Goal: Task Accomplishment & Management: Manage account settings

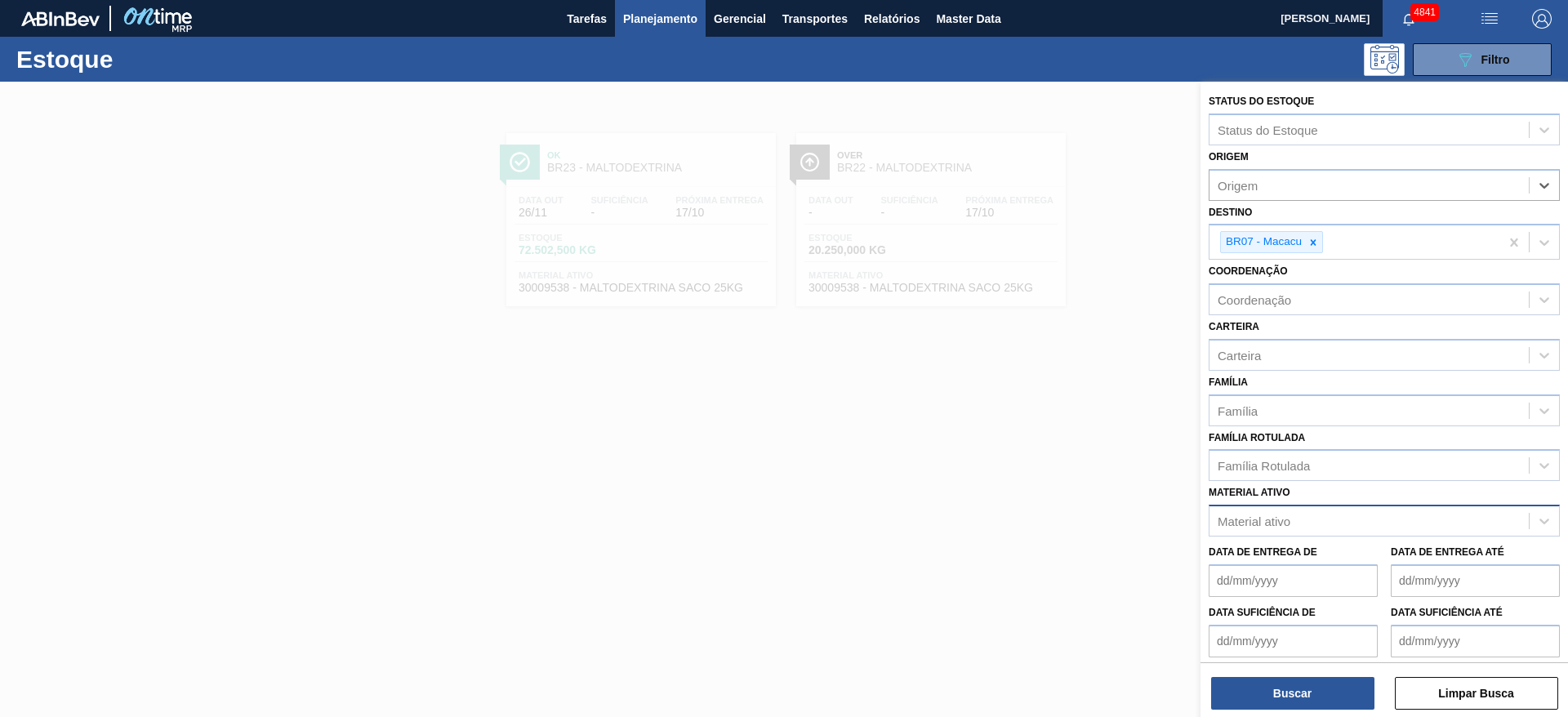
click at [1308, 523] on div "Material ativo" at bounding box center [1369, 521] width 319 height 23
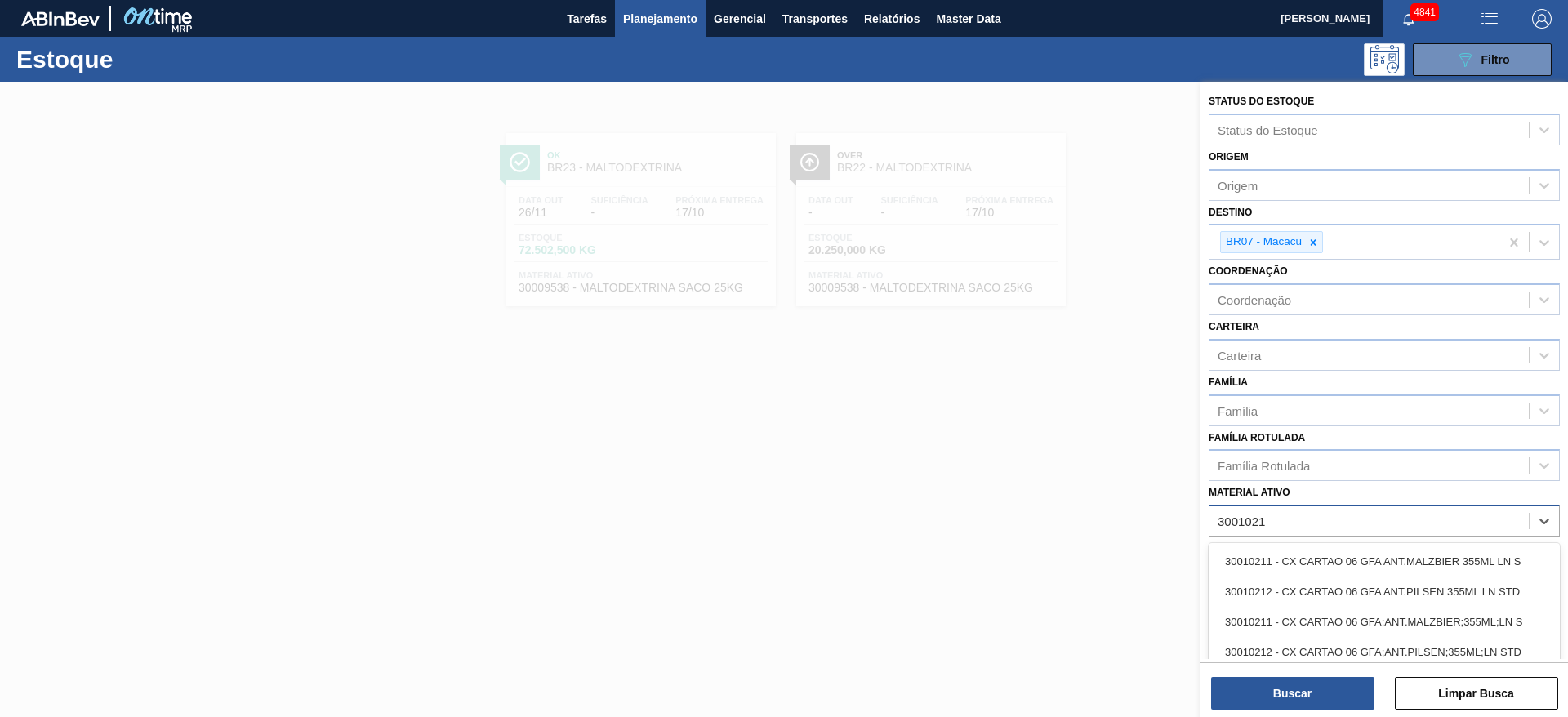
type ativo "30010210"
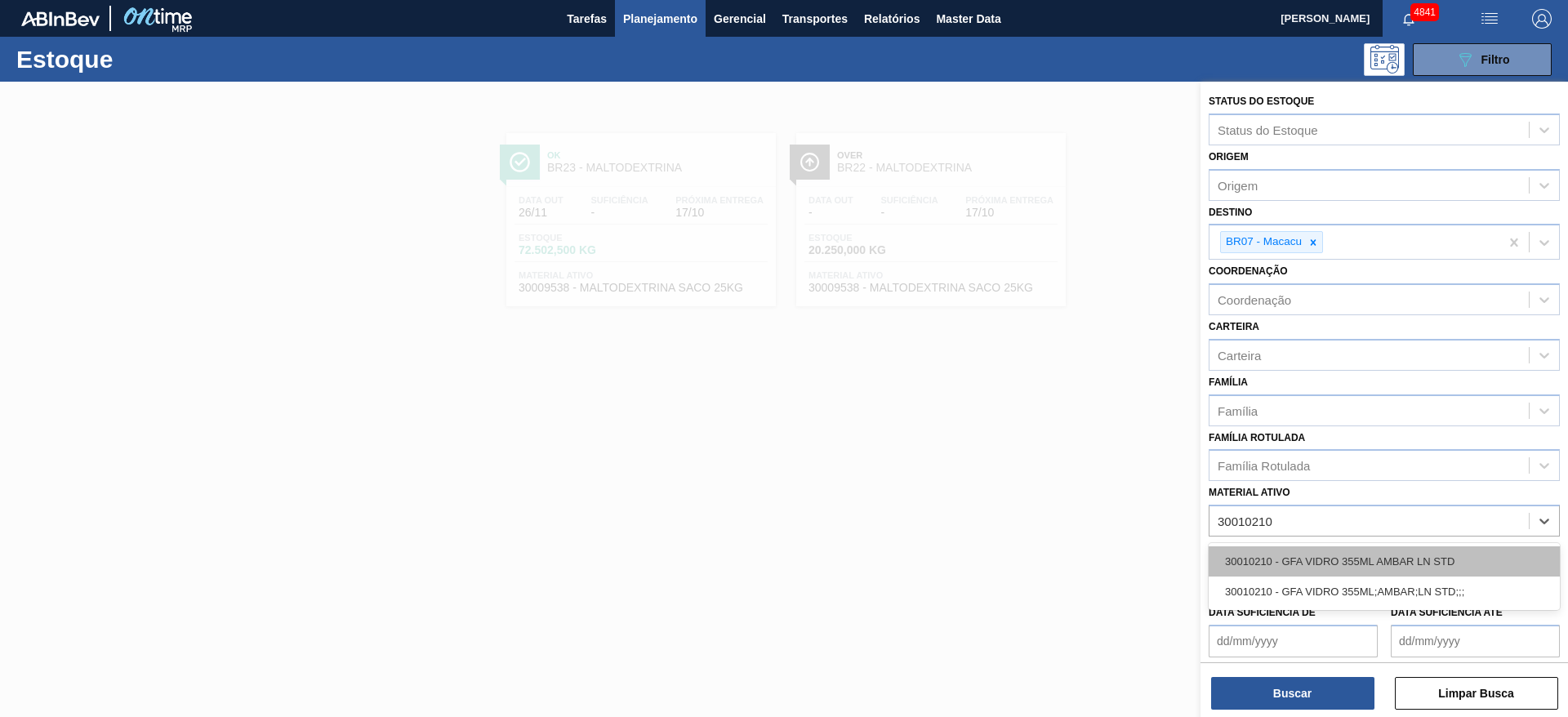
click at [1319, 557] on div "30010210 - GFA VIDRO 355ML AMBAR LN STD" at bounding box center [1384, 562] width 351 height 31
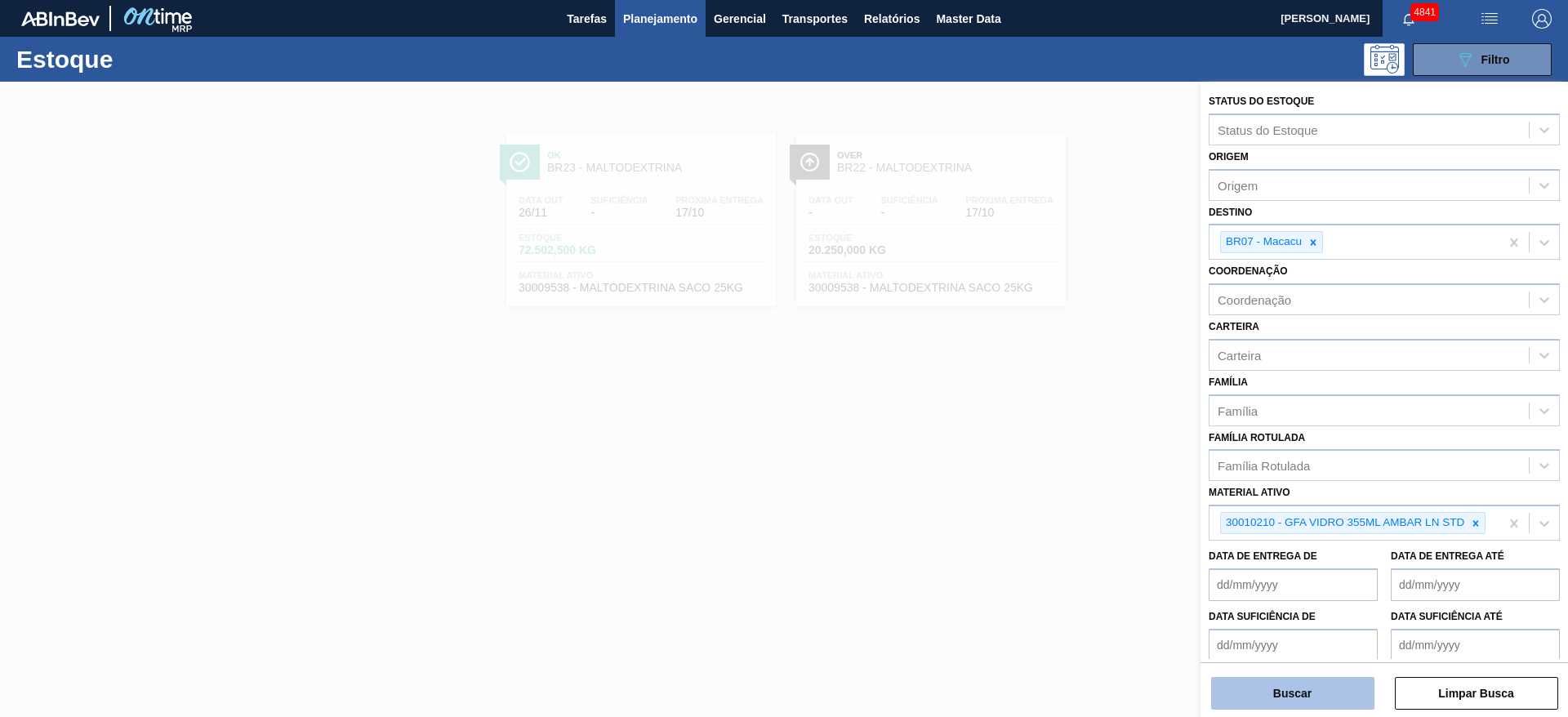
click at [1342, 684] on button "Buscar" at bounding box center [1293, 693] width 164 height 32
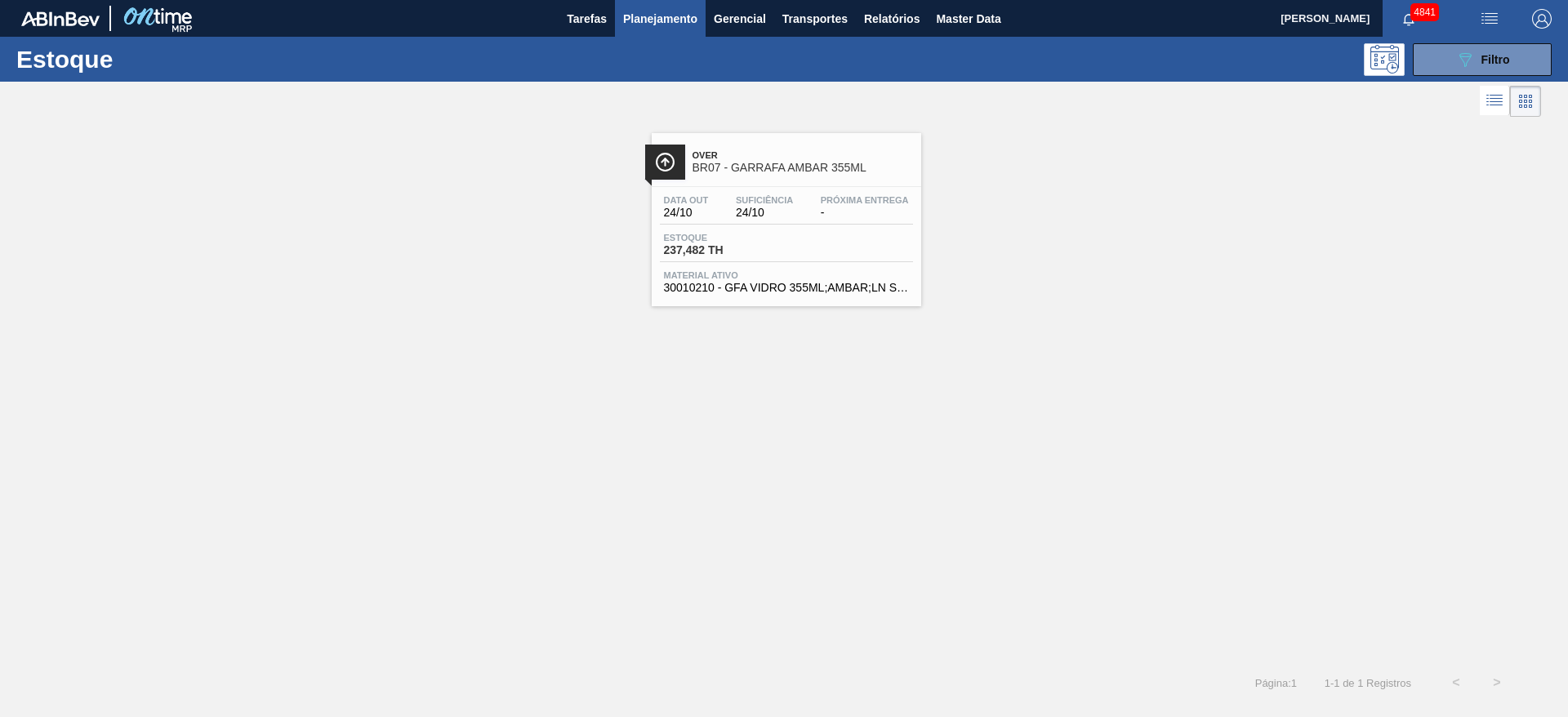
click at [894, 262] on div "Data out 24/10 Suficiência 24/10 Próxima Entrega - Estoque 237,482 TH Material …" at bounding box center [786, 243] width 270 height 111
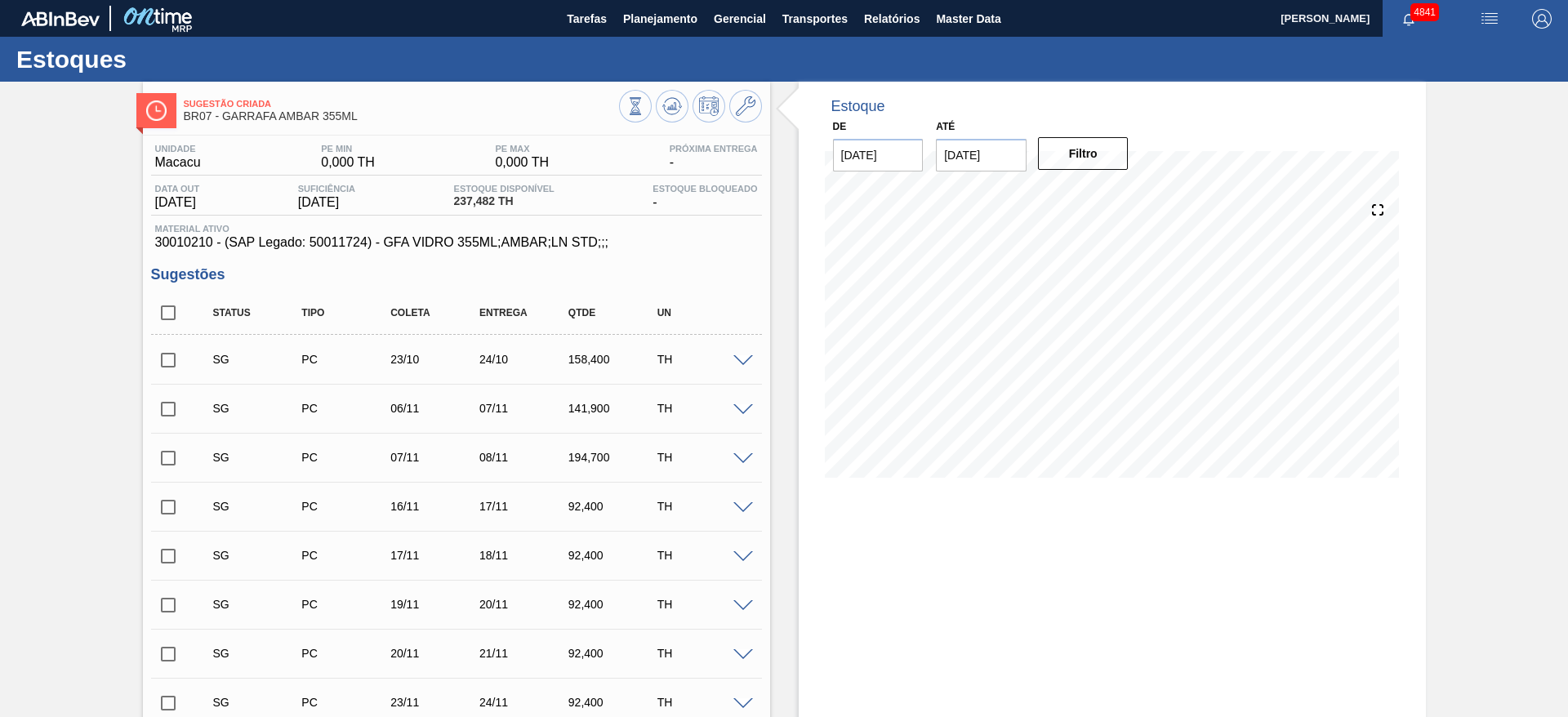
click at [742, 357] on span at bounding box center [743, 361] width 20 height 13
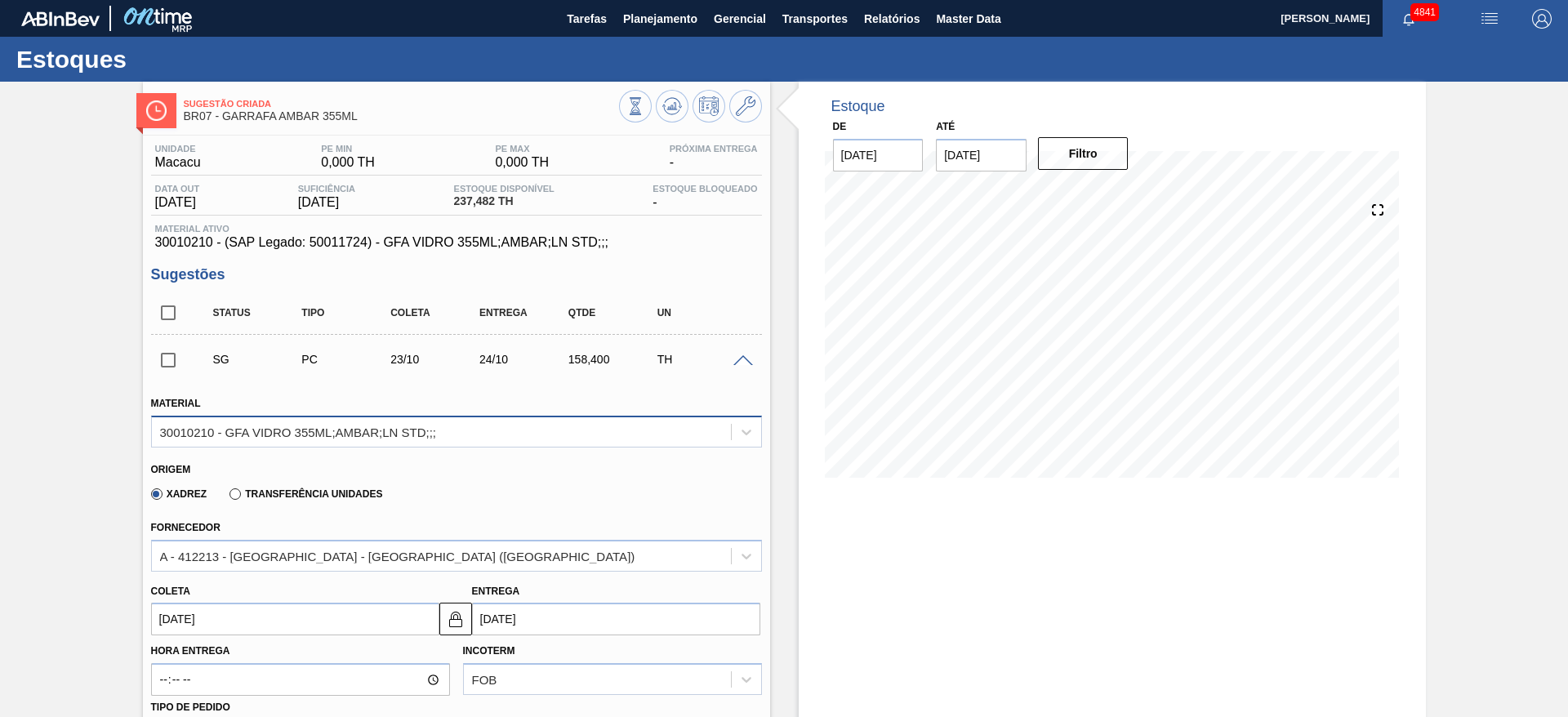
scroll to position [245, 0]
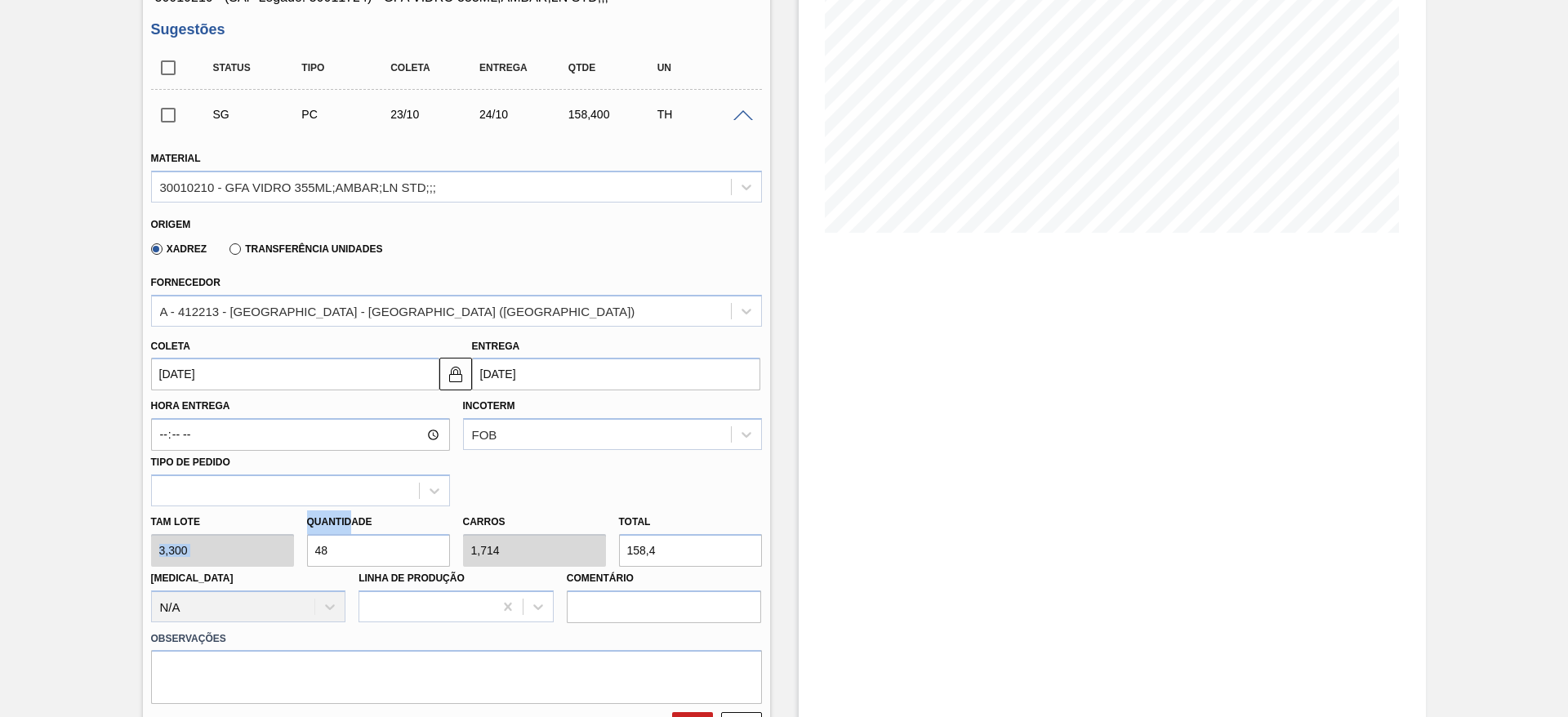
drag, startPoint x: 353, startPoint y: 532, endPoint x: 294, endPoint y: 533, distance: 59.0
click at [294, 533] on div "Tam lote 3,300 Quantidade 48 Carros 1,714 Total 158,4 Doca N/A Linha de Produçã…" at bounding box center [456, 564] width 624 height 117
click at [270, 543] on div "Tam lote 3,300 Quantidade 48 Carros 1,714 Total 158,4 Doca N/A Linha de Produçã…" at bounding box center [456, 564] width 624 height 117
type input "2"
type input "0,071"
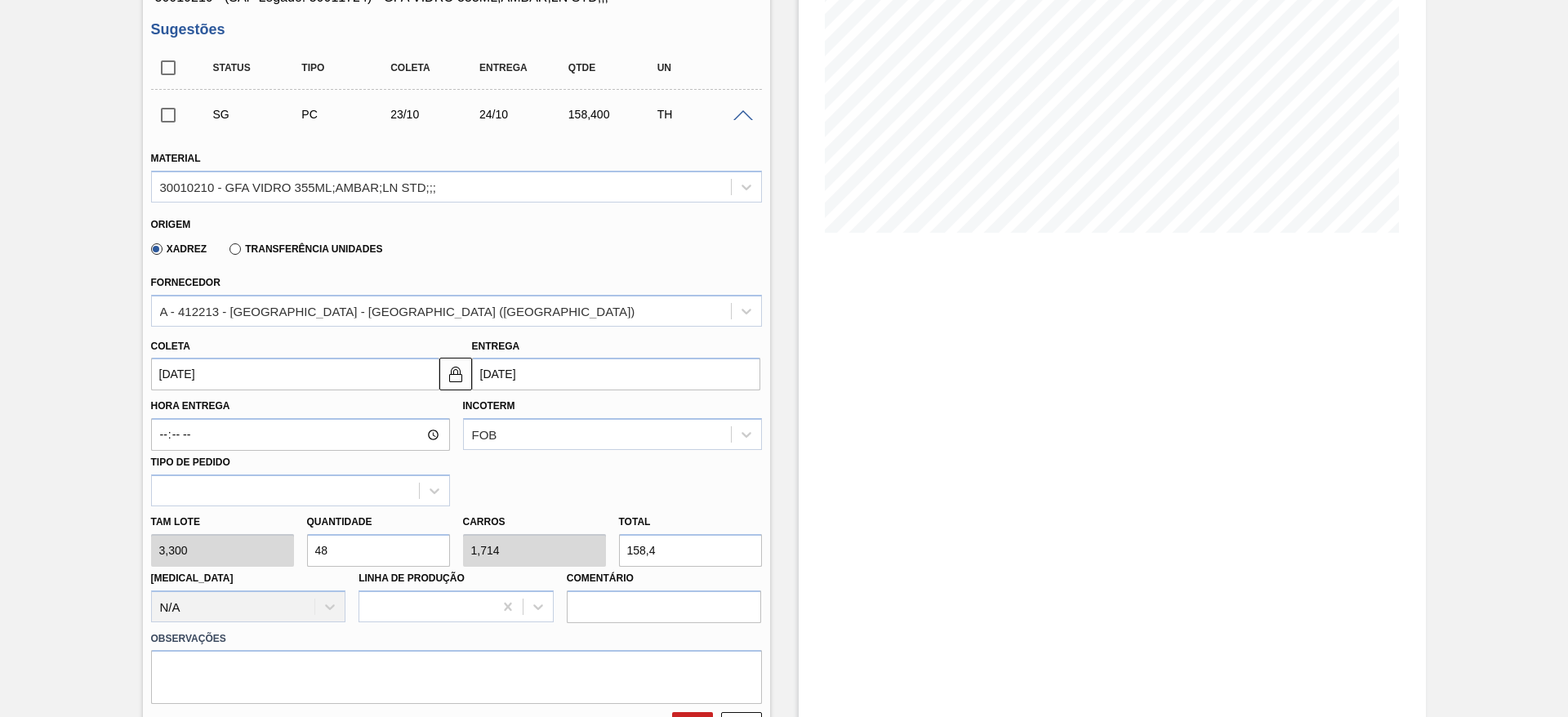
type input "6,6"
type input "28"
type input "1"
type input "92,4"
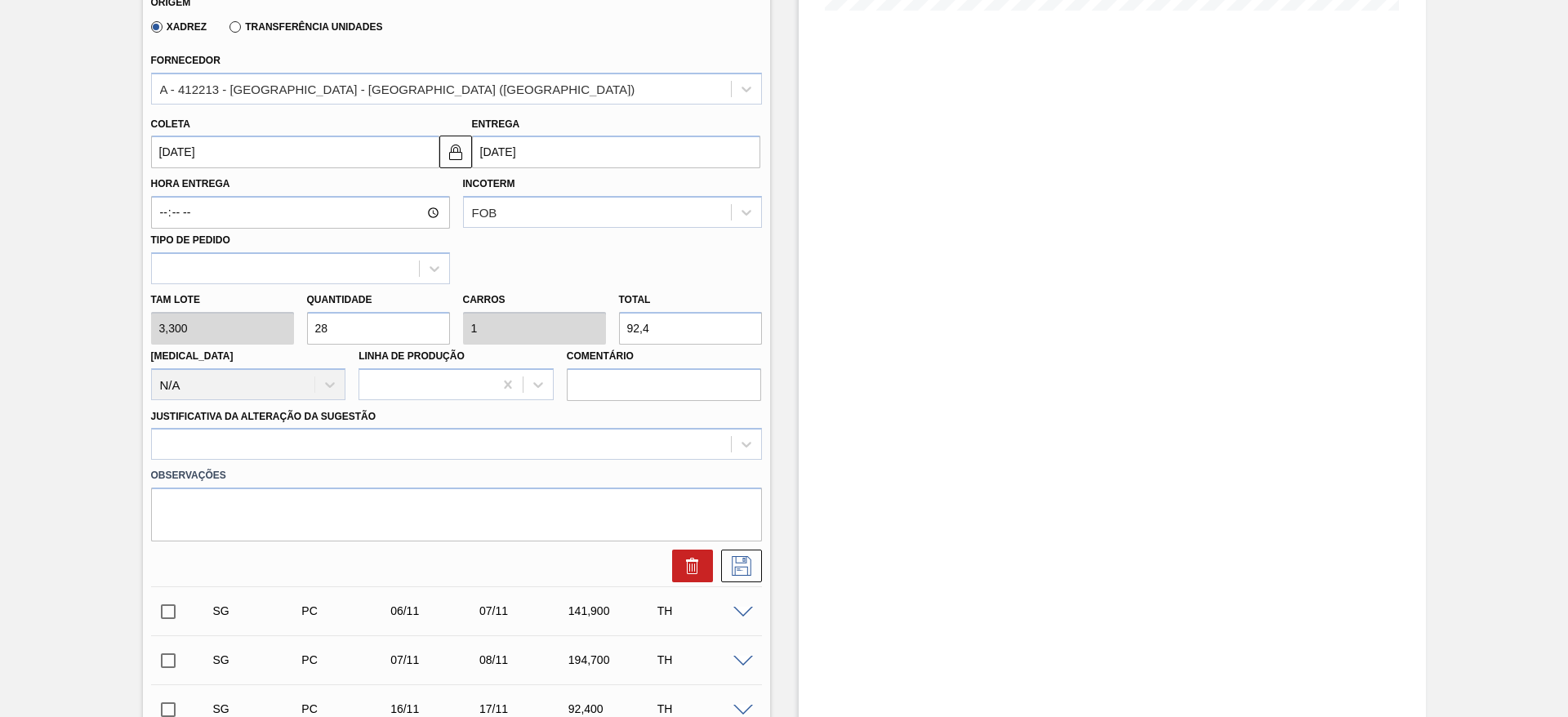
scroll to position [490, 0]
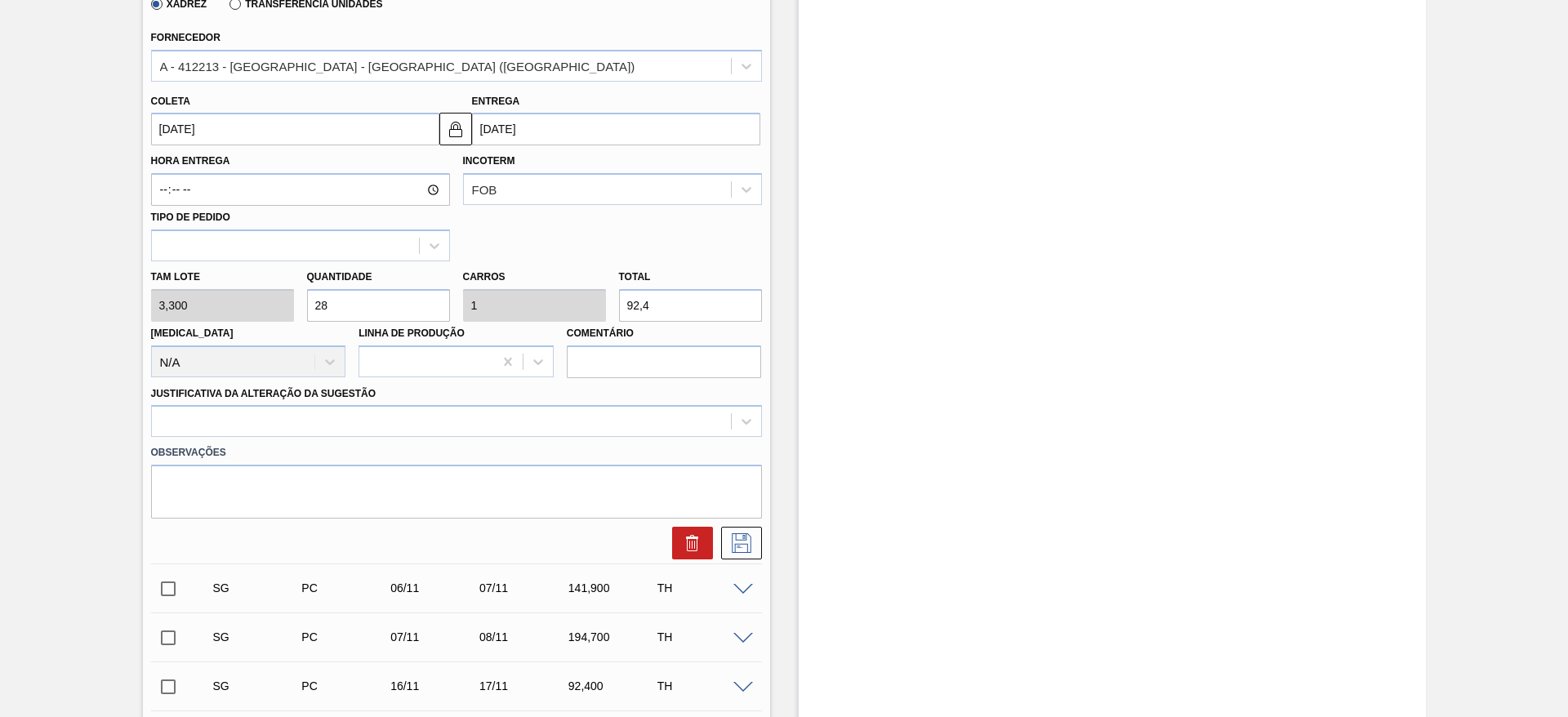
type input "28"
click at [275, 121] on input "[DATE]" at bounding box center [295, 128] width 288 height 32
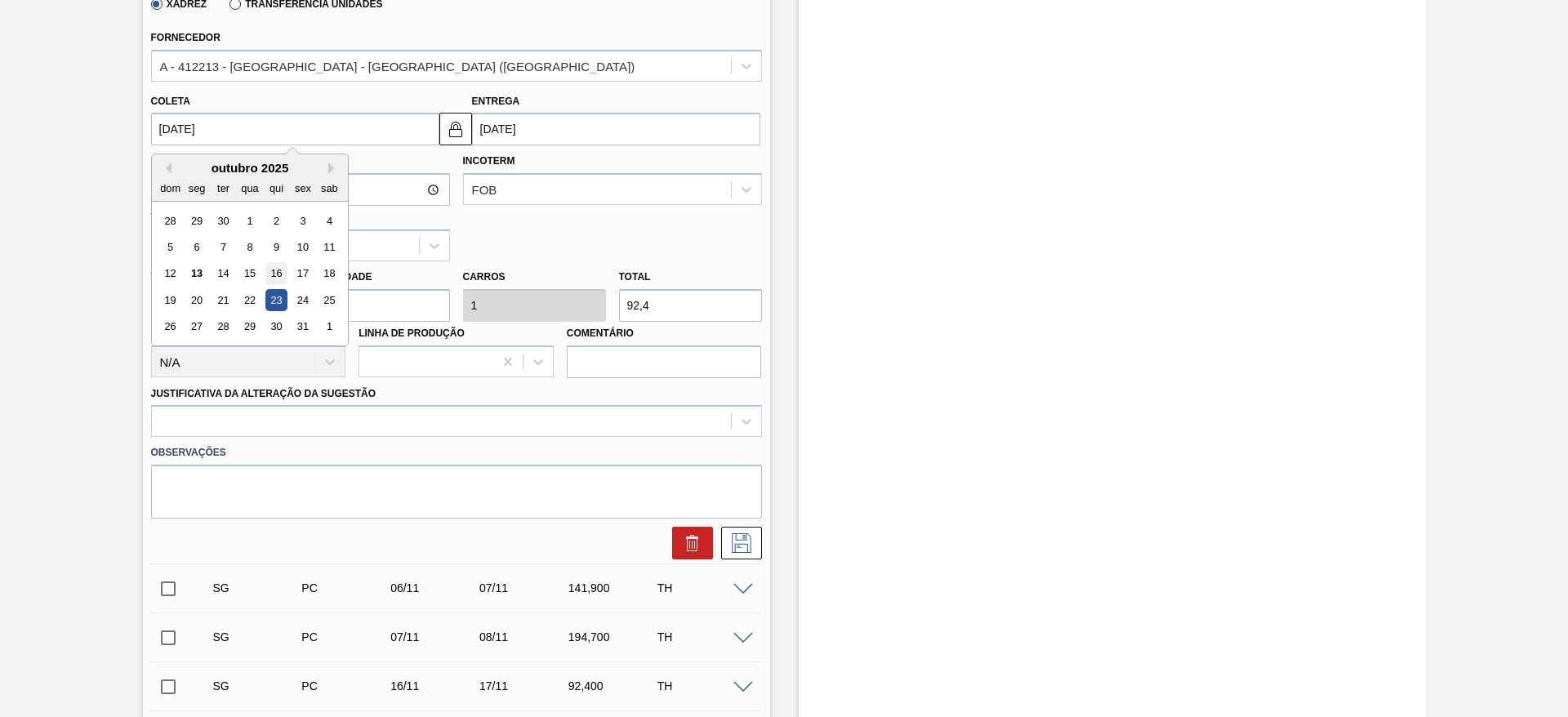
click at [272, 265] on div "16" at bounding box center [275, 274] width 22 height 22
type input "16/10/2025"
type input "[DATE]"
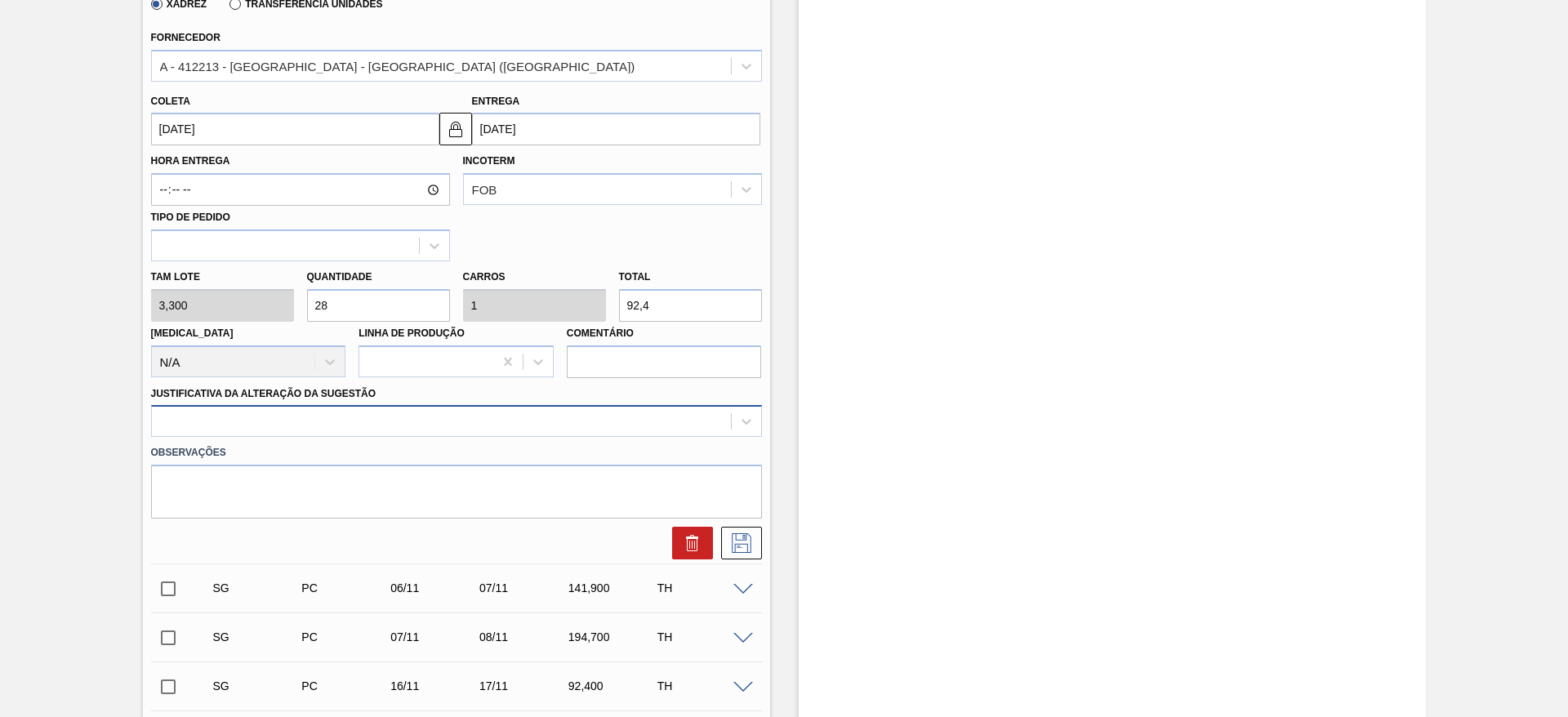
click at [425, 419] on div at bounding box center [441, 421] width 579 height 23
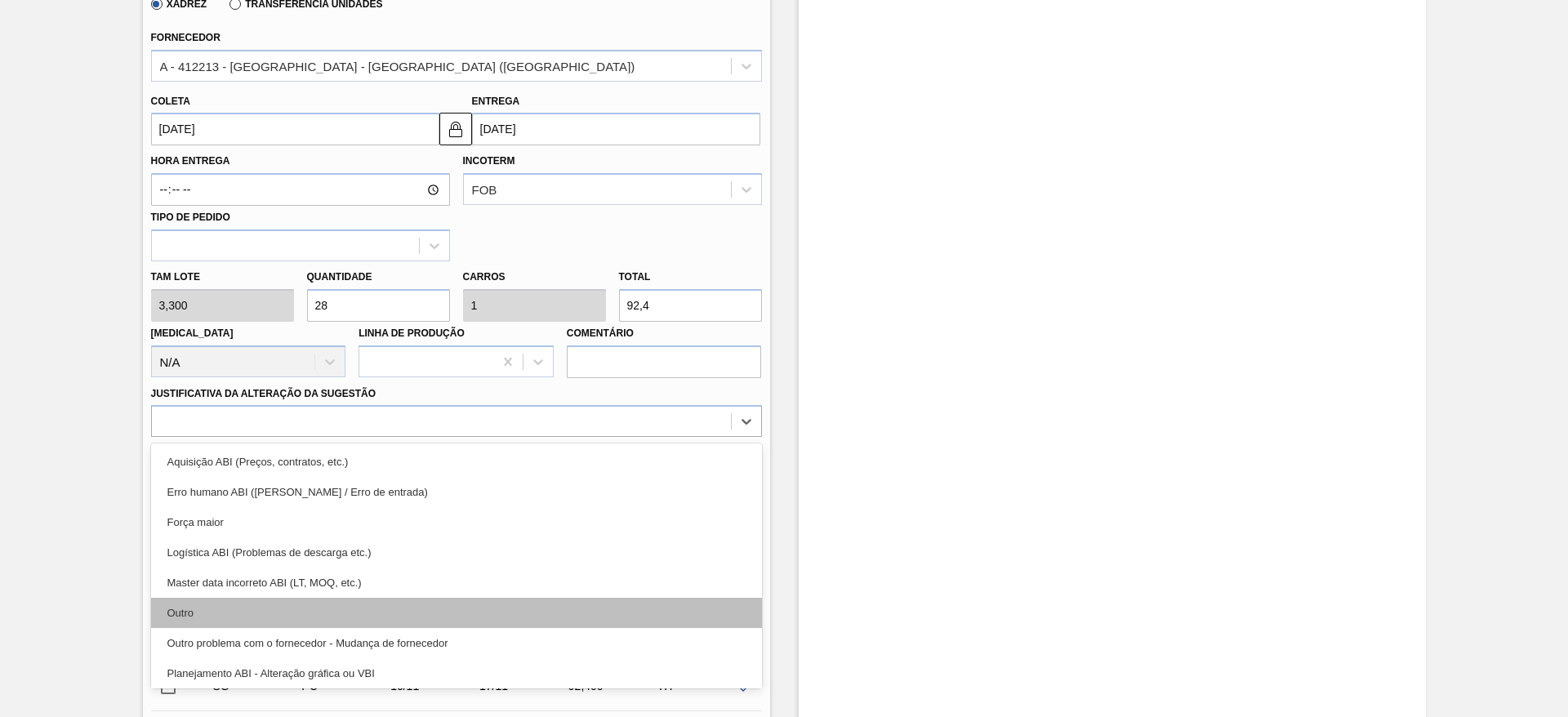
click at [335, 608] on div "Outro" at bounding box center [456, 613] width 611 height 31
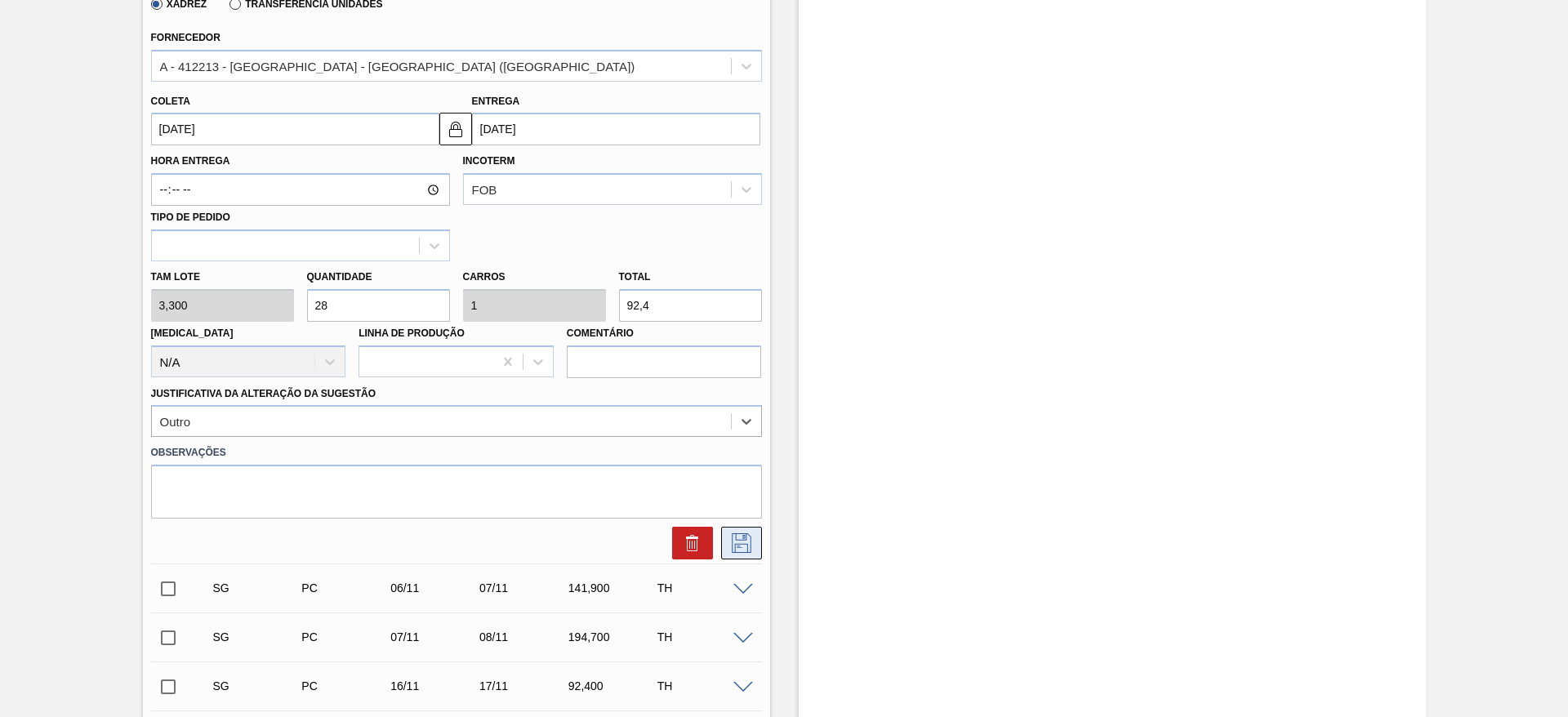
click at [741, 548] on icon at bounding box center [741, 543] width 26 height 20
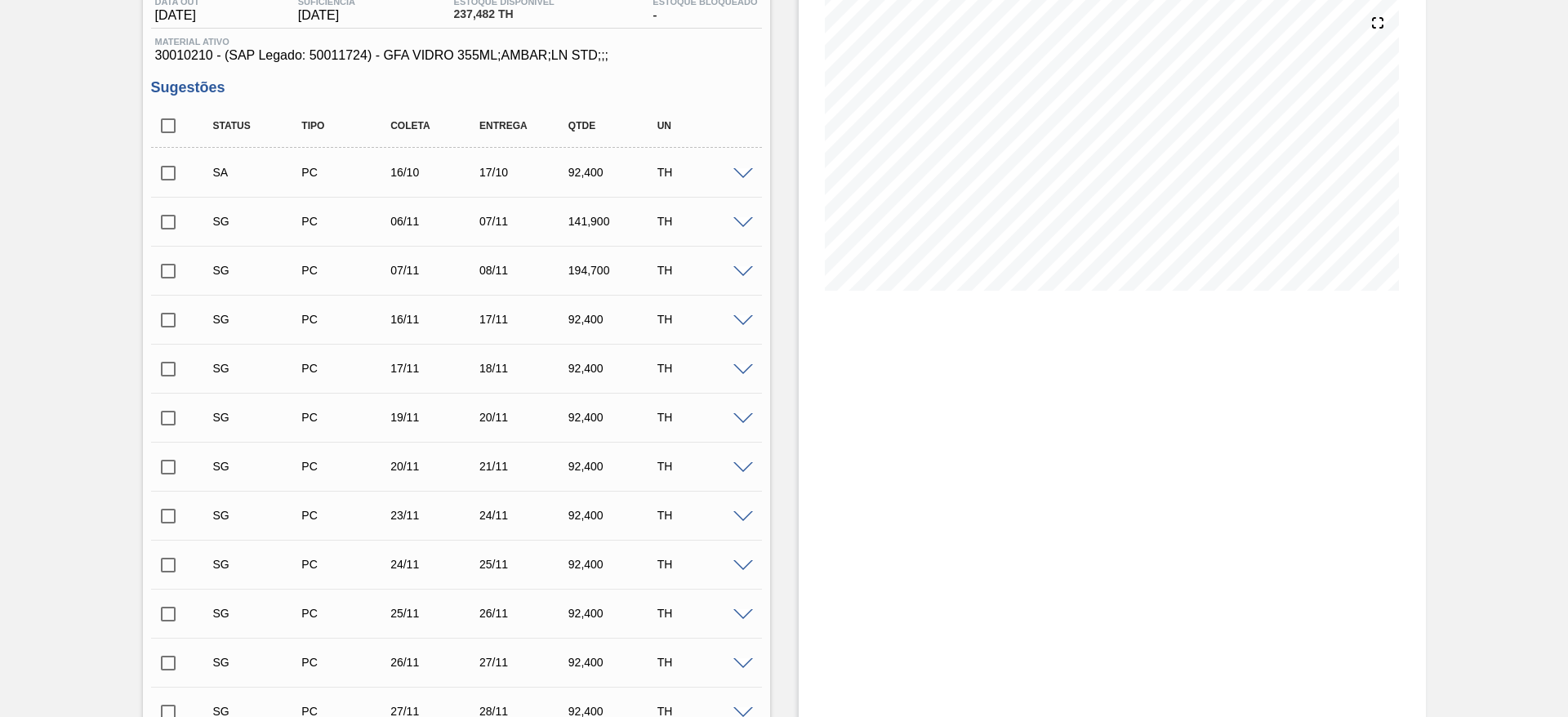
scroll to position [122, 0]
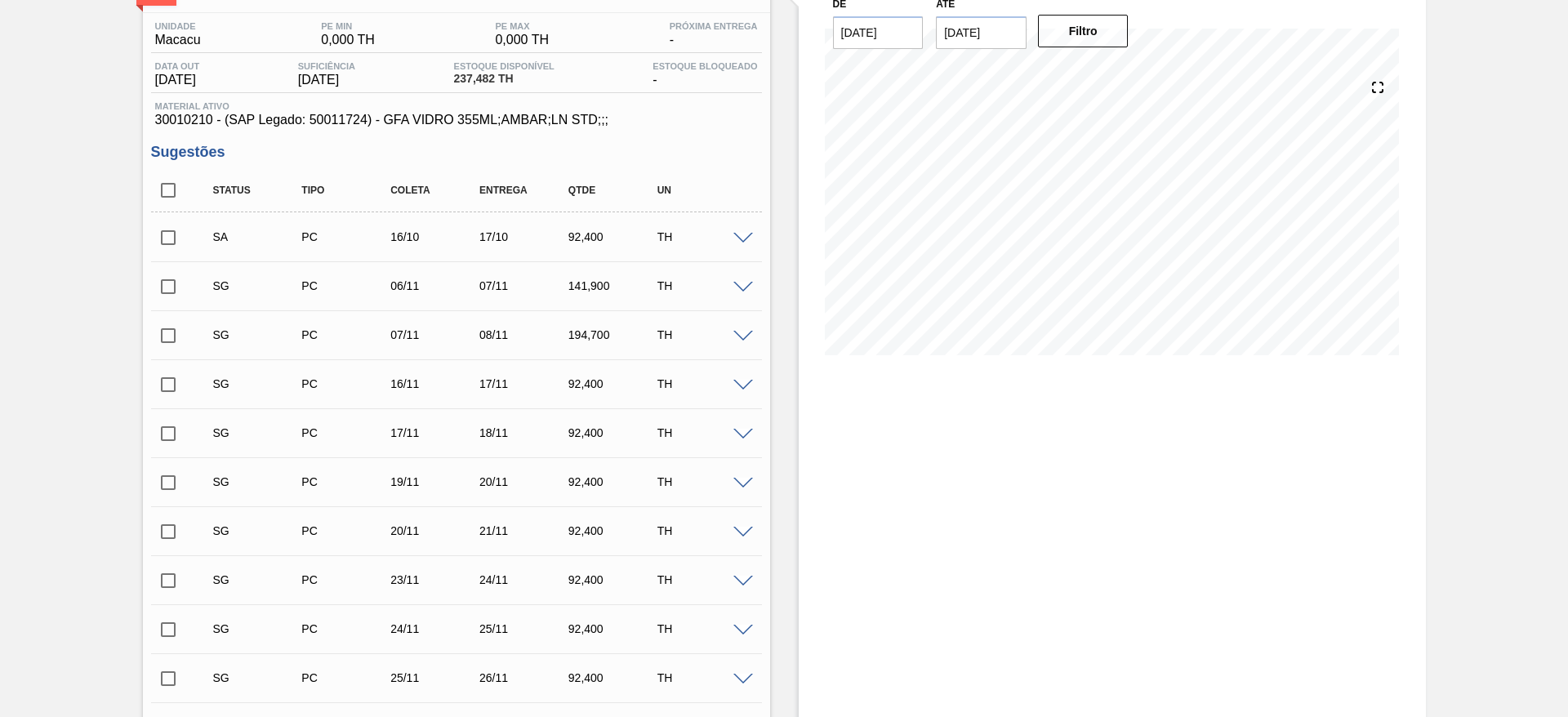
click at [747, 285] on span at bounding box center [743, 288] width 20 height 13
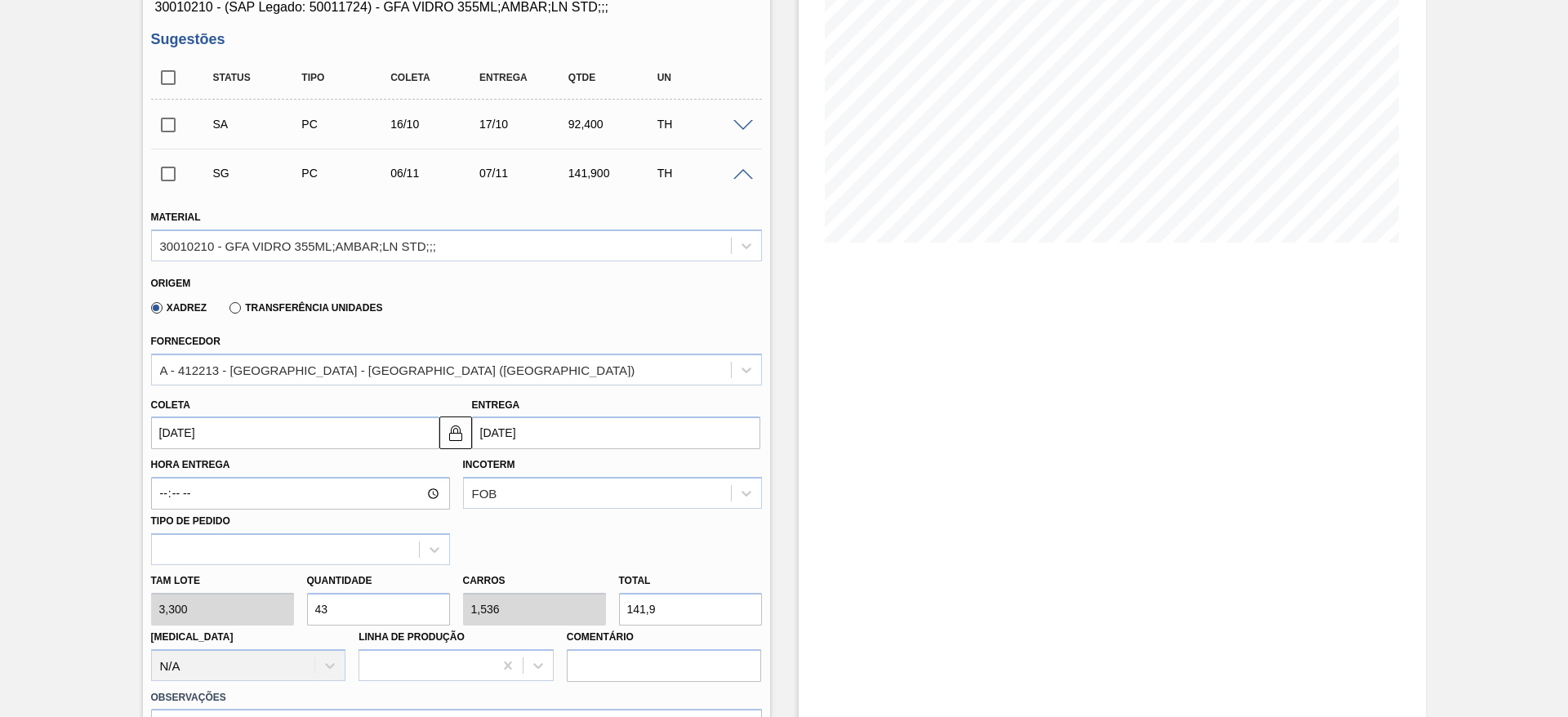
scroll to position [367, 0]
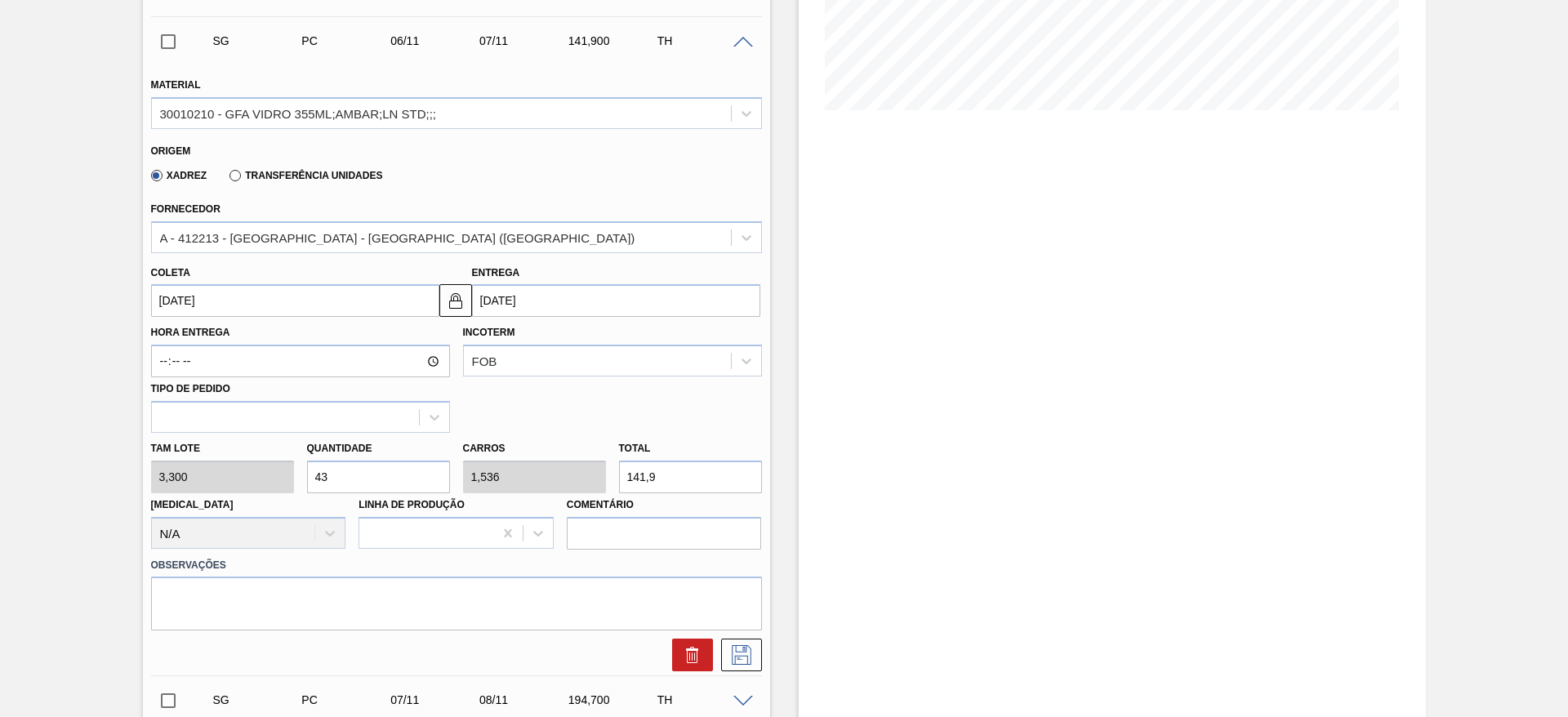
click at [244, 490] on div "Tam lote 3,300 Quantidade 43 Carros 1,536 Total 141,9 Doca N/A Linha de Produçã…" at bounding box center [456, 491] width 624 height 117
type input "2"
type input "0,071"
type input "6,6"
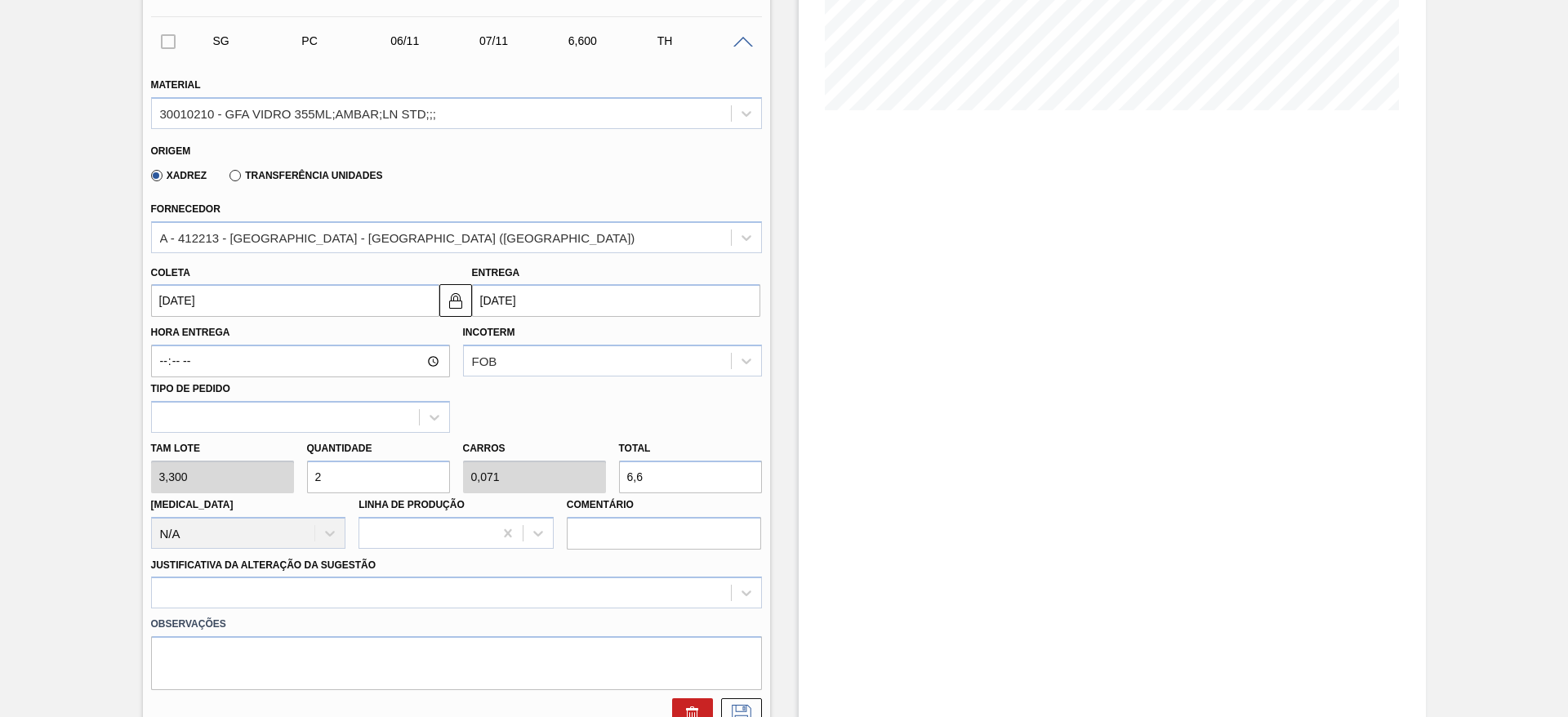
type input "28"
type input "1"
type input "92,4"
type input "28"
click at [376, 583] on div at bounding box center [456, 592] width 611 height 31
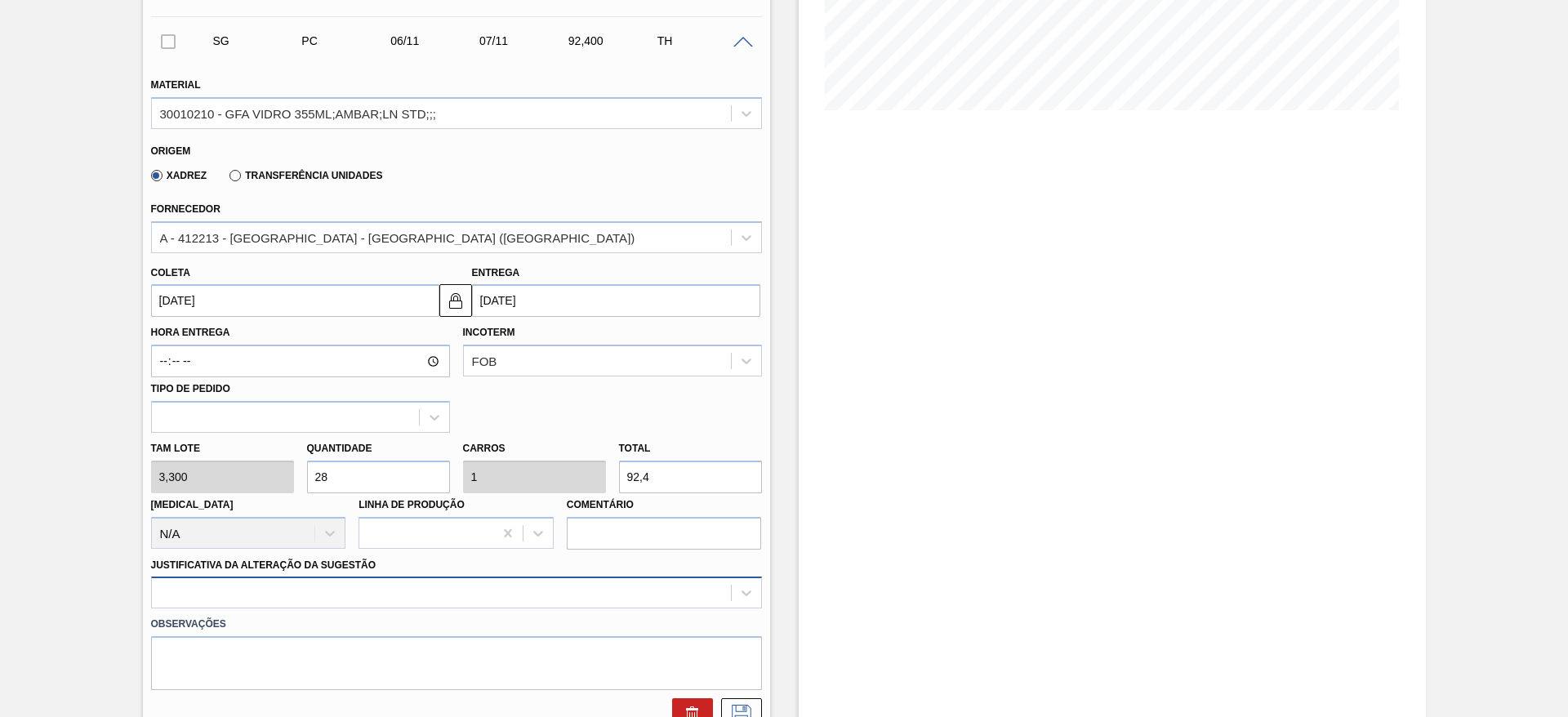
scroll to position [517, 0]
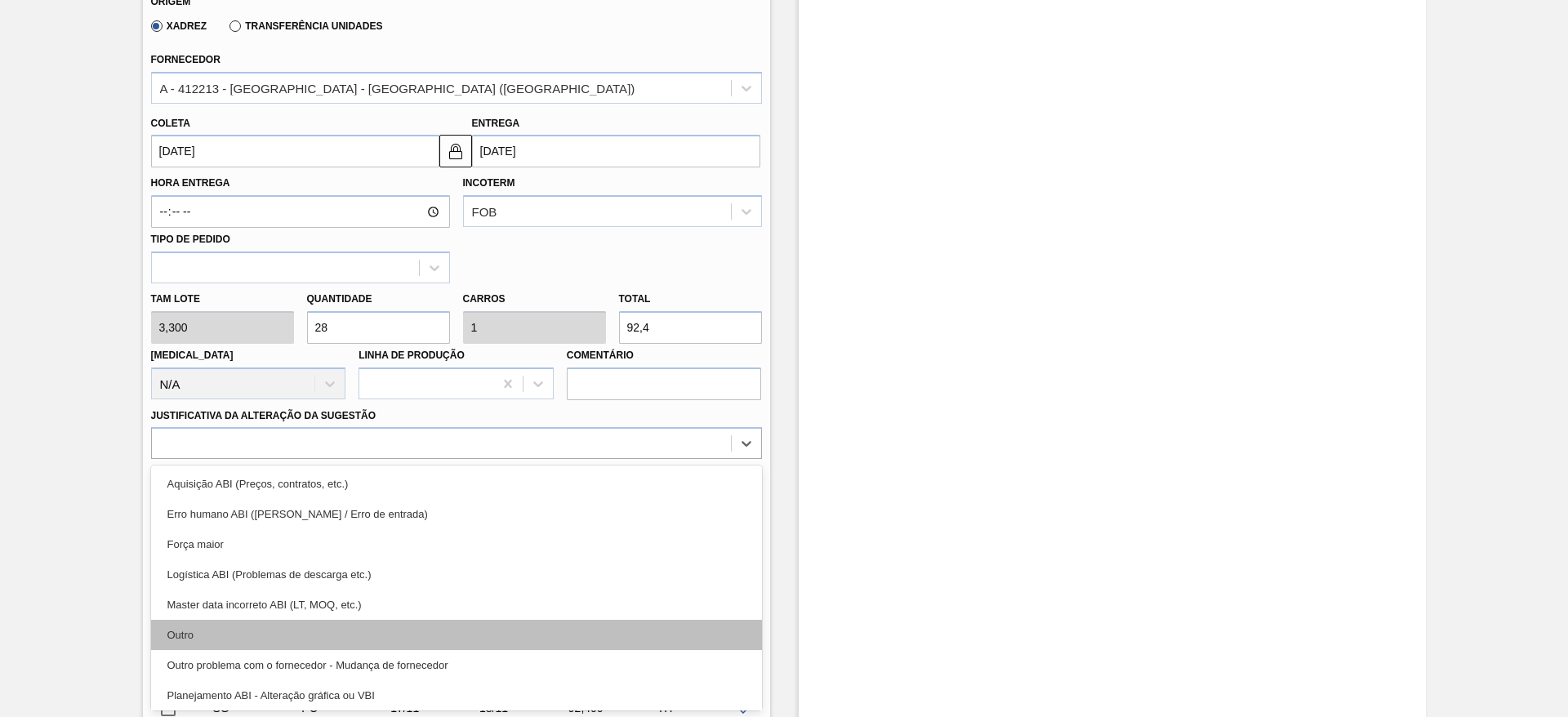
click at [348, 625] on div "Outro" at bounding box center [456, 635] width 611 height 31
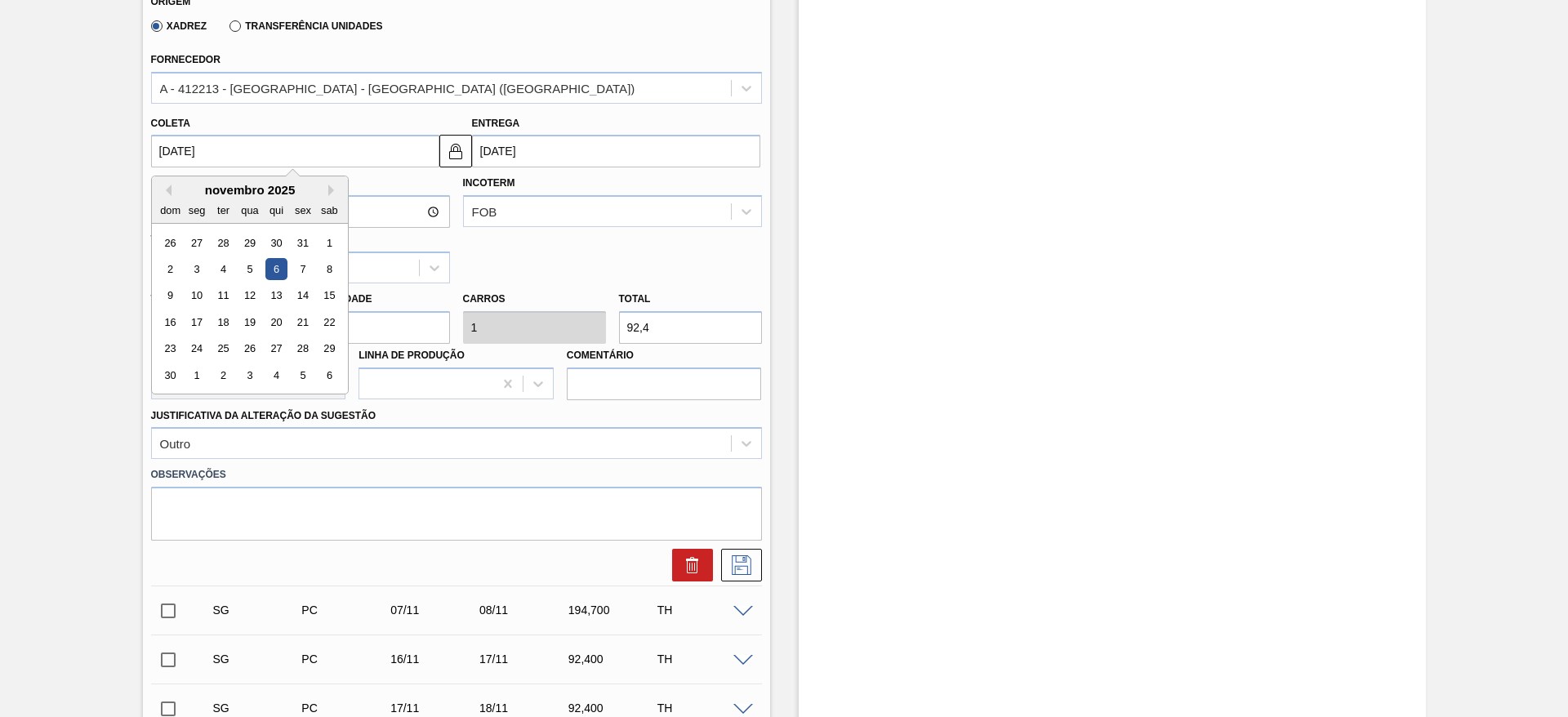
click at [344, 155] on input "06/11/2025" at bounding box center [295, 151] width 288 height 32
click at [167, 187] on button "Previous Month" at bounding box center [165, 190] width 12 height 12
click at [281, 289] on div "16" at bounding box center [275, 296] width 22 height 22
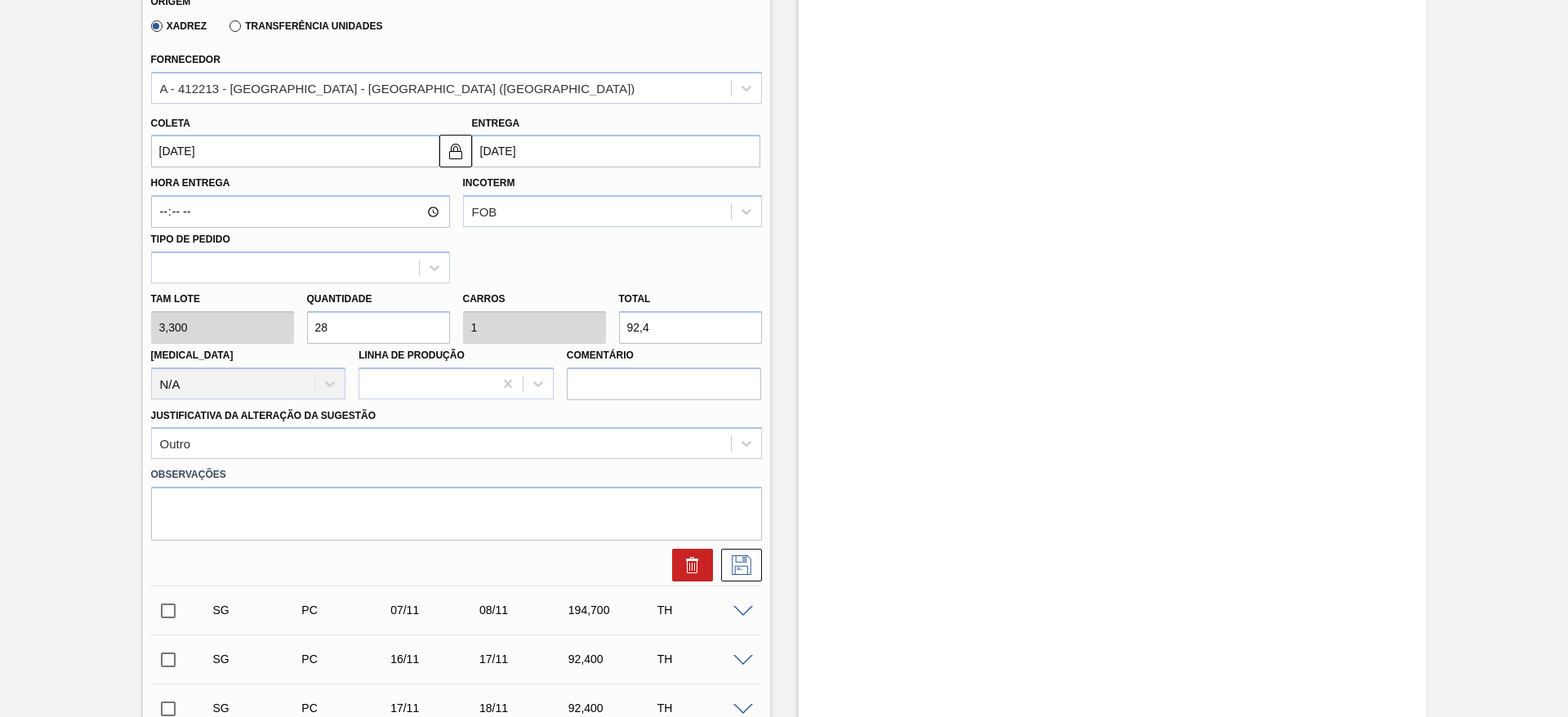
type input "16/10/2025"
type input "[DATE]"
click at [743, 562] on icon at bounding box center [741, 565] width 26 height 20
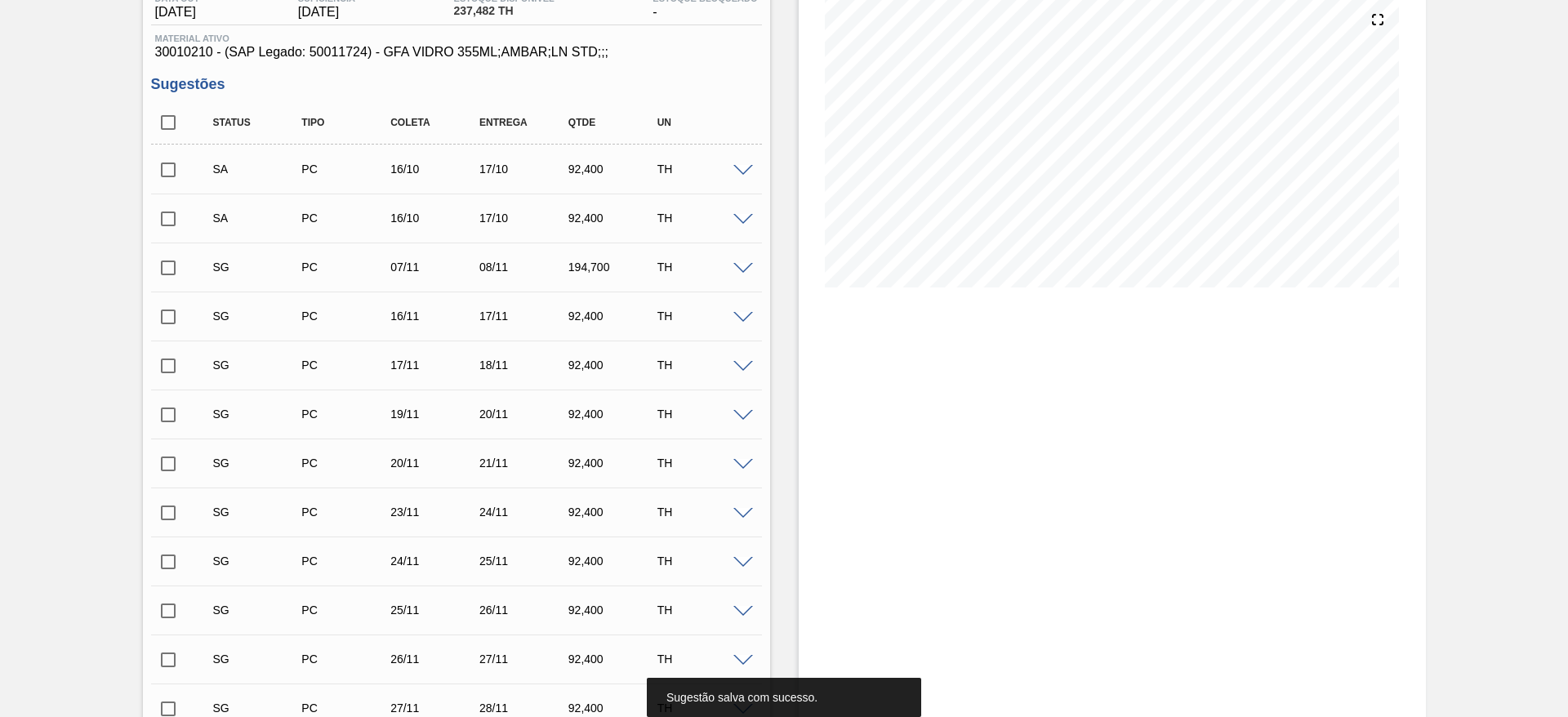
scroll to position [149, 0]
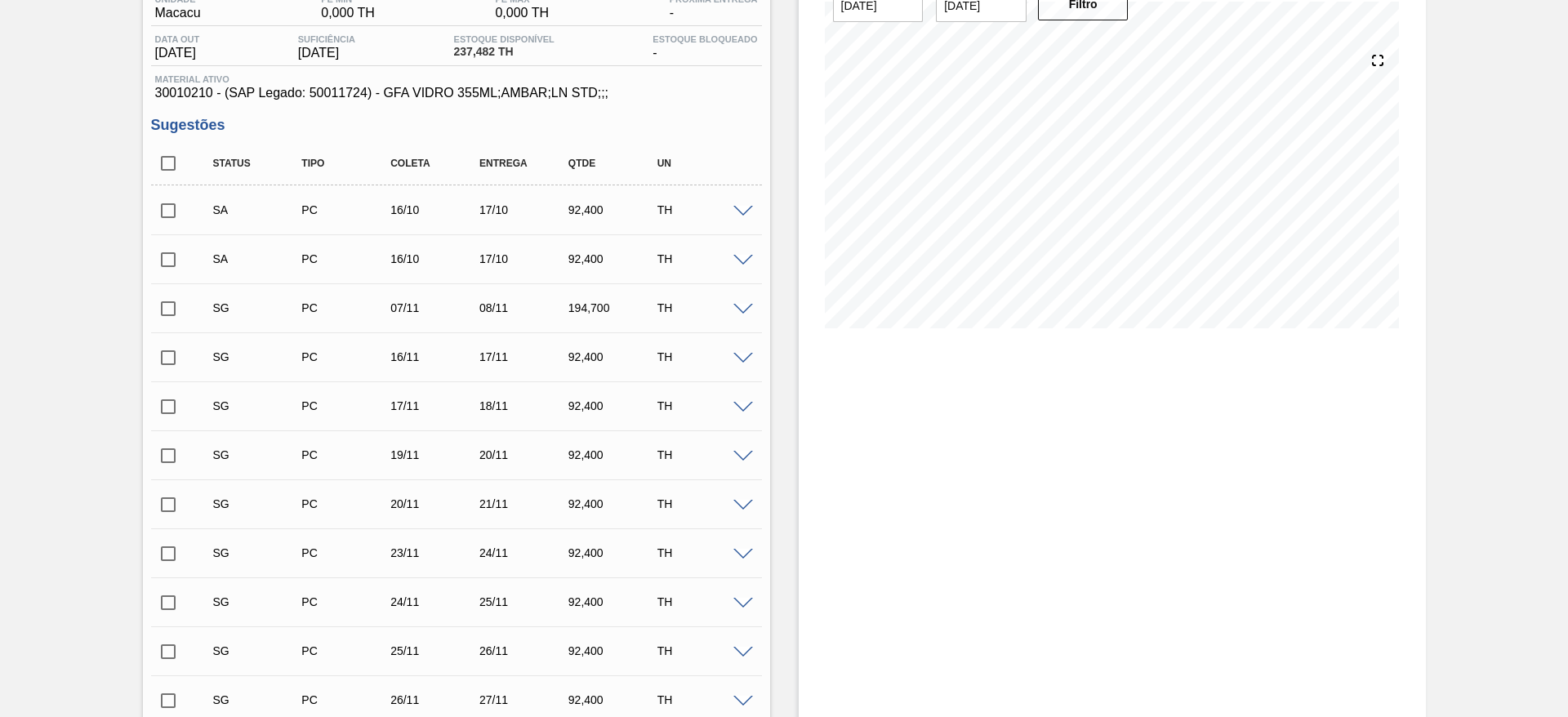
click at [740, 309] on span at bounding box center [743, 310] width 20 height 13
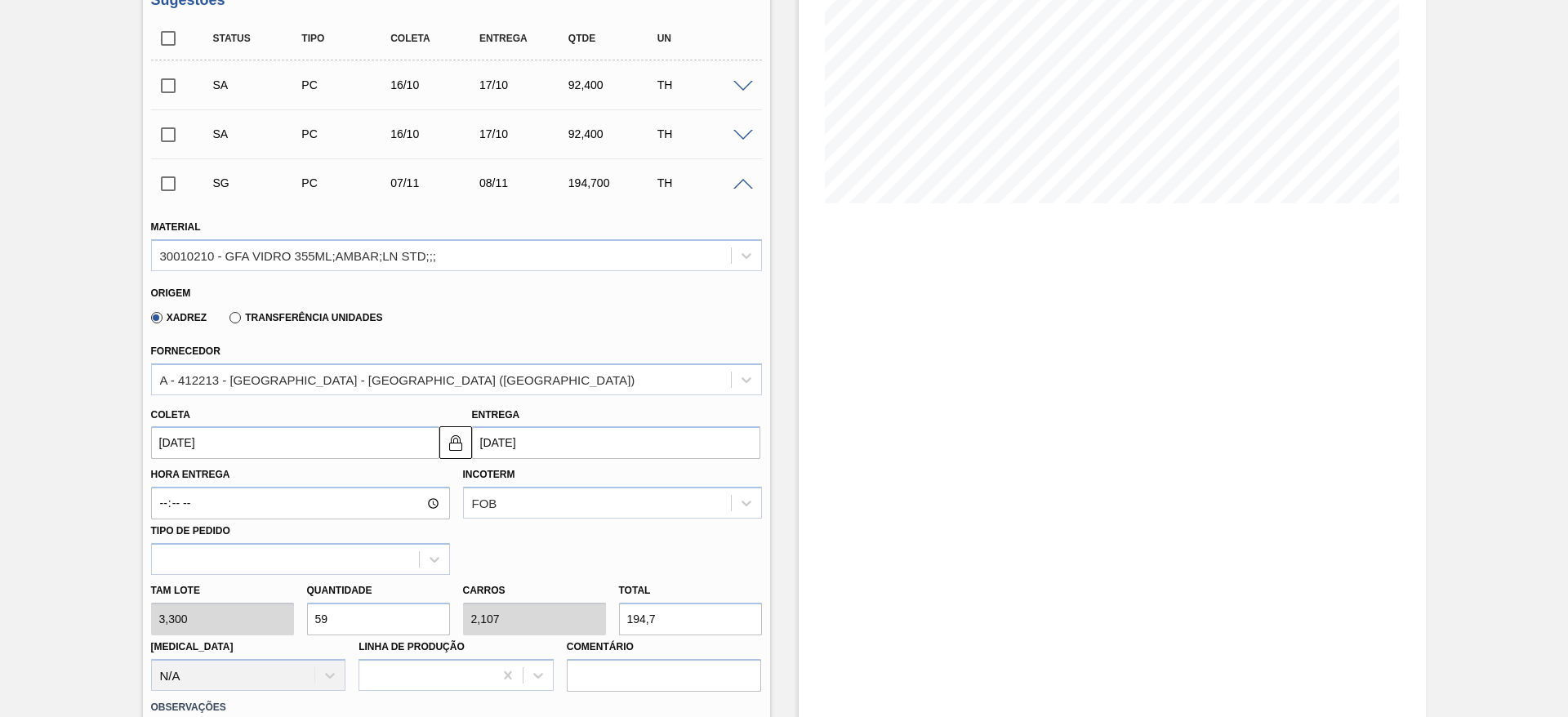
scroll to position [394, 0]
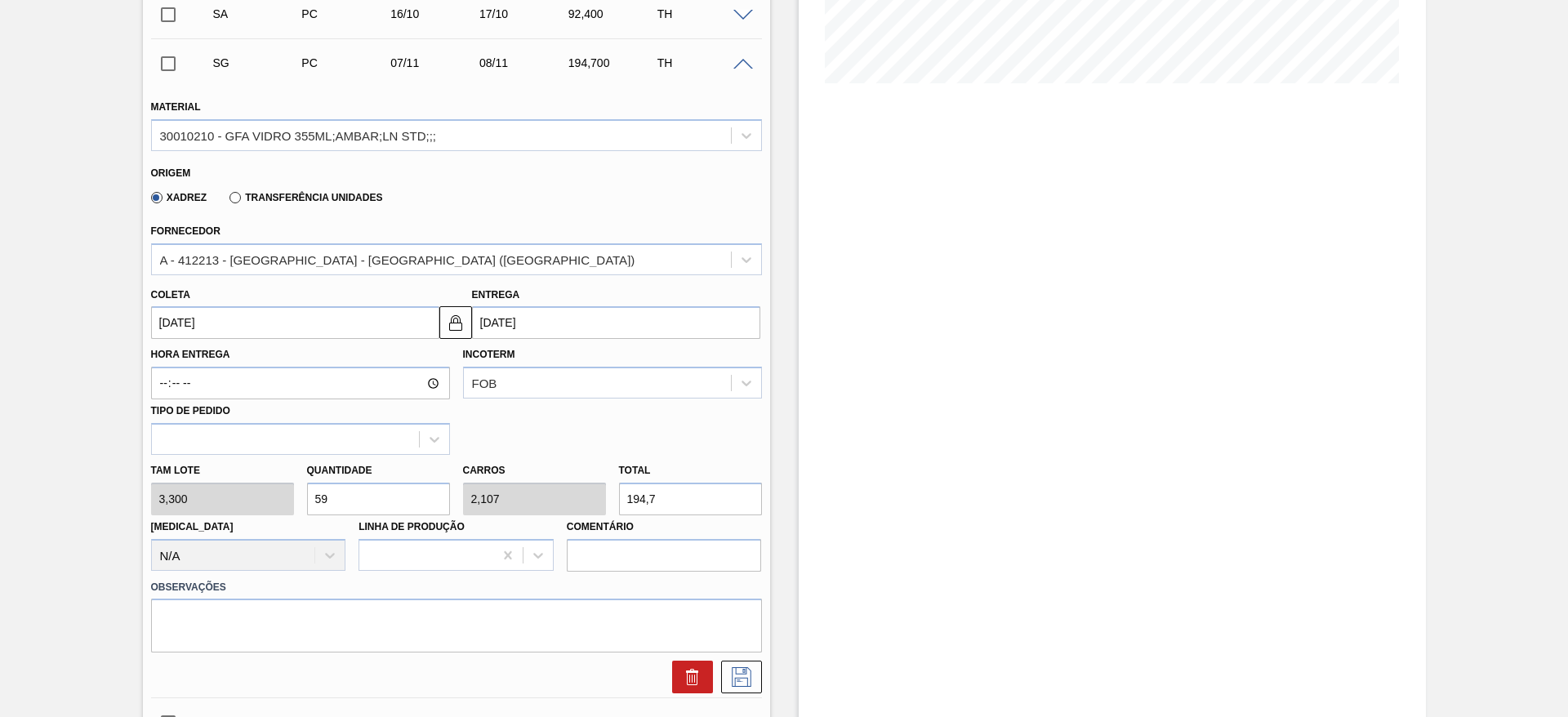
click at [327, 319] on input "07/11/2025" at bounding box center [295, 323] width 288 height 32
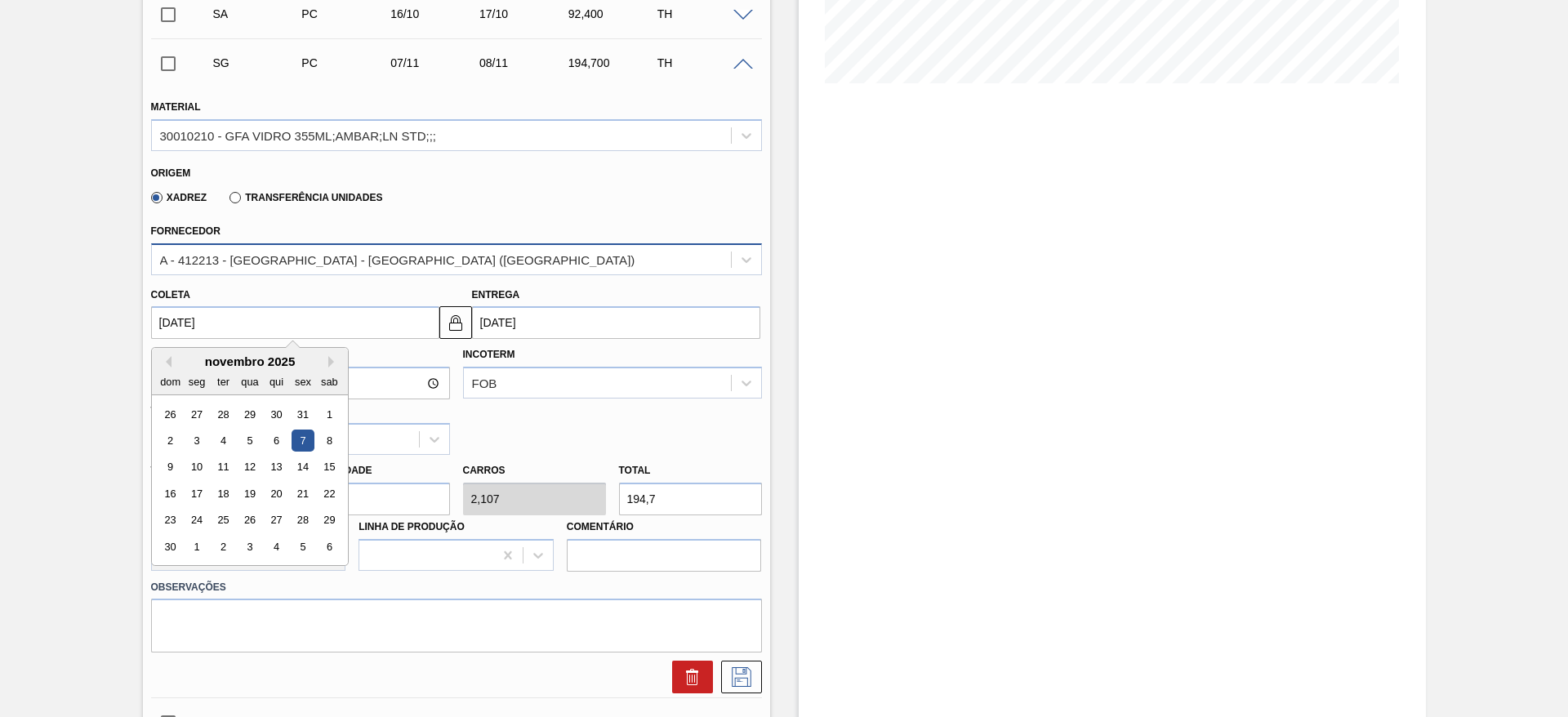
click at [417, 247] on div "A - 412213 - SAINT GOBAIN - JACUTINGA (MG)" at bounding box center [441, 259] width 579 height 23
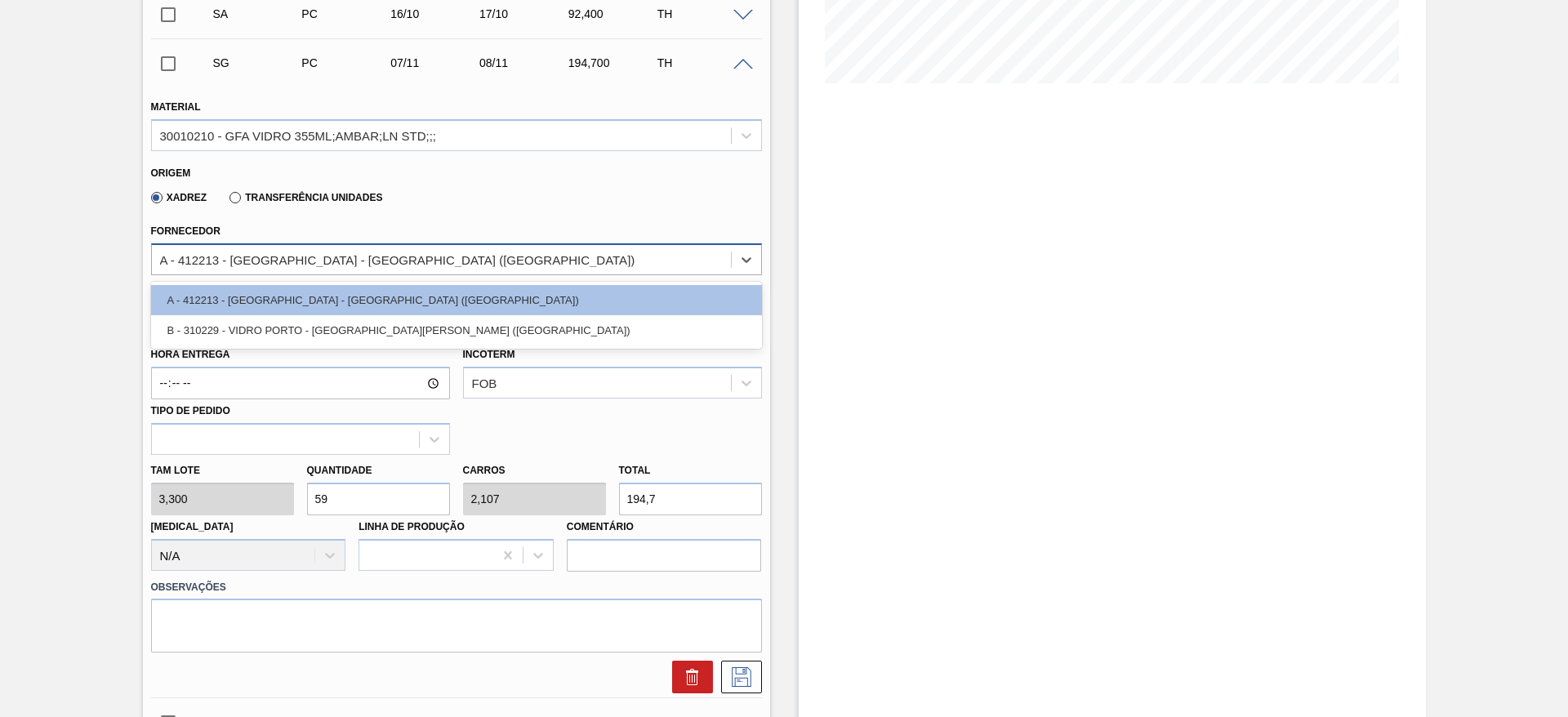
click at [425, 246] on div "A - 412213 - SAINT GOBAIN - JACUTINGA (MG)" at bounding box center [456, 259] width 611 height 31
click at [279, 260] on div "A - 412213 - SAINT GOBAIN - JACUTINGA (MG)" at bounding box center [397, 259] width 475 height 13
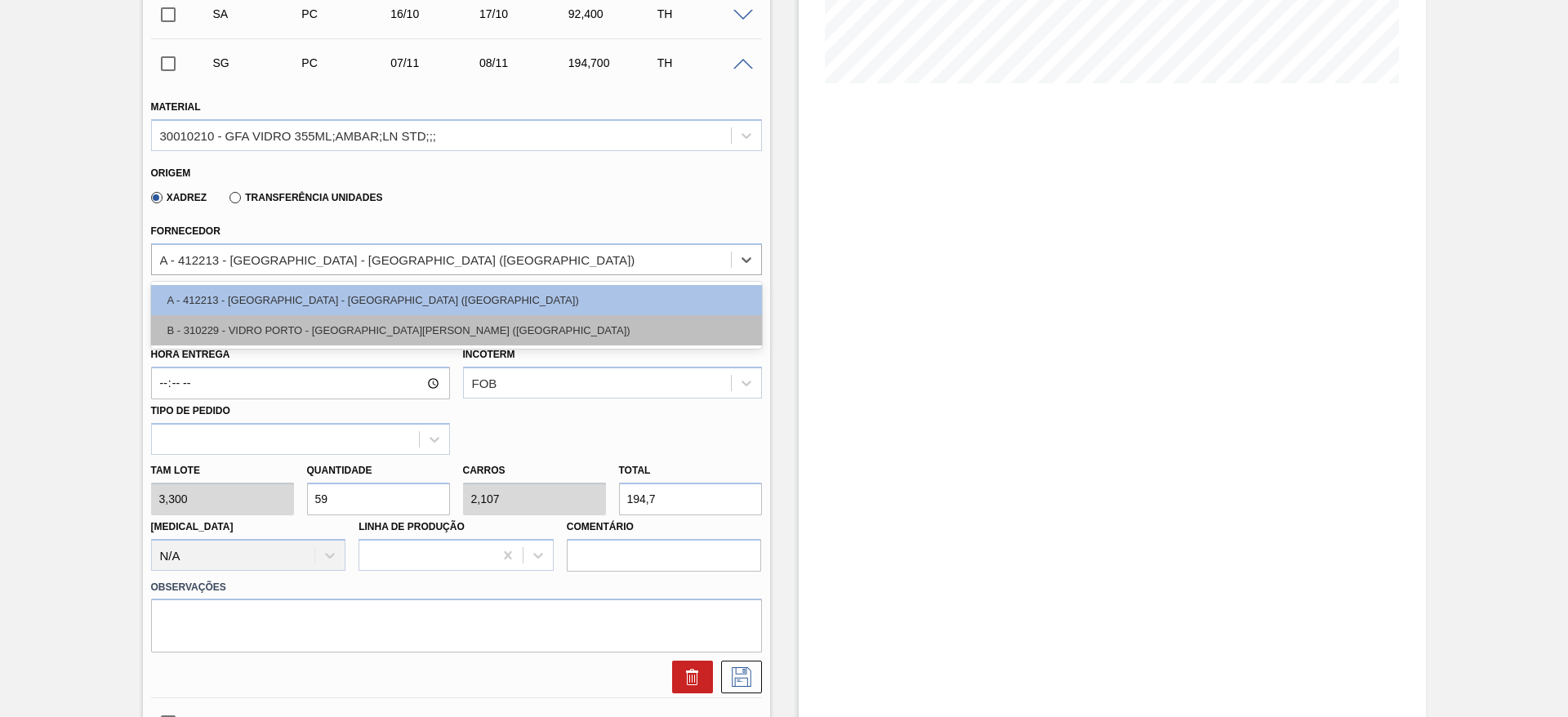
click at [279, 321] on div "B - 310229 - VIDRO PORTO - PORTO FERREIRA (SP)" at bounding box center [456, 331] width 611 height 31
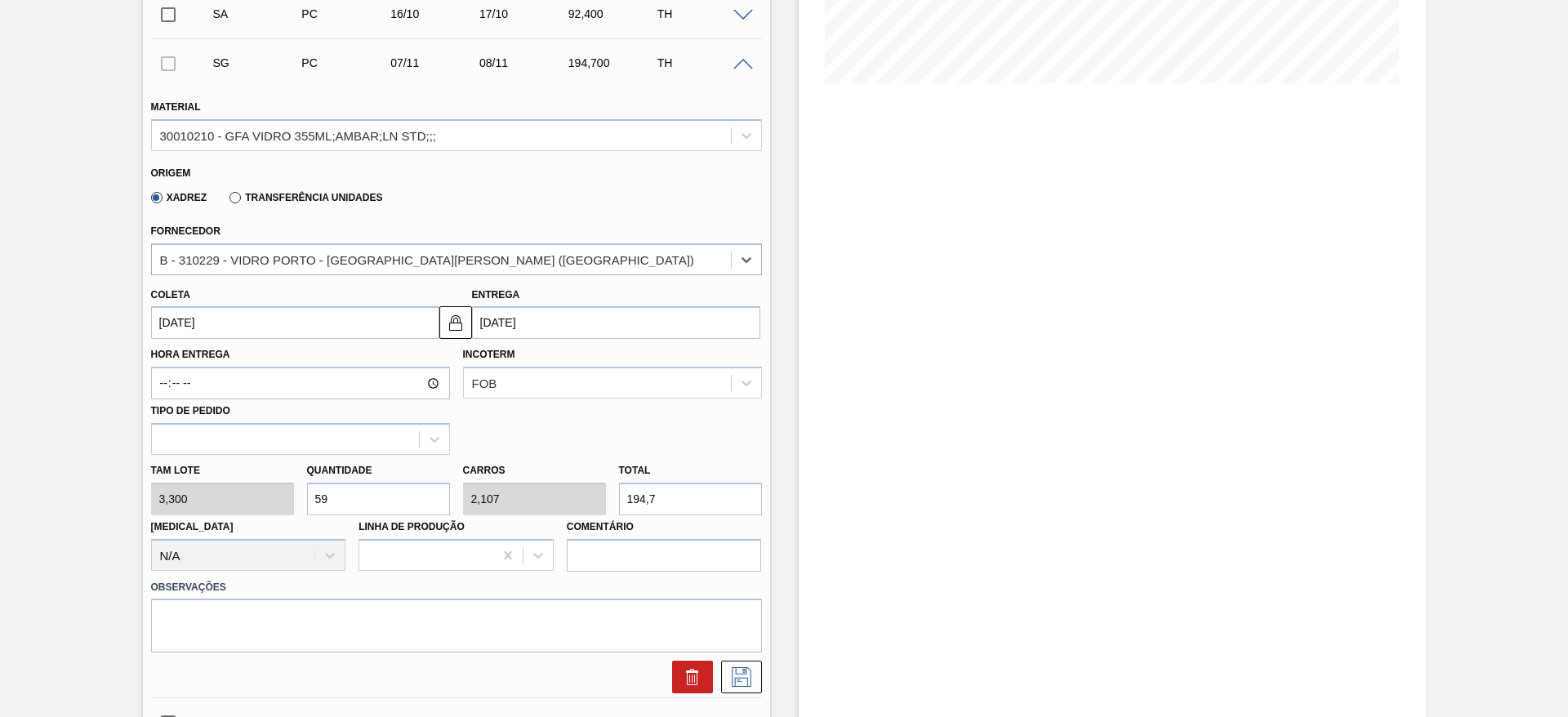
click at [279, 323] on input "07/11/2025" at bounding box center [295, 323] width 288 height 32
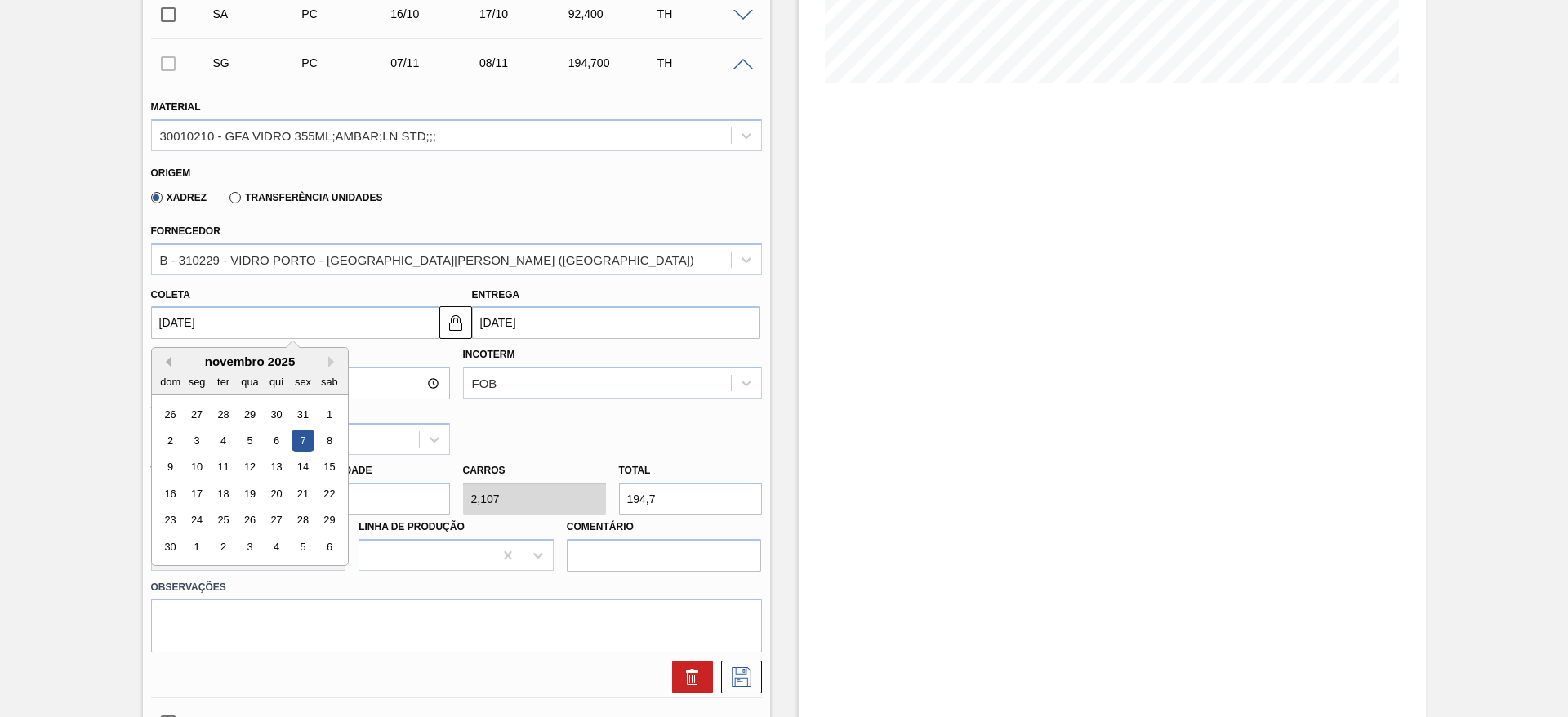
click at [166, 362] on button "Previous Month" at bounding box center [165, 361] width 12 height 12
click at [205, 491] on div "20" at bounding box center [196, 493] width 22 height 22
type input "[DATE]"
type input "21/10/2025"
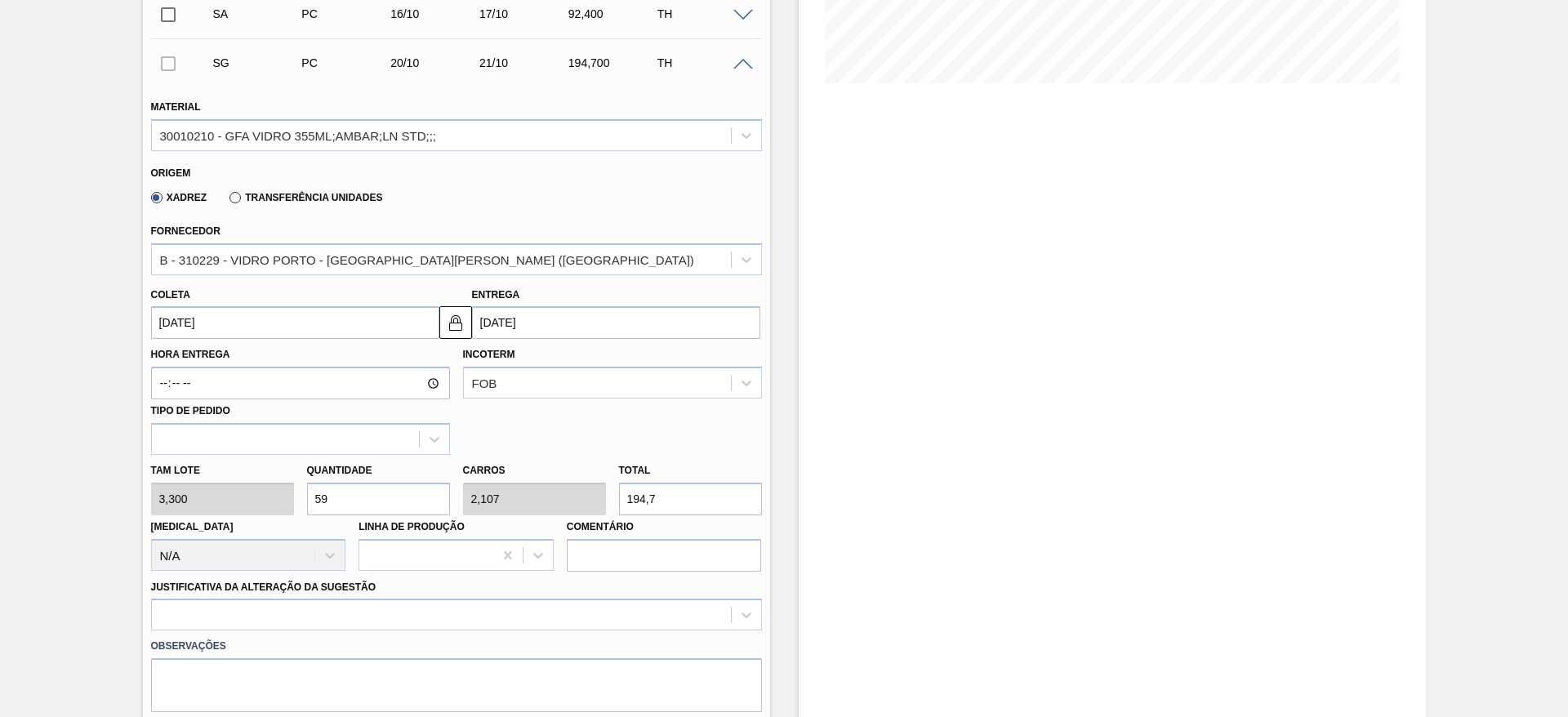
click at [290, 500] on div "Tam lote 3,300 Quantidade 59 Carros 2,107 Total 194,7 Doca N/A Linha de Produçã…" at bounding box center [456, 513] width 624 height 117
type input "2"
type input "0,071"
type input "6,6"
type input "28"
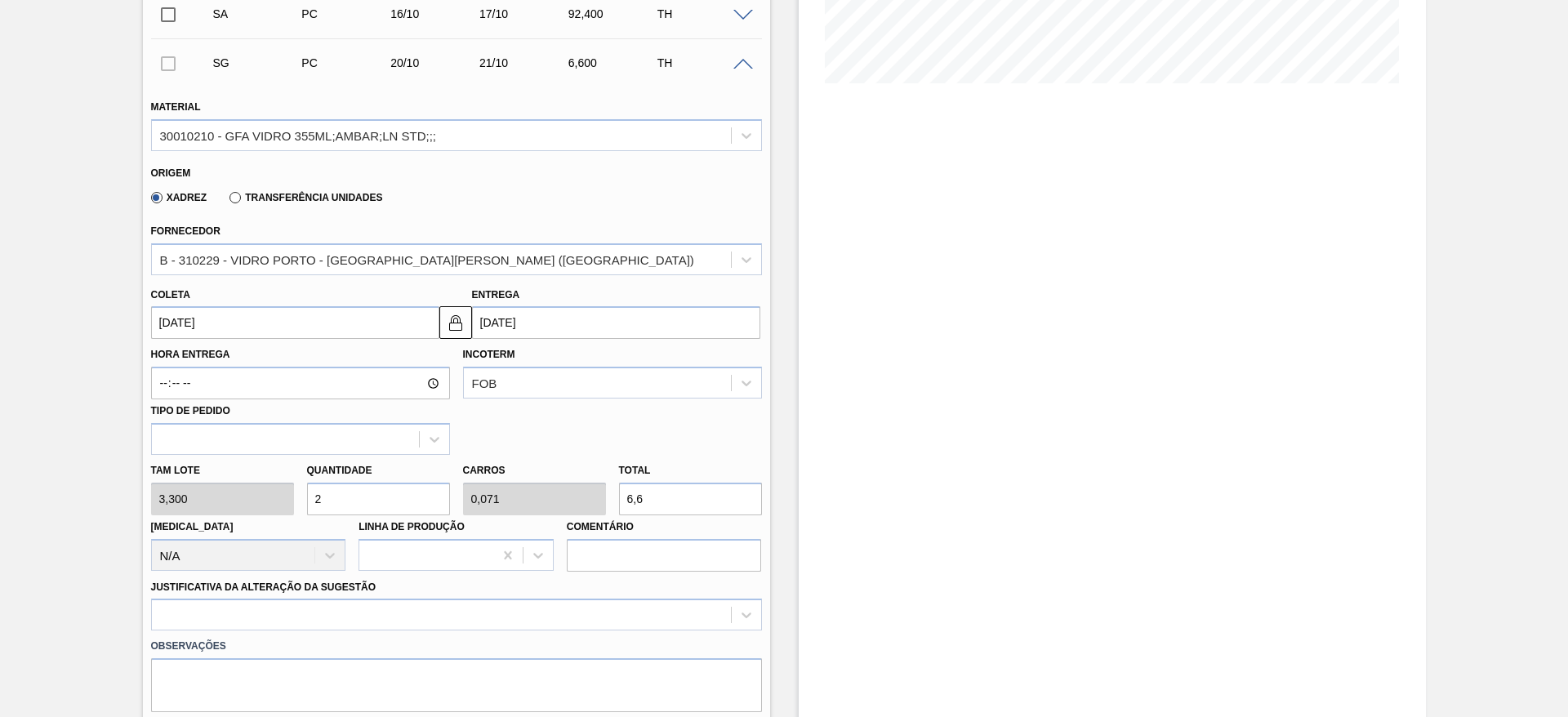
type input "1"
type input "92,4"
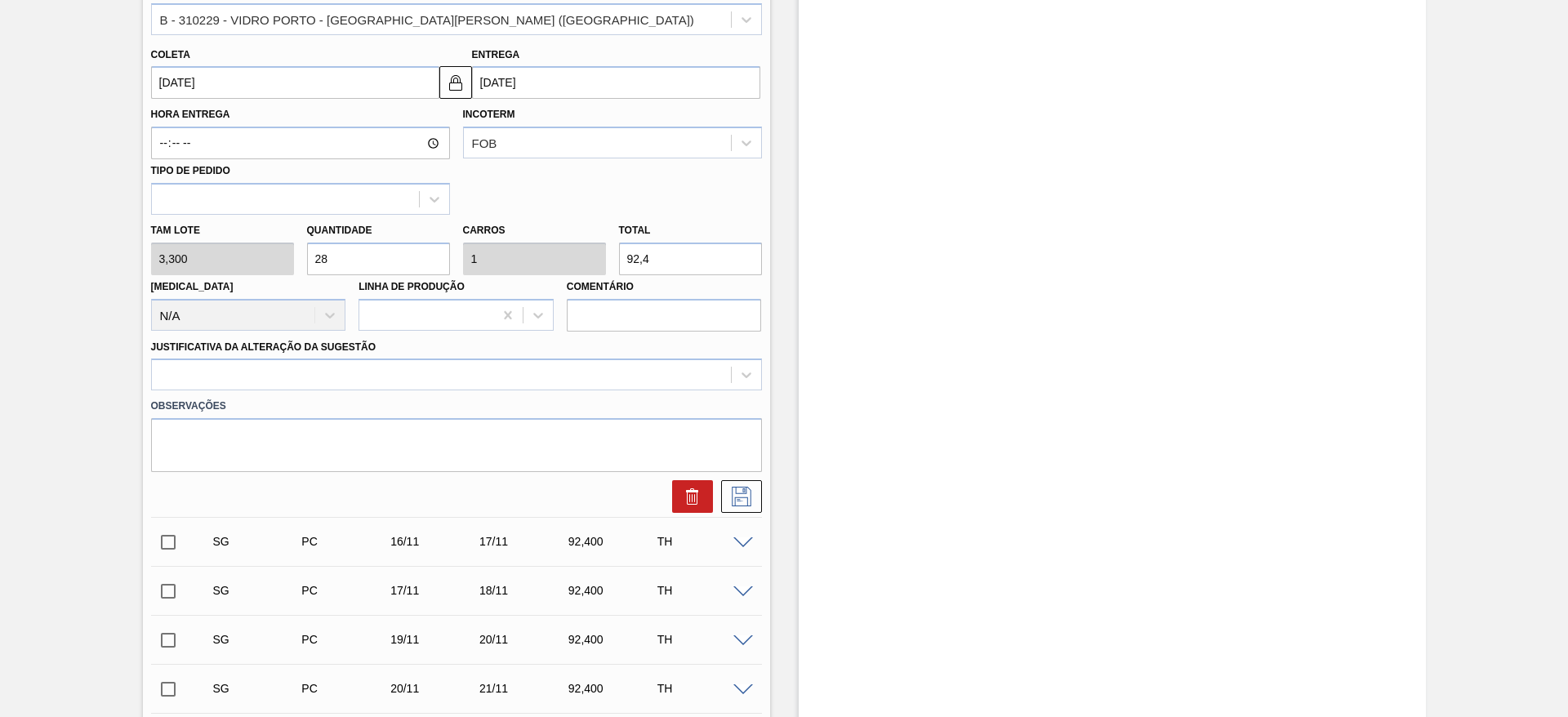
scroll to position [639, 0]
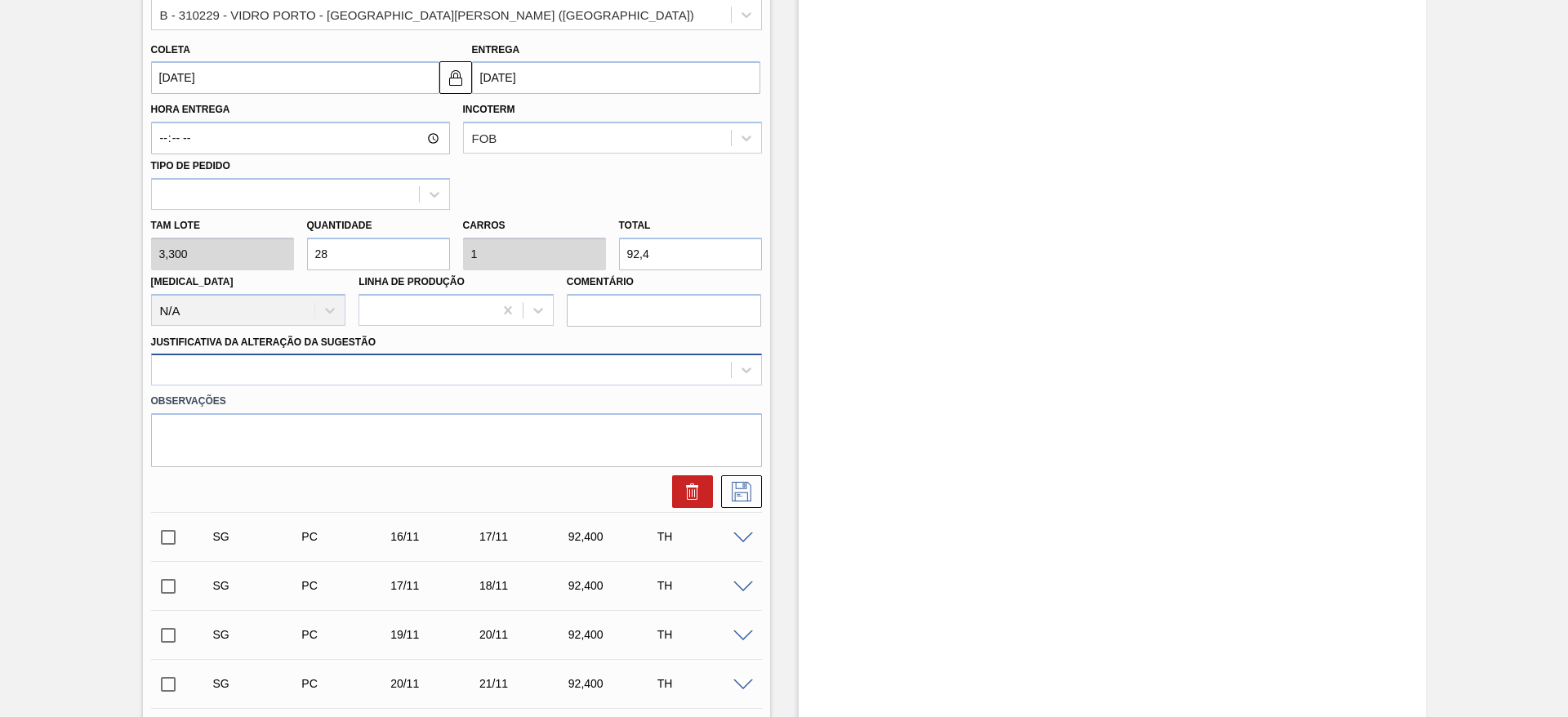
type input "28"
click at [397, 380] on div at bounding box center [441, 370] width 579 height 23
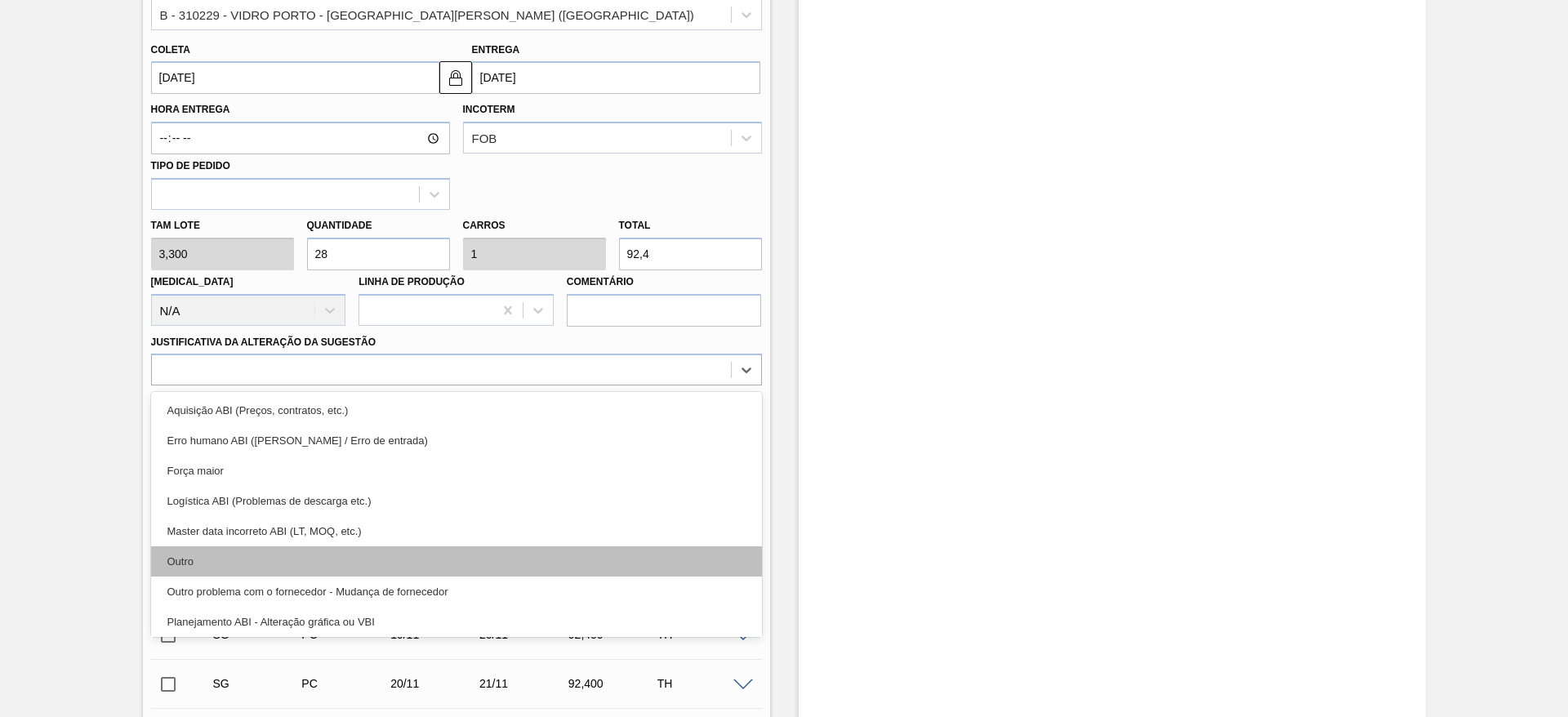
click at [389, 556] on div "Outro" at bounding box center [456, 562] width 611 height 31
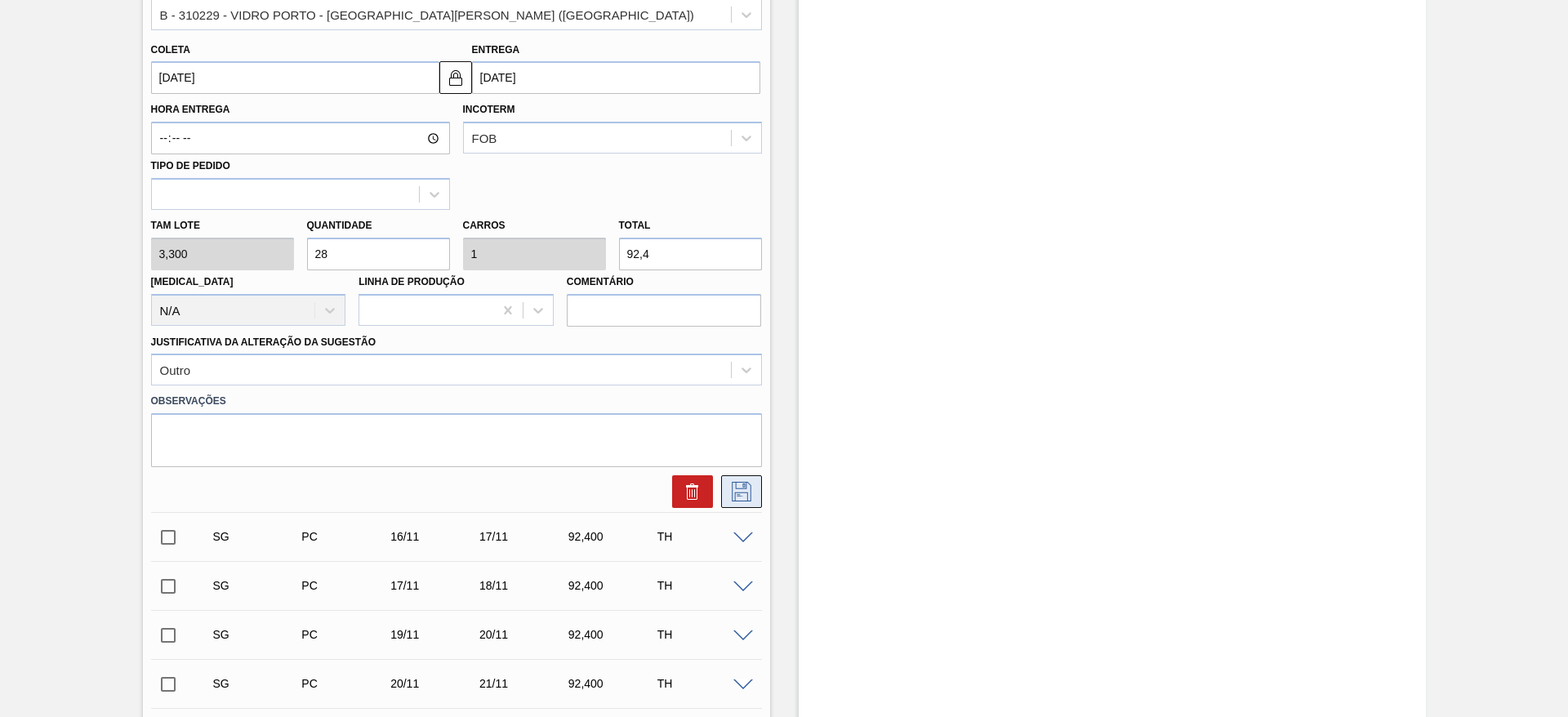
click at [733, 493] on icon at bounding box center [741, 491] width 20 height 20
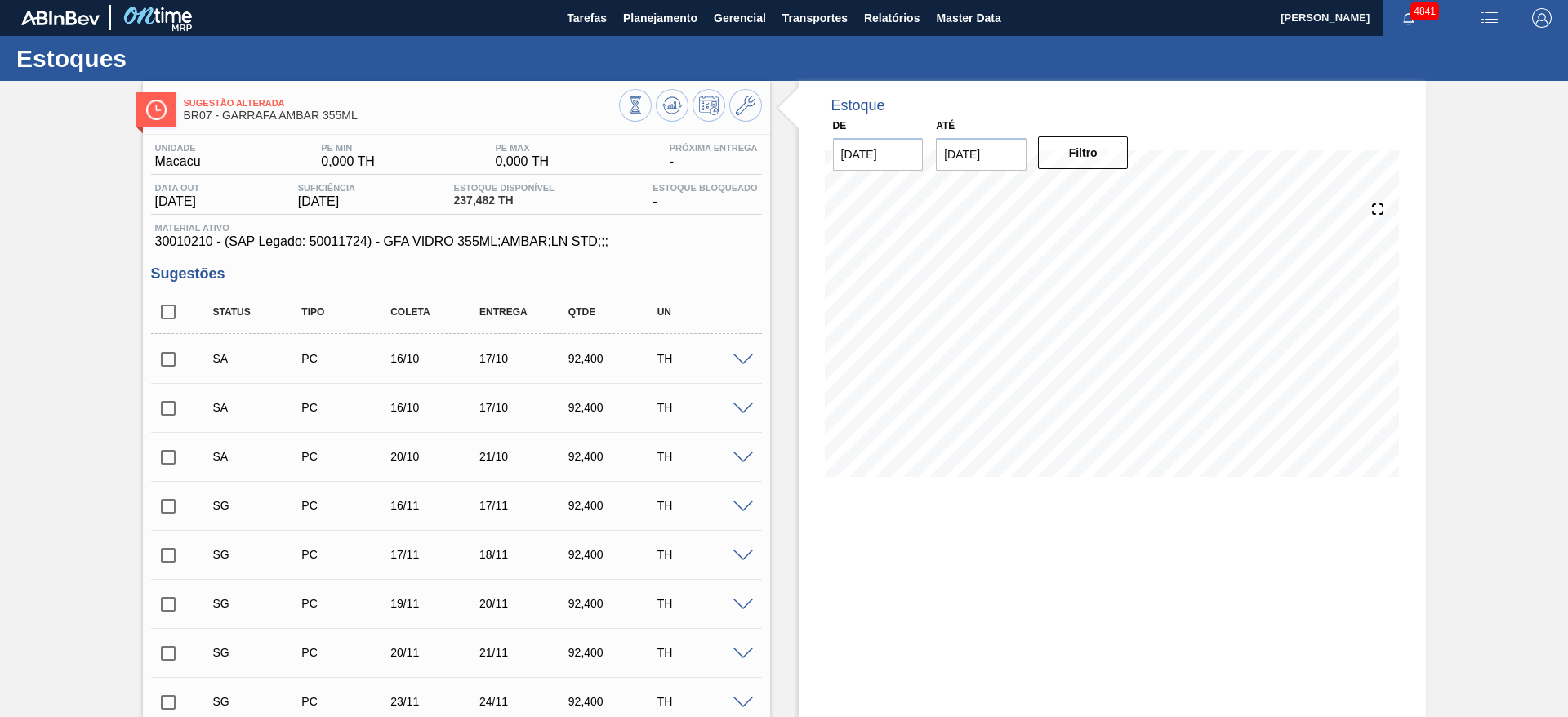
scroll to position [0, 0]
click at [743, 454] on span at bounding box center [743, 459] width 20 height 13
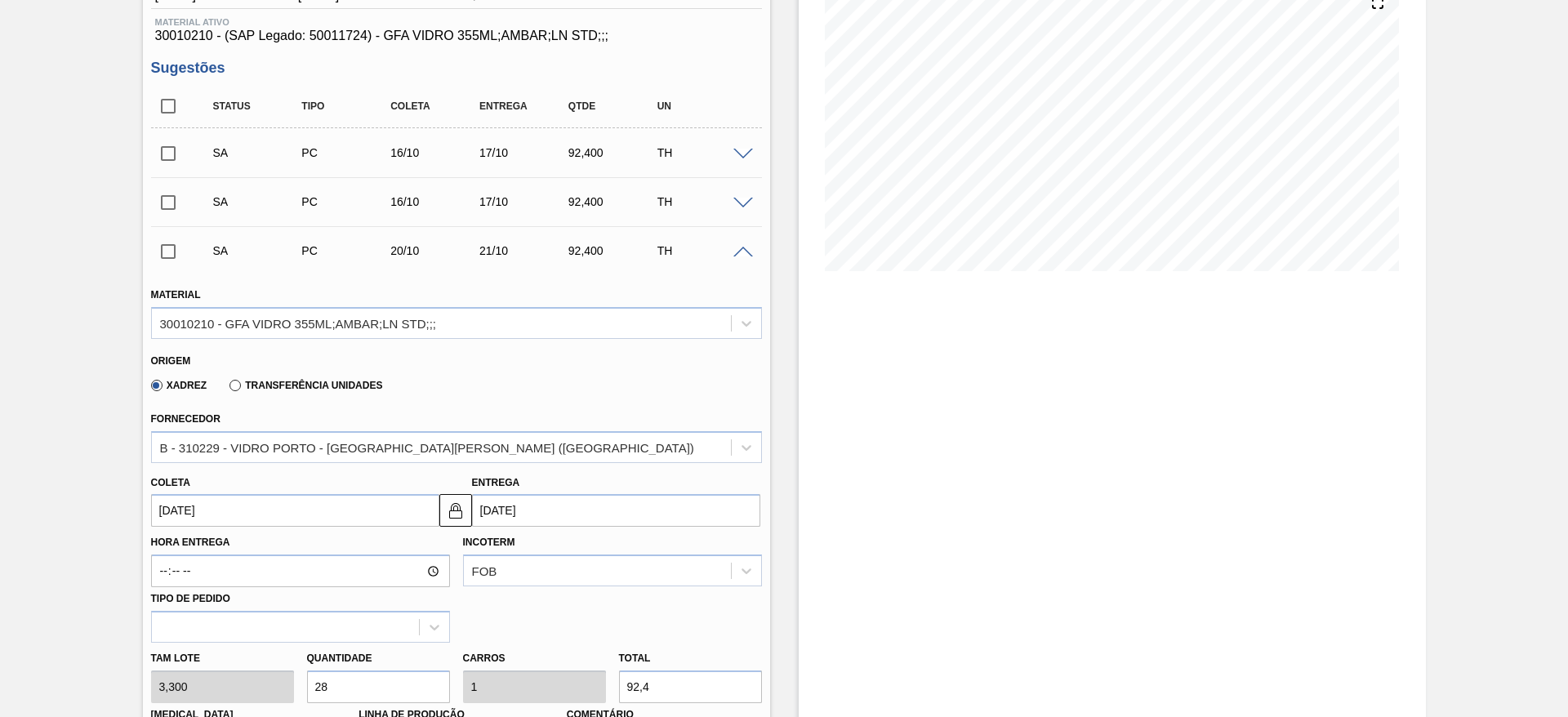
scroll to position [245, 0]
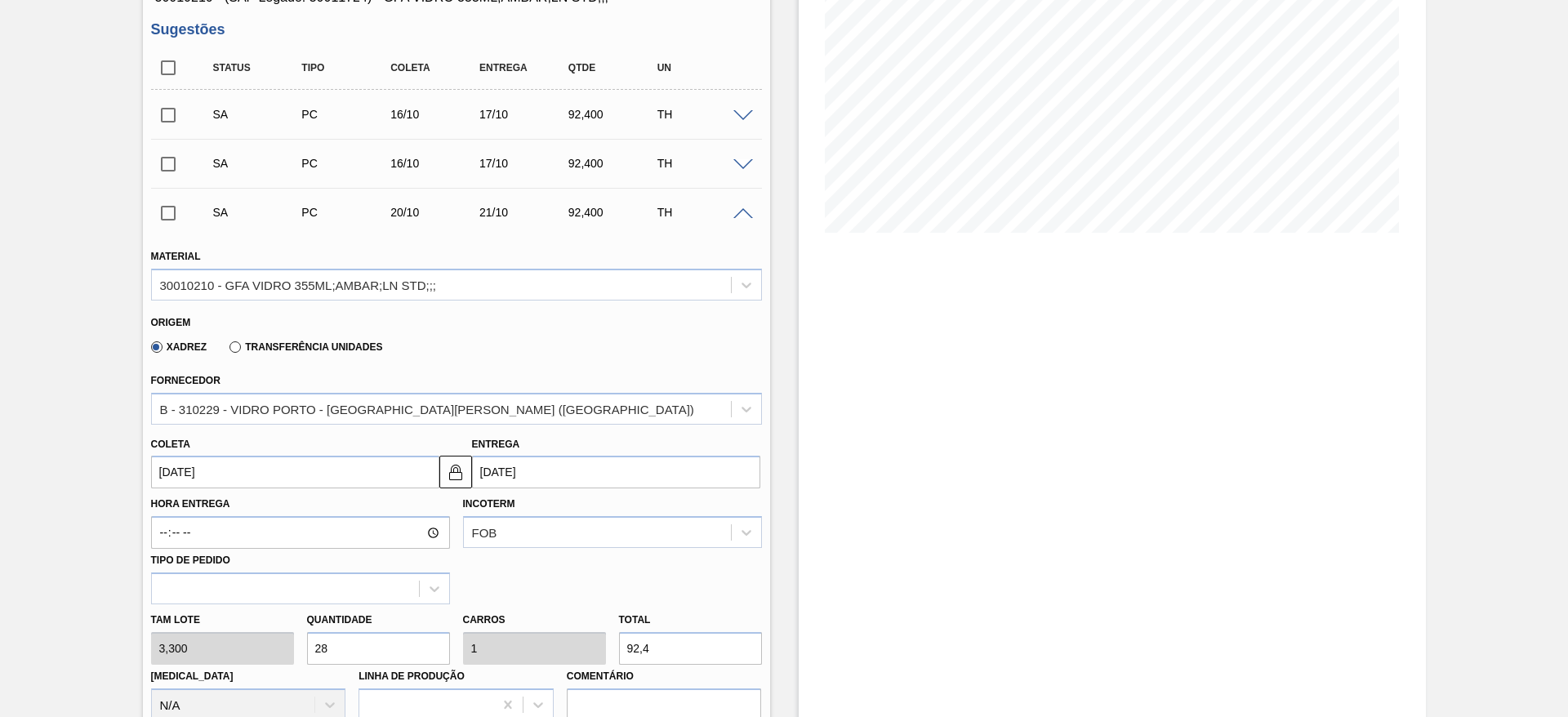
click at [367, 642] on input "28" at bounding box center [378, 648] width 143 height 32
click at [264, 465] on input "[DATE]" at bounding box center [295, 472] width 288 height 32
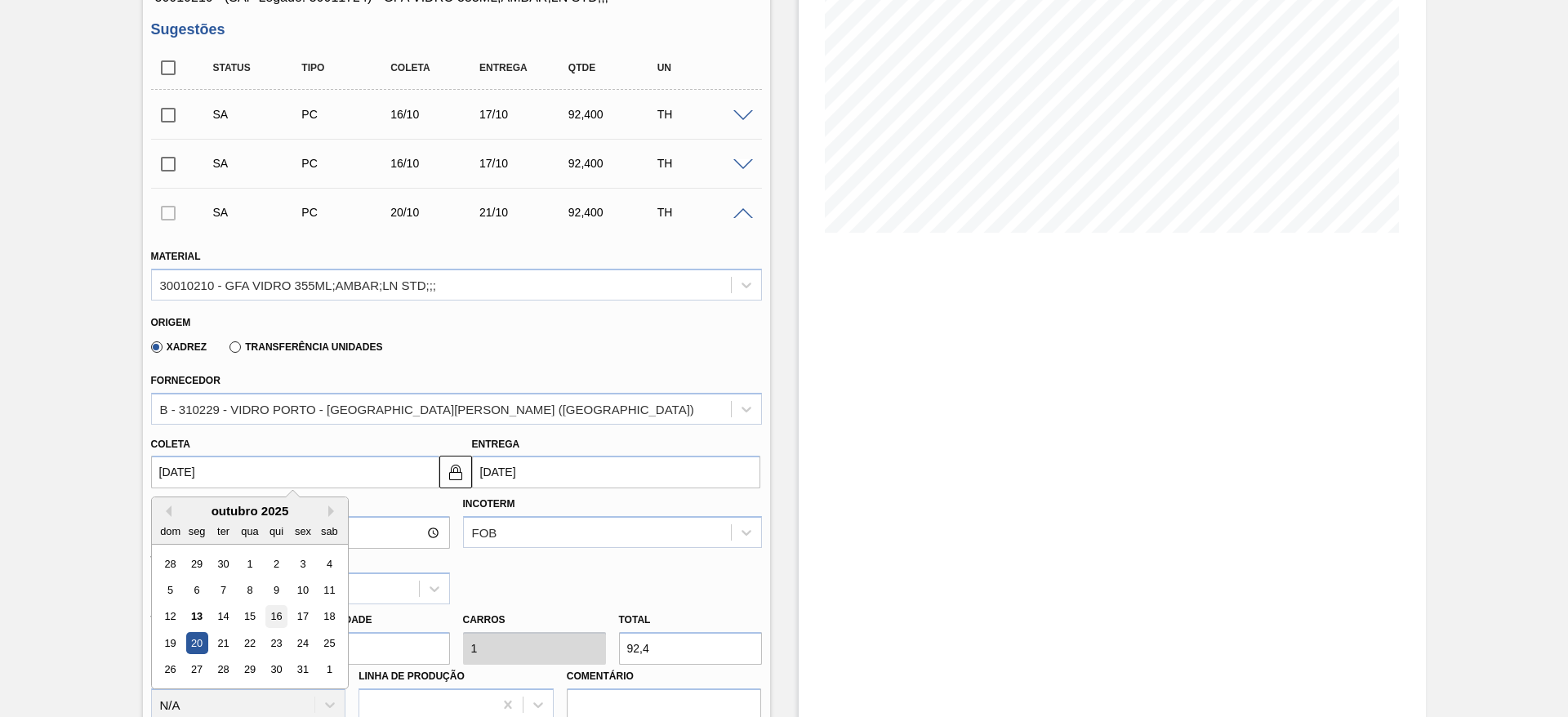
click at [287, 623] on div "12 13 14 15 16 17 18" at bounding box center [249, 616] width 185 height 26
click at [276, 615] on div "16" at bounding box center [275, 616] width 22 height 22
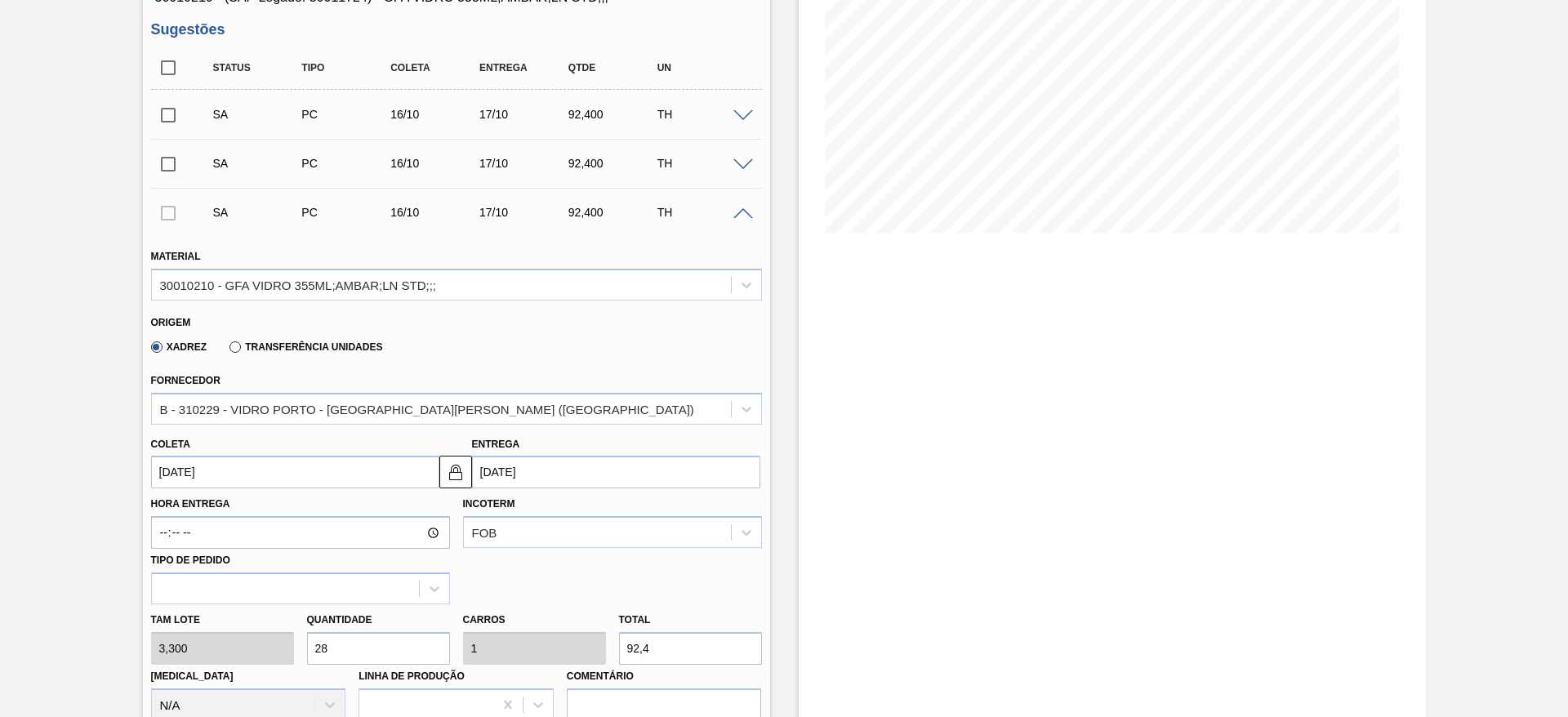
type input "16/10/2025"
type input "[DATE]"
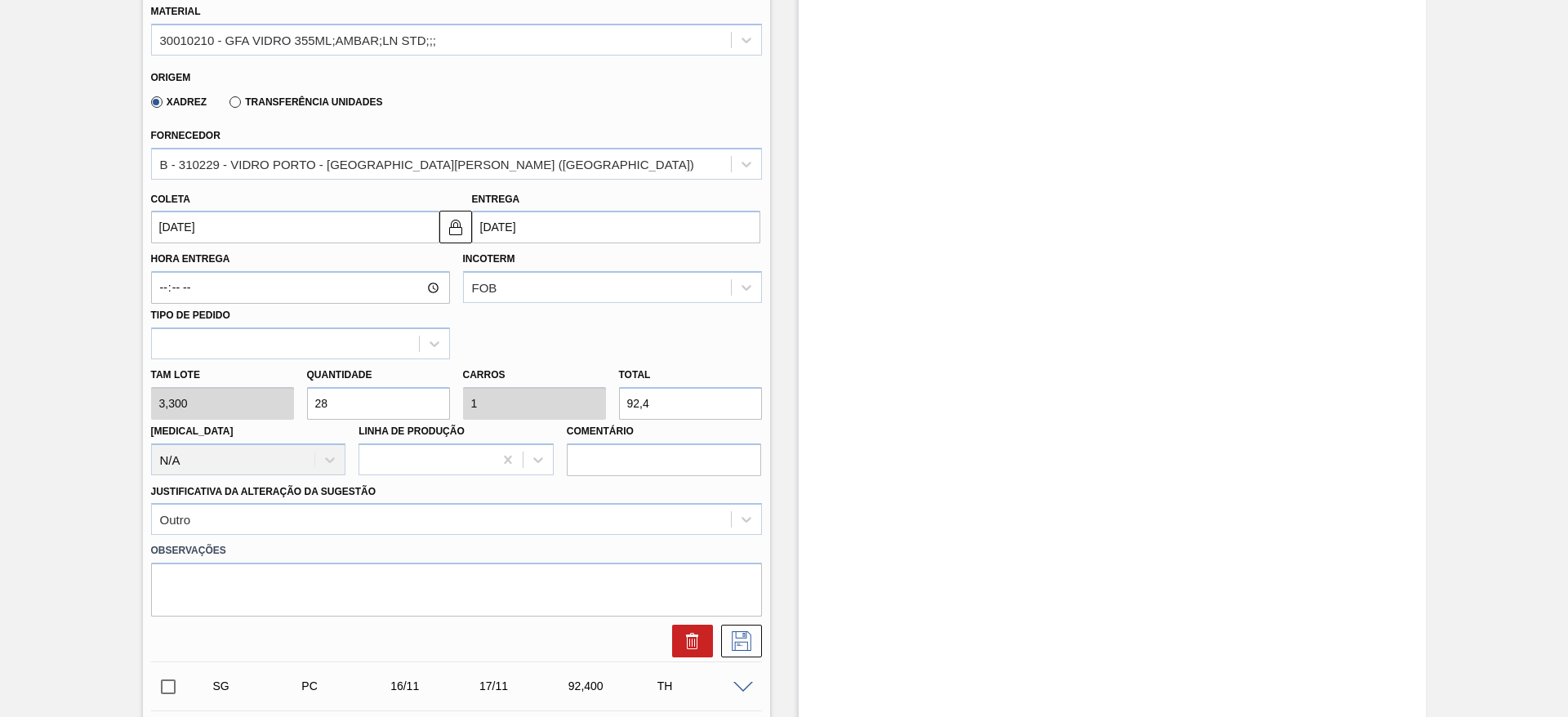
scroll to position [613, 0]
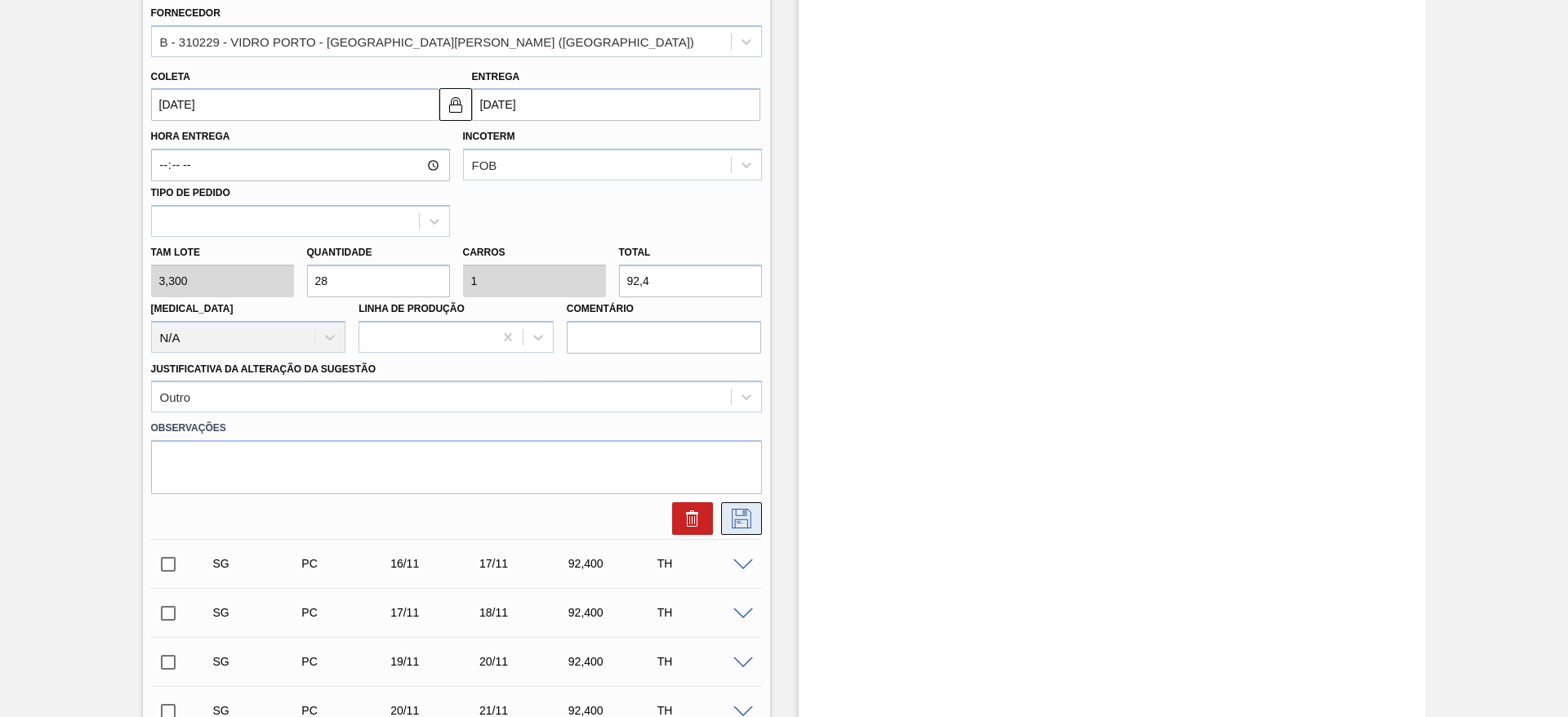
click at [742, 522] on icon at bounding box center [741, 518] width 26 height 20
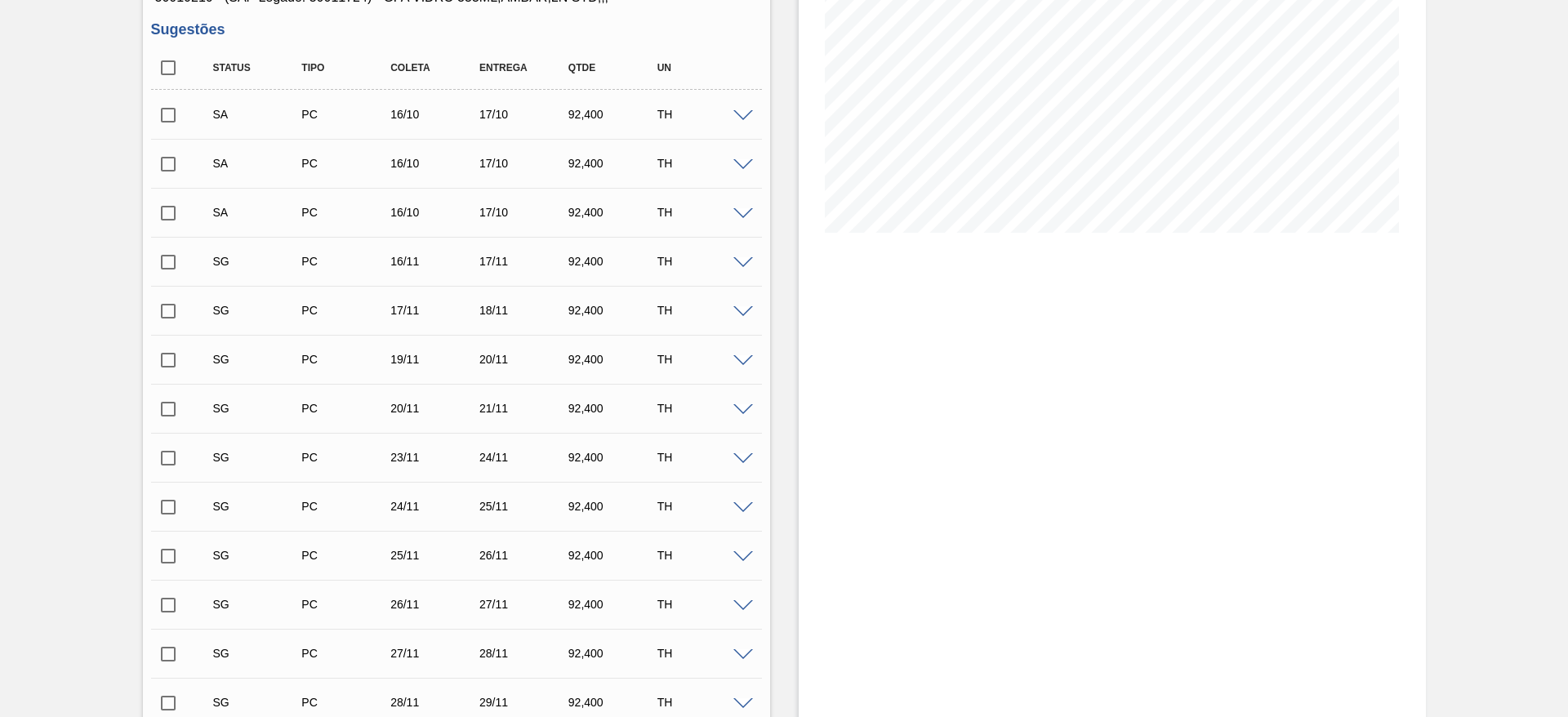
scroll to position [122, 0]
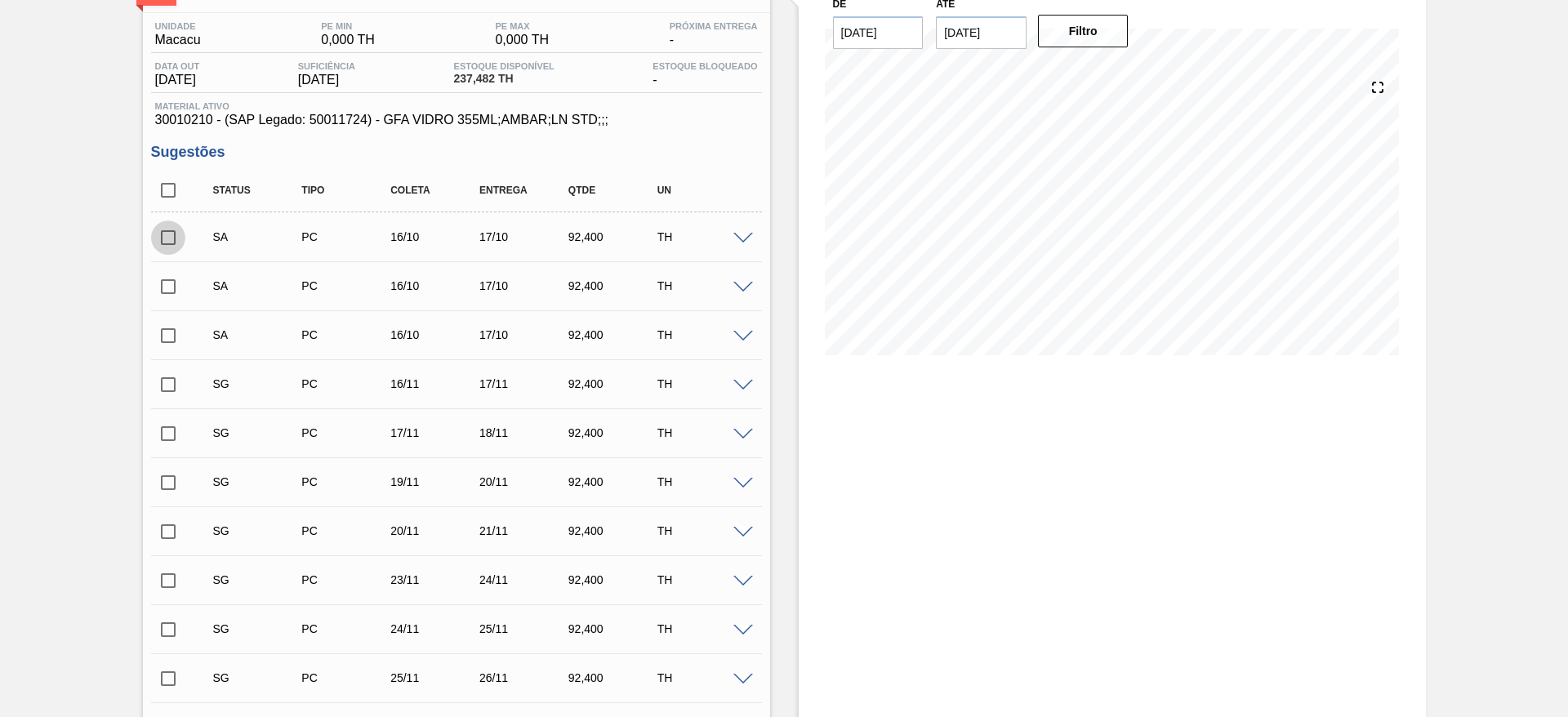
click at [165, 235] on input "checkbox" at bounding box center [168, 237] width 34 height 34
checkbox input "true"
click at [166, 288] on input "checkbox" at bounding box center [168, 287] width 34 height 34
checkbox input "true"
click at [168, 333] on input "checkbox" at bounding box center [168, 335] width 34 height 34
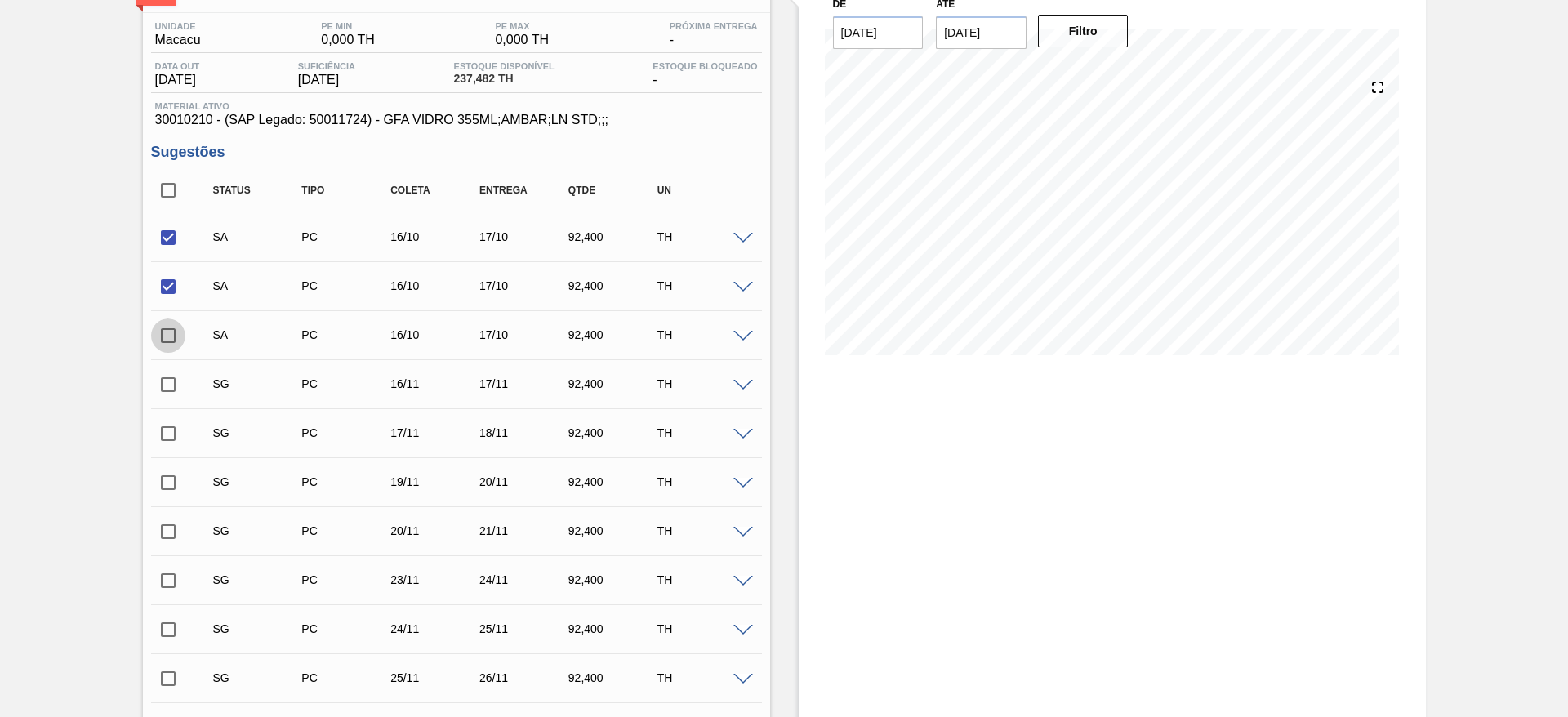
checkbox input "true"
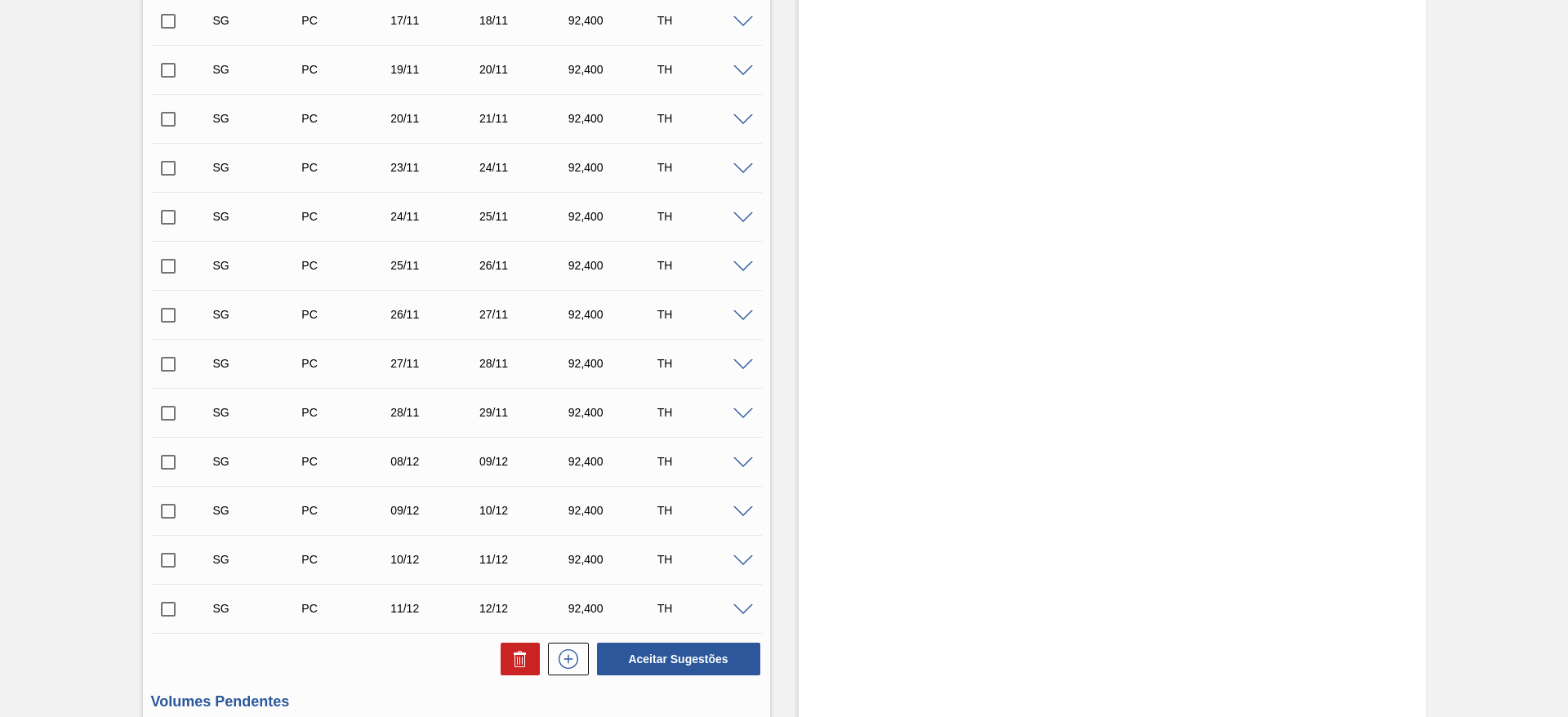
scroll to position [735, 0]
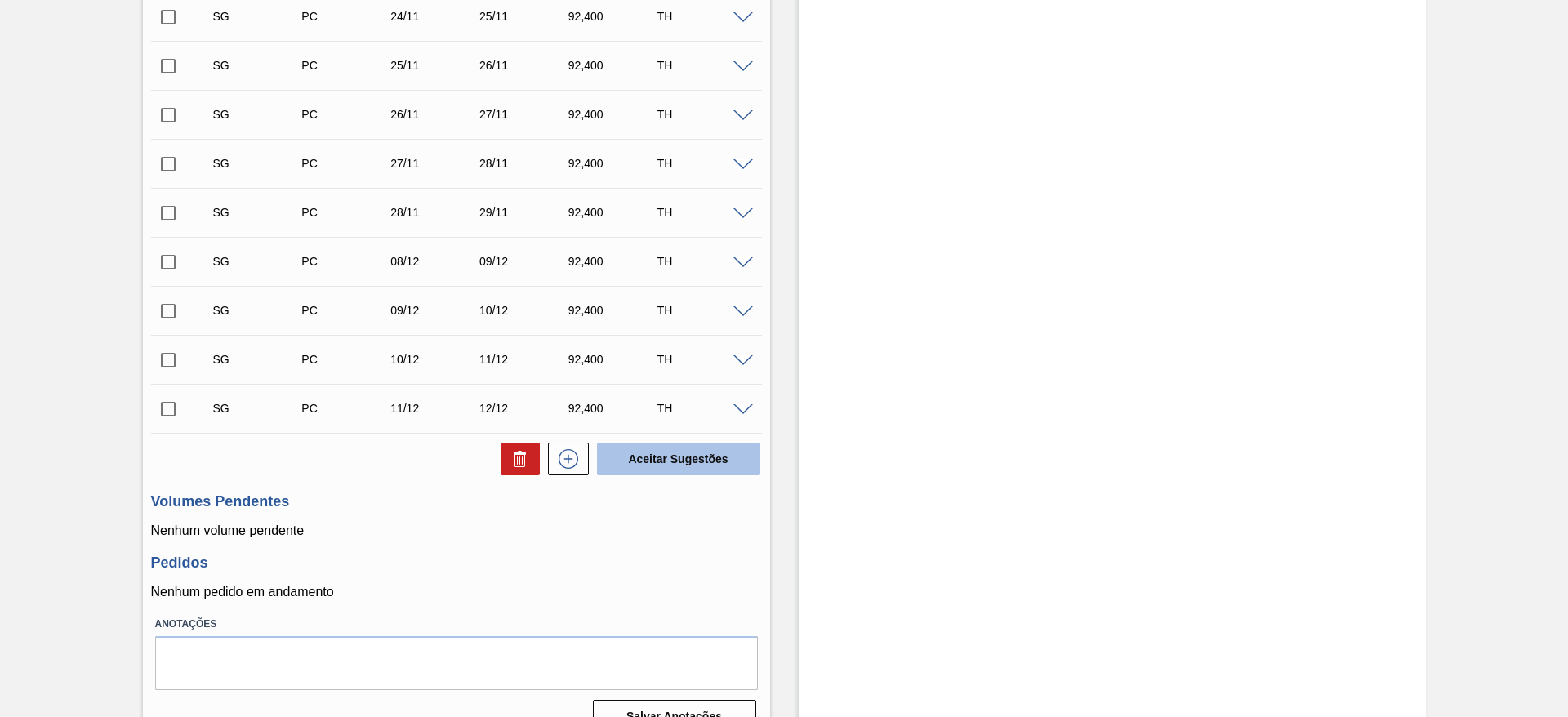
click at [749, 462] on button "Aceitar Sugestões" at bounding box center [678, 459] width 164 height 32
checkbox input "false"
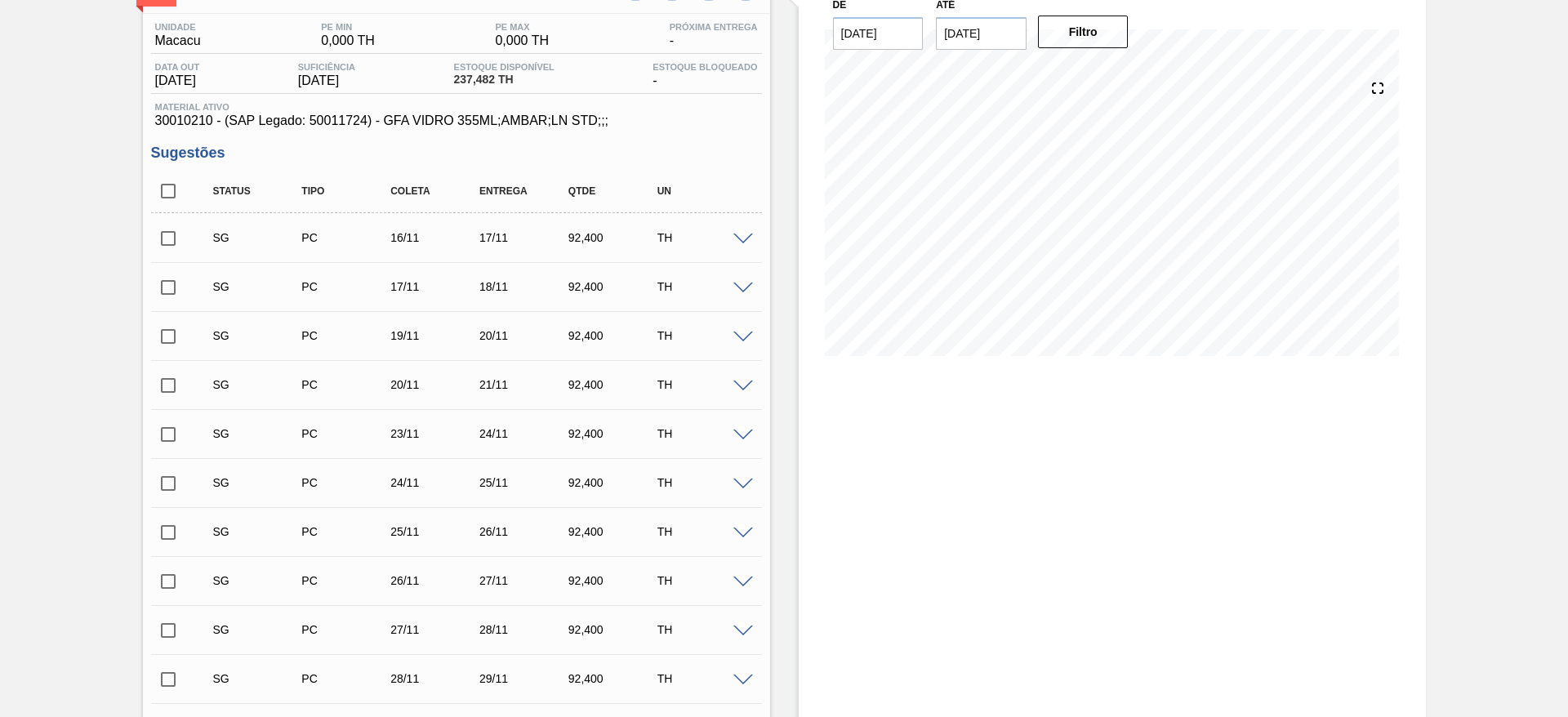
scroll to position [0, 0]
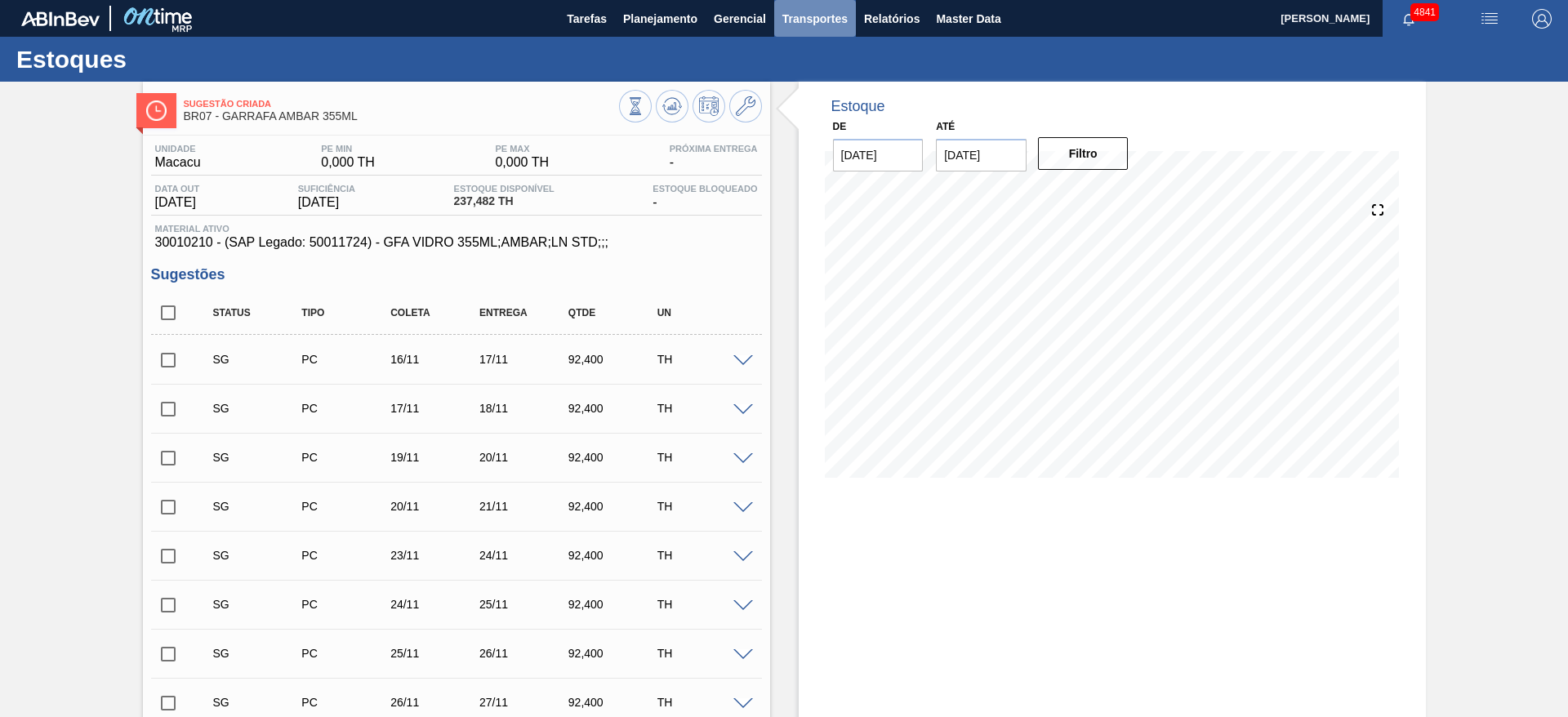
click at [824, 25] on span "Transportes" at bounding box center [815, 19] width 66 height 20
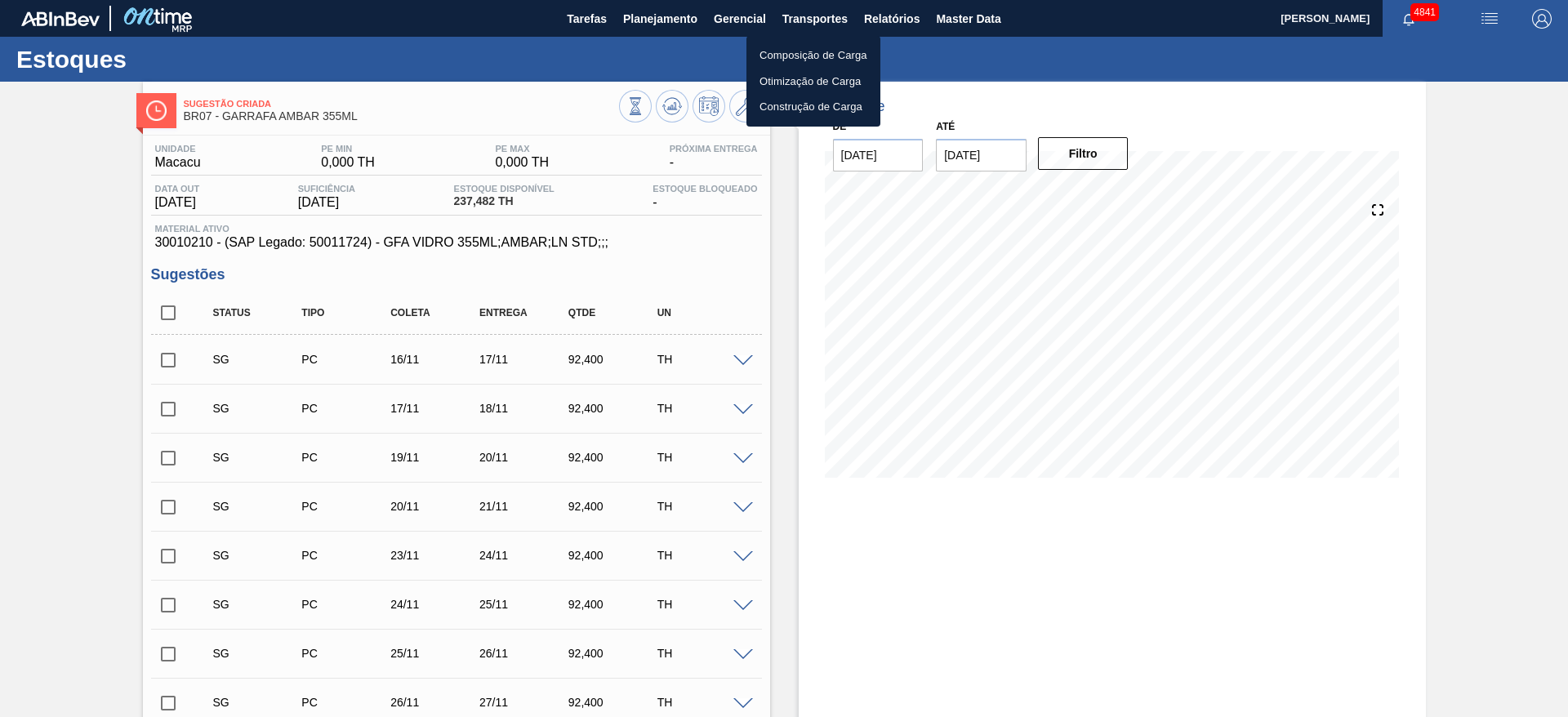
click at [795, 13] on div at bounding box center [784, 358] width 1568 height 717
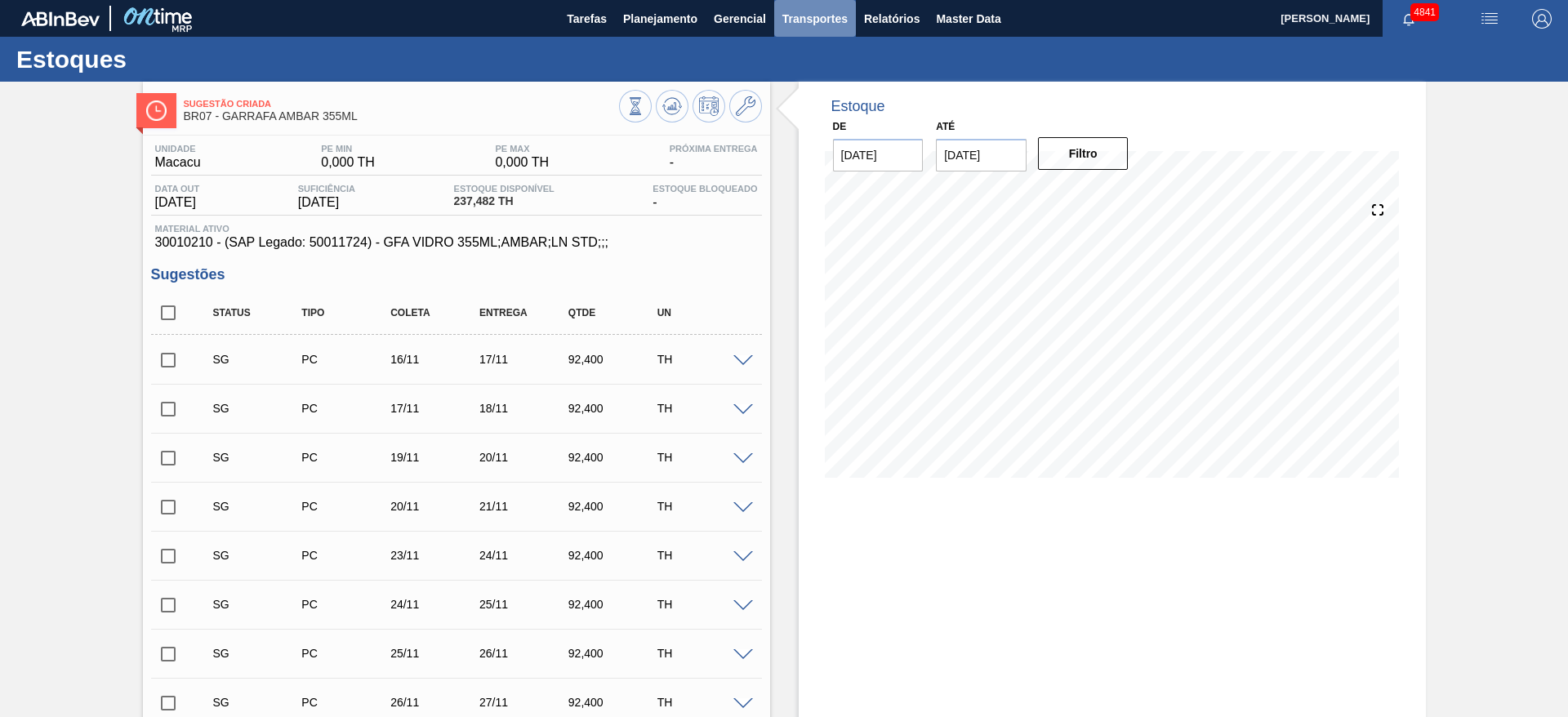
click at [803, 13] on span "Transportes" at bounding box center [815, 19] width 66 height 20
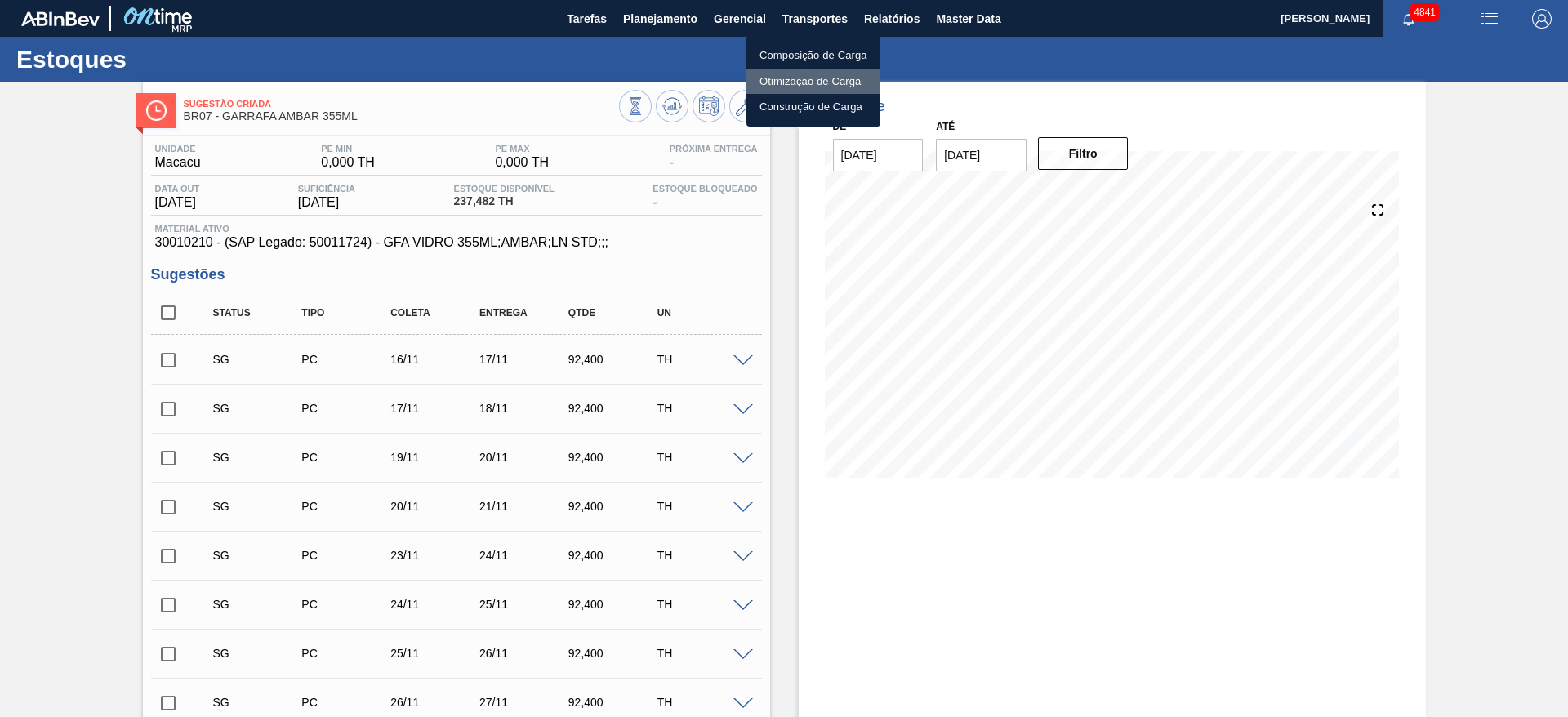
click at [805, 76] on li "Otimização de Carga" at bounding box center [813, 81] width 134 height 26
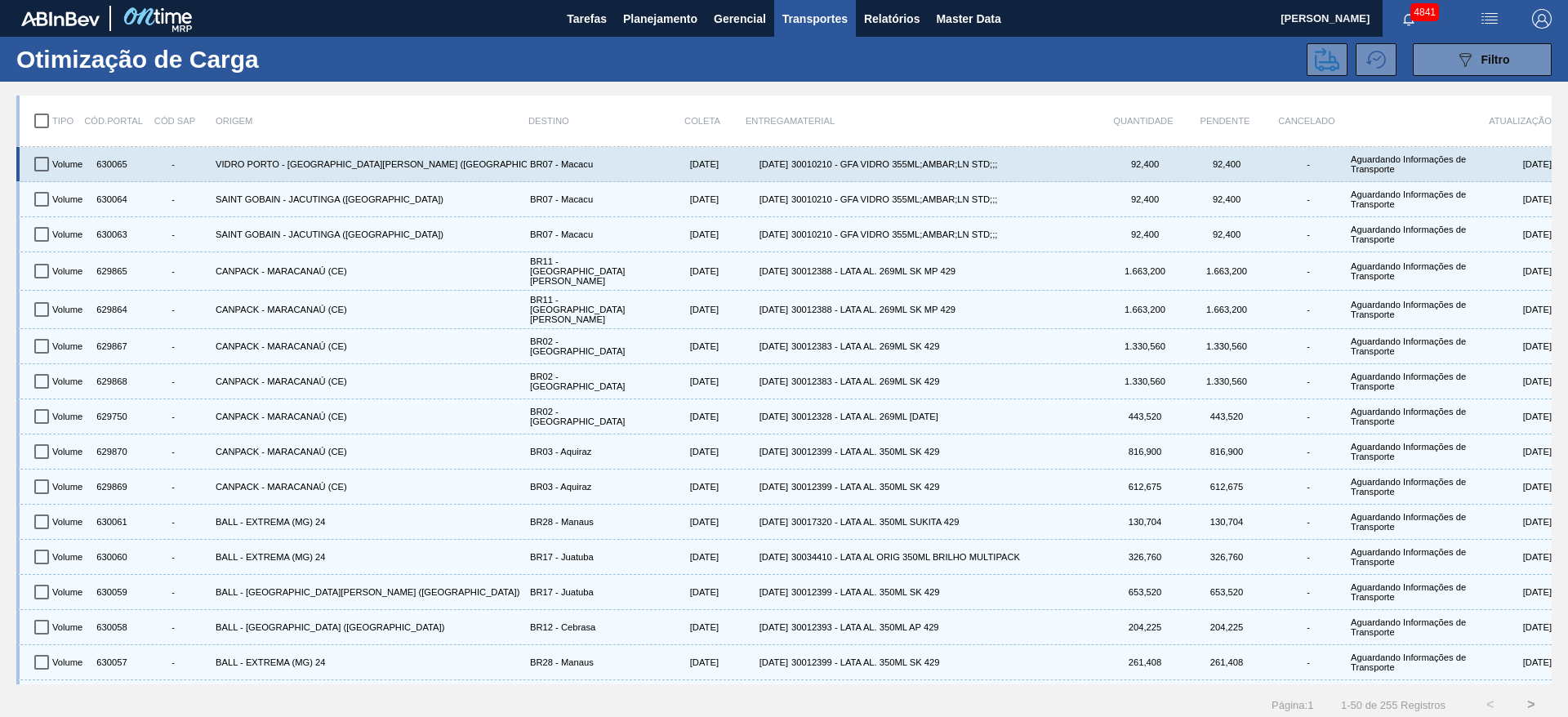
click at [45, 169] on input "checkbox" at bounding box center [41, 164] width 34 height 34
checkbox input "true"
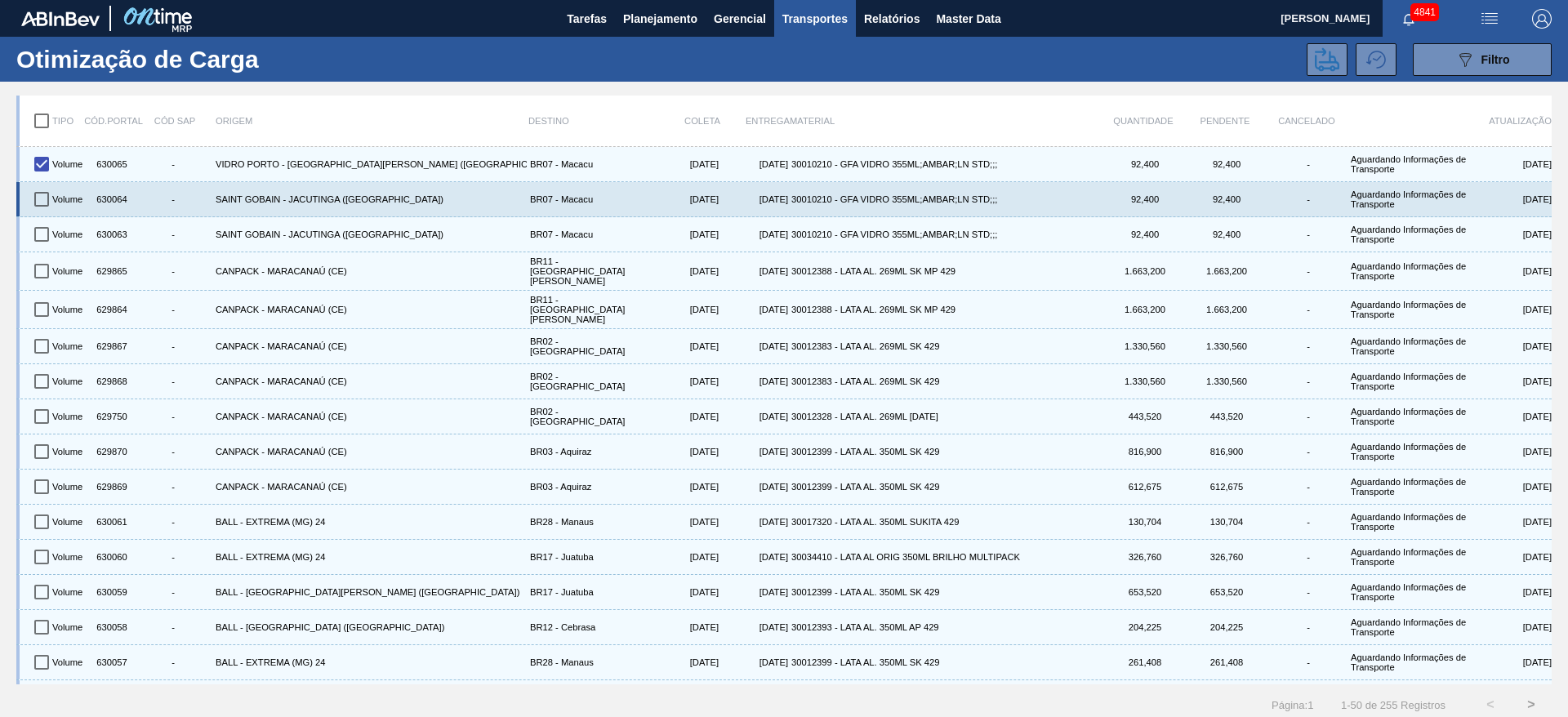
click at [40, 200] on input "checkbox" at bounding box center [41, 199] width 34 height 34
checkbox input "true"
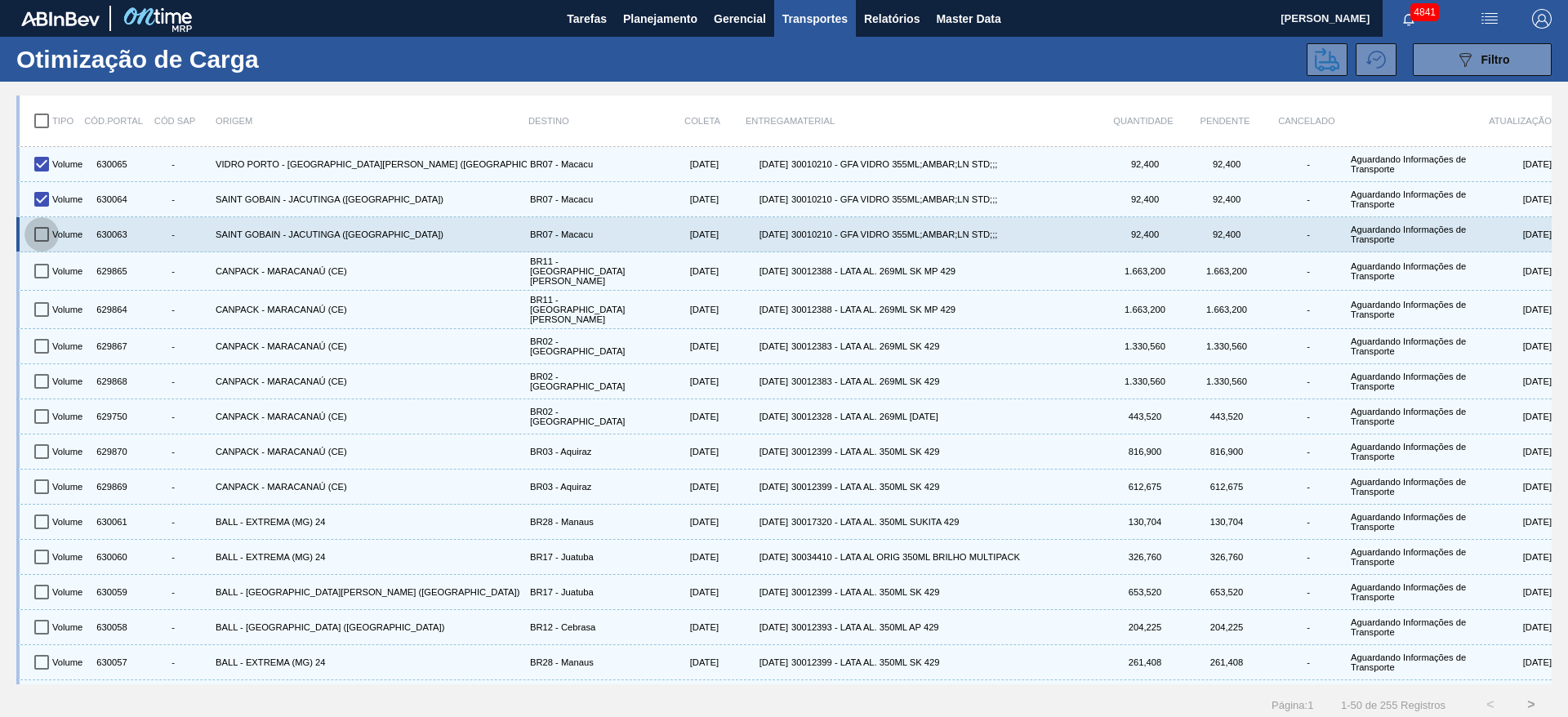
click at [44, 230] on input "checkbox" at bounding box center [41, 235] width 34 height 34
checkbox input "true"
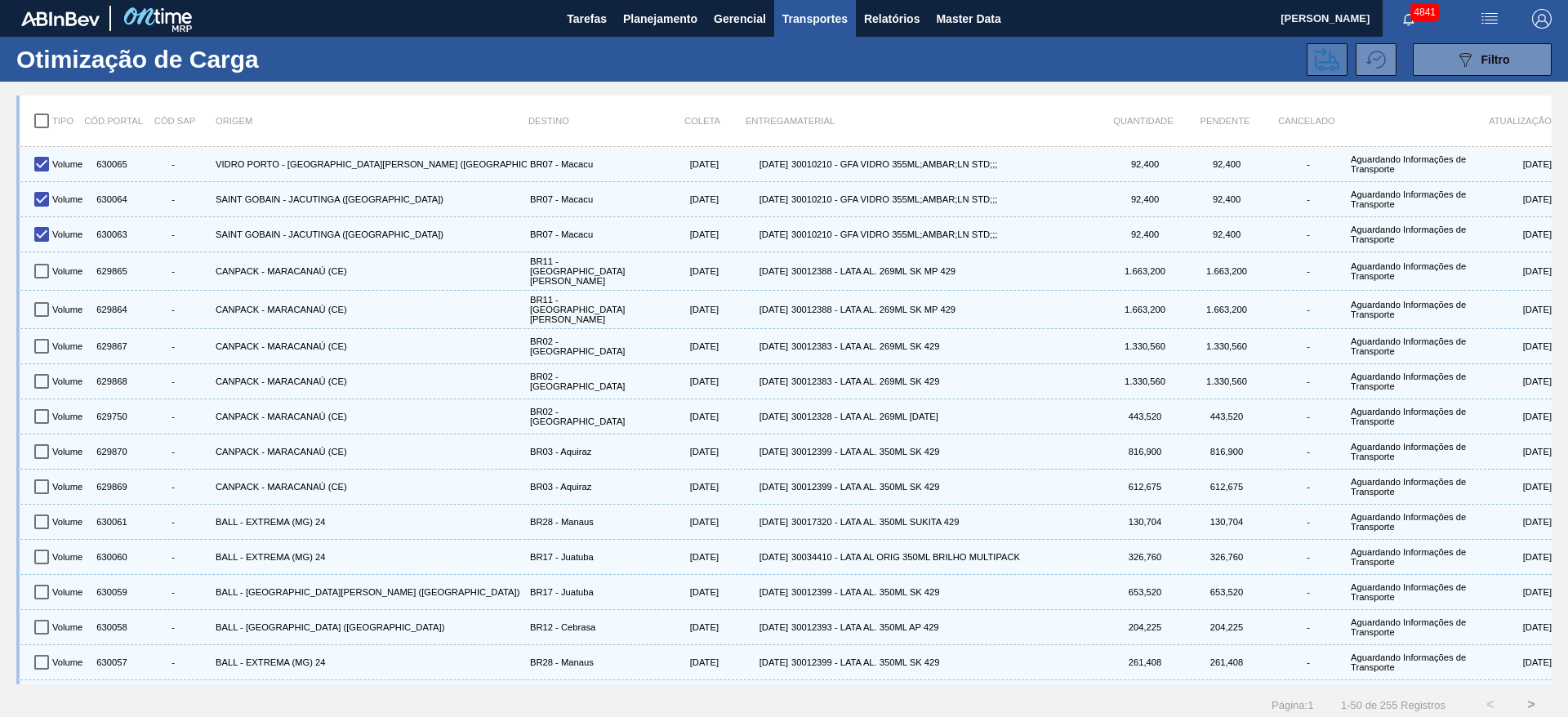
click at [1337, 48] on button at bounding box center [1326, 59] width 40 height 32
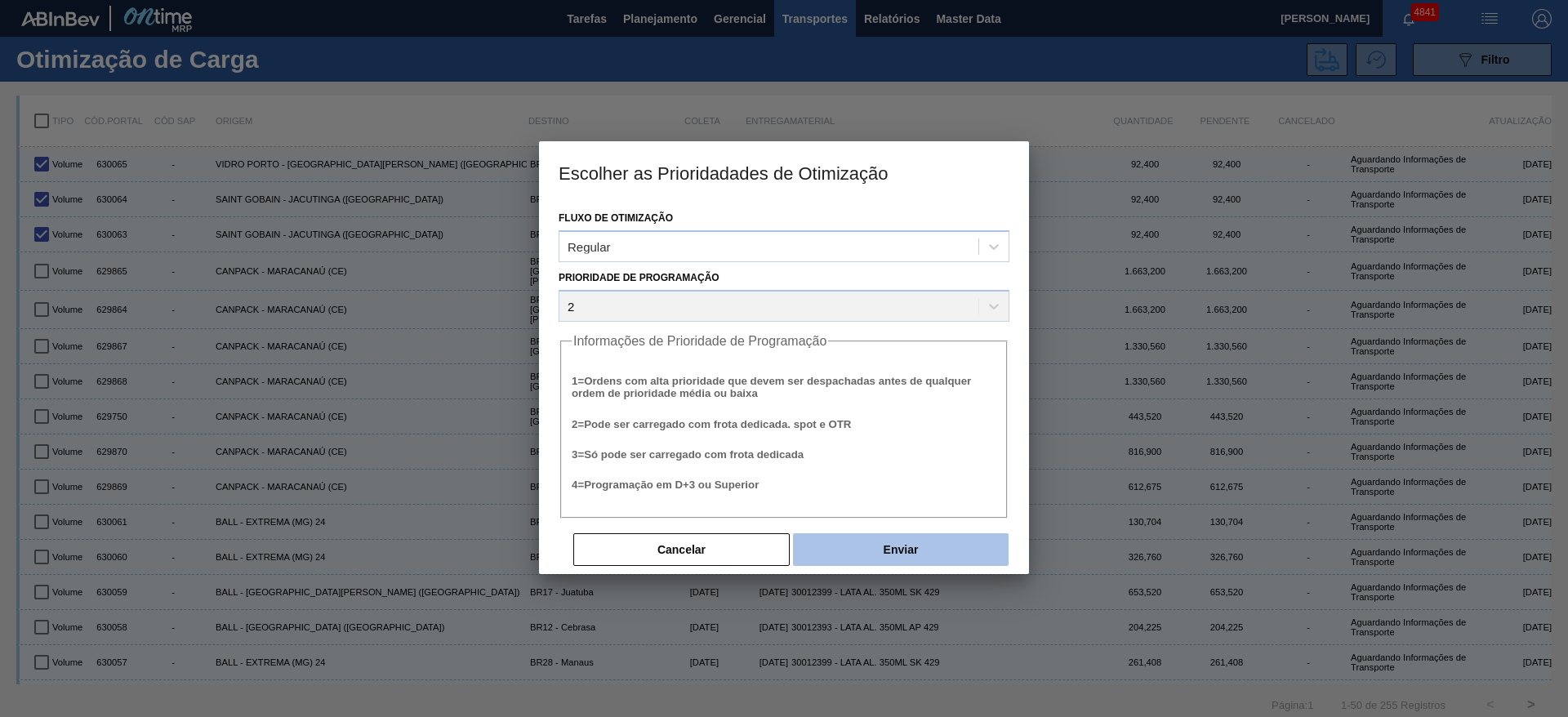
click at [901, 544] on button "Enviar" at bounding box center [900, 549] width 216 height 32
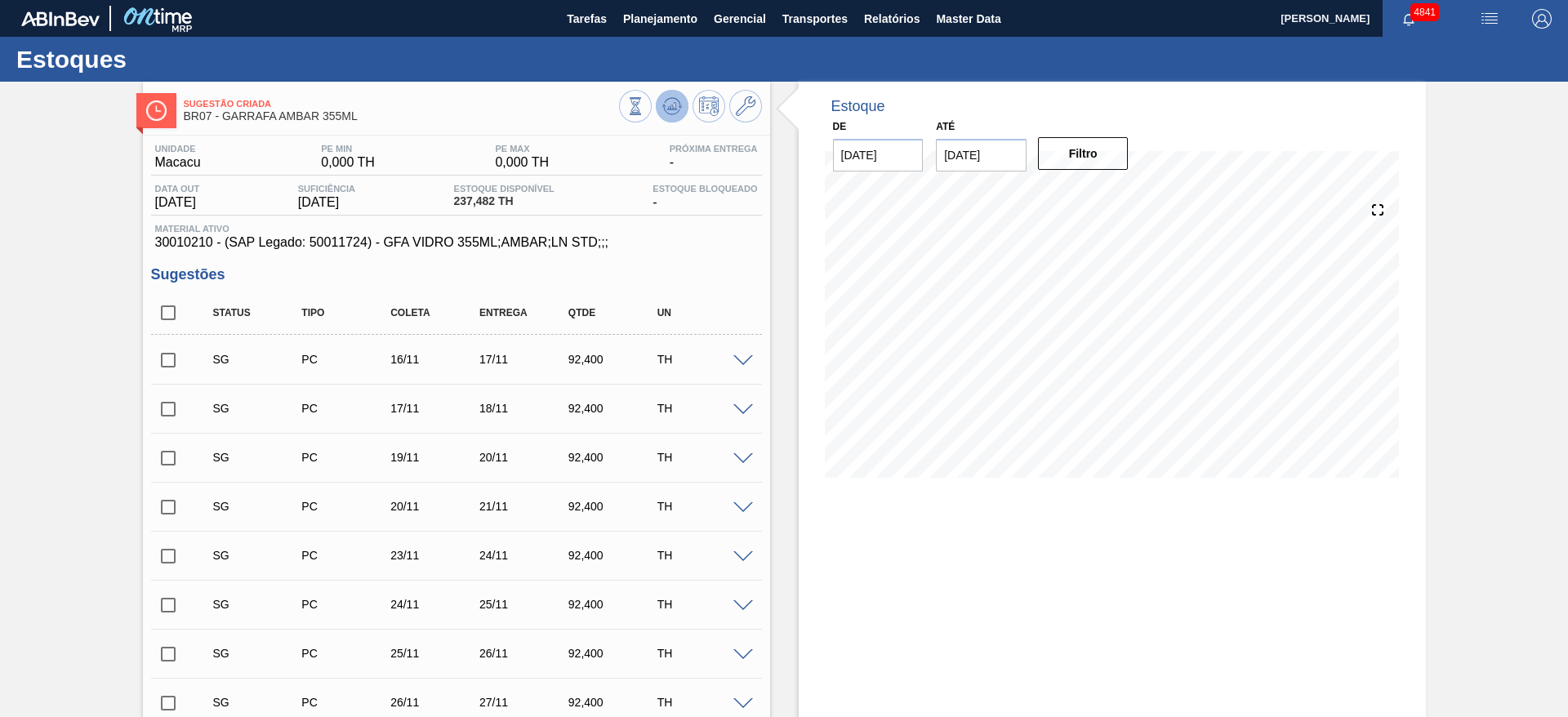
click at [681, 114] on button at bounding box center [672, 106] width 32 height 32
click at [660, 11] on span "Planejamento" at bounding box center [660, 19] width 75 height 20
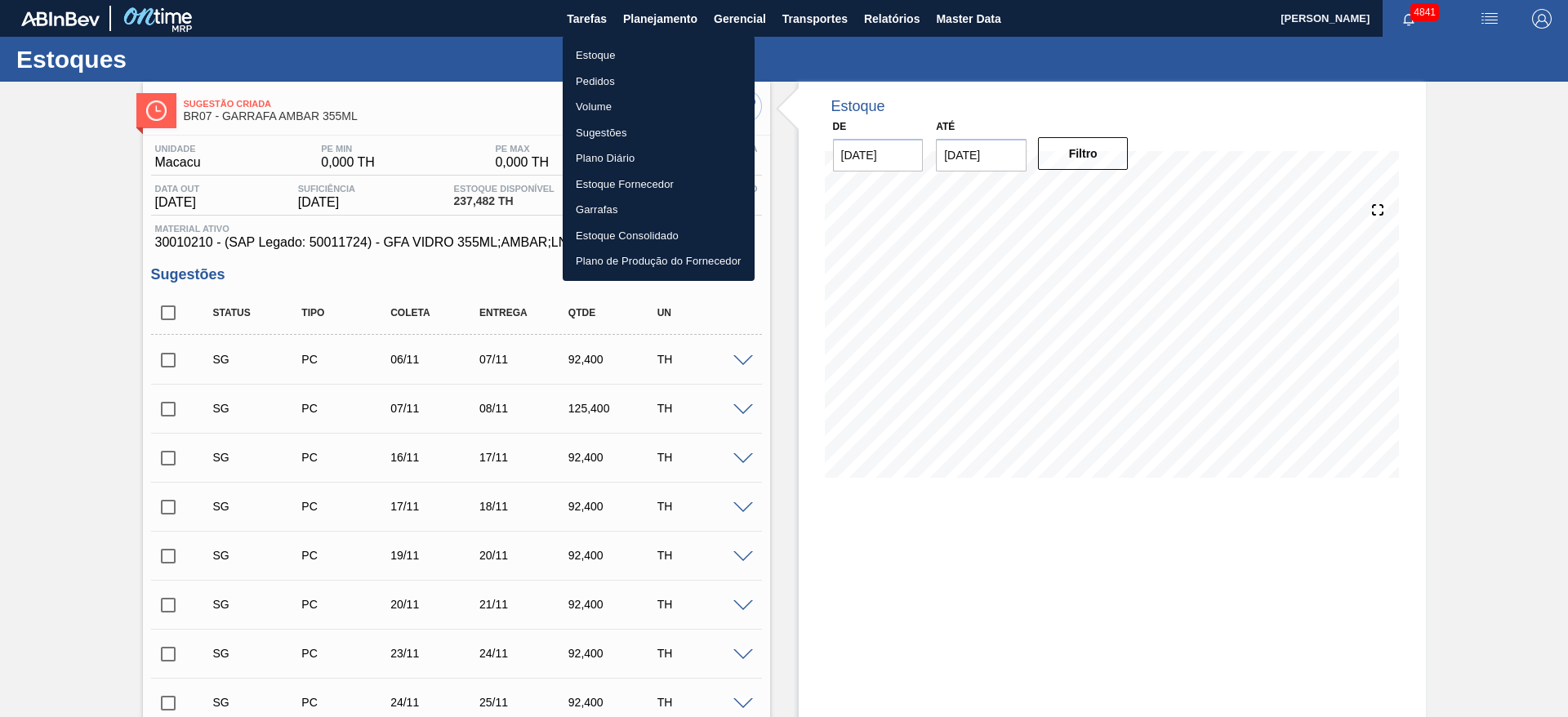
click at [891, 597] on div at bounding box center [784, 358] width 1568 height 717
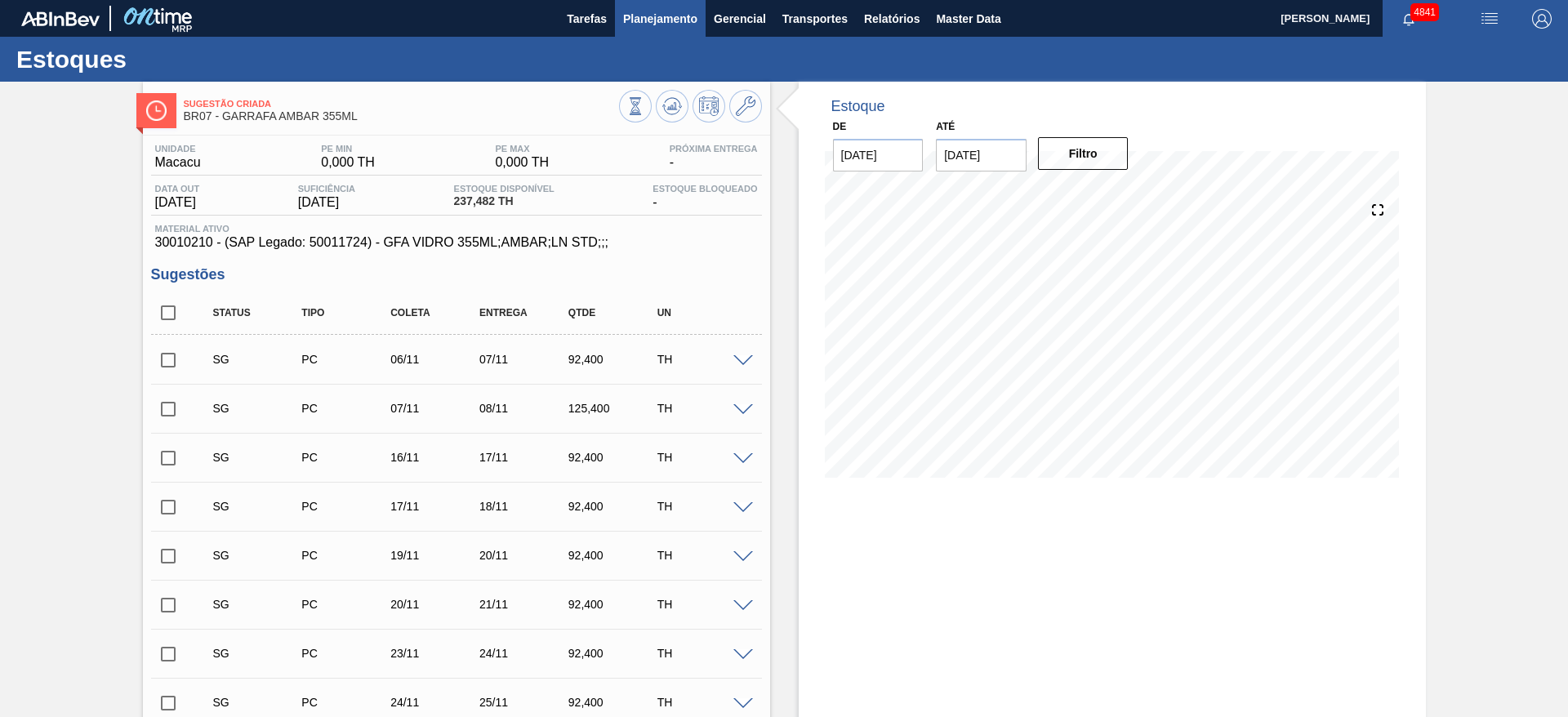
click at [655, 24] on span "Planejamento" at bounding box center [660, 19] width 75 height 20
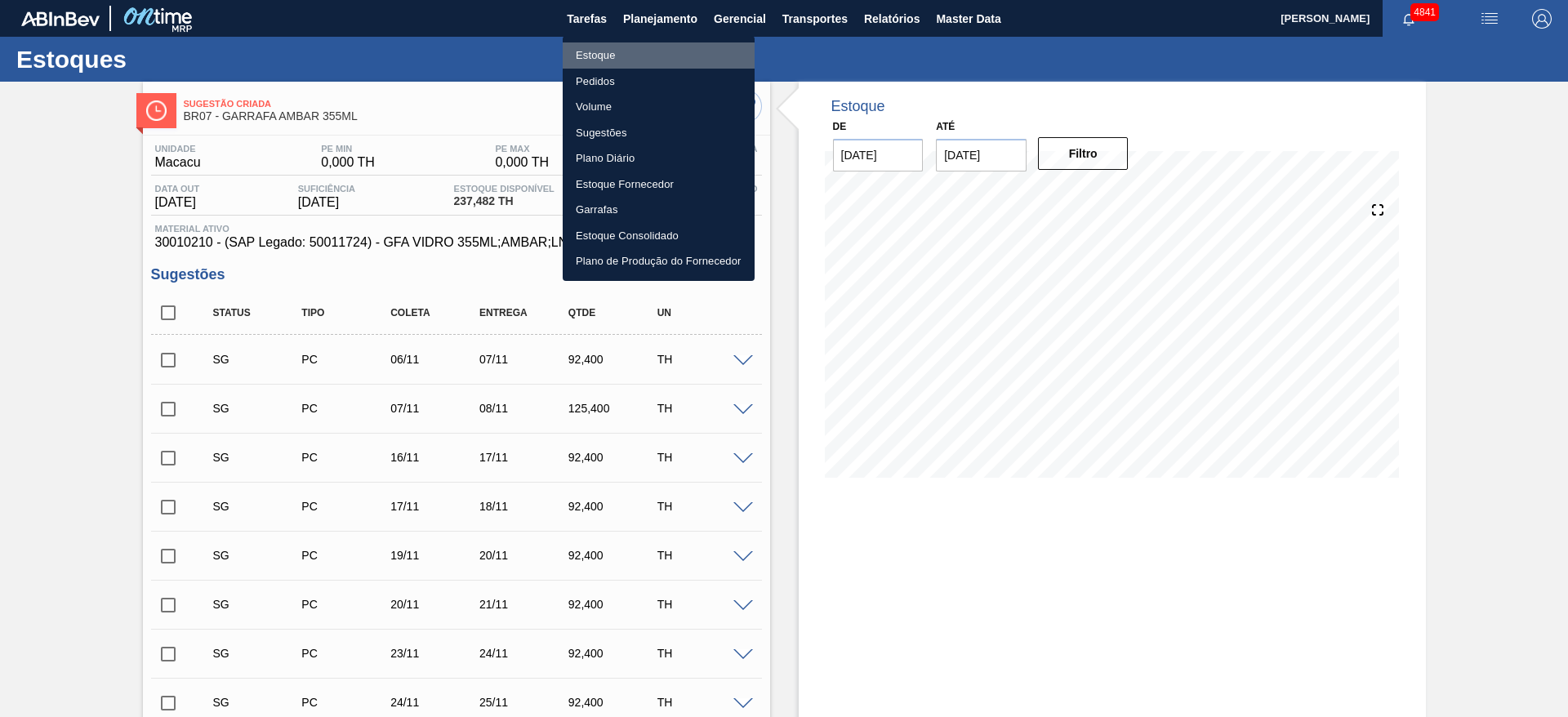
click at [617, 56] on li "Estoque" at bounding box center [659, 55] width 192 height 26
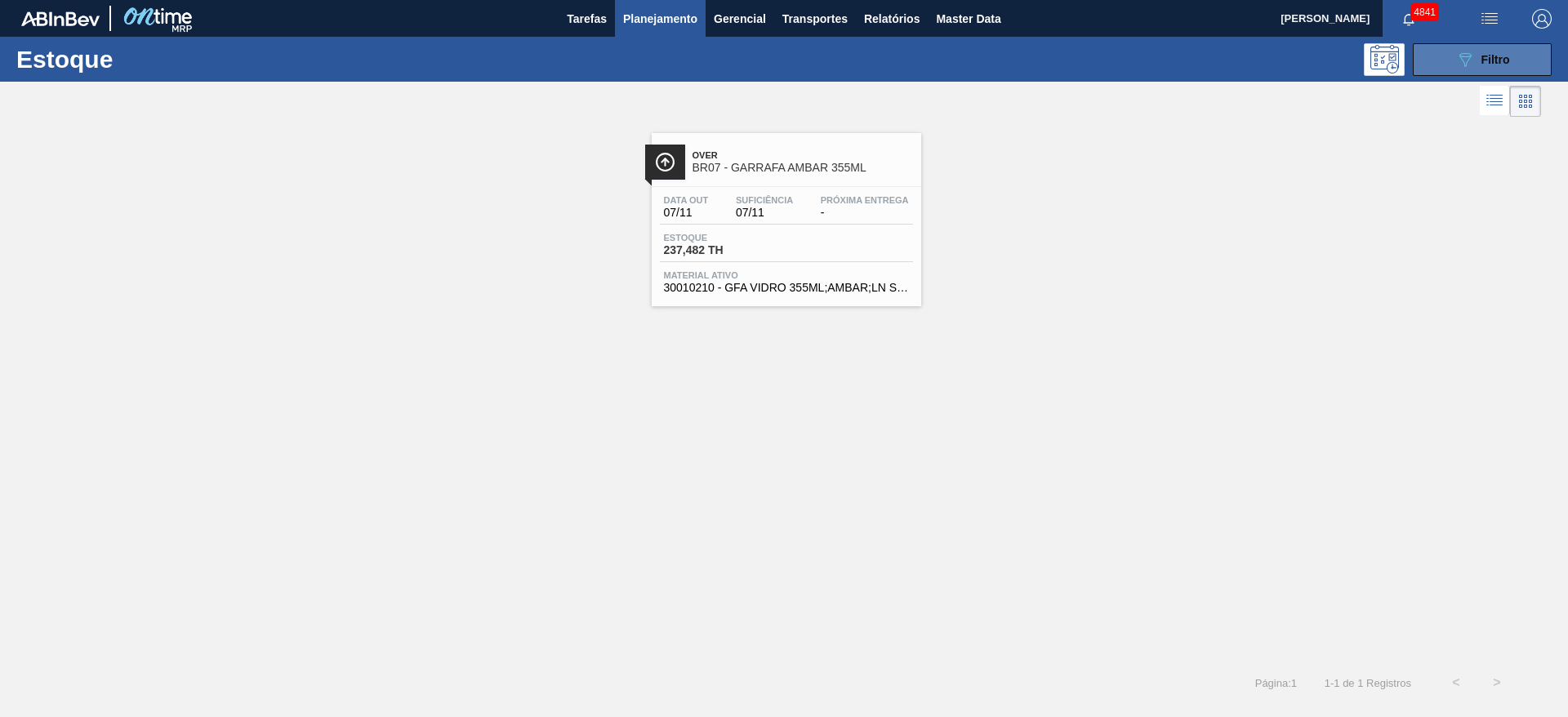
click at [1465, 53] on icon at bounding box center [1466, 59] width 13 height 13
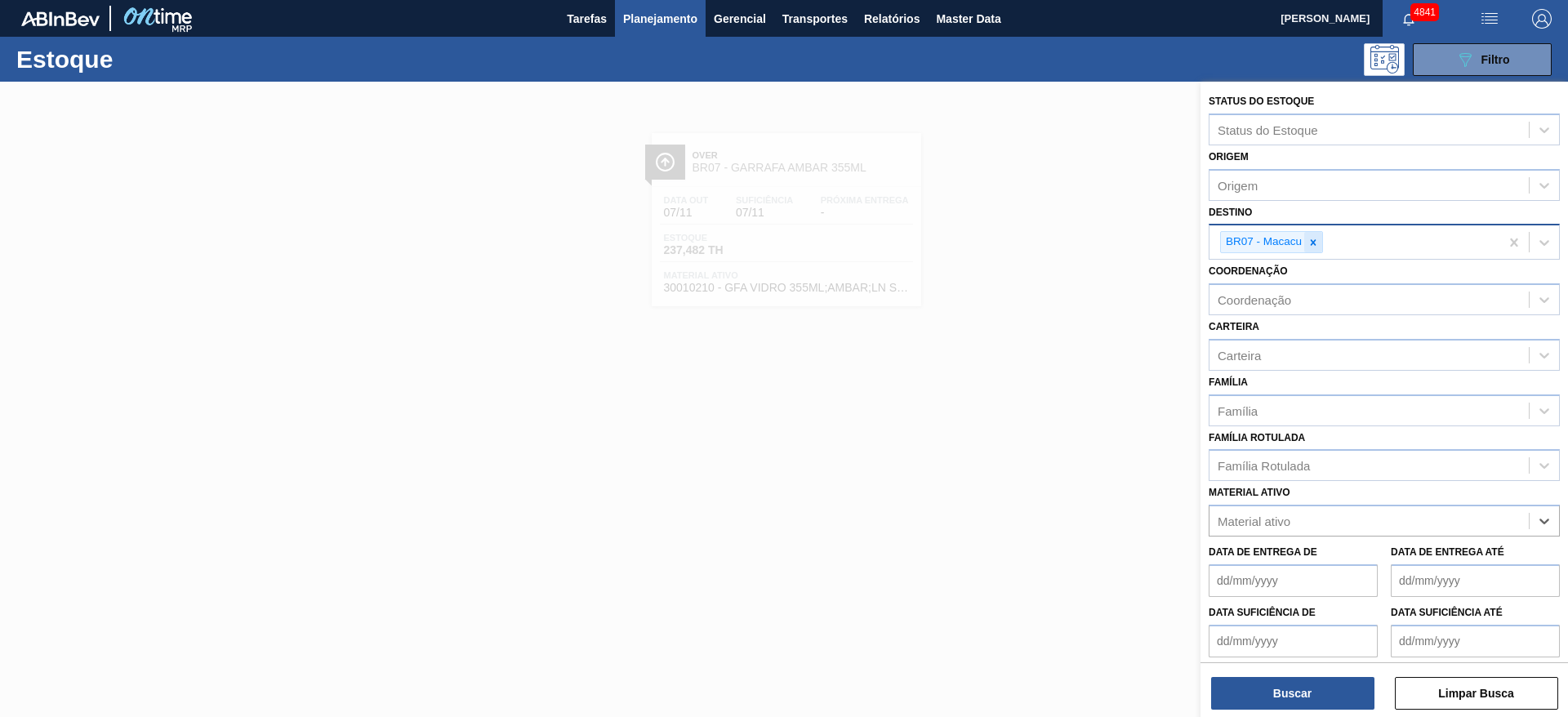
click at [1319, 246] on div at bounding box center [1313, 242] width 18 height 21
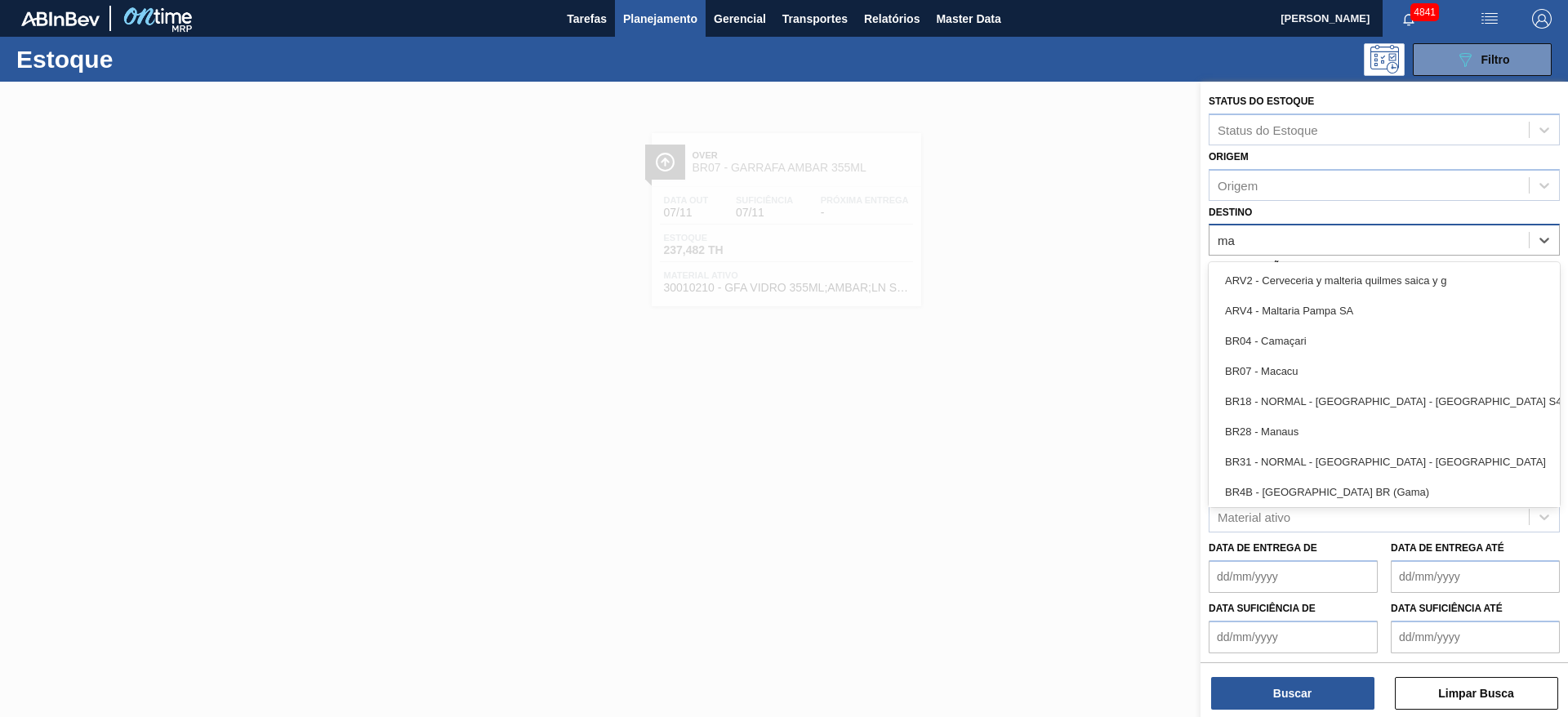
type input "mac"
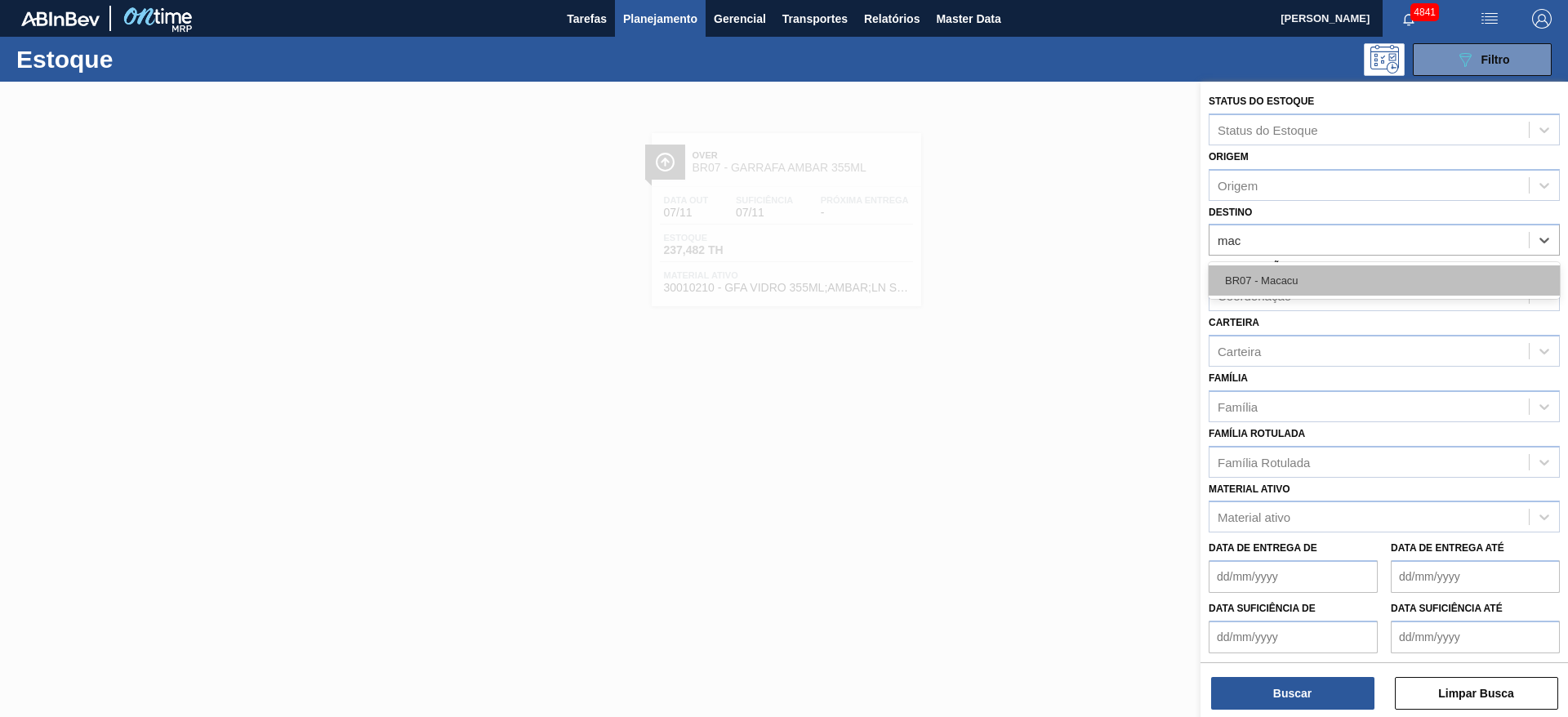
click at [1298, 286] on div "BR07 - Macacu" at bounding box center [1384, 280] width 351 height 31
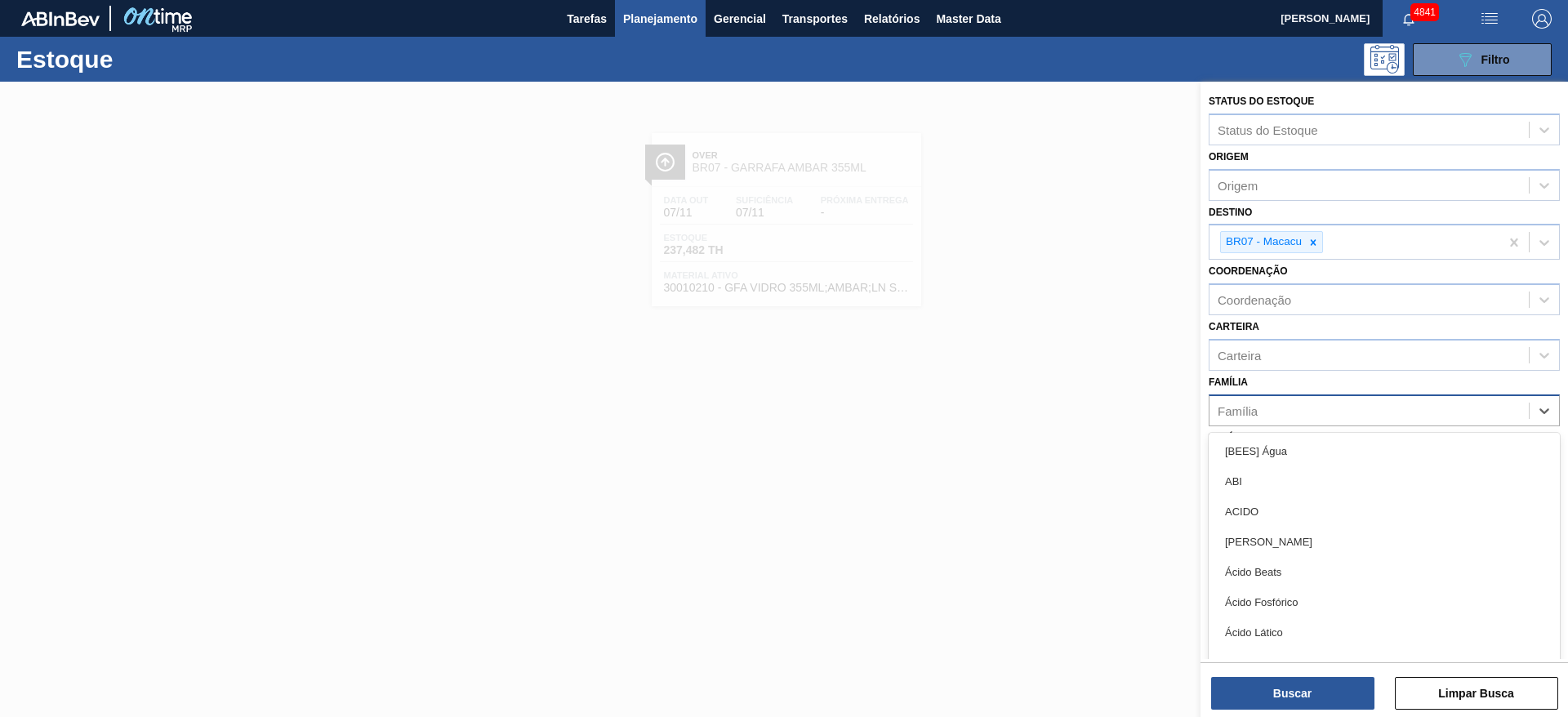
click at [1280, 401] on div "Família" at bounding box center [1369, 410] width 319 height 23
click at [1251, 360] on div "Carteira" at bounding box center [1239, 354] width 43 height 13
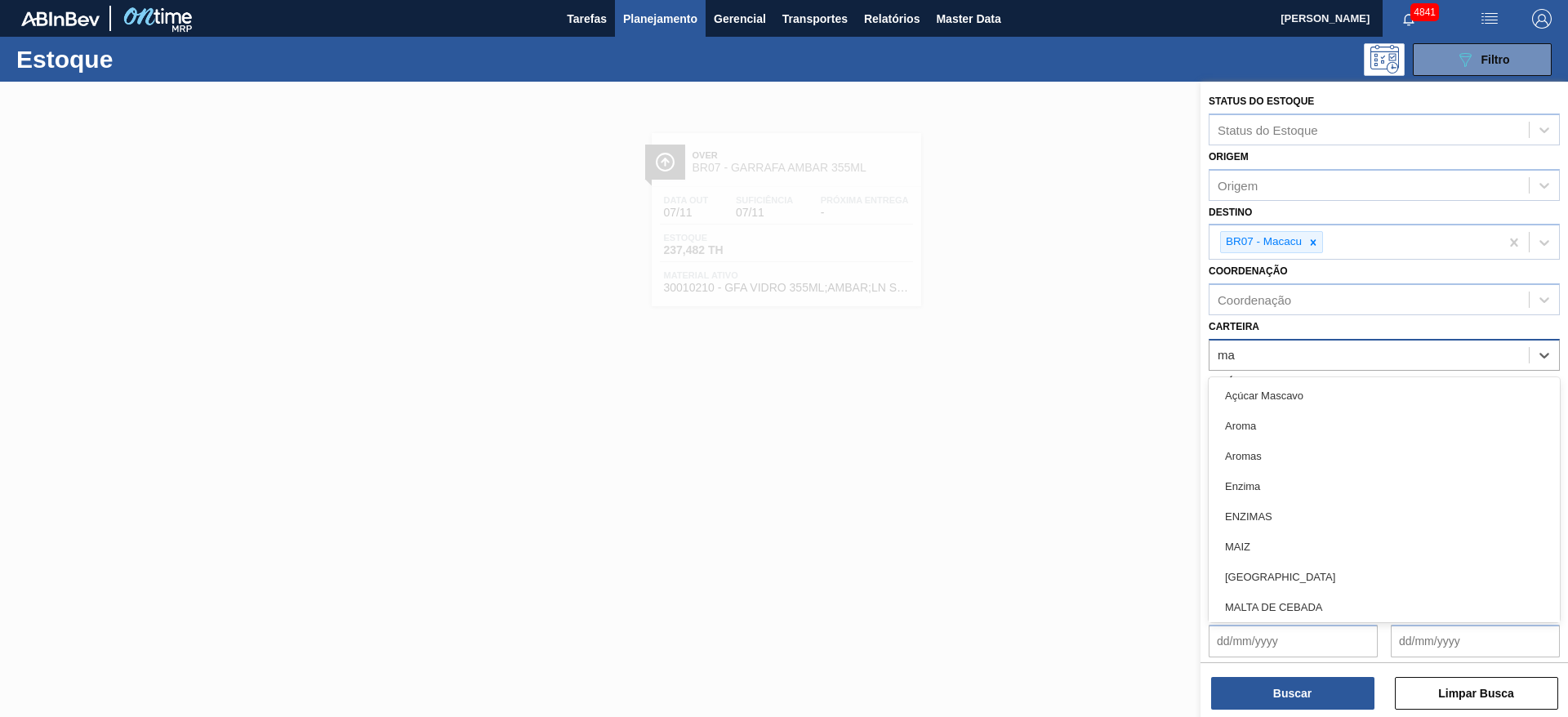
type input "mal"
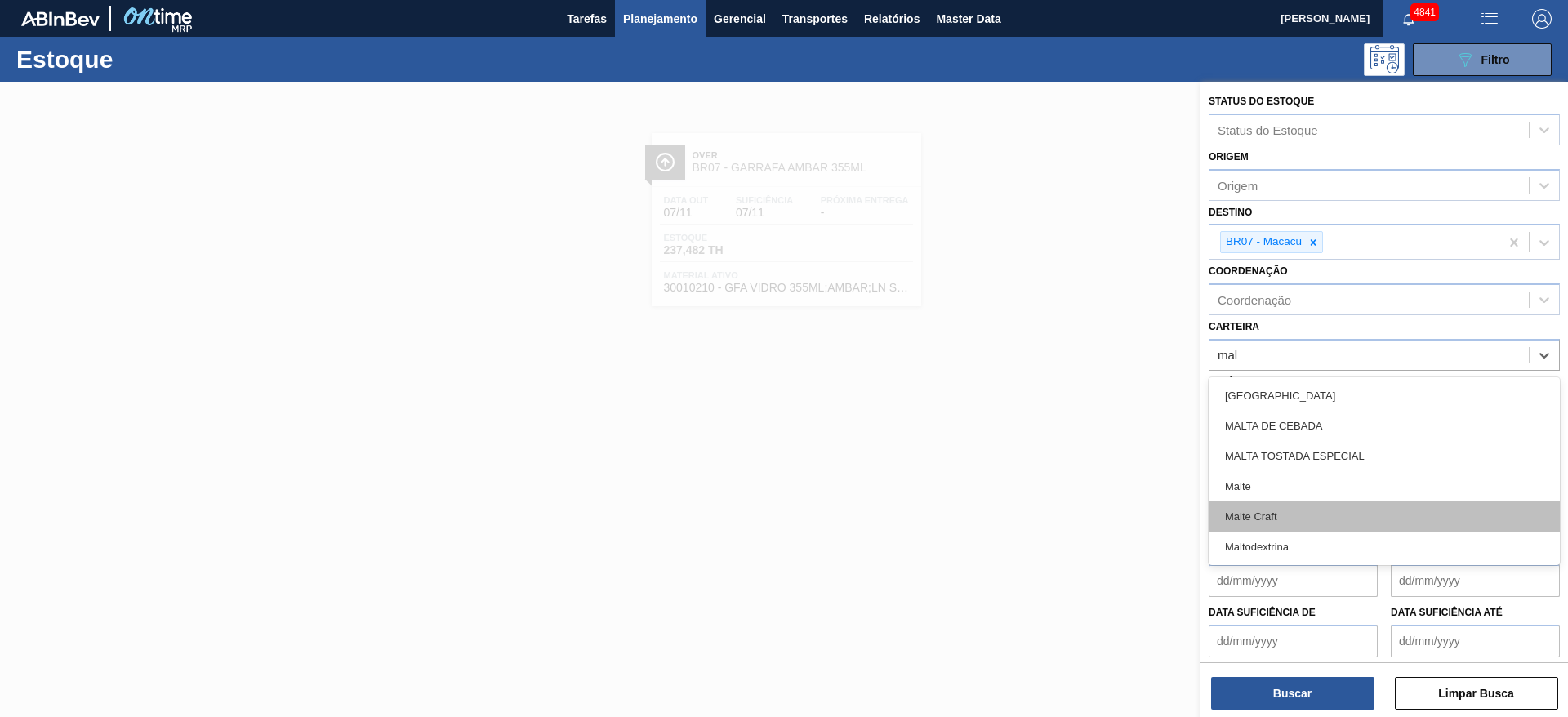
click at [1263, 509] on div "Malte Craft" at bounding box center [1384, 517] width 351 height 31
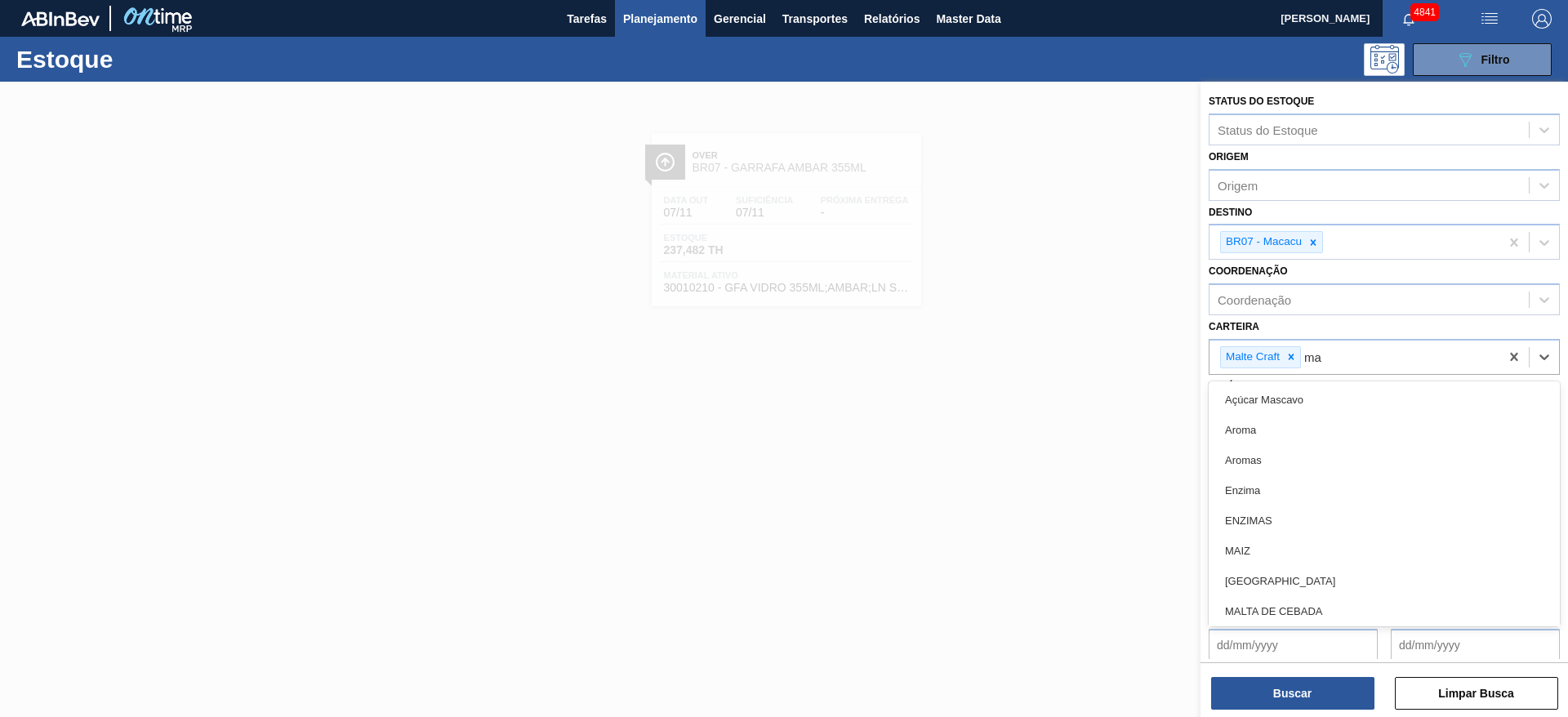
type input "mal"
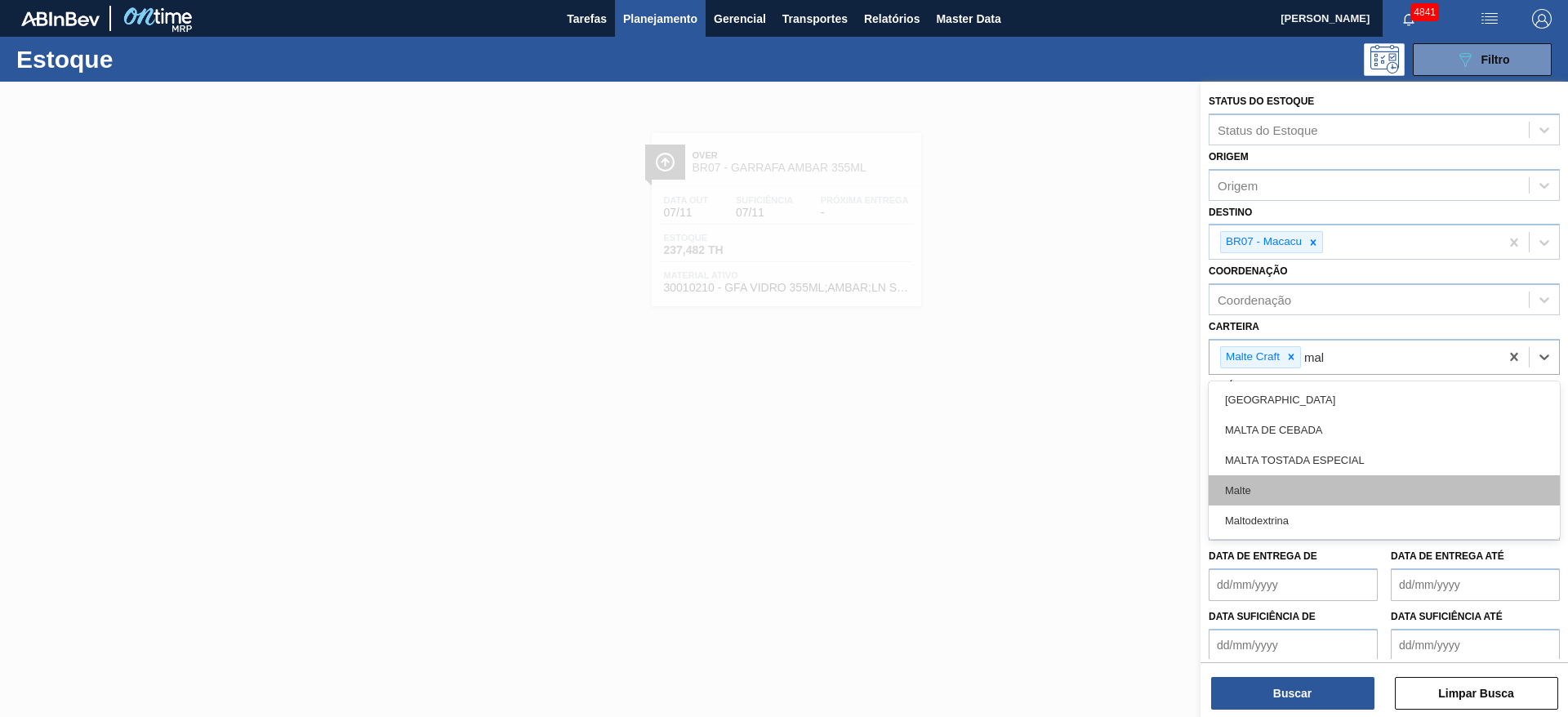
click at [1280, 497] on div "Malte" at bounding box center [1384, 491] width 351 height 31
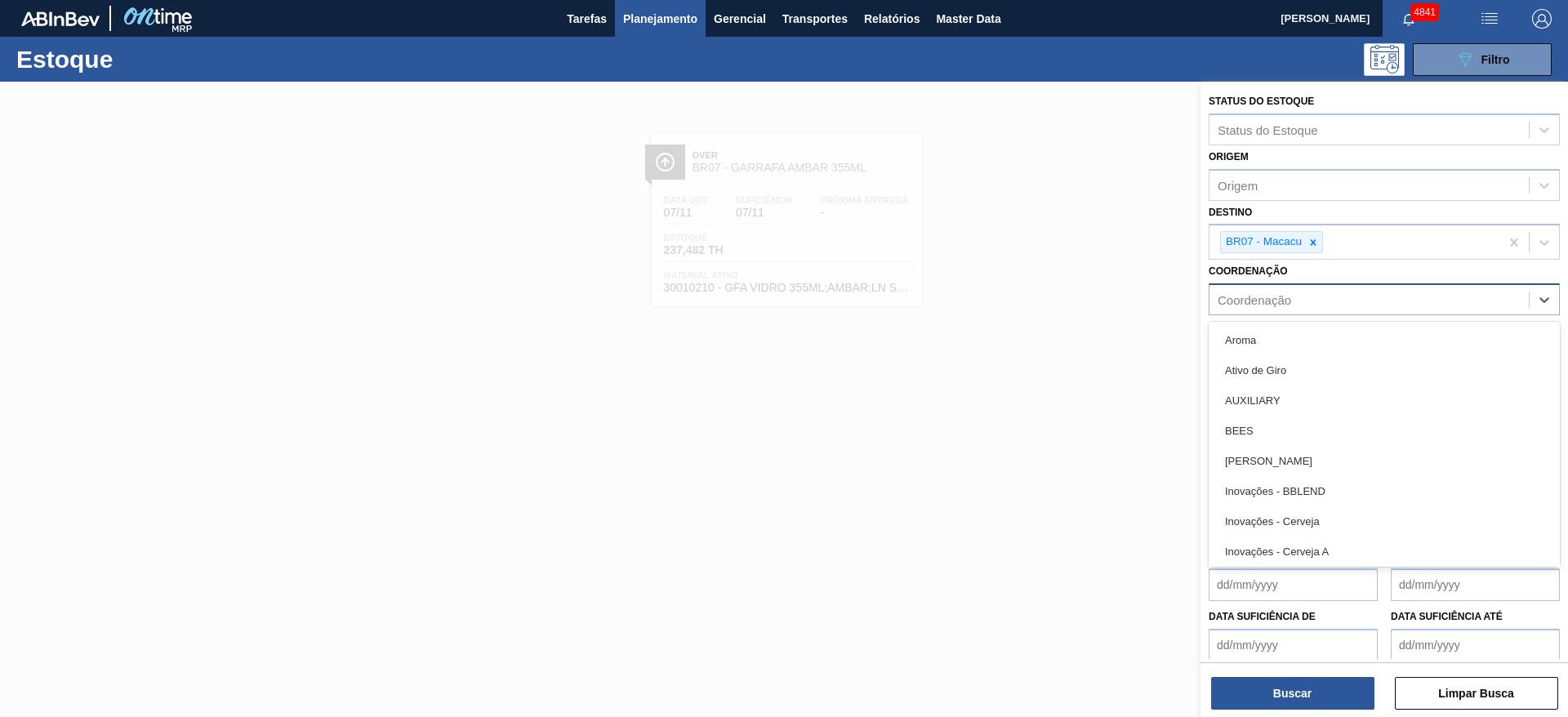
click at [1295, 306] on div "Coordenação" at bounding box center [1369, 300] width 319 height 23
type input "cr"
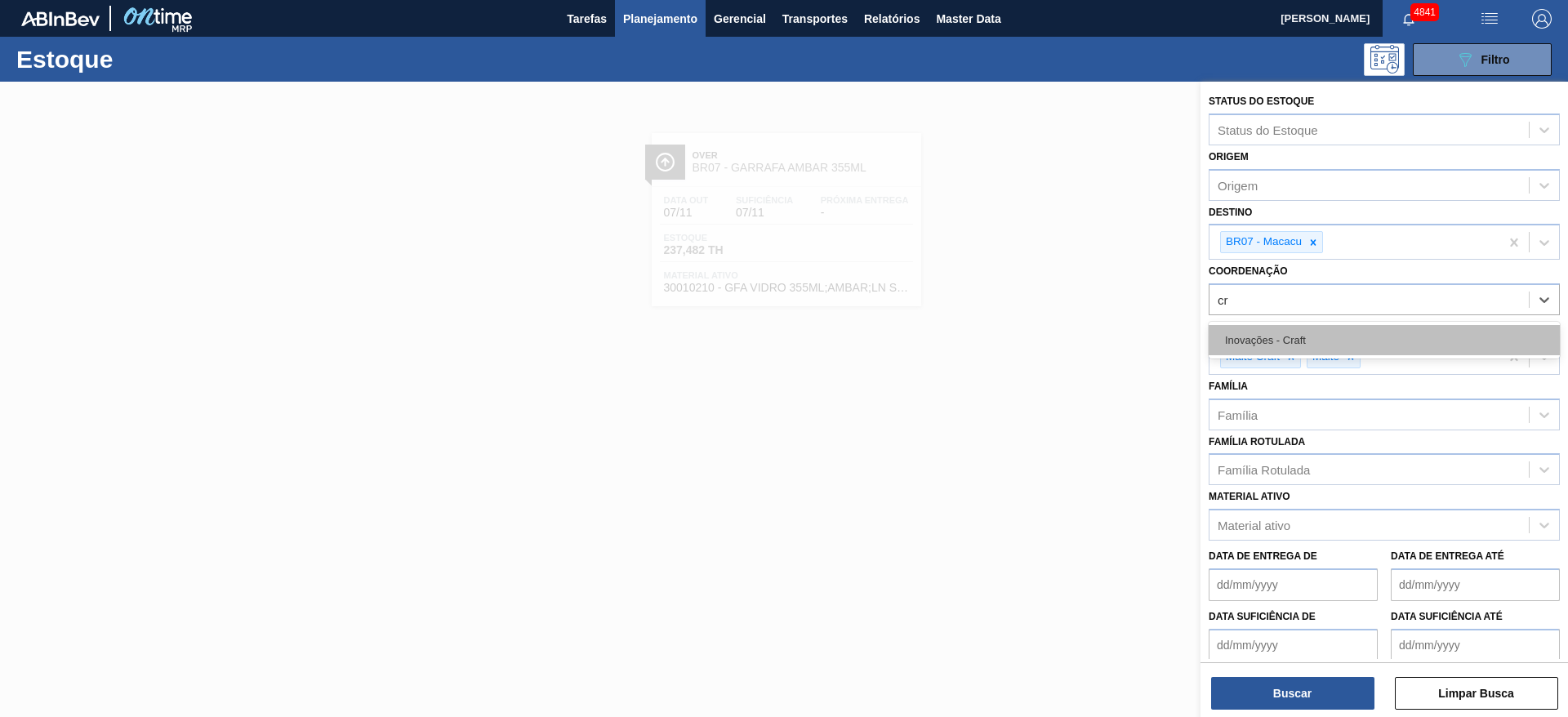
click at [1276, 335] on div "Inovações - Craft" at bounding box center [1384, 341] width 351 height 31
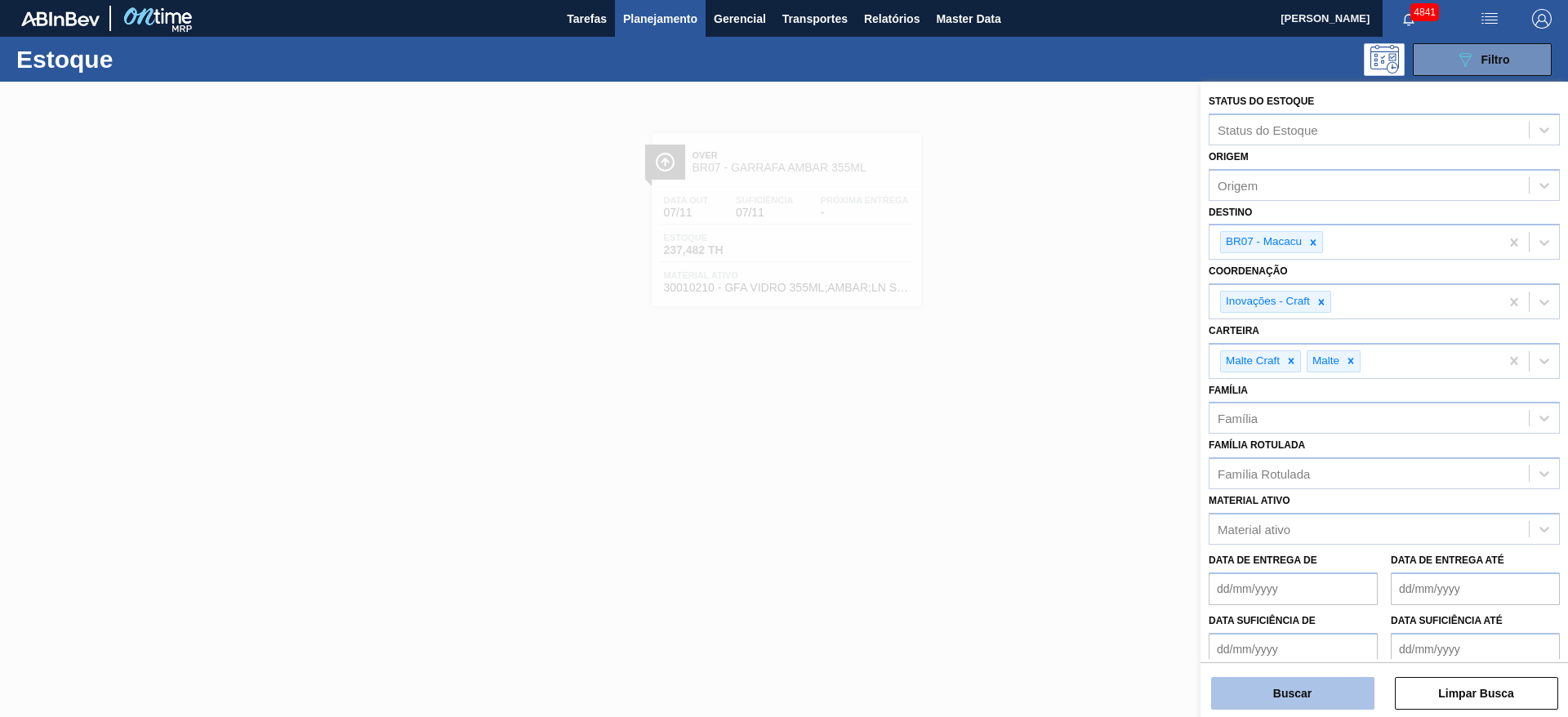
click at [1331, 692] on button "Buscar" at bounding box center [1293, 693] width 164 height 32
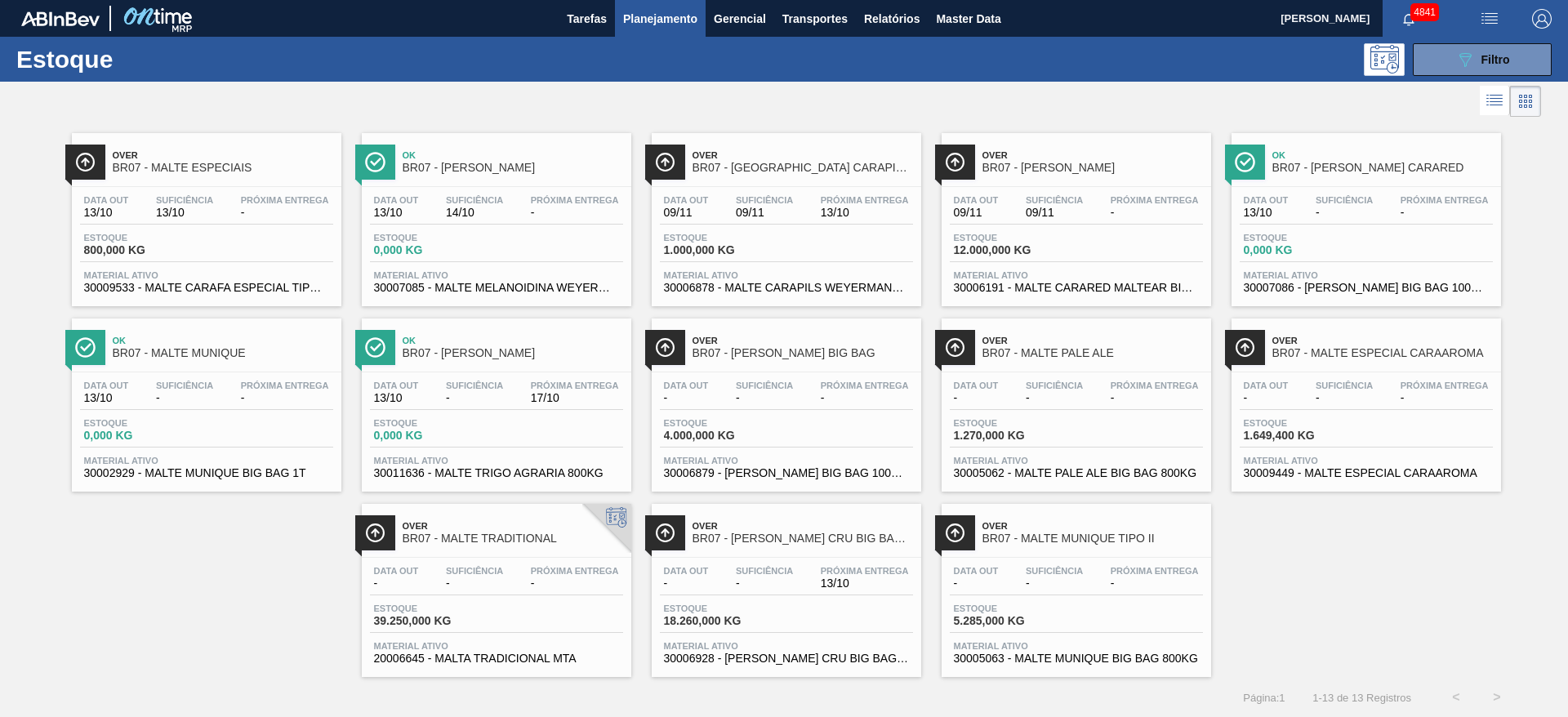
click at [826, 266] on div "Data out 09/11 Suficiência 09/11 Próxima Entrega 13/10 Estoque 1.000,000 KG Mat…" at bounding box center [786, 243] width 270 height 111
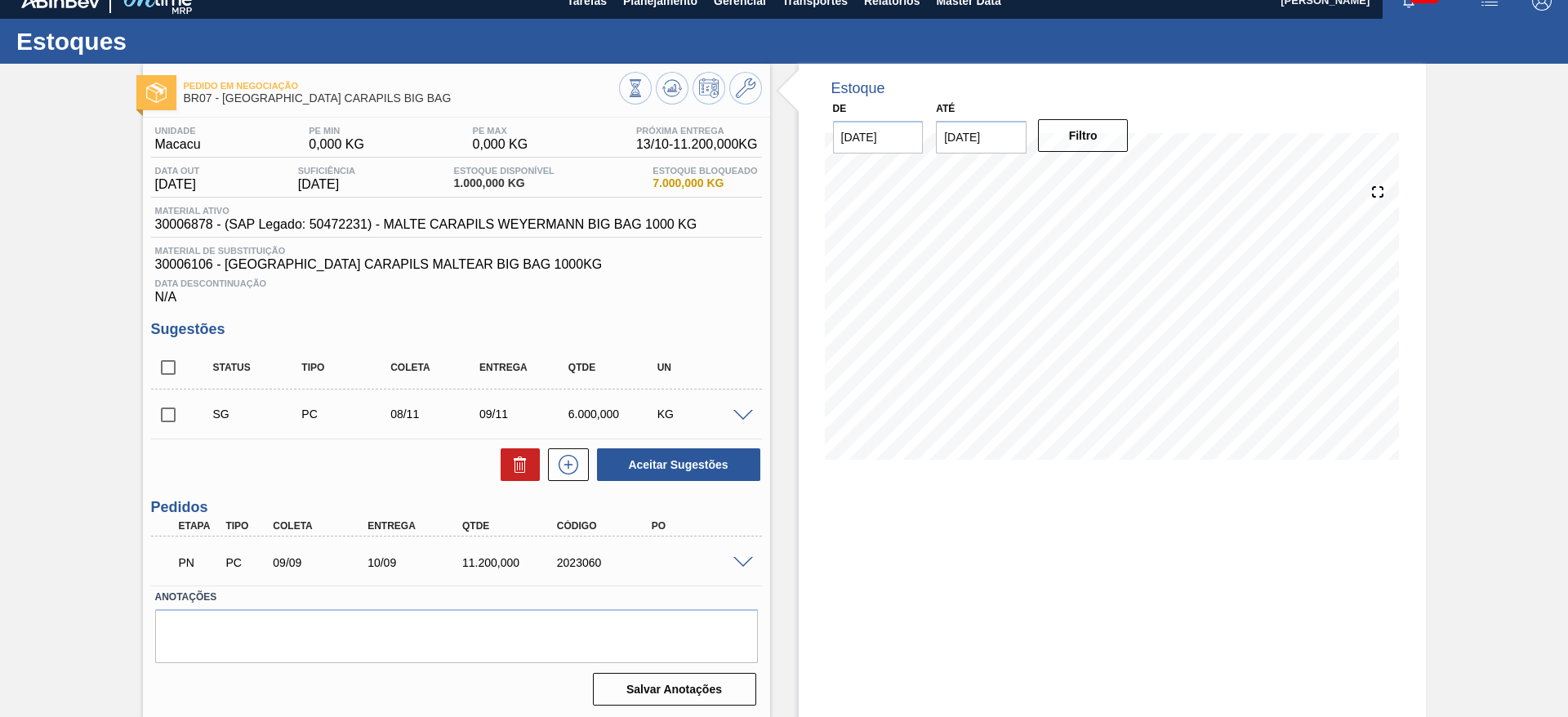
scroll to position [21, 0]
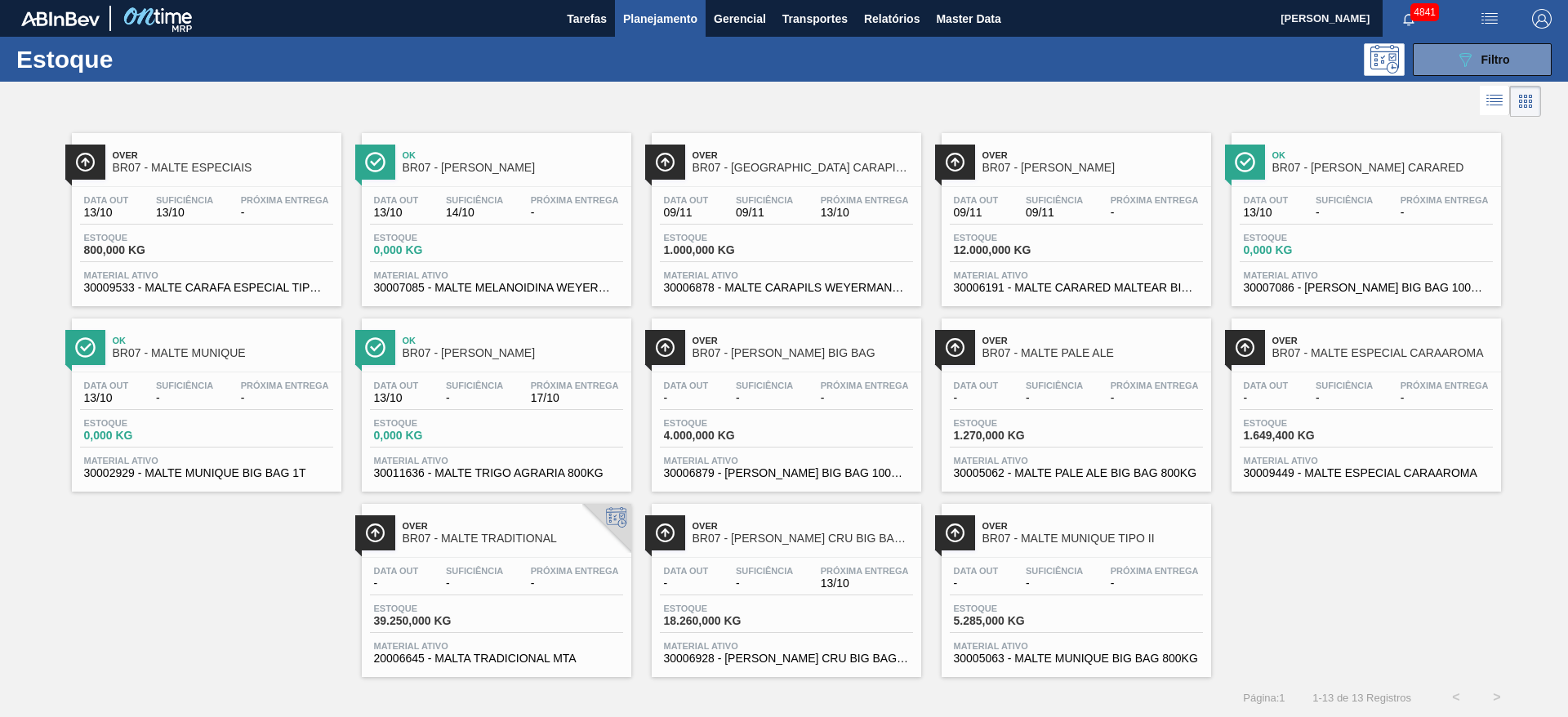
click at [530, 415] on div "Data out 13/10 Suficiência - Próxima Entrega 17/10 Estoque 0,000 KG Material at…" at bounding box center [497, 428] width 270 height 111
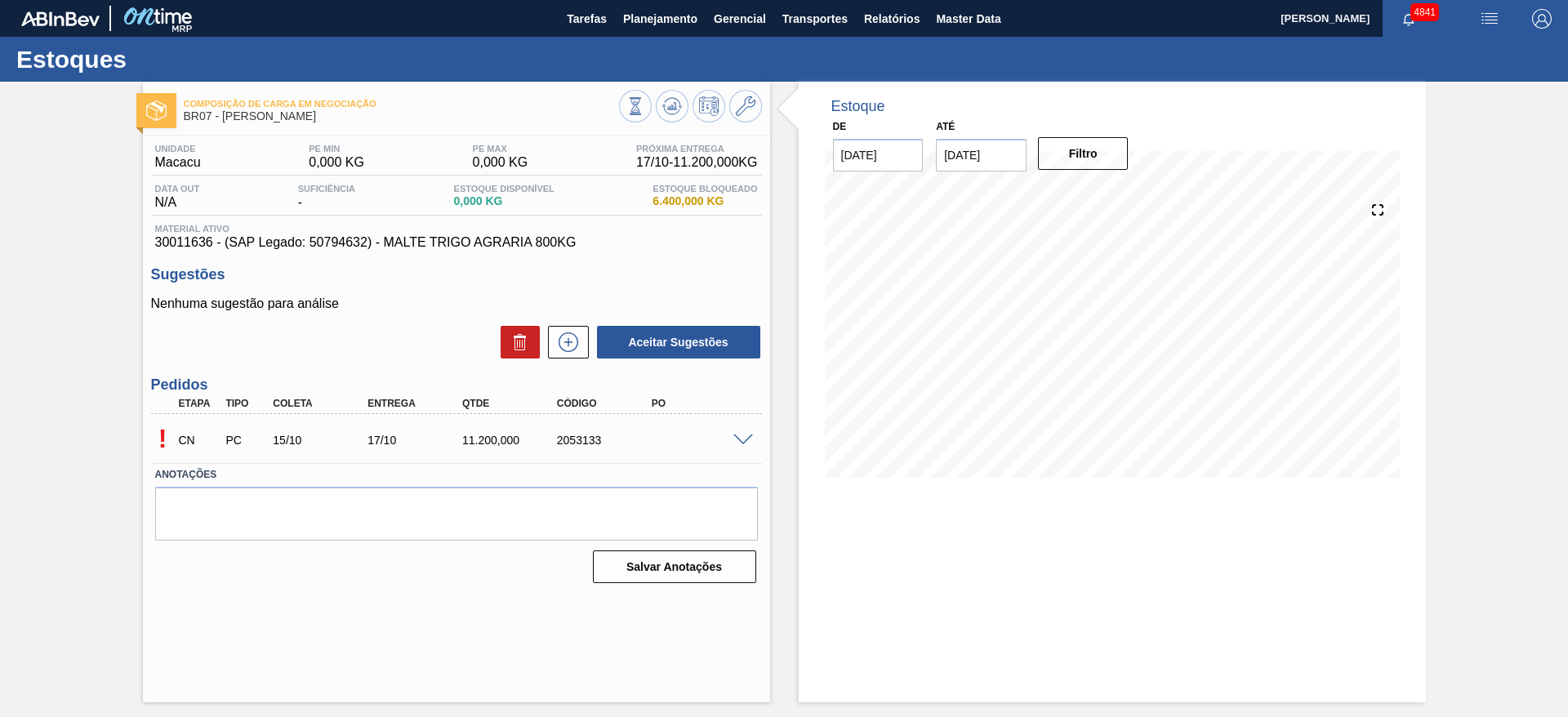
click at [749, 442] on span at bounding box center [743, 440] width 20 height 13
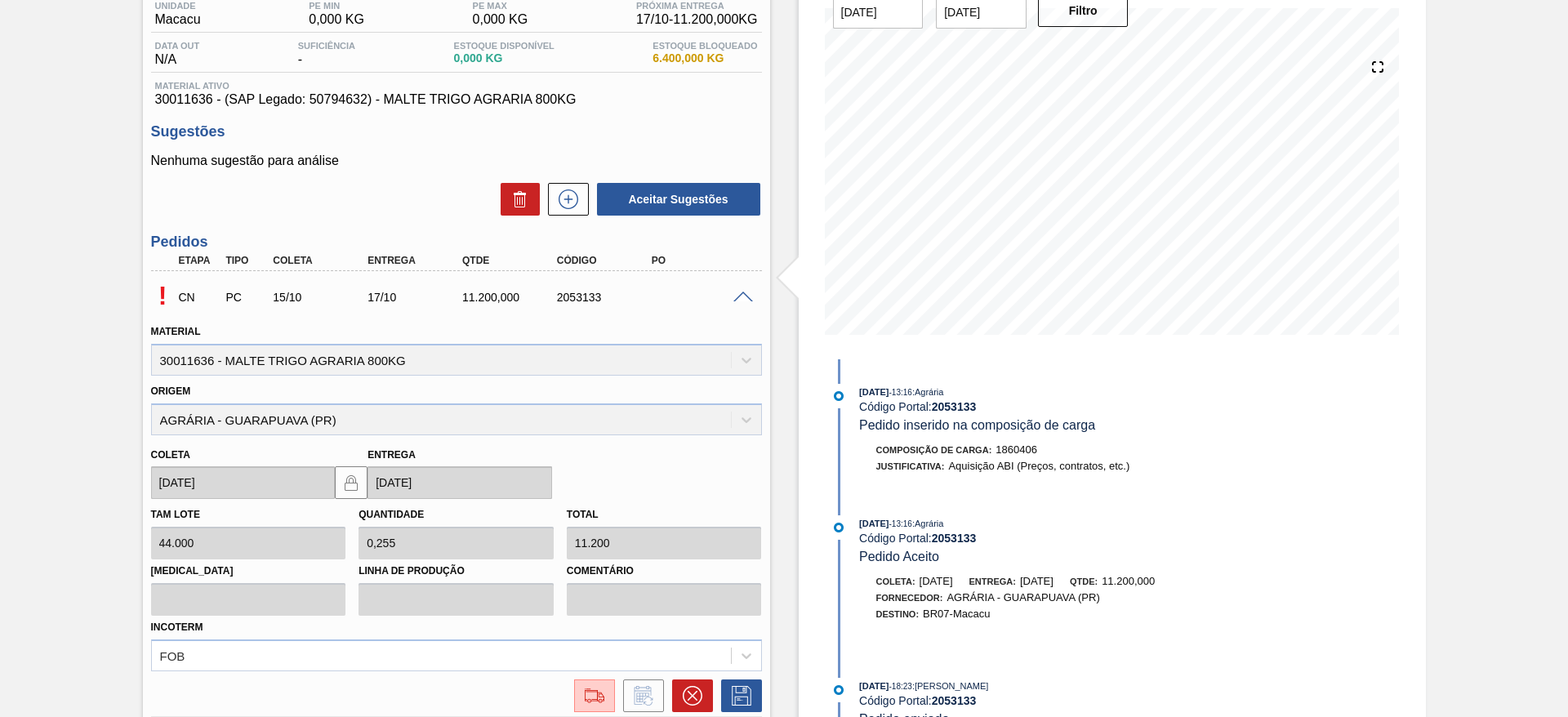
scroll to position [276, 0]
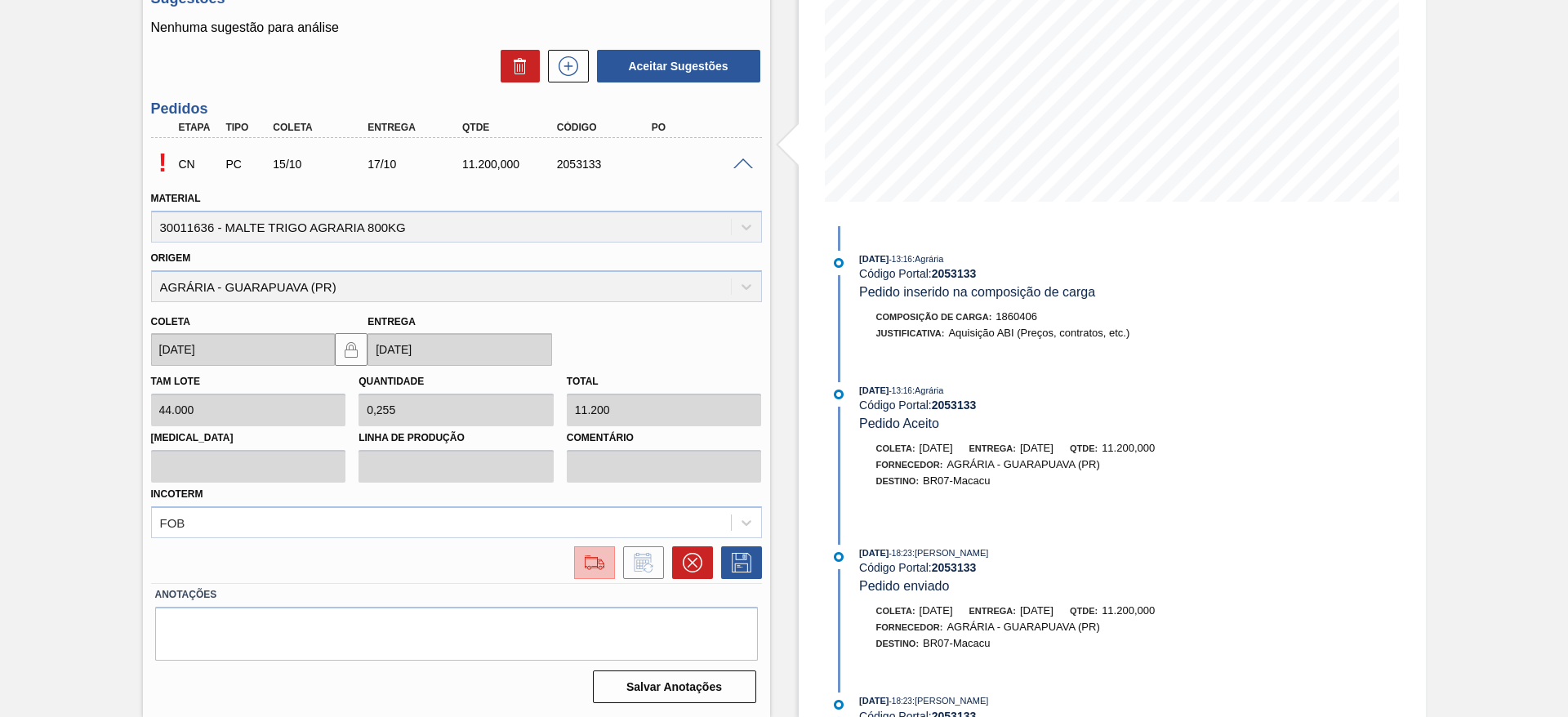
click at [589, 571] on img at bounding box center [594, 562] width 26 height 20
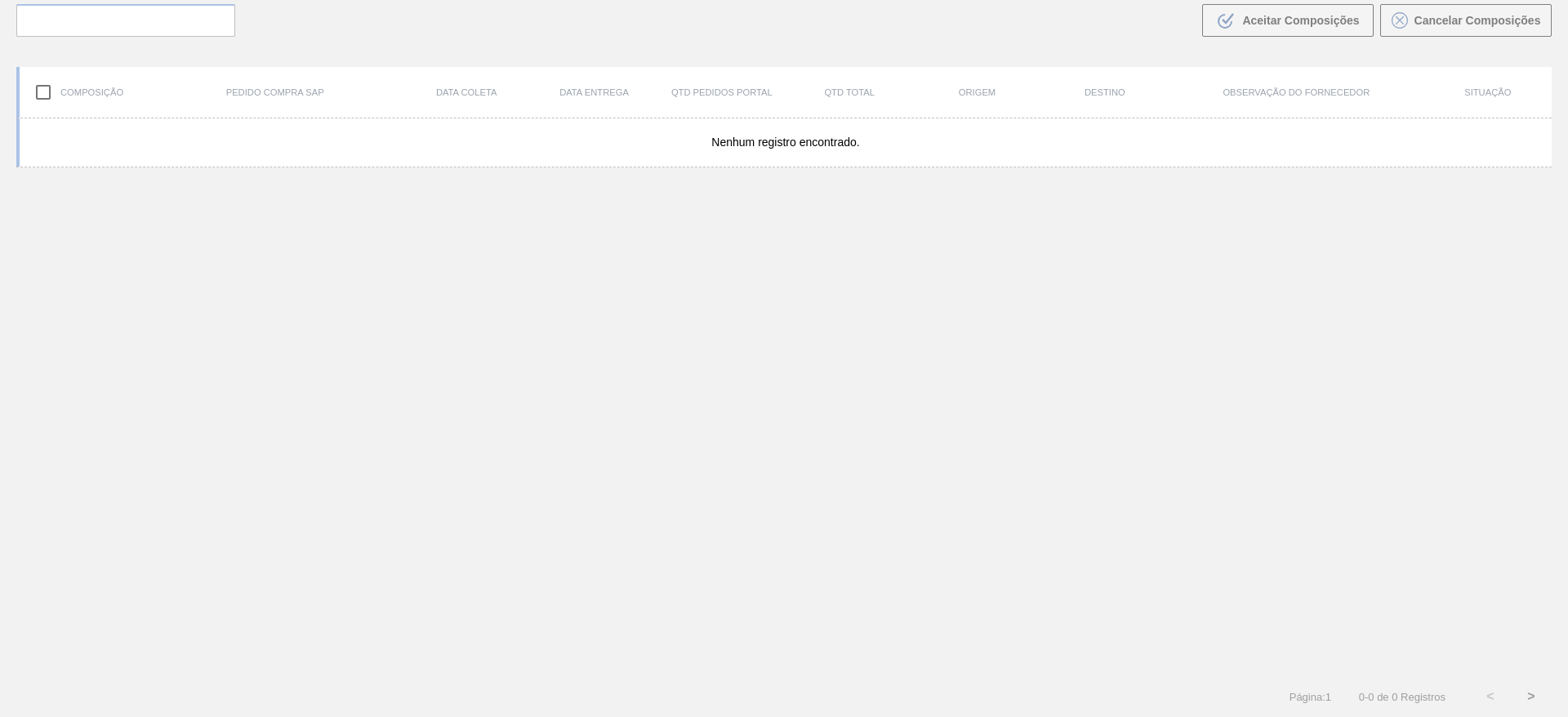
scroll to position [118, 0]
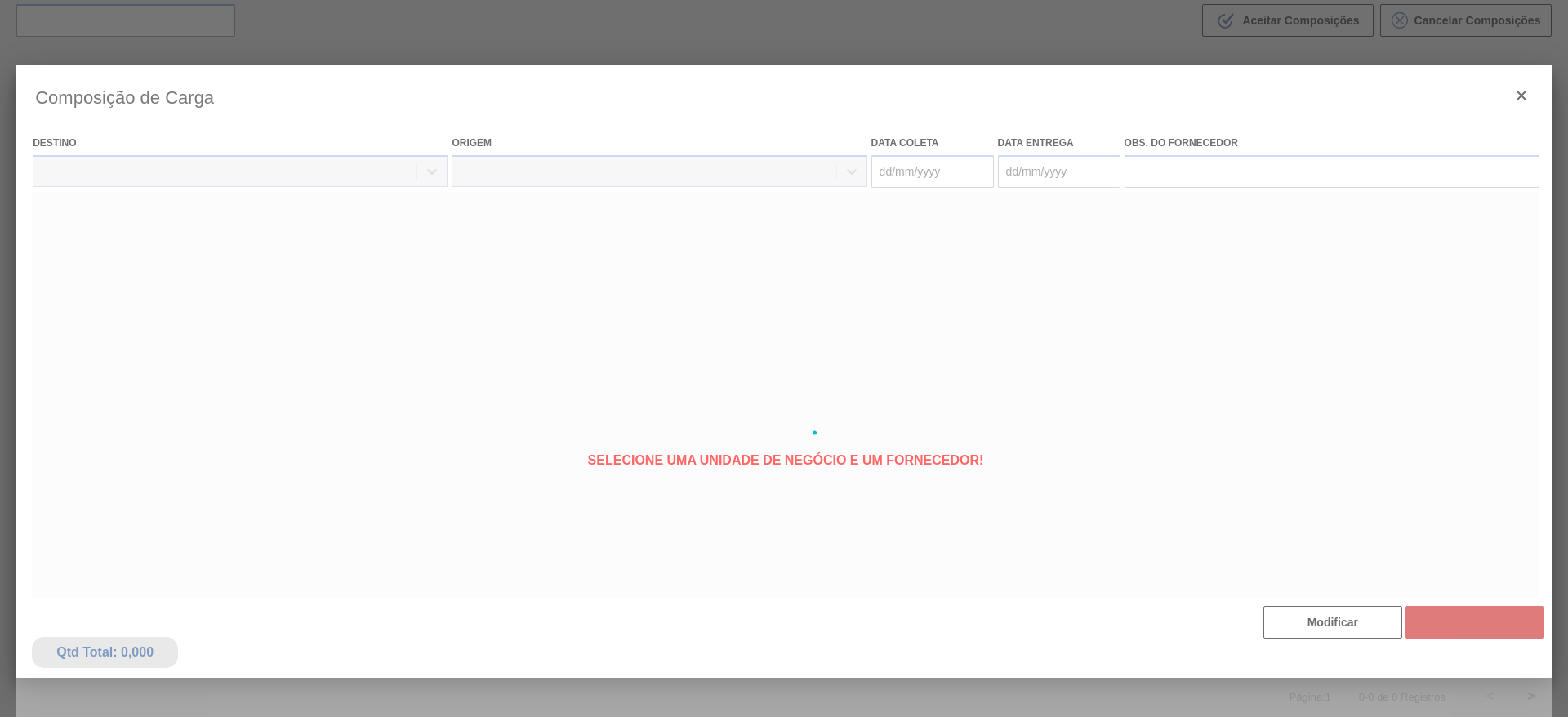
type coleta "15/10/2025"
type Entrega "[DATE]"
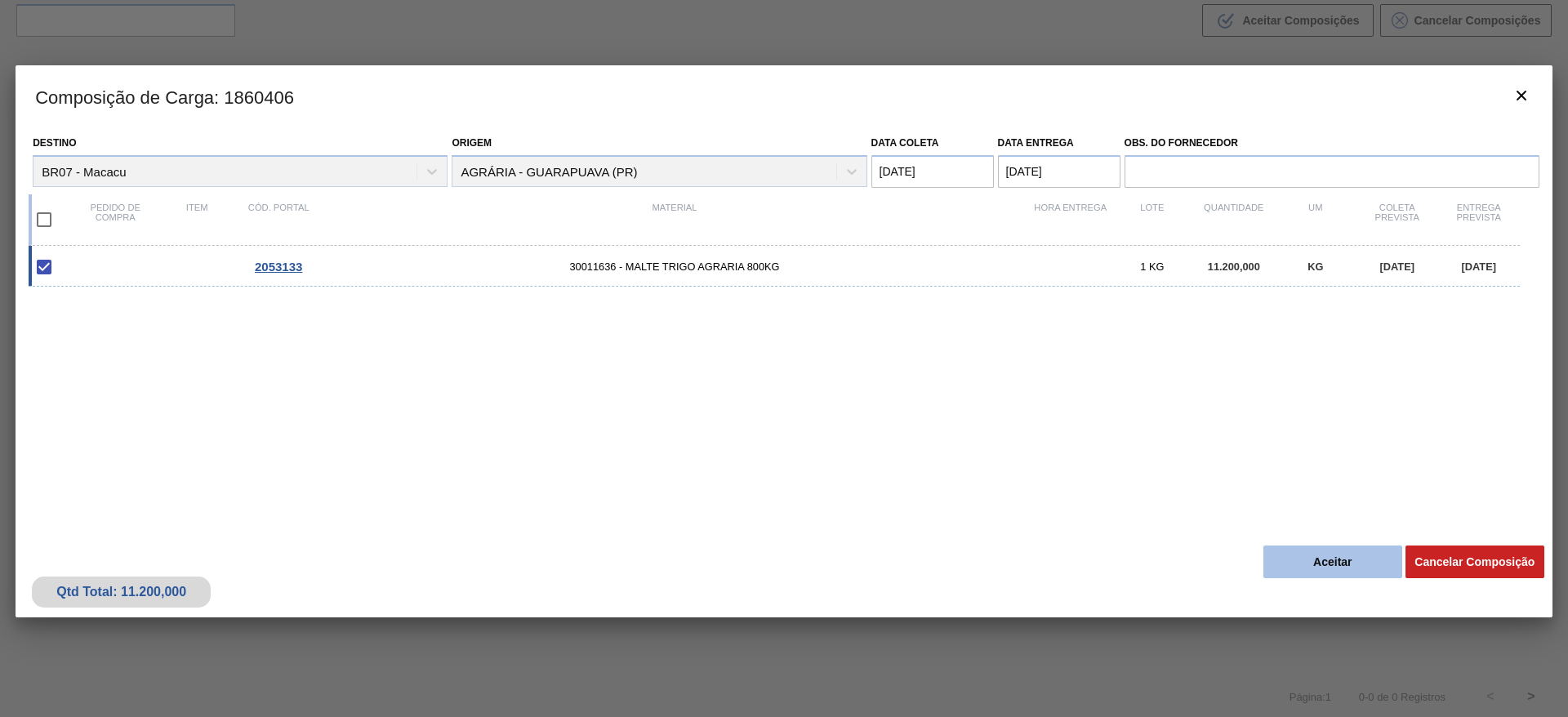
click at [1350, 554] on button "Aceitar" at bounding box center [1333, 562] width 138 height 32
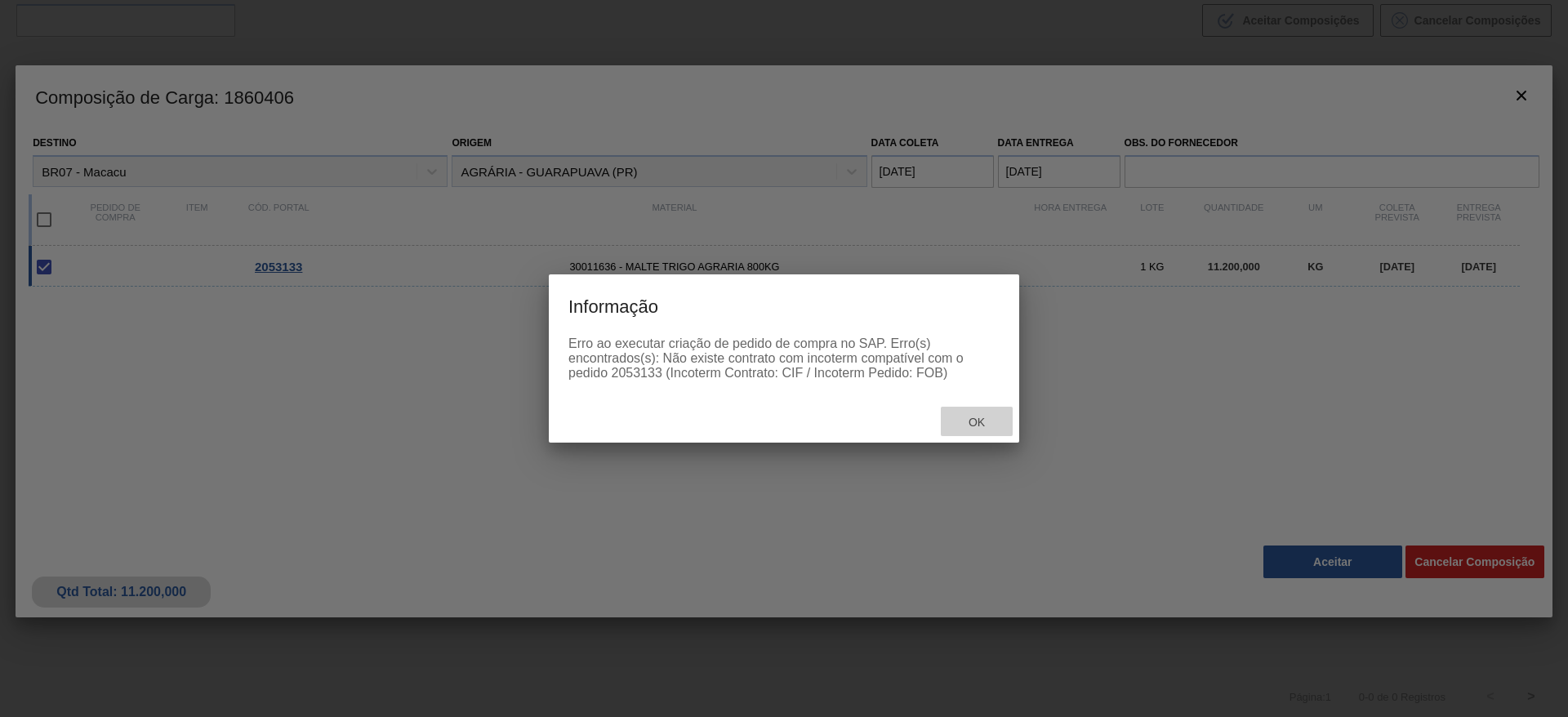
click at [967, 420] on span "Ok" at bounding box center [976, 422] width 42 height 13
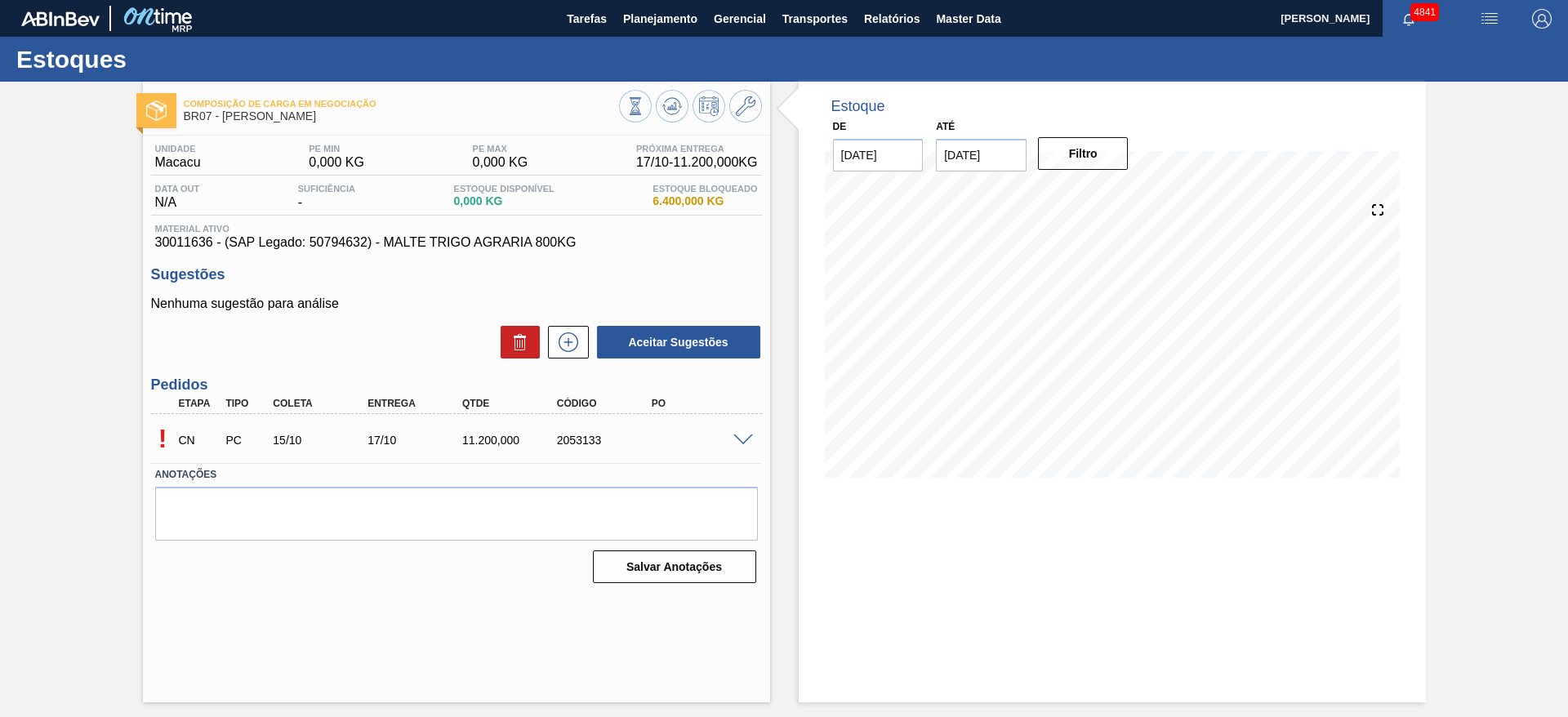
click at [746, 442] on span at bounding box center [743, 440] width 20 height 13
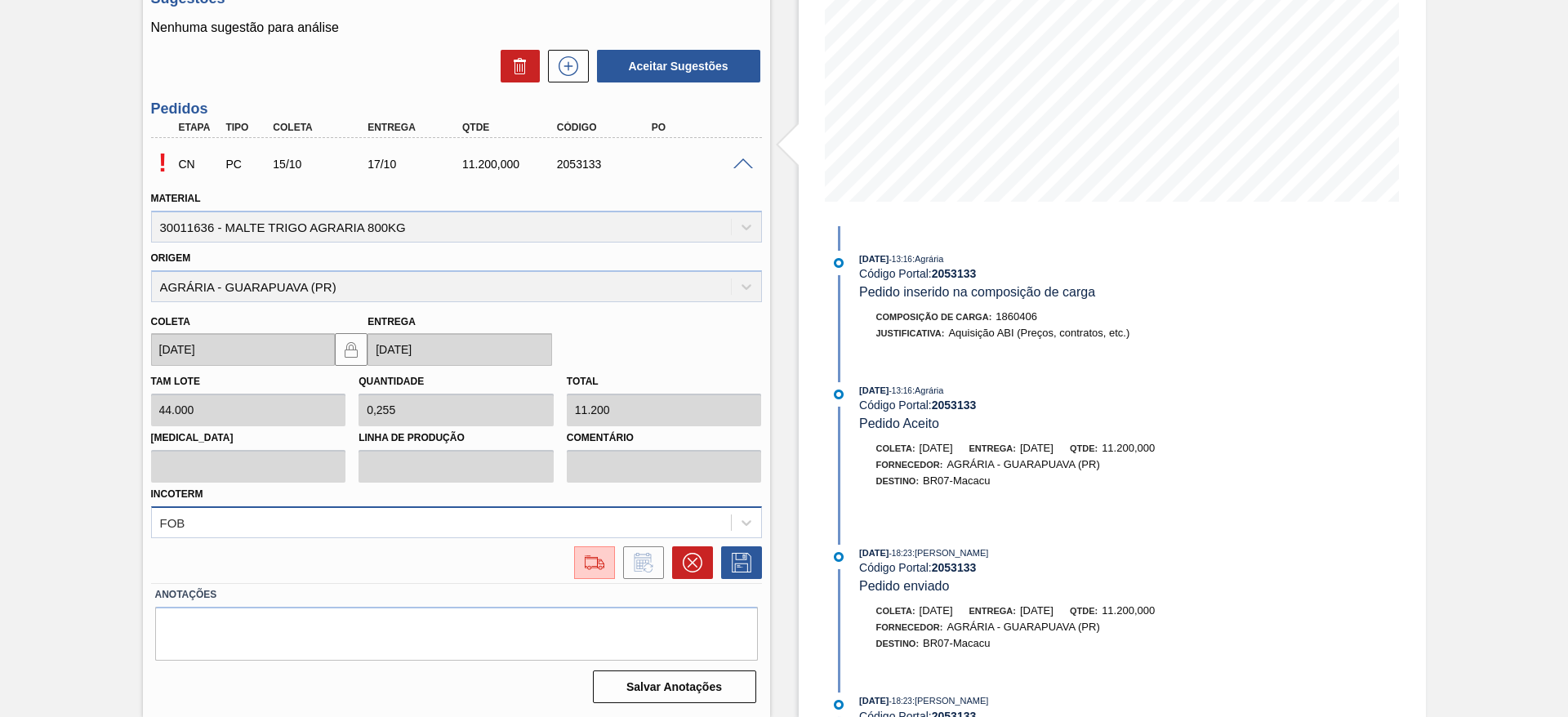
scroll to position [349, 0]
click at [674, 517] on div "FOB" at bounding box center [456, 521] width 611 height 31
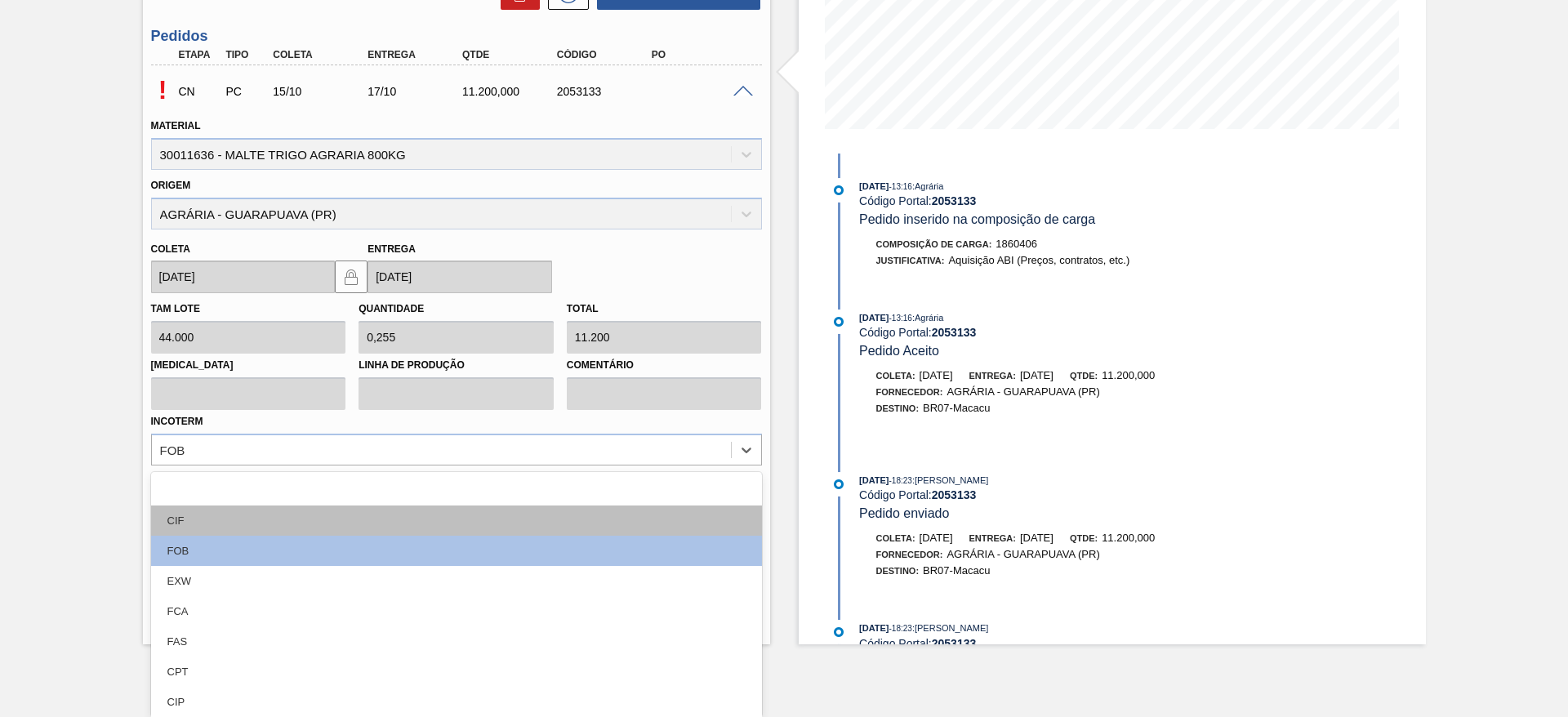
click at [512, 522] on div "CIF" at bounding box center [456, 520] width 611 height 31
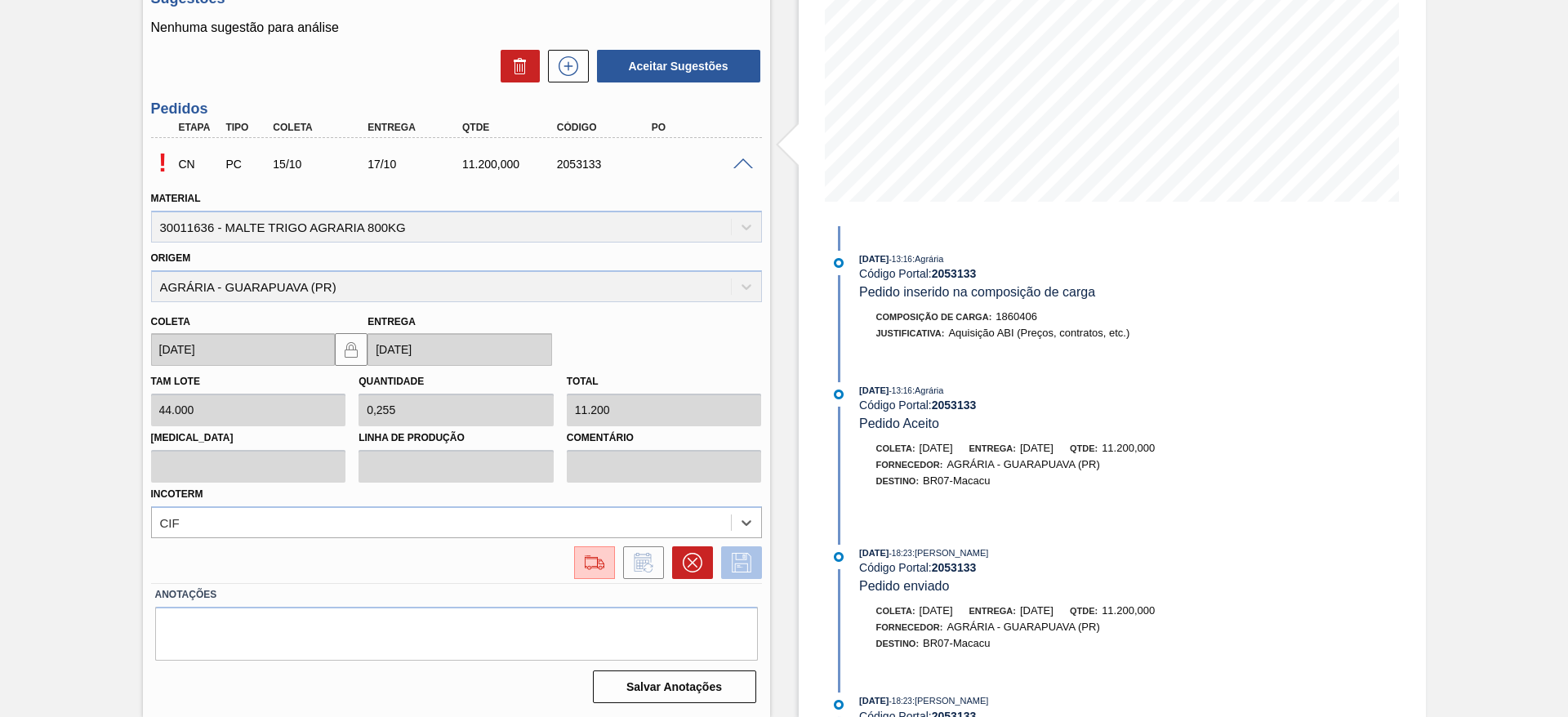
click at [747, 568] on icon at bounding box center [741, 562] width 26 height 20
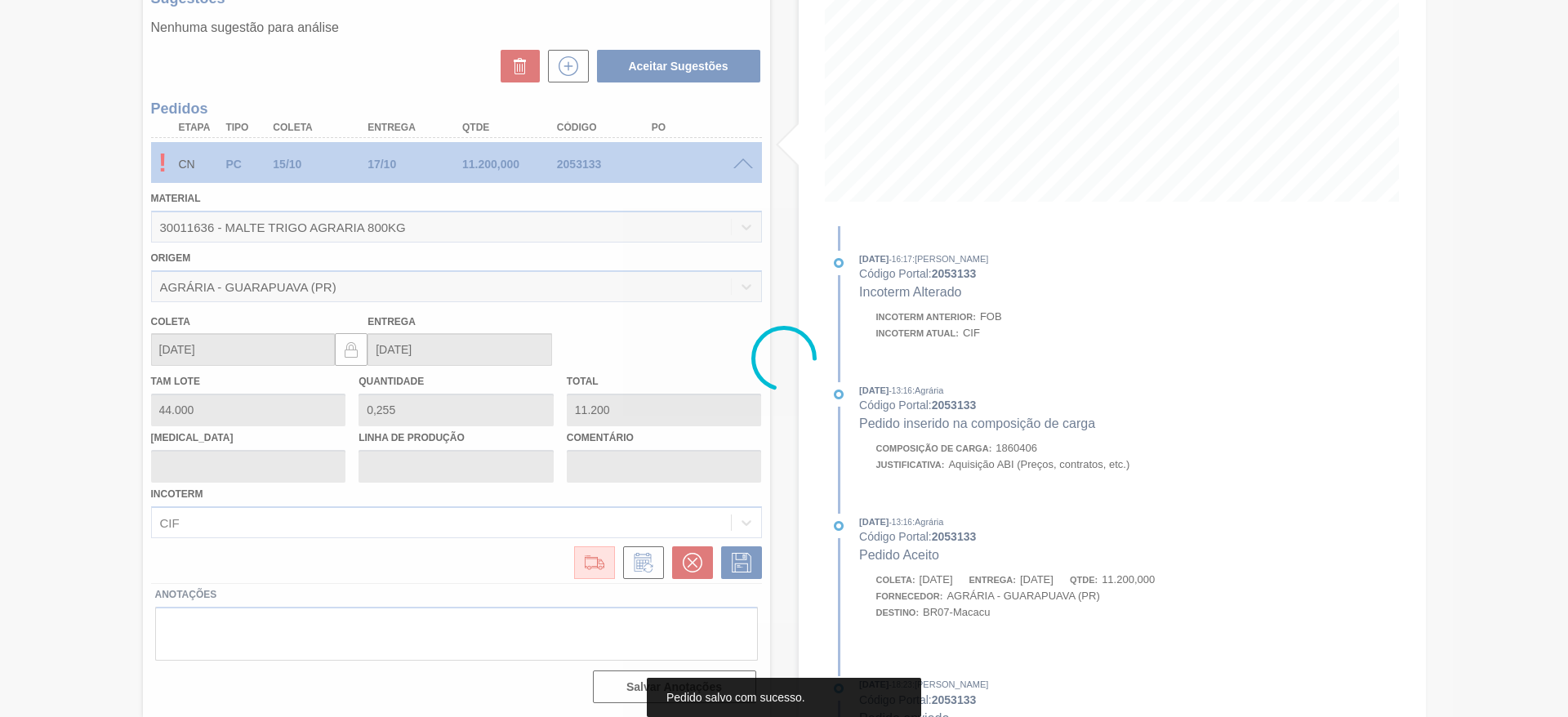
scroll to position [0, 0]
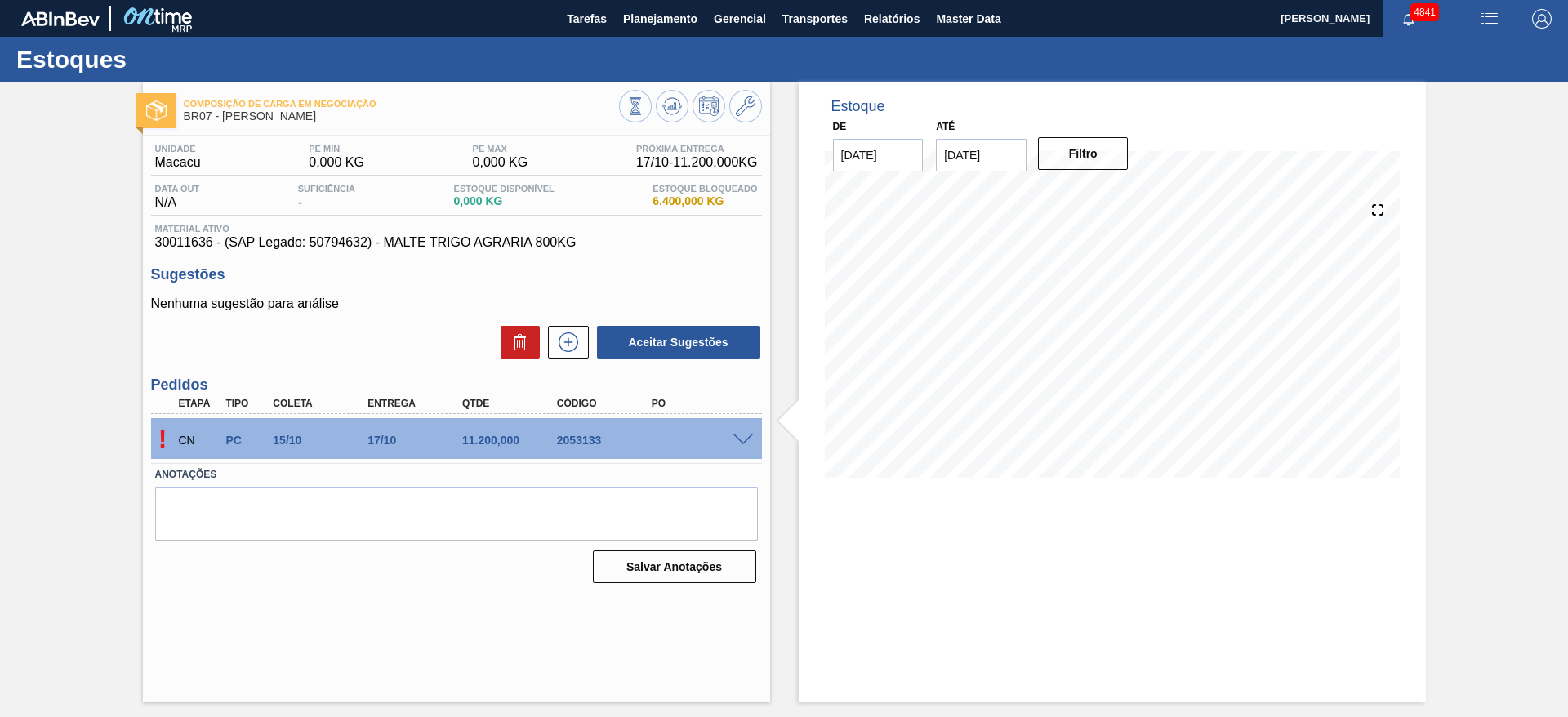
click at [749, 438] on span at bounding box center [743, 440] width 20 height 13
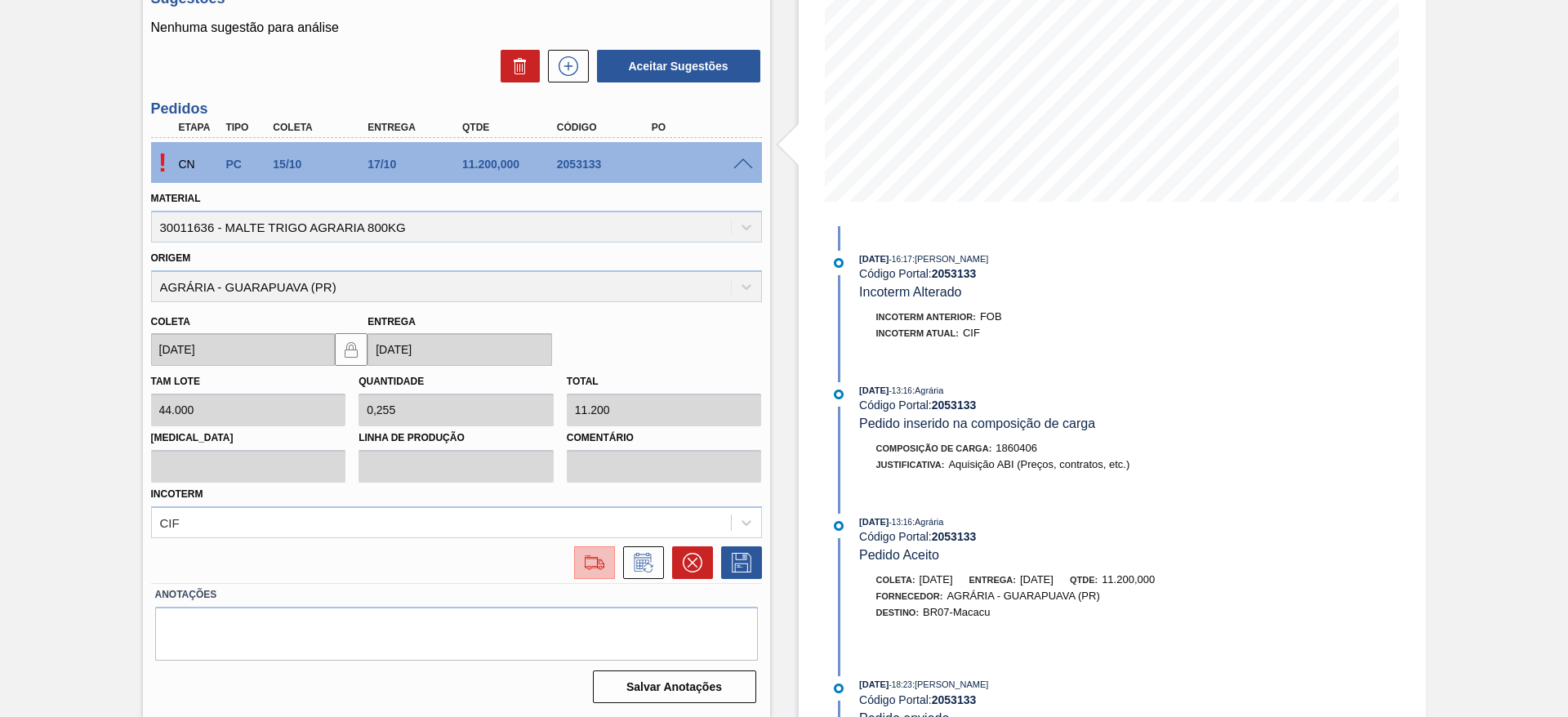
click at [589, 568] on img at bounding box center [594, 562] width 26 height 20
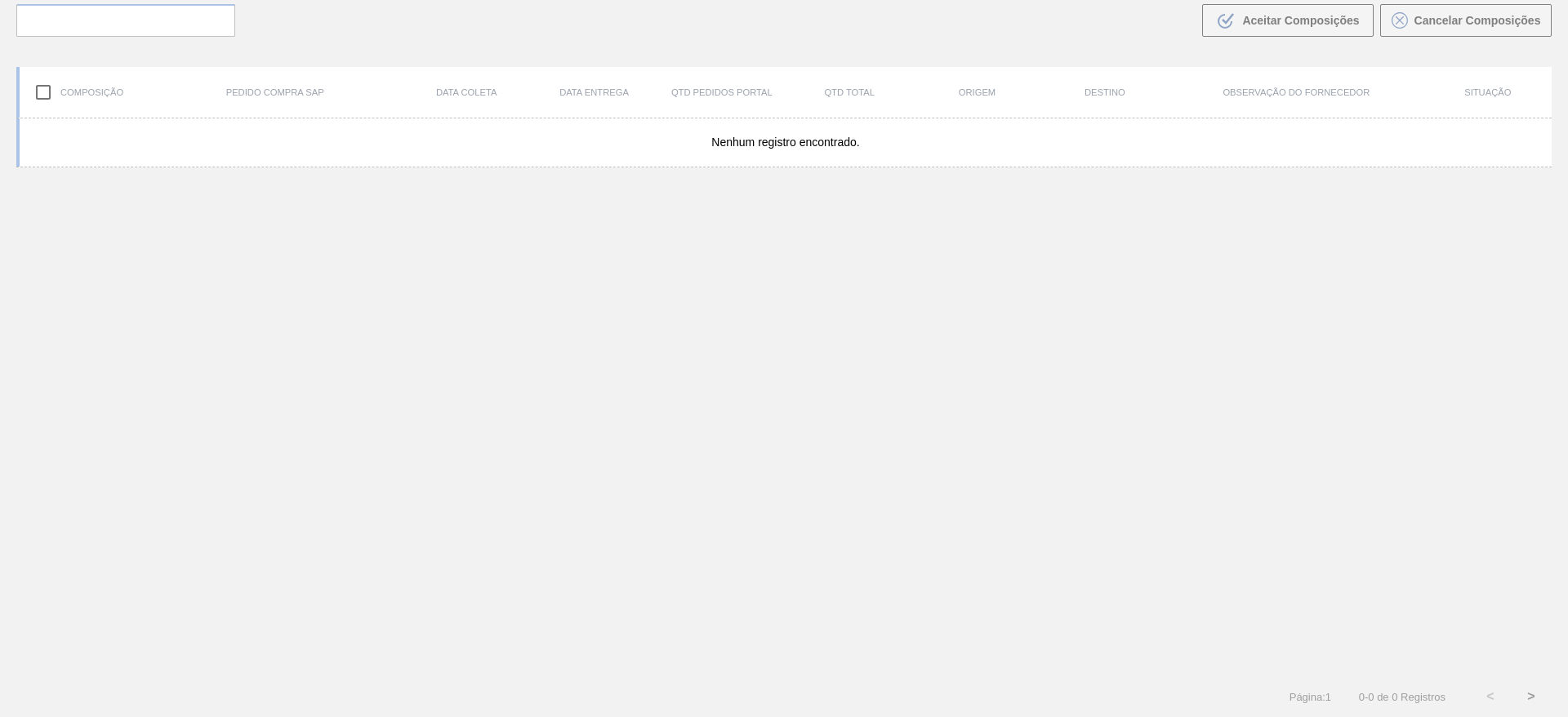
scroll to position [118, 0]
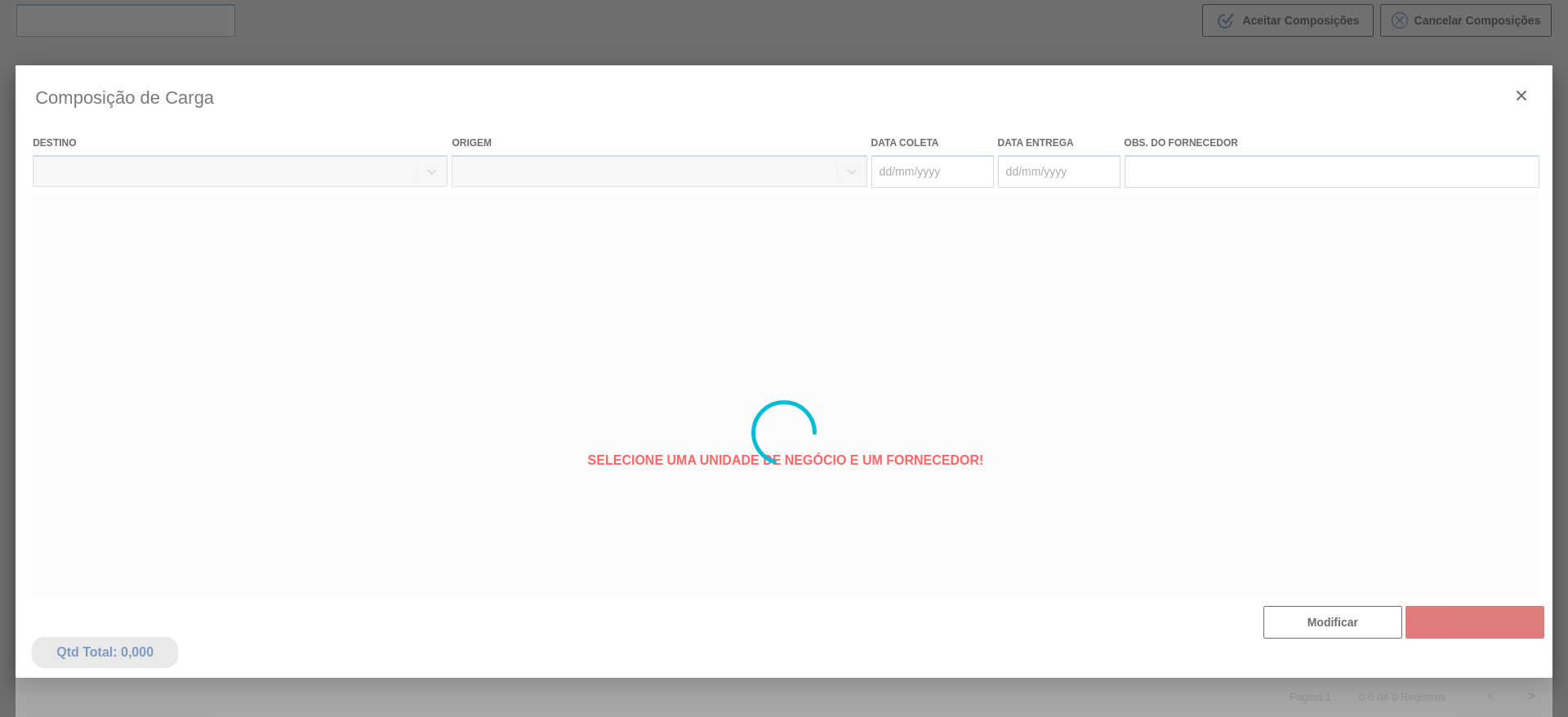
type coleta "15/10/2025"
type Entrega "[DATE]"
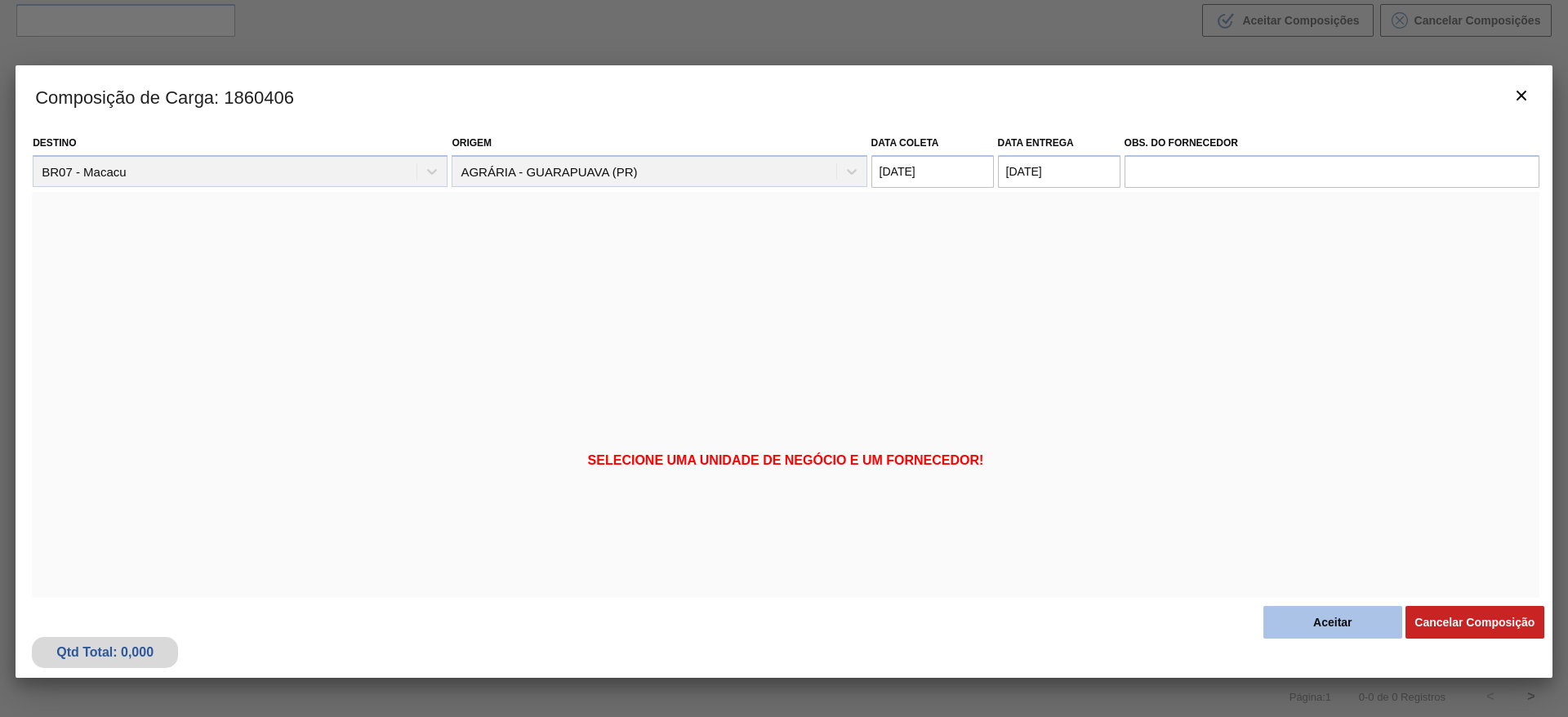
click at [1328, 619] on button "Aceitar" at bounding box center [1333, 622] width 138 height 32
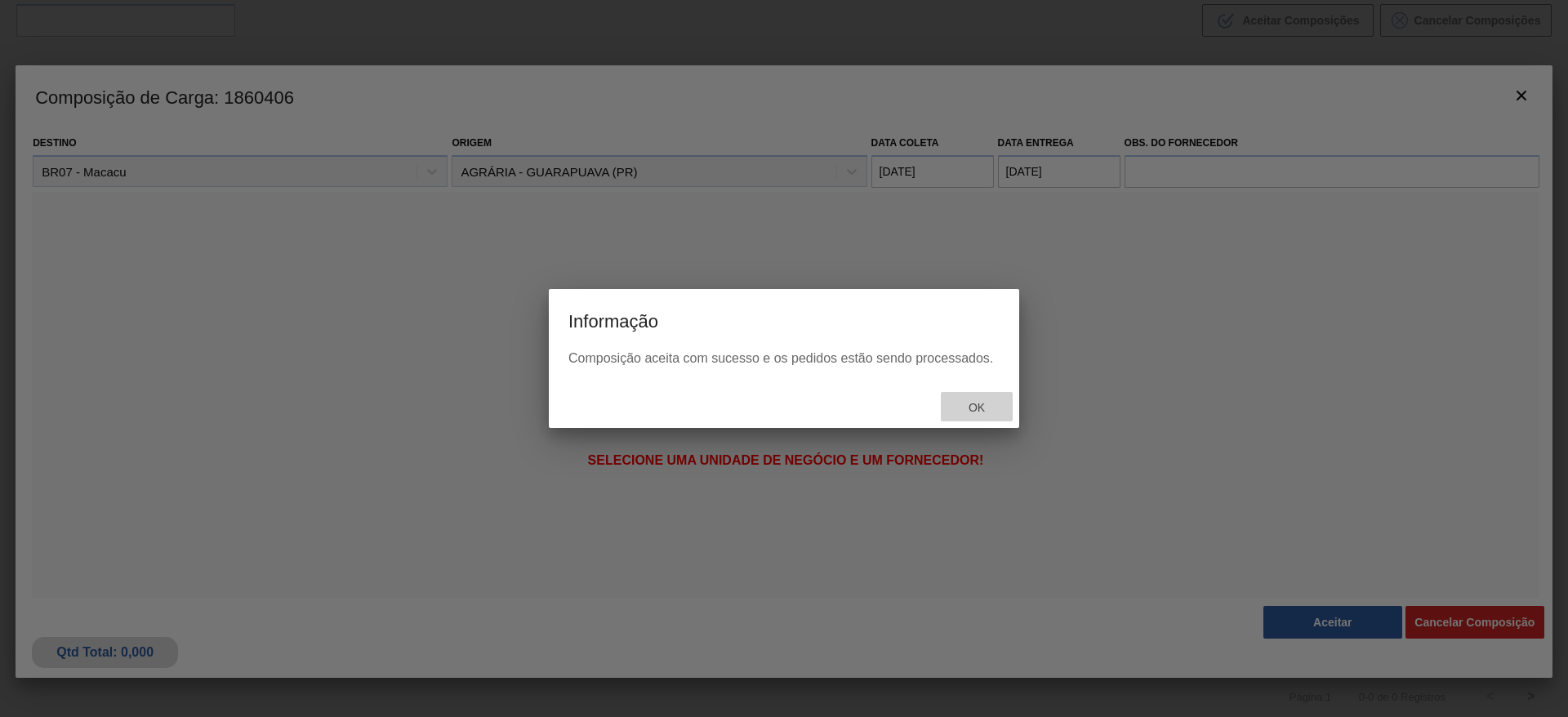
click at [972, 405] on span "Ok" at bounding box center [976, 407] width 42 height 13
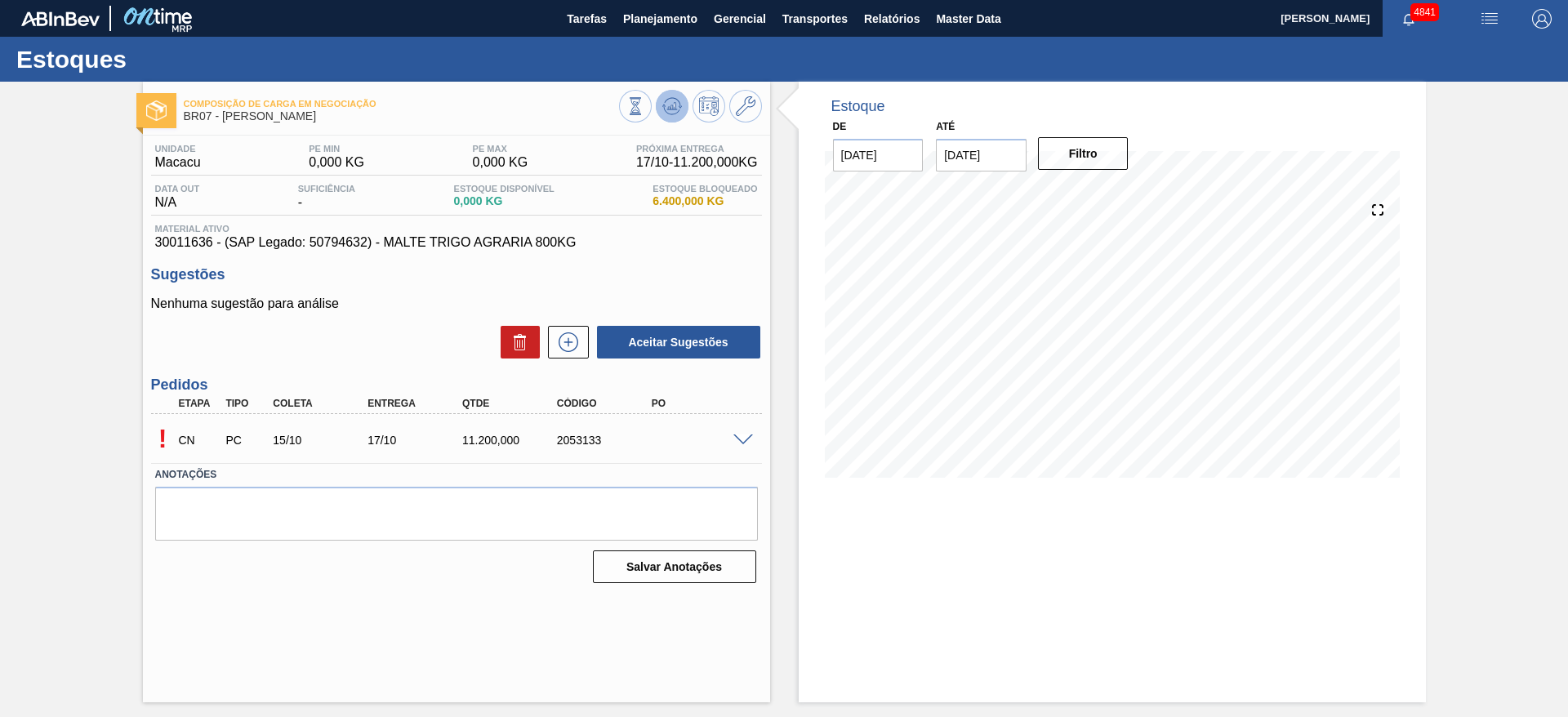
click at [676, 101] on icon at bounding box center [672, 106] width 20 height 20
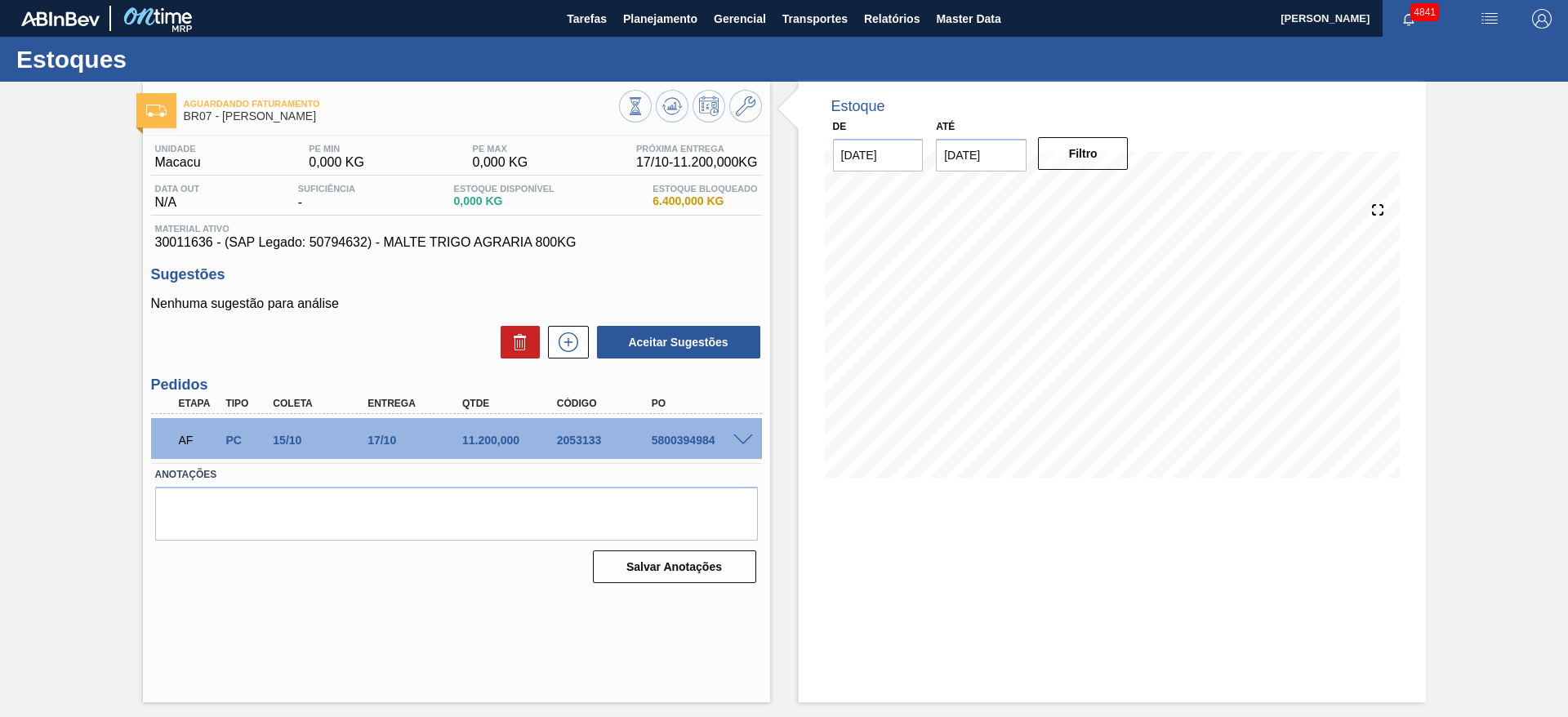
click at [740, 440] on span at bounding box center [743, 440] width 20 height 13
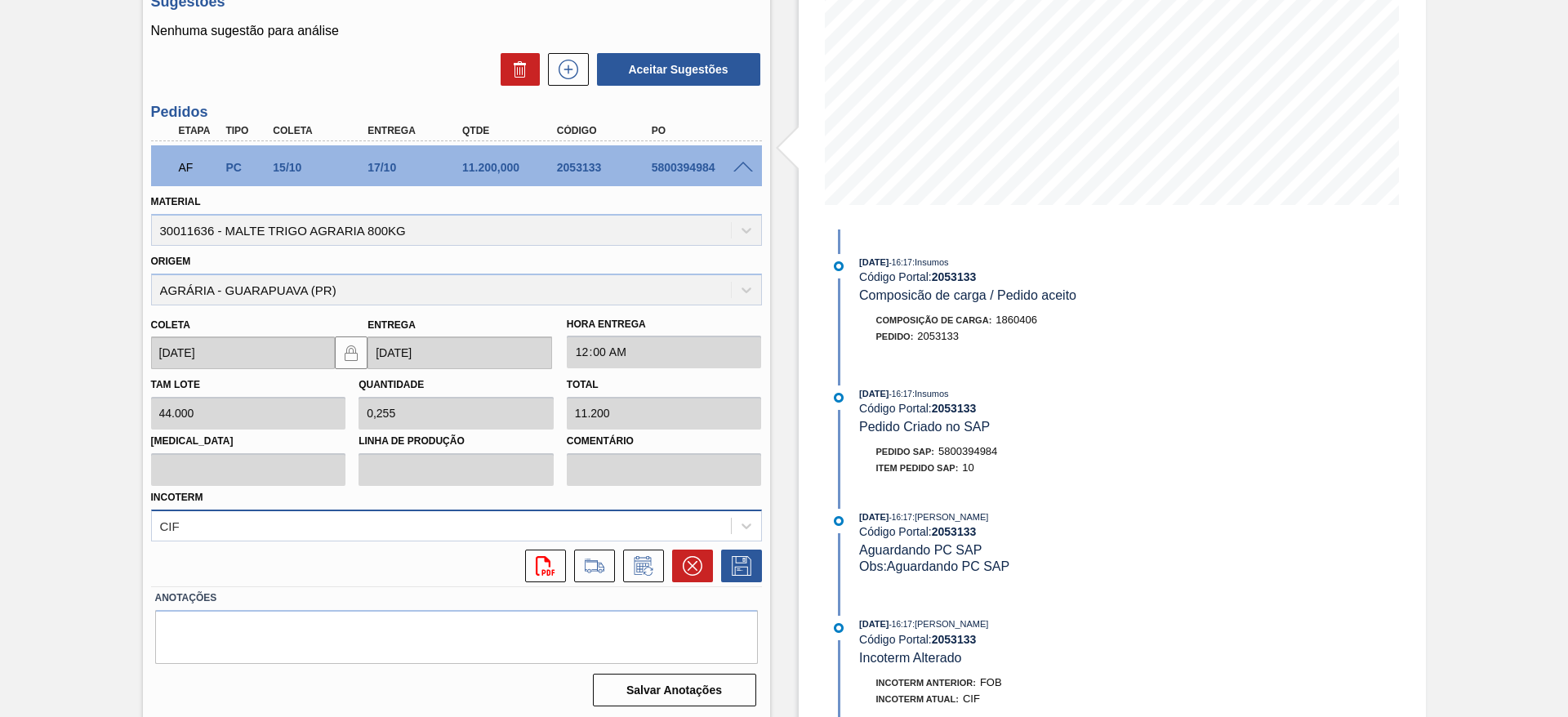
scroll to position [276, 0]
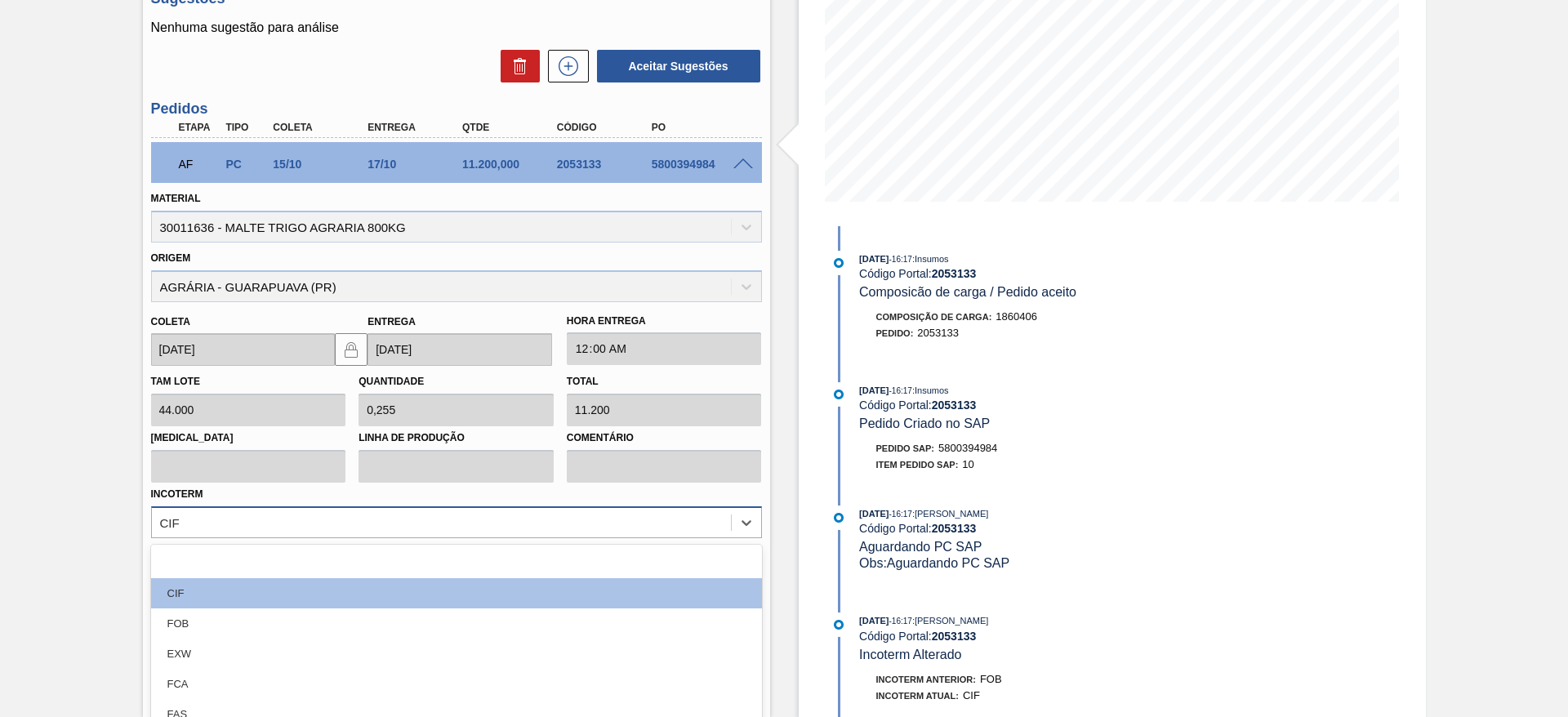
click at [571, 521] on div "option CIF focused, 2 of 12. 12 results available. Use Up and Down to choose op…" at bounding box center [456, 521] width 611 height 31
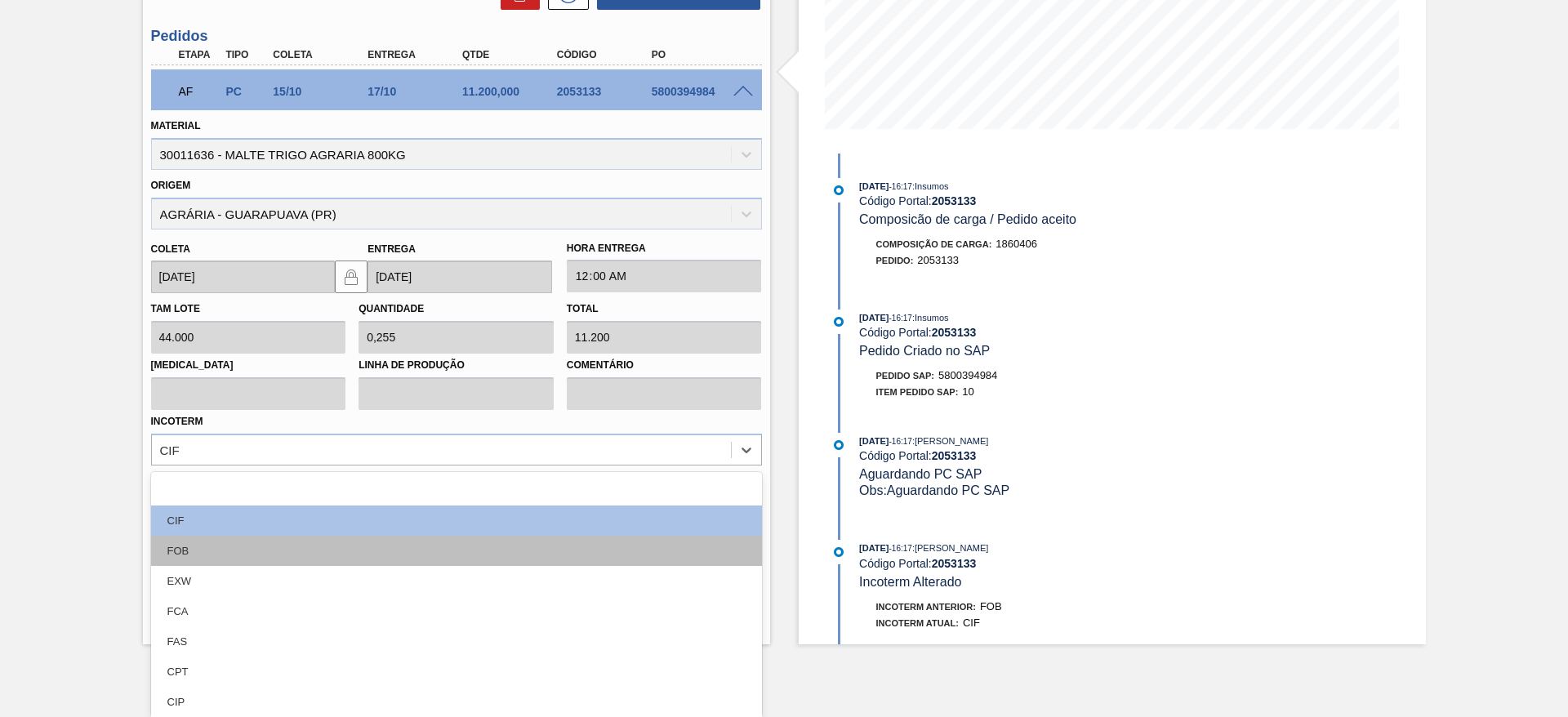
click at [497, 540] on div "FOB" at bounding box center [456, 551] width 611 height 31
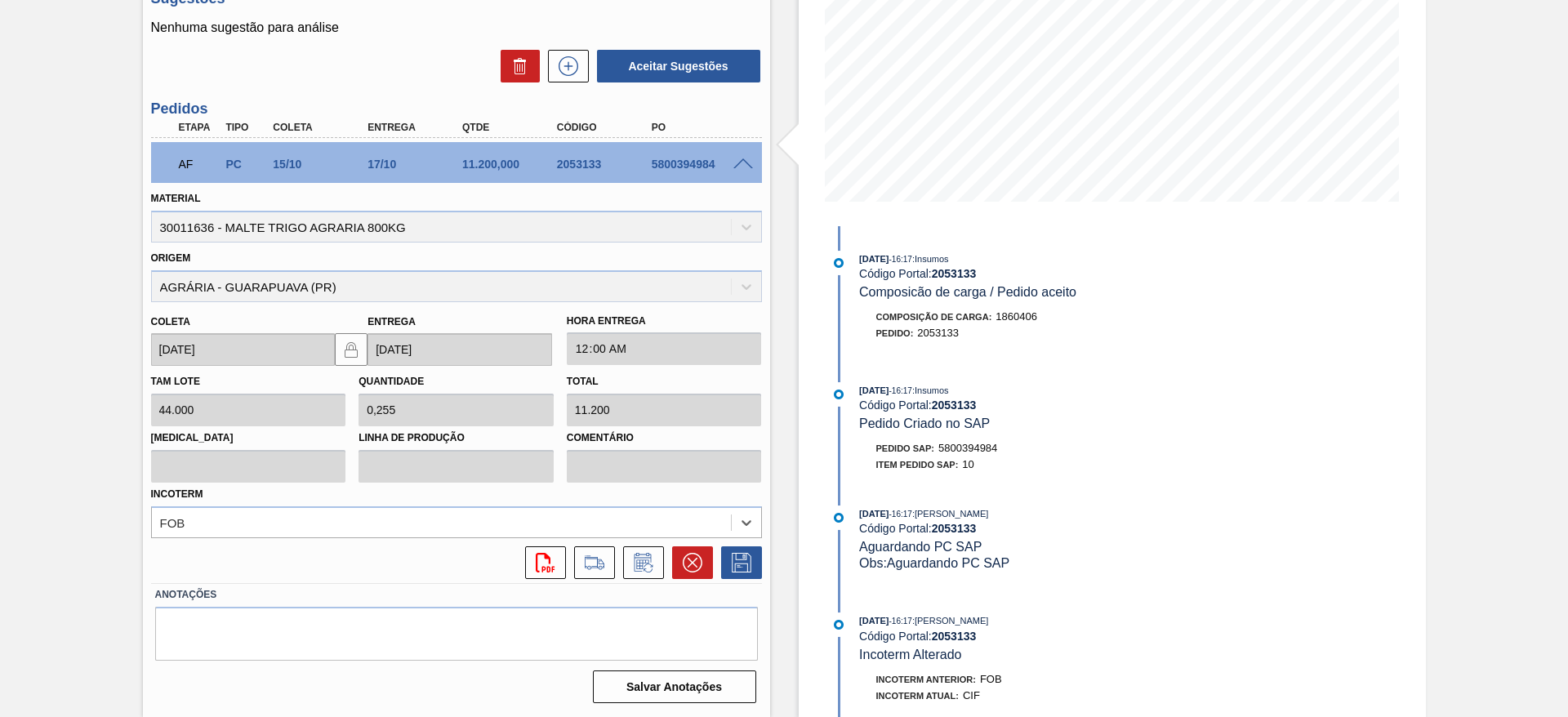
scroll to position [276, 0]
click at [743, 568] on icon at bounding box center [741, 562] width 26 height 20
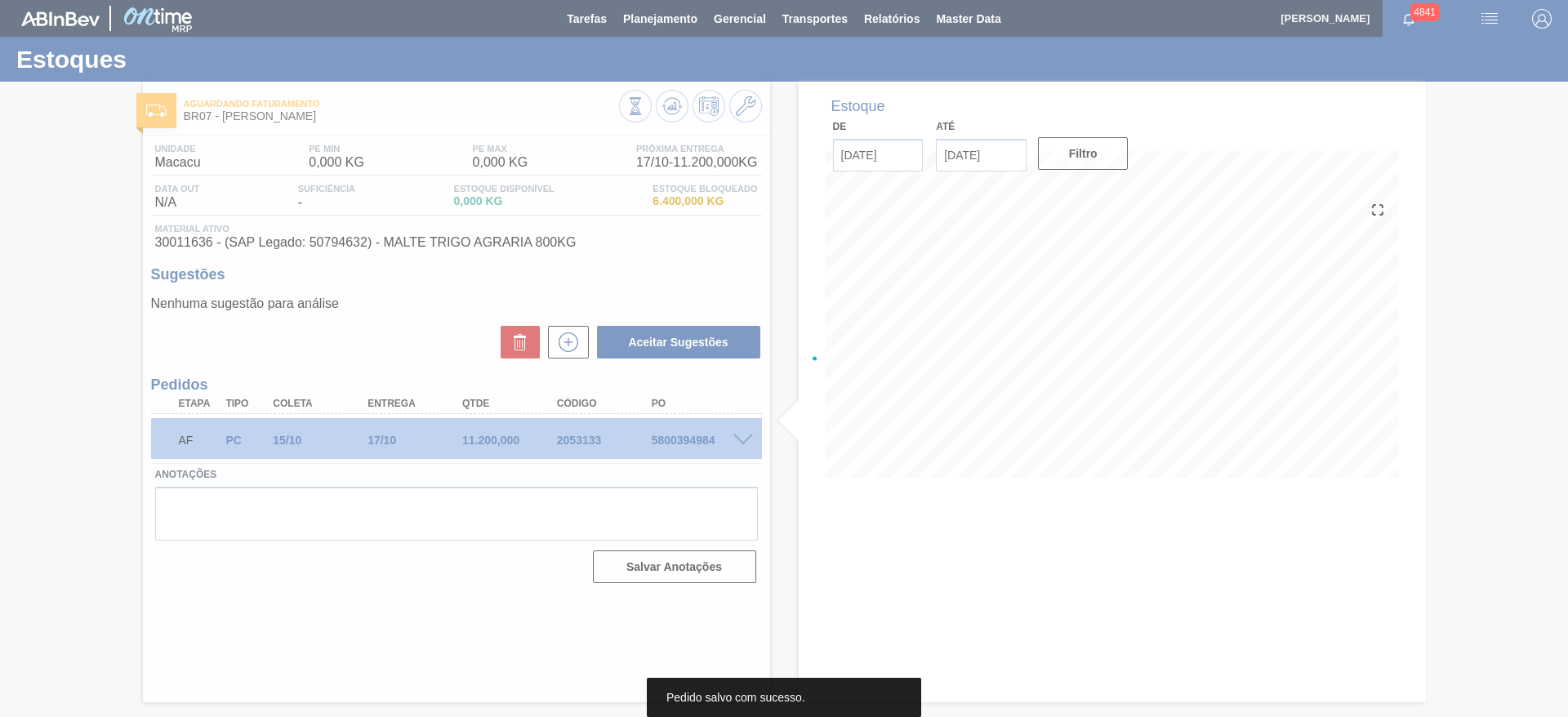
scroll to position [0, 0]
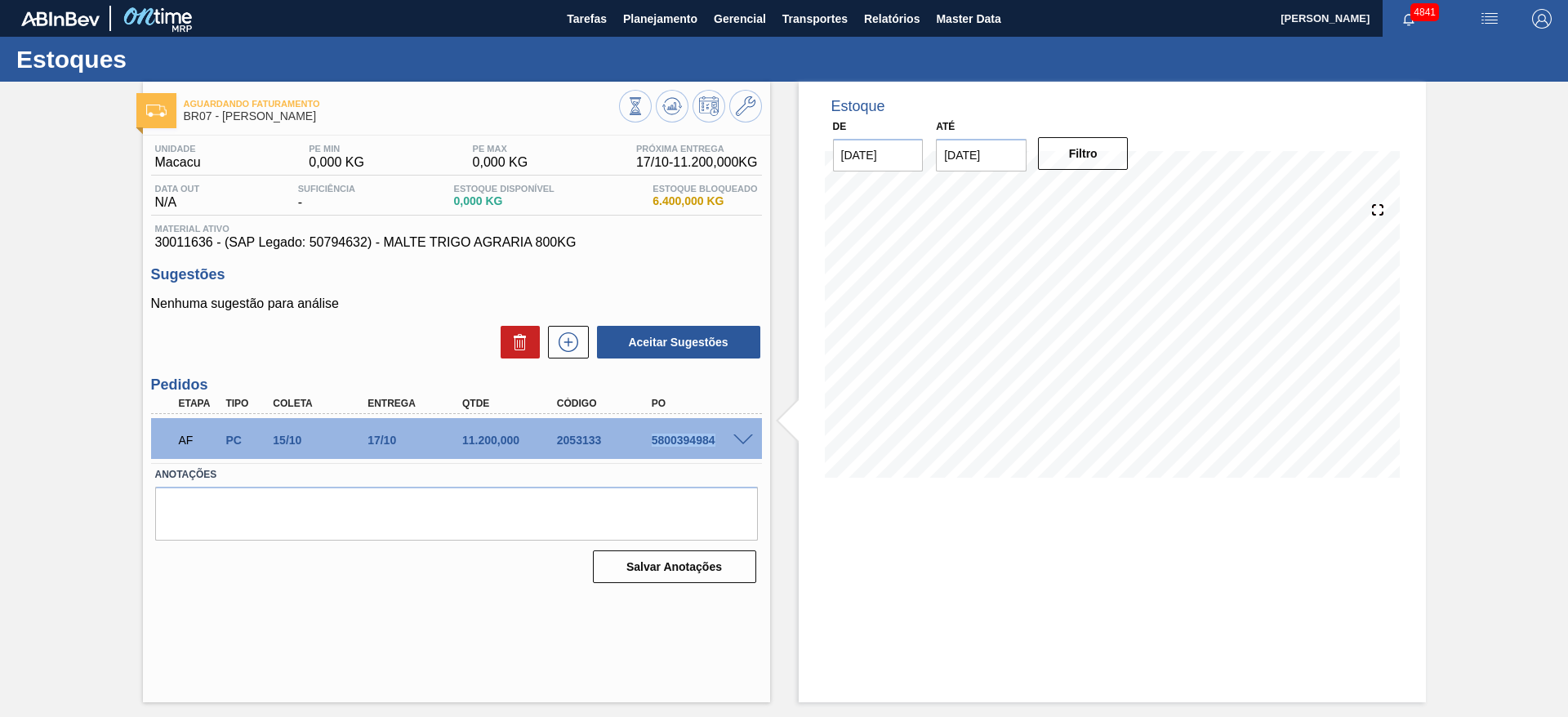
drag, startPoint x: 642, startPoint y: 443, endPoint x: 747, endPoint y: 460, distance: 106.4
click at [747, 460] on div "AF PC 15/10 17/10 11.200,000 2053133 5800394984 Material 30011636 - MALTE TRIGO…" at bounding box center [456, 438] width 611 height 49
copy div "5800394984"
click at [648, 9] on span "Planejamento" at bounding box center [660, 19] width 75 height 20
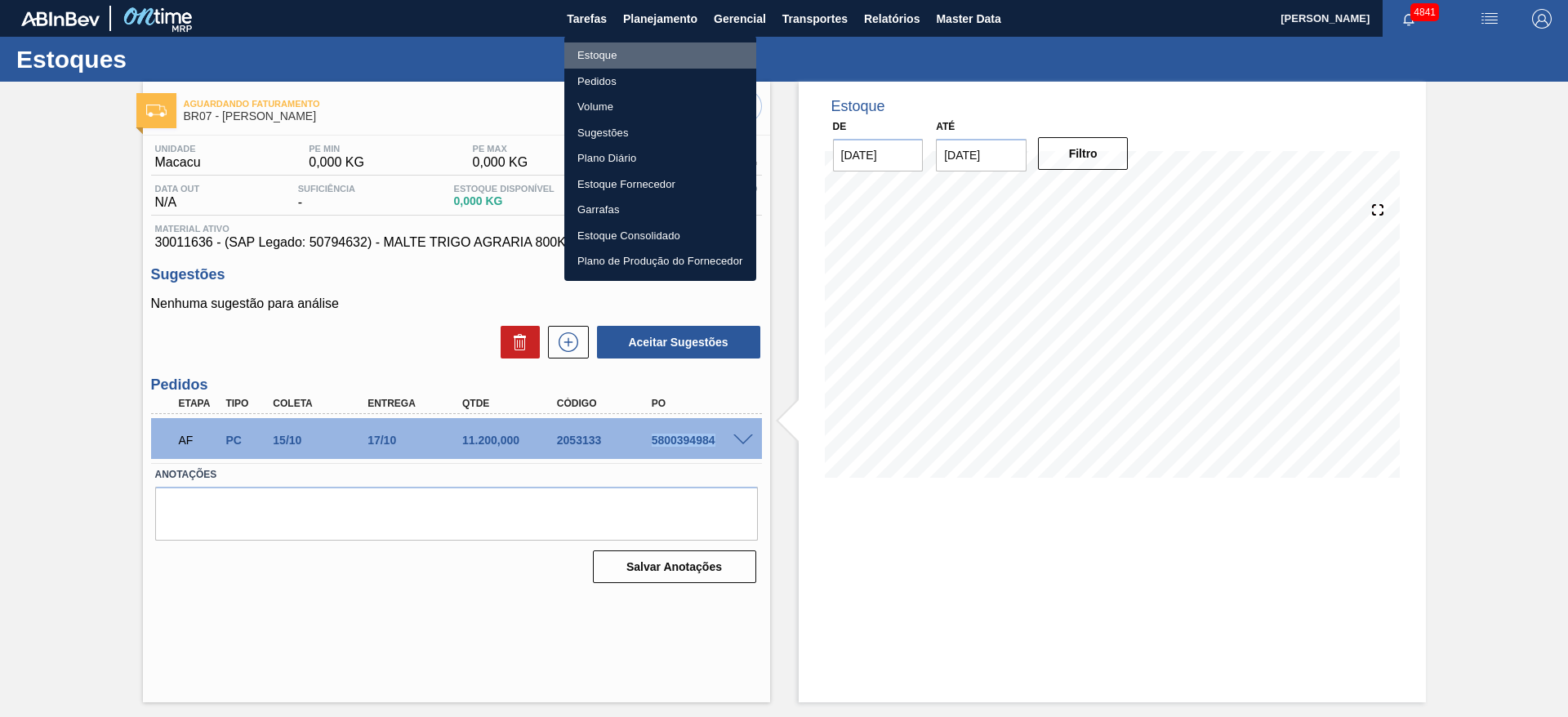
click at [605, 61] on li "Estoque" at bounding box center [660, 55] width 192 height 26
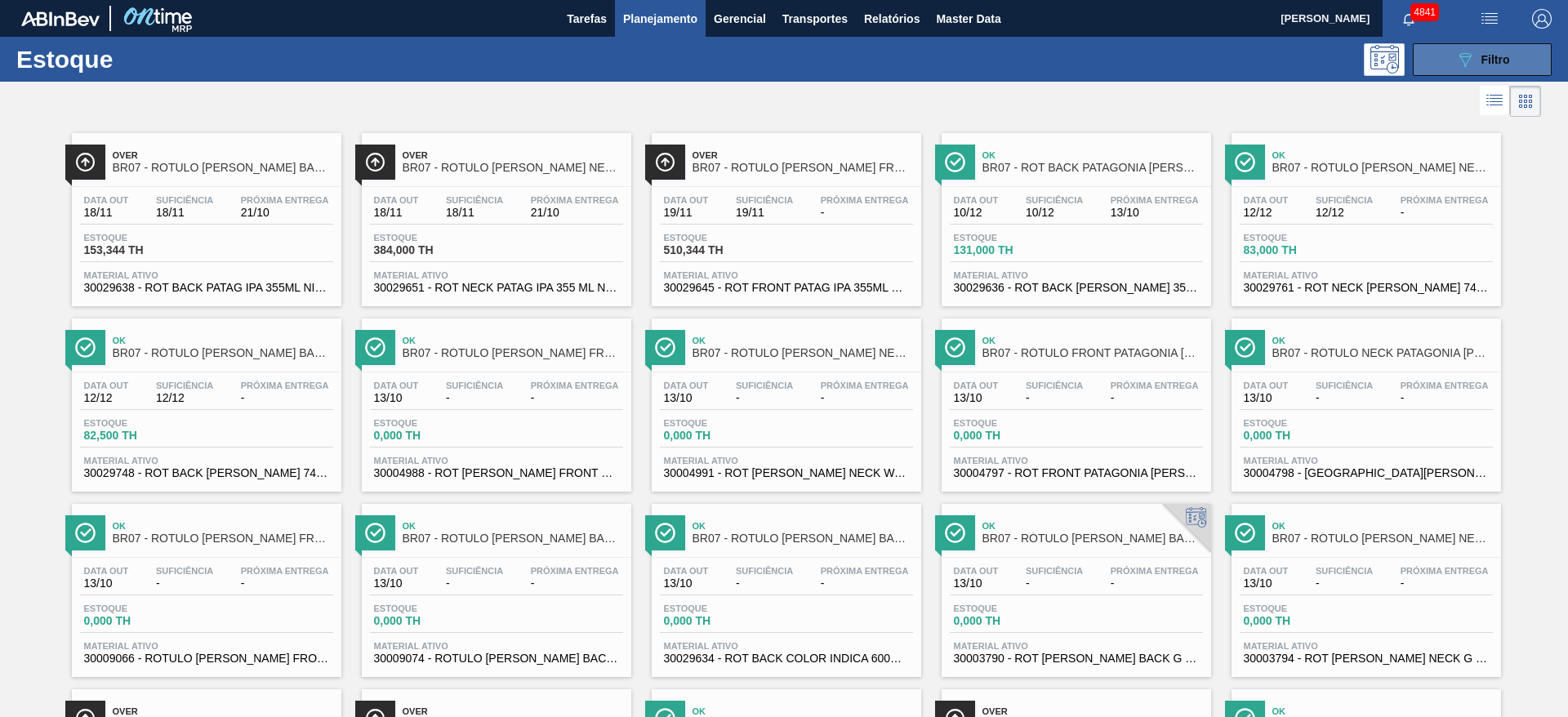
click at [1461, 55] on icon "089F7B8B-B2A5-4AFE-B5C0-19BA573D28AC" at bounding box center [1465, 59] width 20 height 20
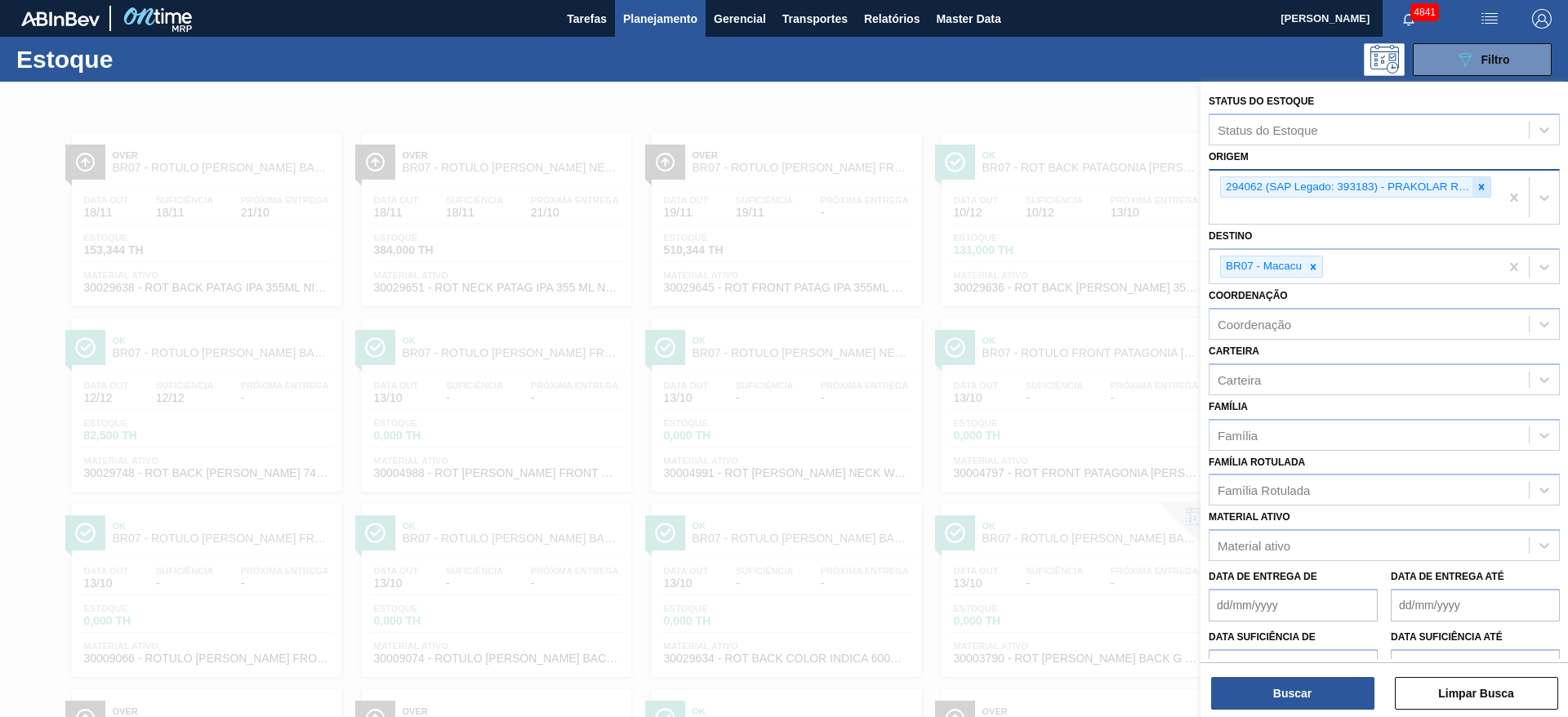
click at [1473, 178] on div at bounding box center [1481, 187] width 18 height 21
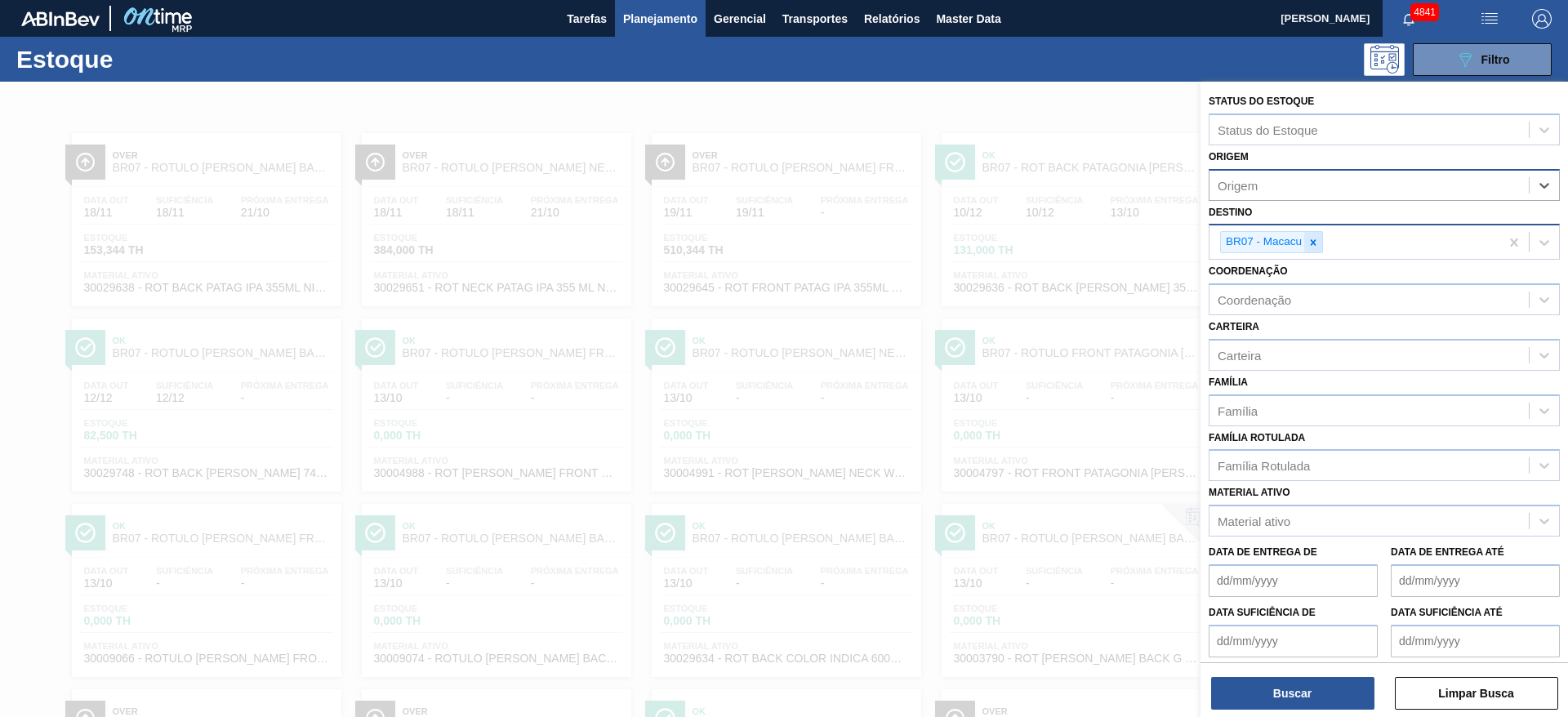
click at [1310, 246] on icon at bounding box center [1313, 243] width 12 height 12
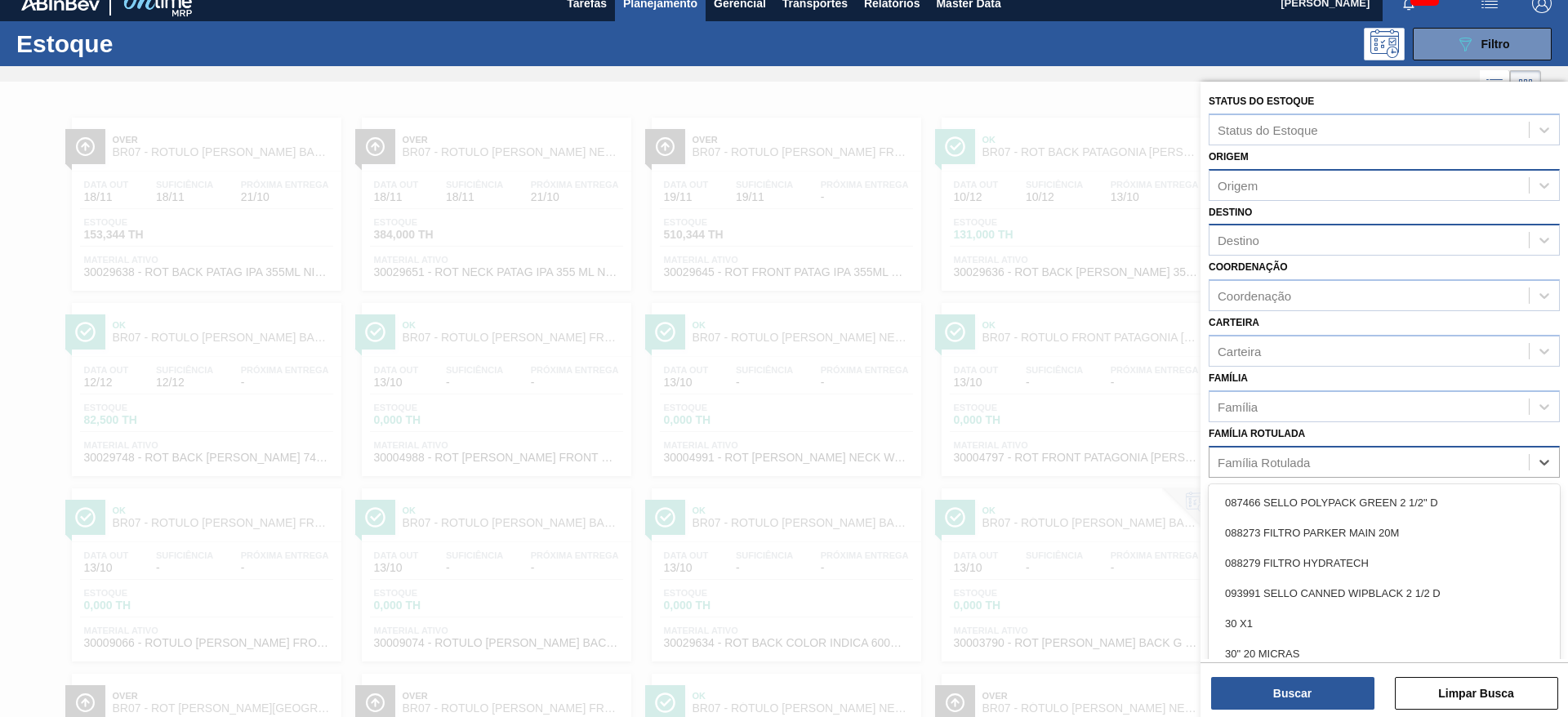
click at [1290, 459] on div "Família Rotulada" at bounding box center [1263, 461] width 93 height 13
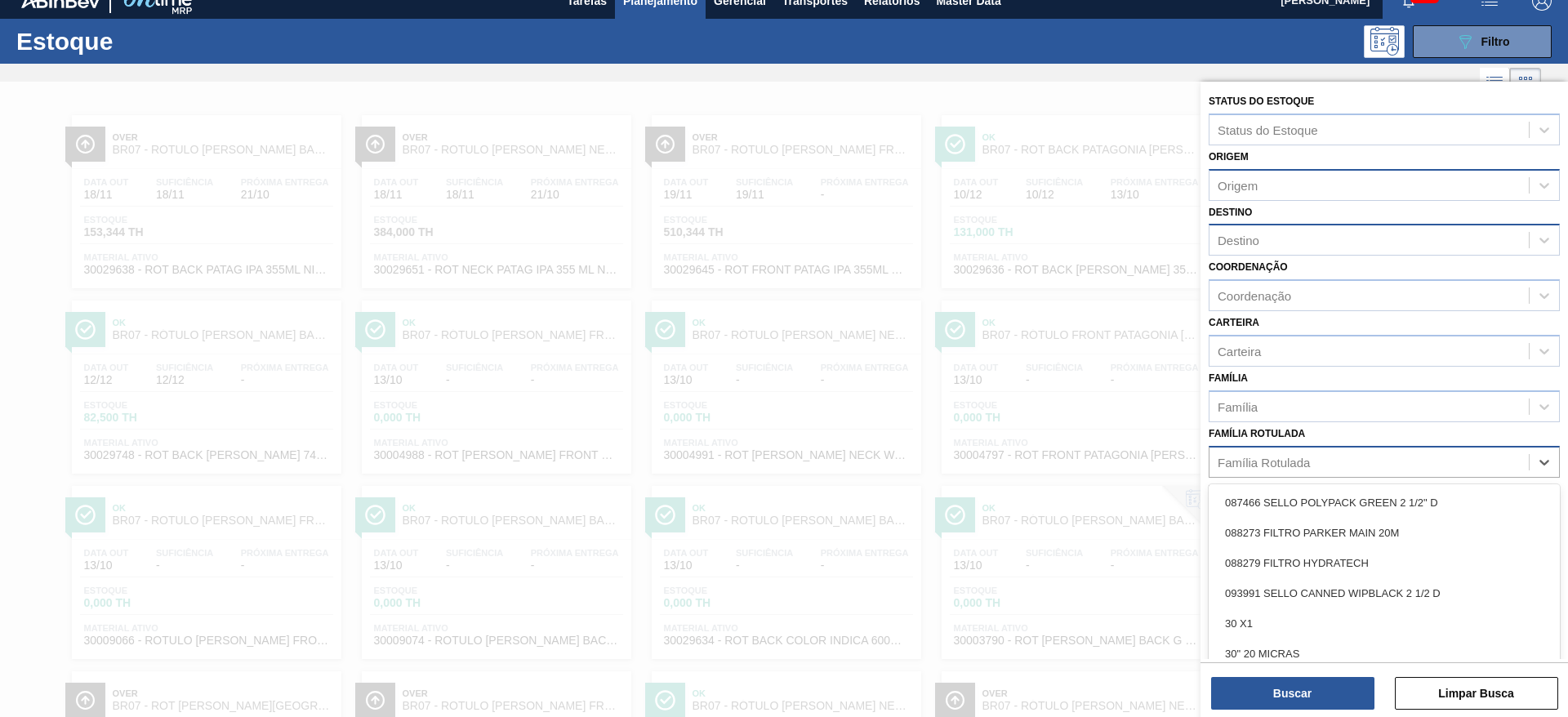
scroll to position [19, 0]
type Rotulada "má"
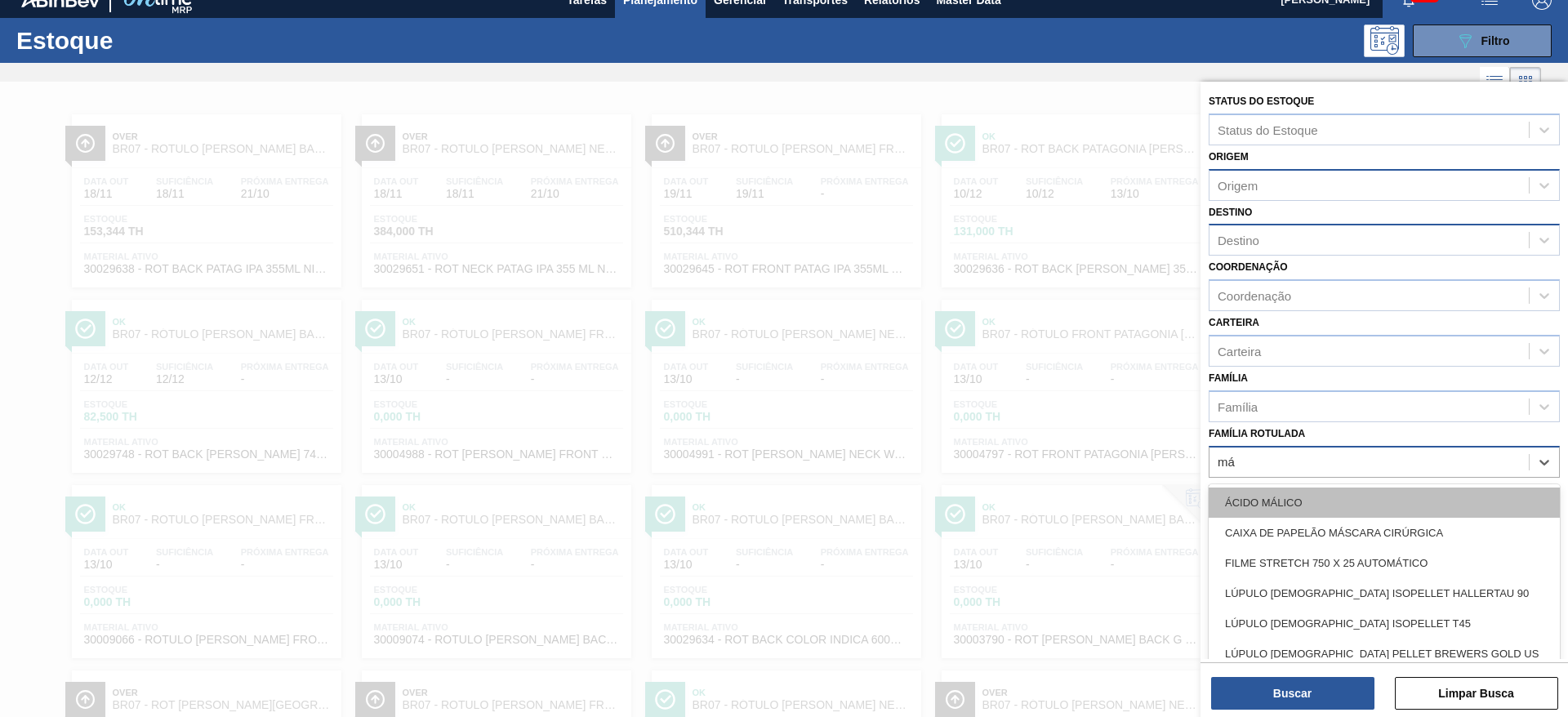
click at [1233, 499] on div "ÁCIDO MÁLICO" at bounding box center [1384, 502] width 351 height 31
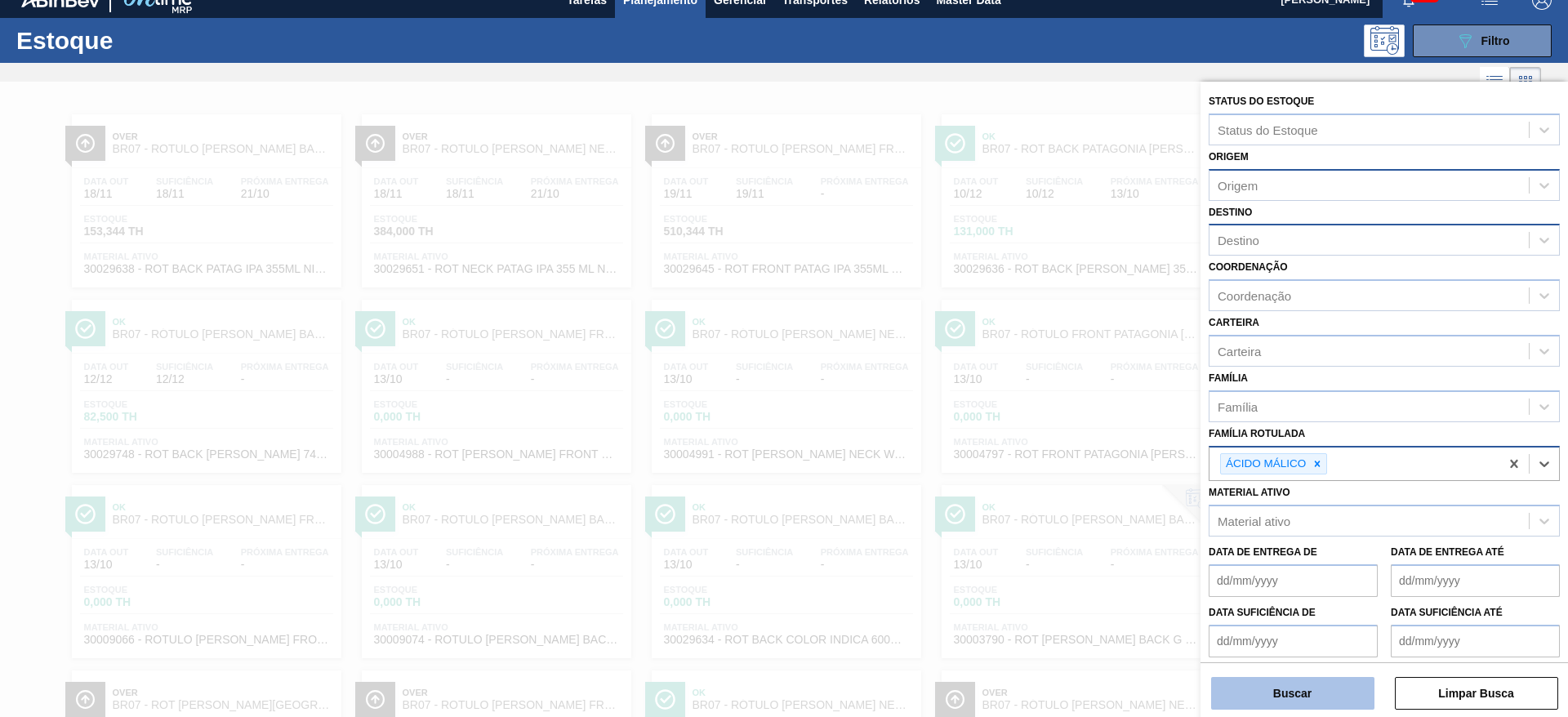
click at [1247, 695] on button "Buscar" at bounding box center [1293, 693] width 164 height 32
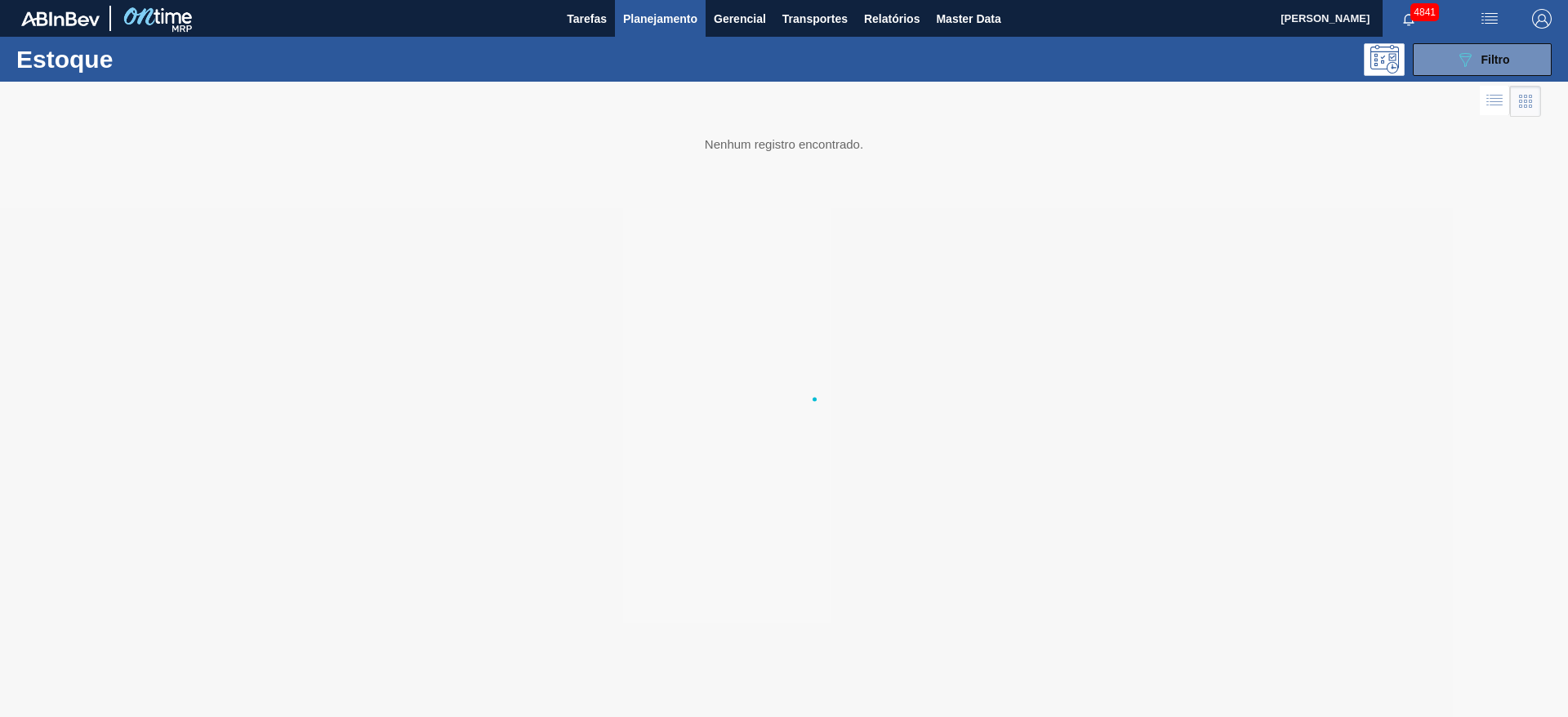
scroll to position [0, 0]
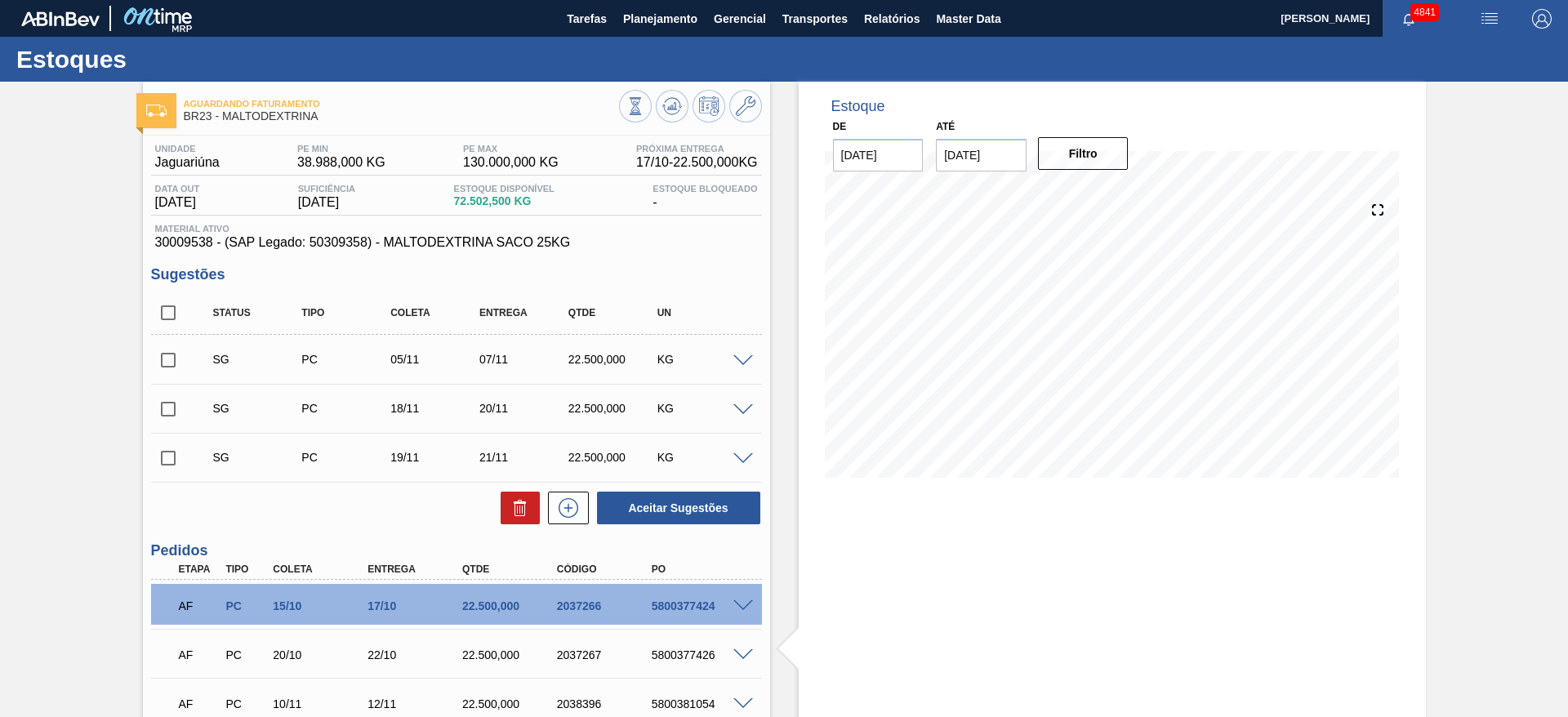
click at [623, 43] on div "Estoques" at bounding box center [784, 59] width 1568 height 45
click at [650, 25] on span "Planejamento" at bounding box center [660, 19] width 75 height 20
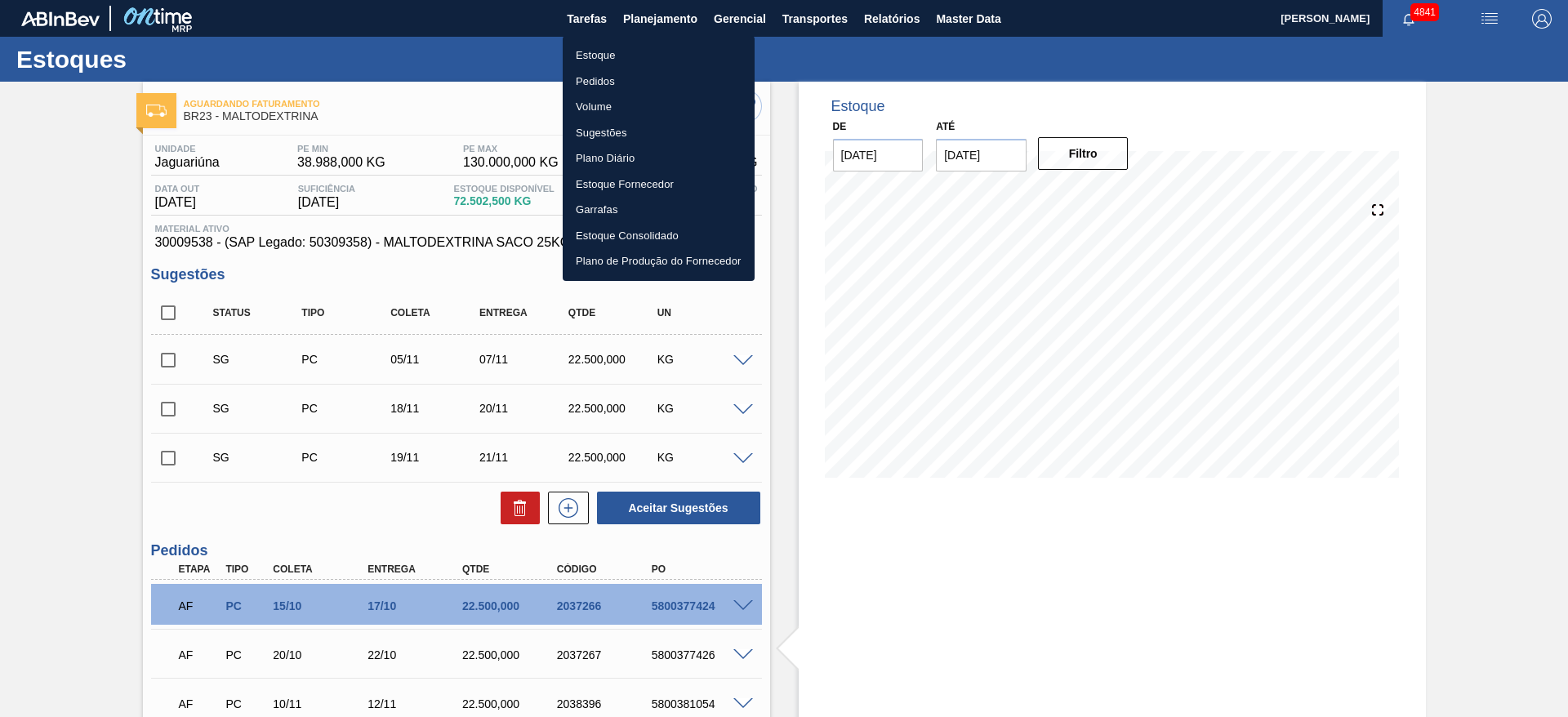
click at [619, 49] on li "Estoque" at bounding box center [659, 55] width 192 height 26
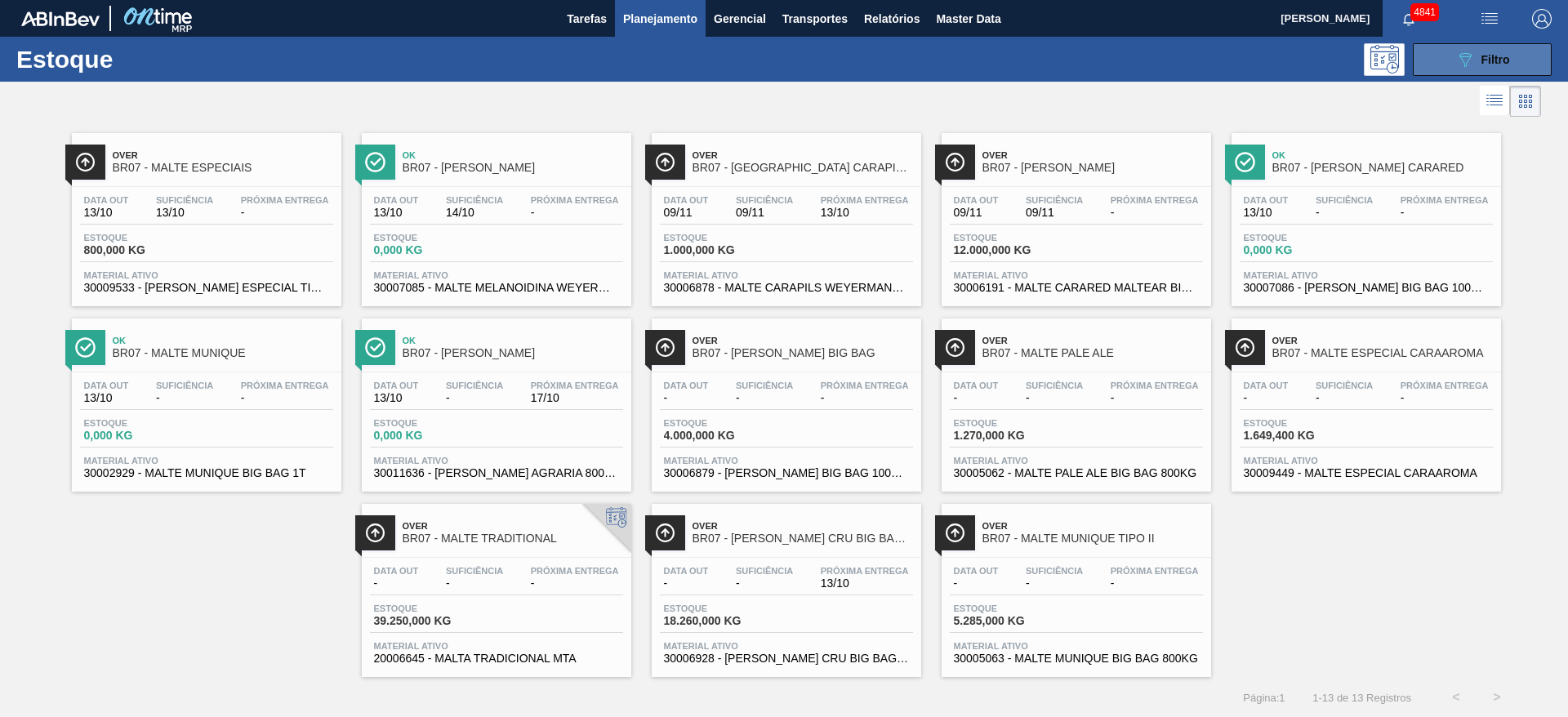
click at [1495, 65] on span "Filtro" at bounding box center [1495, 59] width 29 height 13
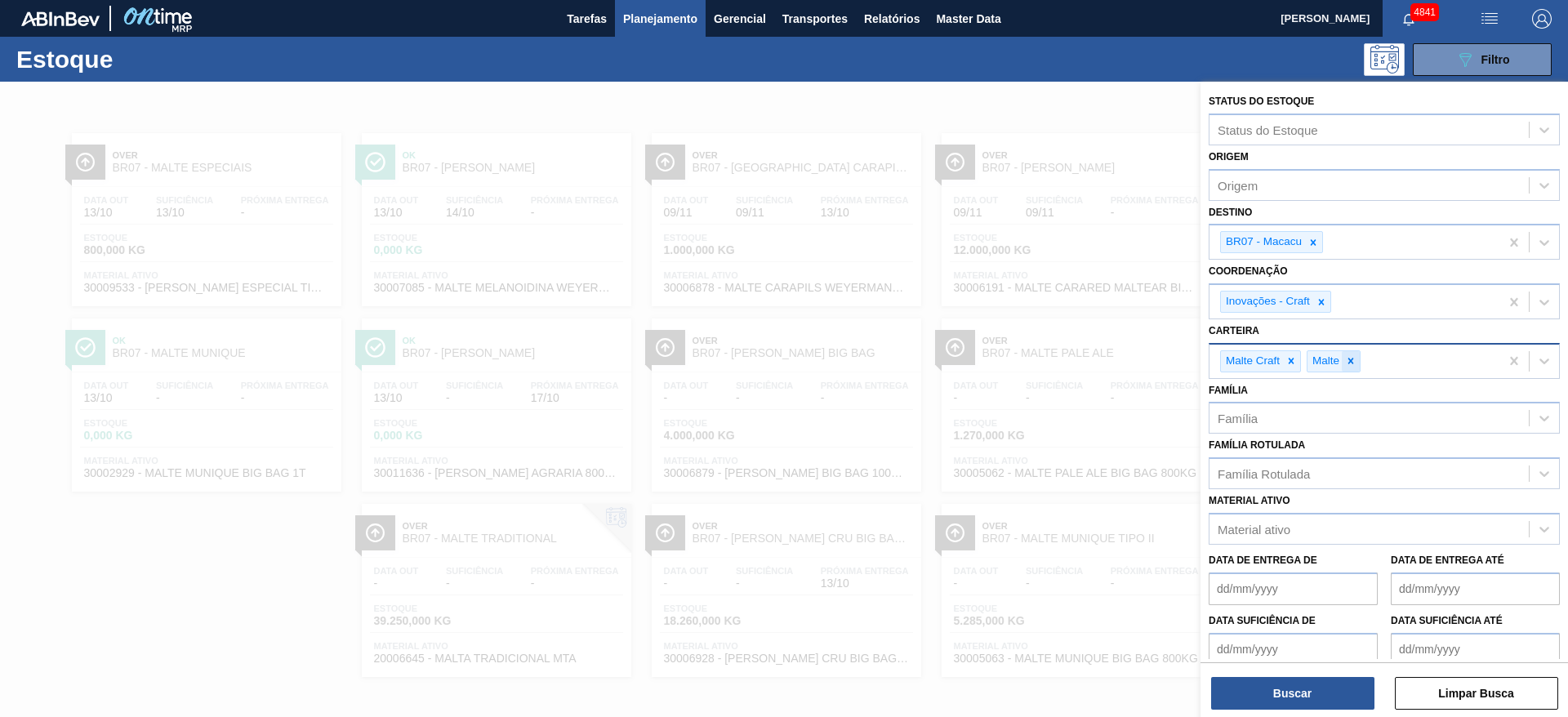
click at [1356, 359] on icon at bounding box center [1351, 360] width 12 height 12
click at [1318, 291] on div at bounding box center [1321, 301] width 18 height 21
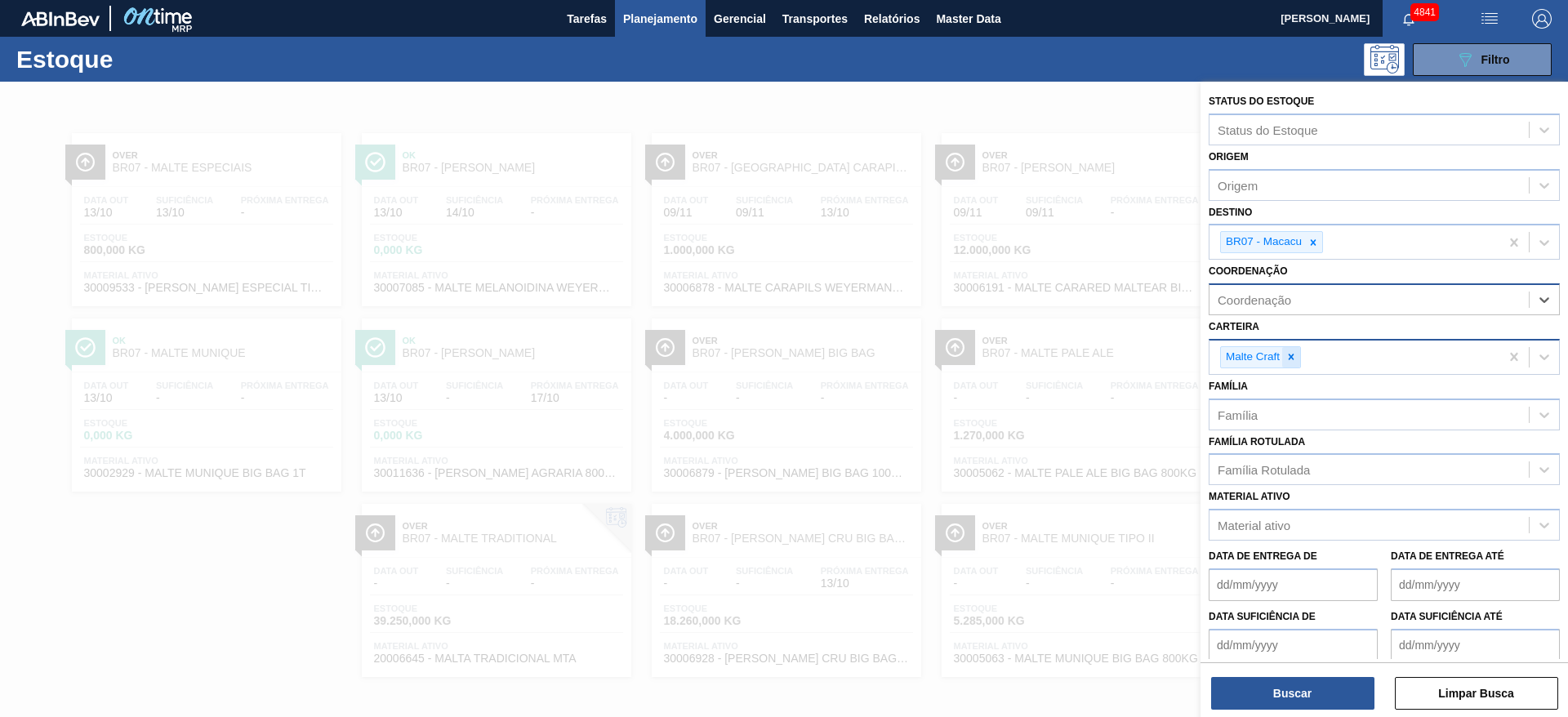
click at [1291, 354] on icon at bounding box center [1290, 357] width 12 height 12
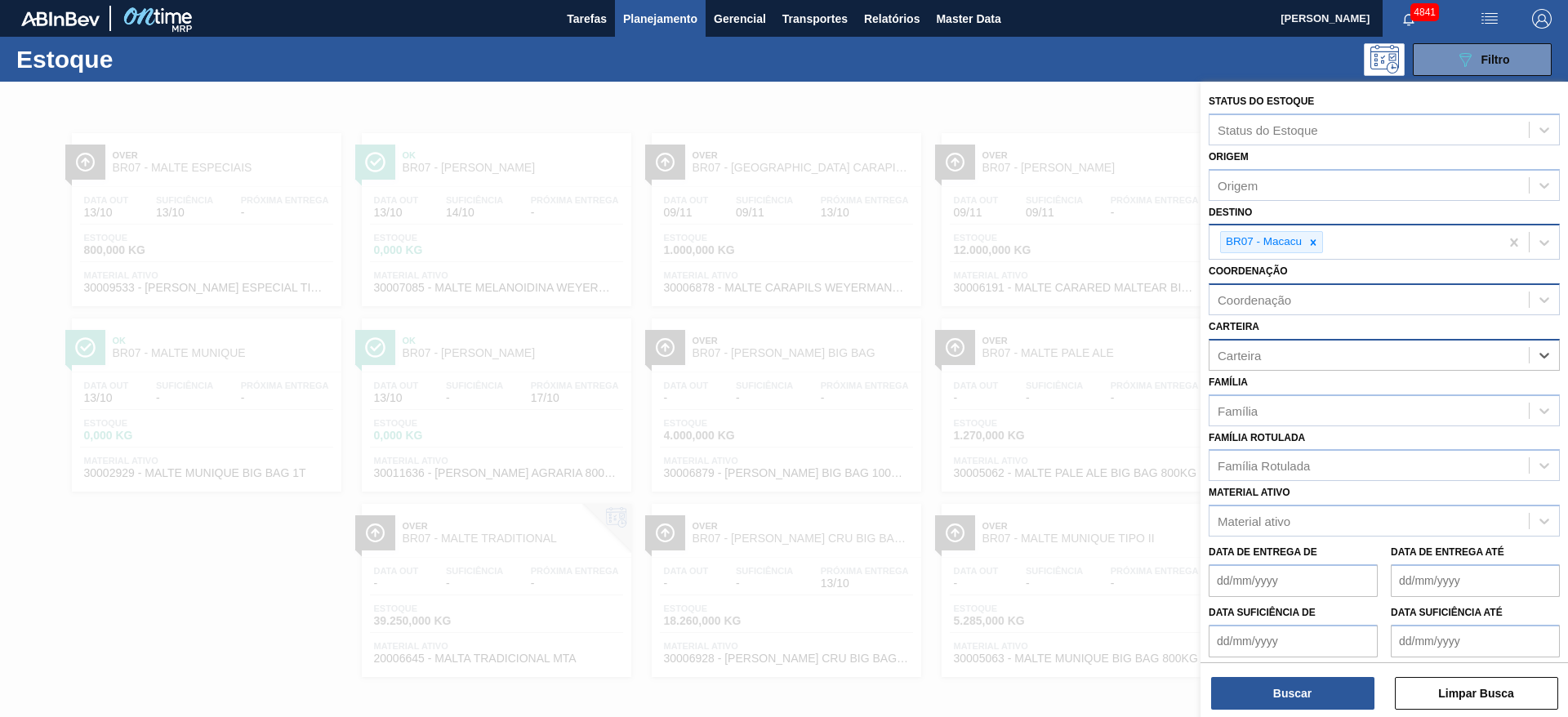
click at [1316, 245] on icon at bounding box center [1313, 243] width 12 height 12
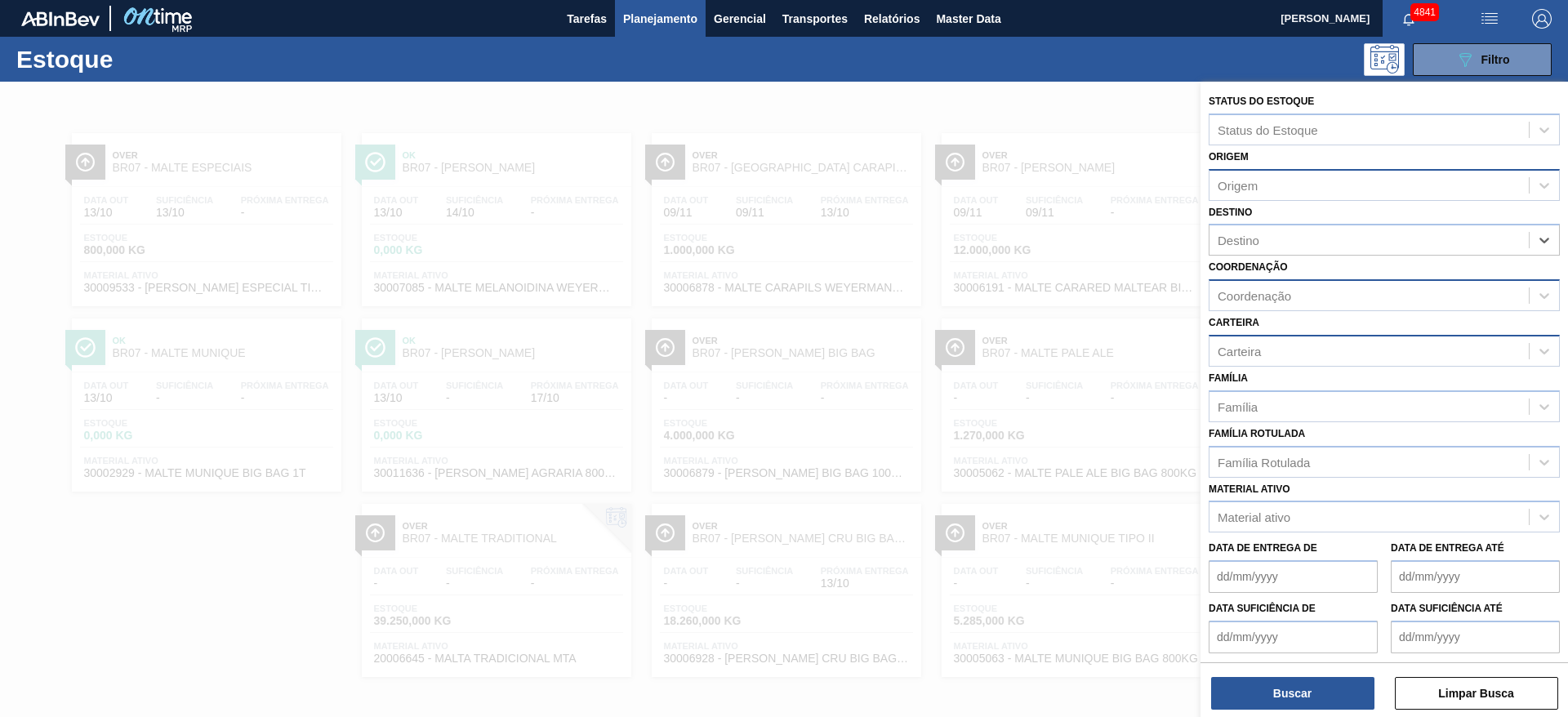
click at [1306, 195] on div "Origem" at bounding box center [1369, 185] width 319 height 23
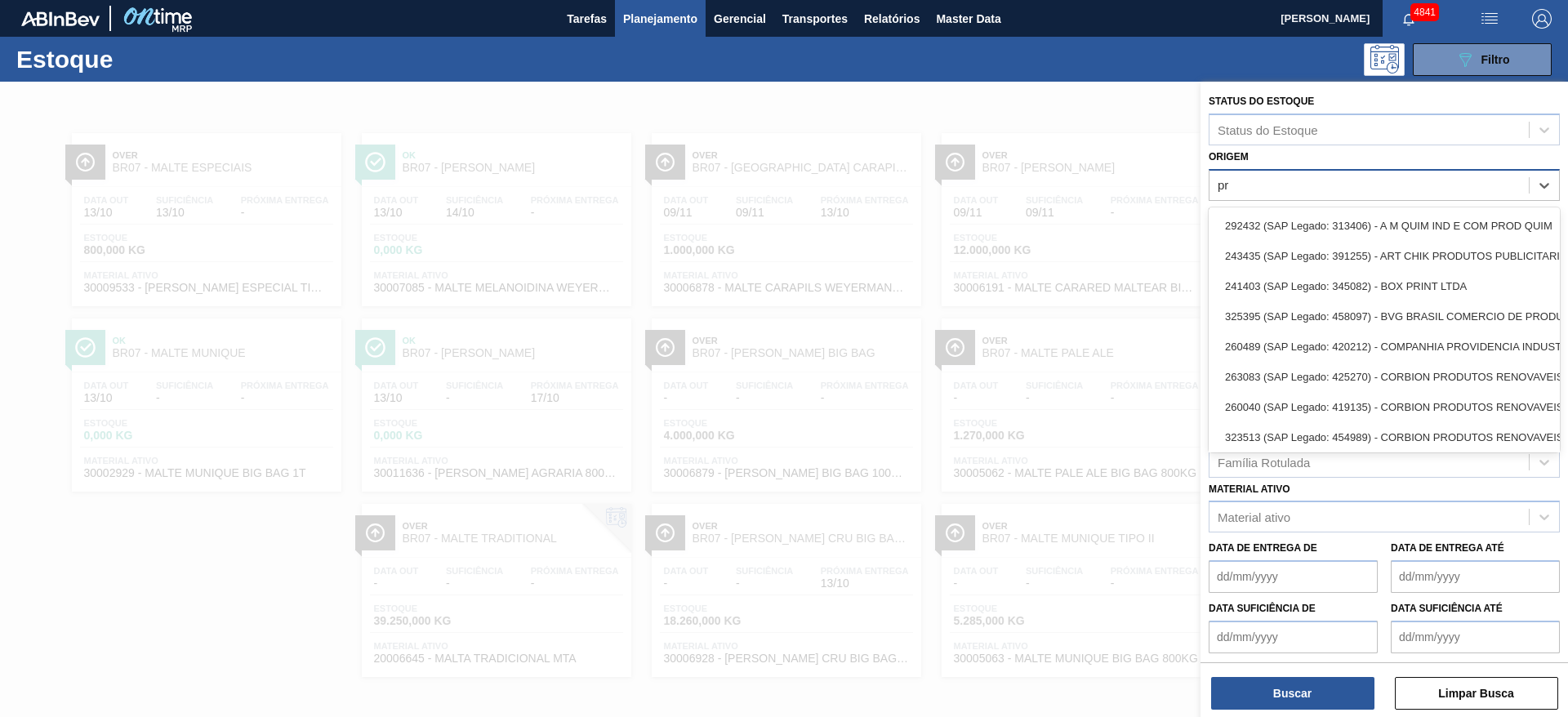
type input "pra"
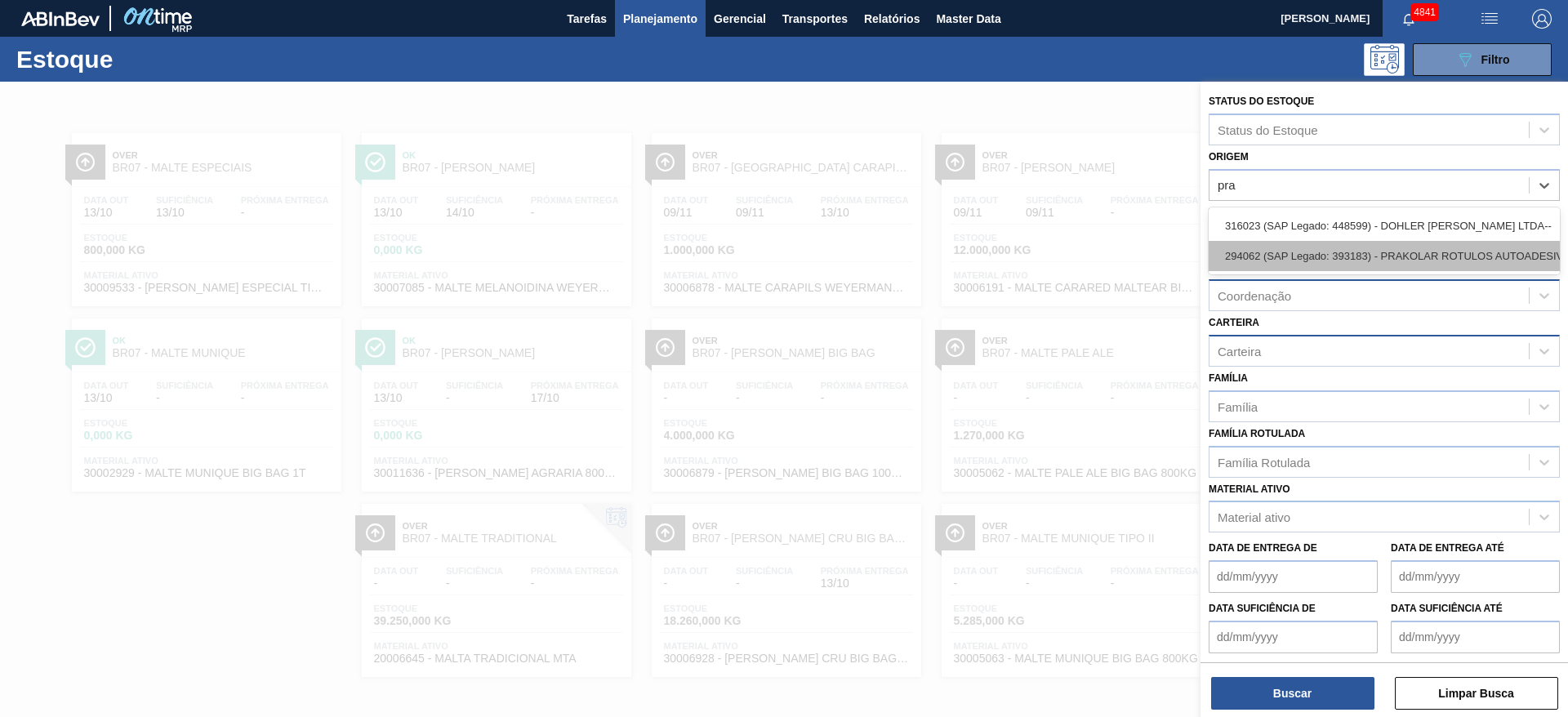
click at [1270, 253] on div "294062 (SAP Legado: 393183) - PRAKOLAR ROTULOS AUTOADESIVOS LTDA" at bounding box center [1384, 256] width 351 height 31
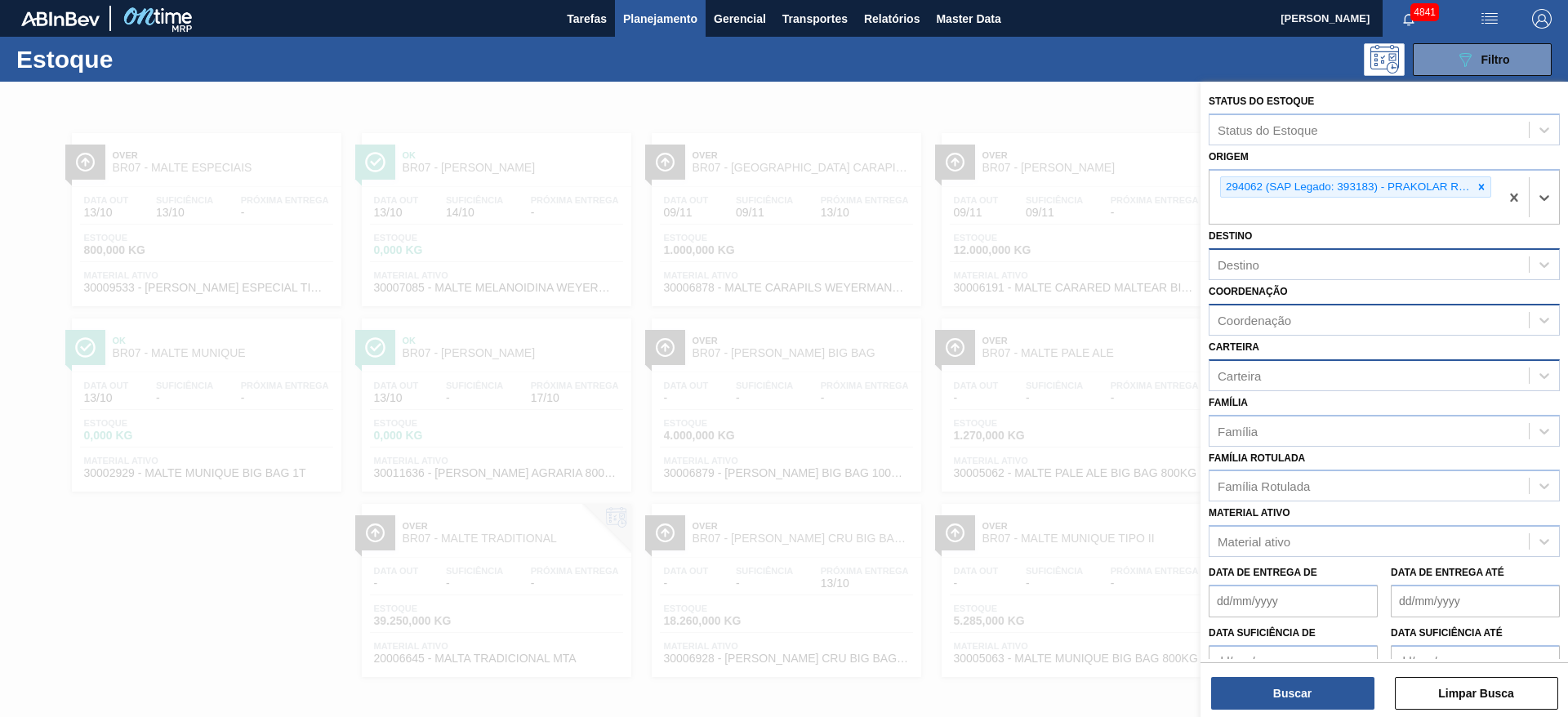
click at [1266, 273] on div "Destino" at bounding box center [1369, 265] width 319 height 23
type input "maca"
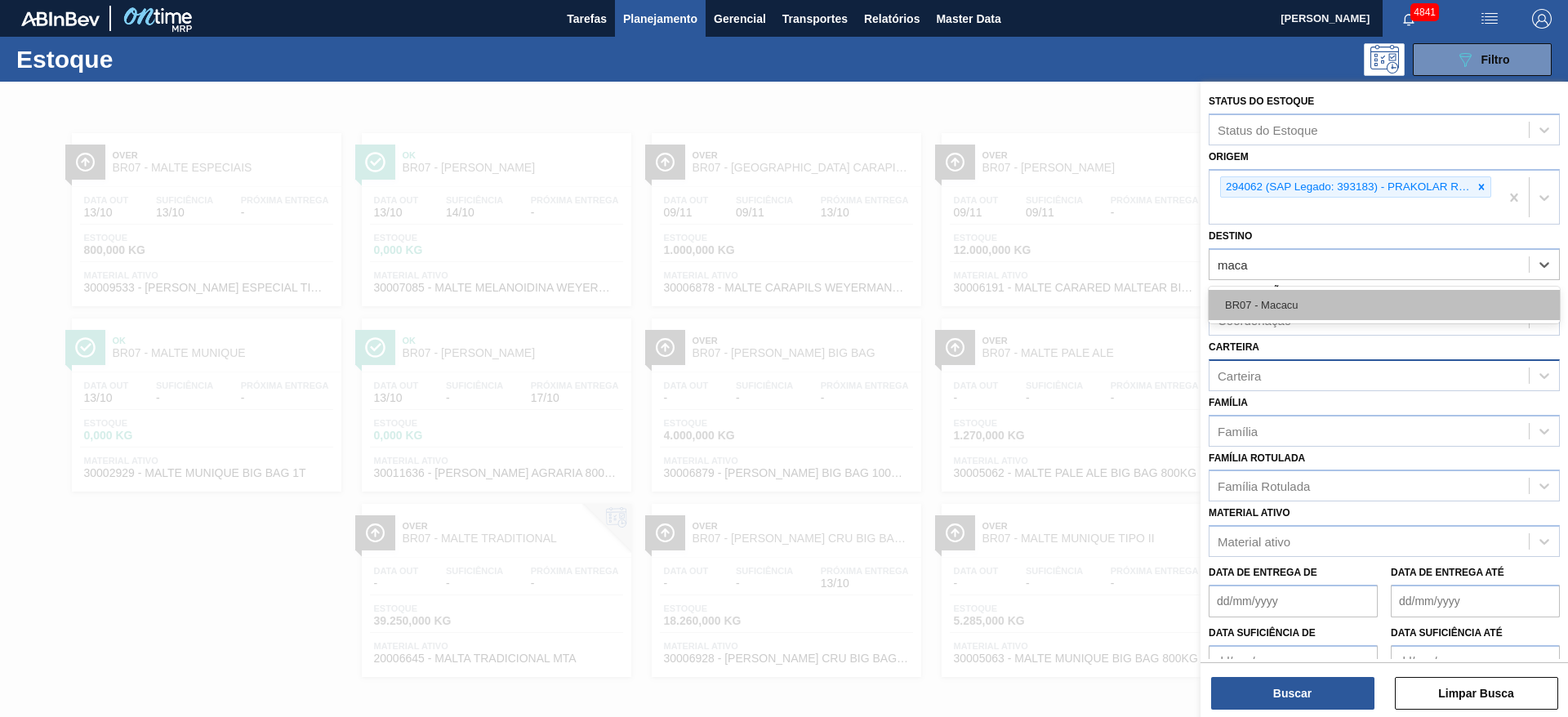
click at [1249, 308] on div "BR07 - Macacu" at bounding box center [1384, 305] width 351 height 31
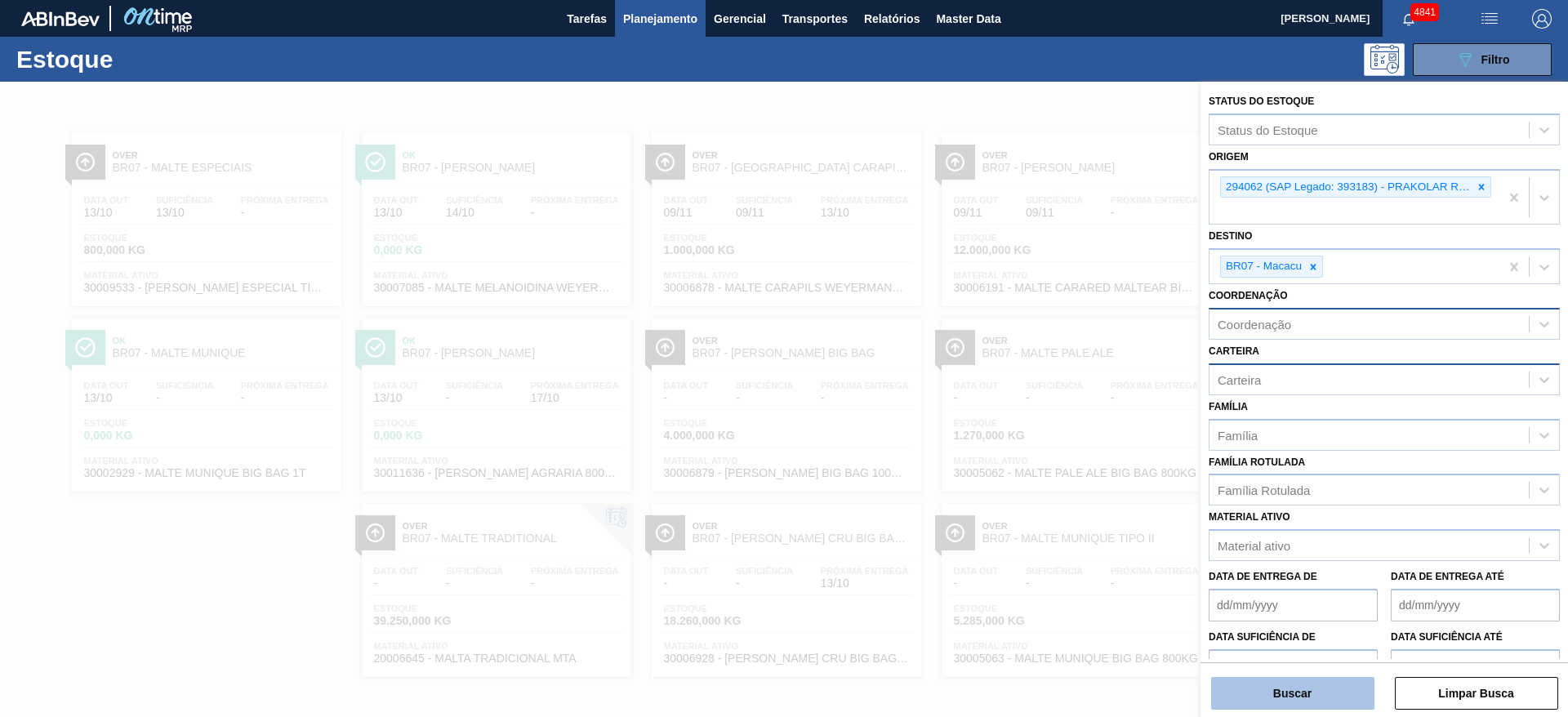
click at [1256, 702] on button "Buscar" at bounding box center [1293, 693] width 164 height 32
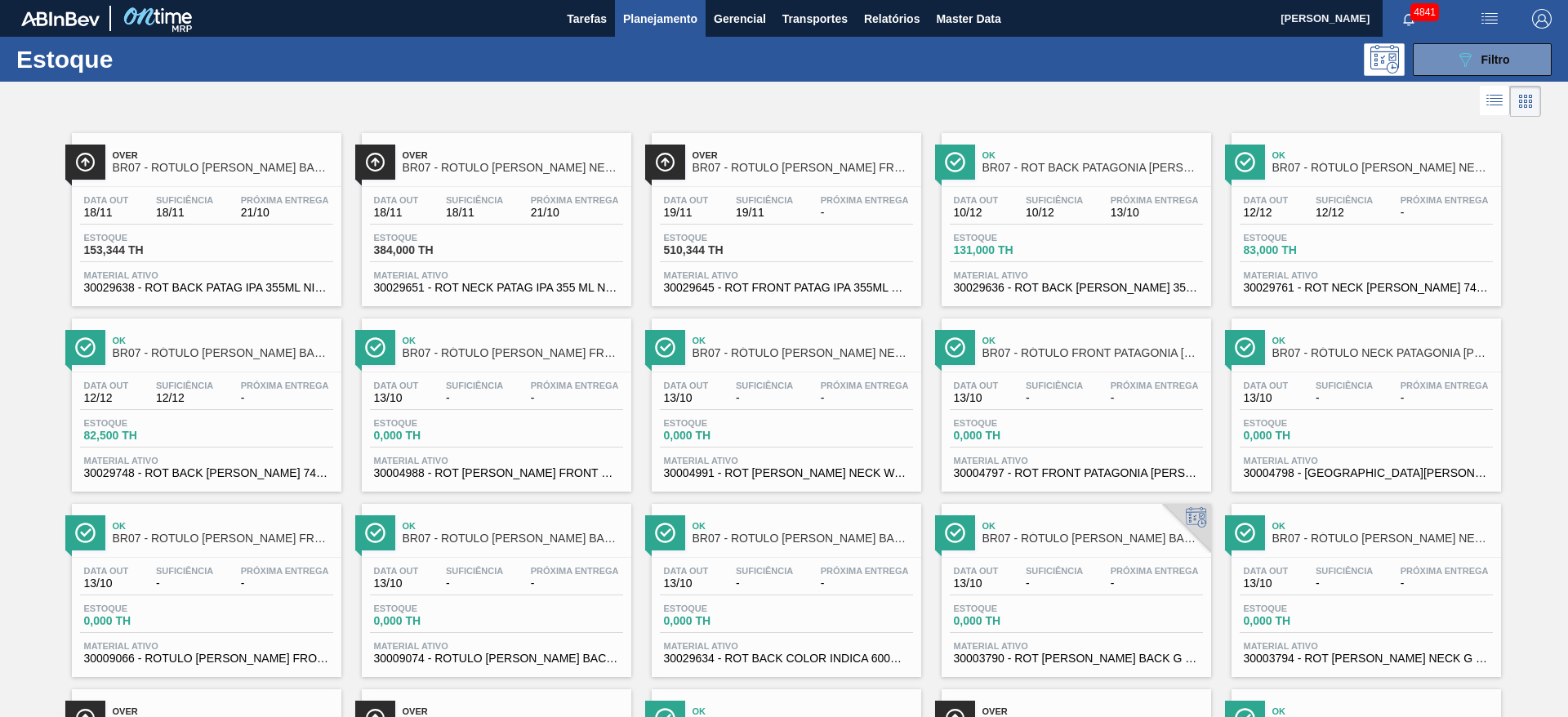
click at [599, 103] on div at bounding box center [770, 102] width 1541 height 40
click at [1455, 60] on icon "089F7B8B-B2A5-4AFE-B5C0-19BA573D28AC" at bounding box center [1465, 59] width 20 height 20
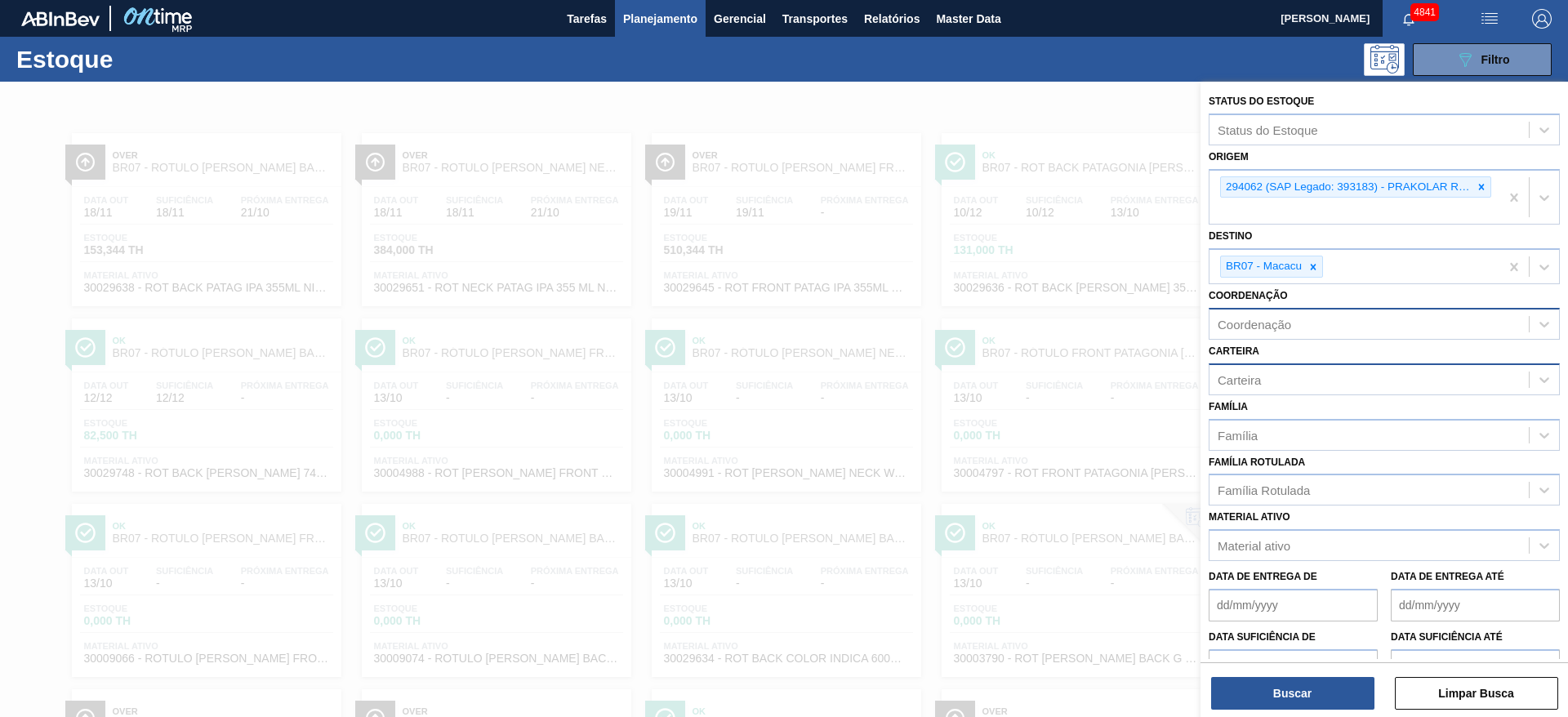
click at [1018, 119] on div at bounding box center [784, 440] width 1568 height 717
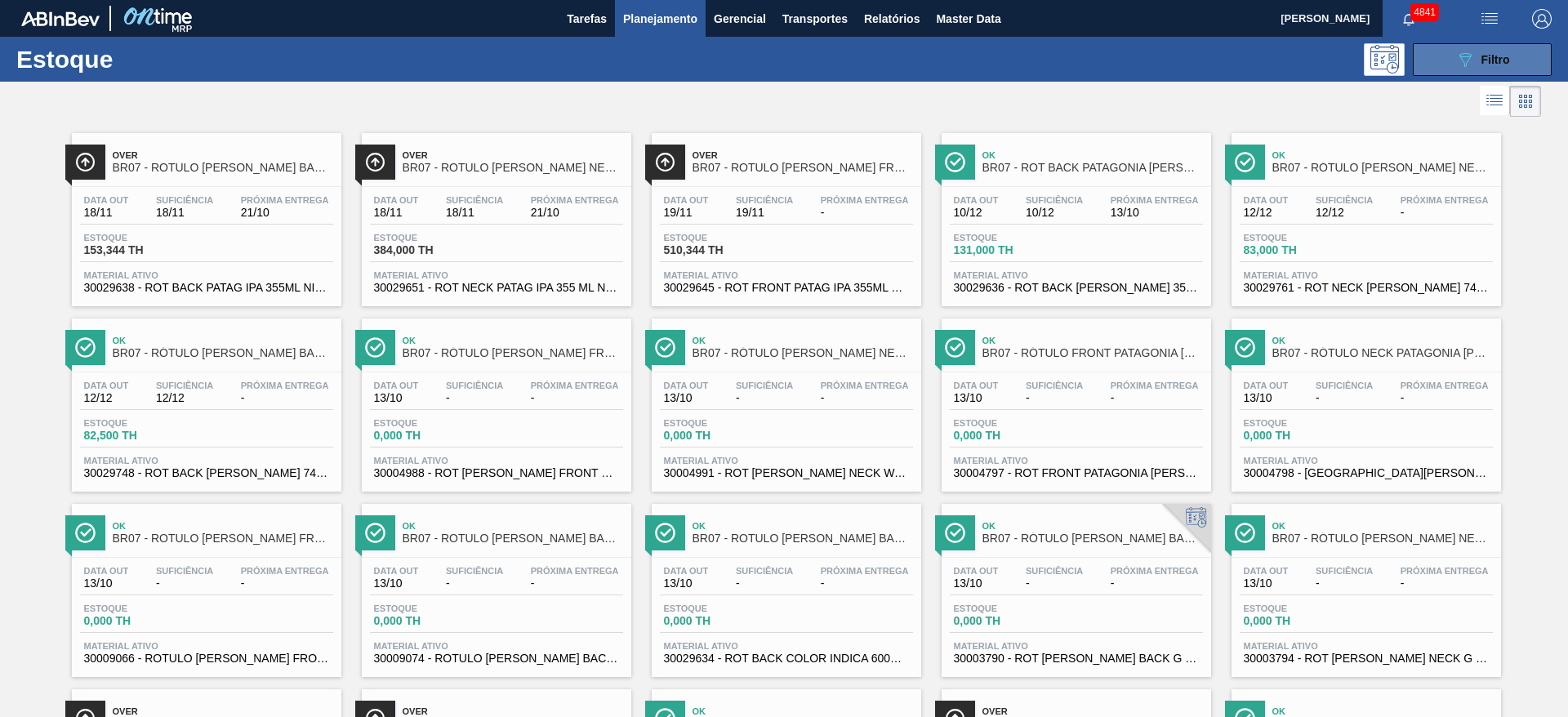
click at [1451, 52] on button "089F7B8B-B2A5-4AFE-B5C0-19BA573D28AC Filtro" at bounding box center [1482, 59] width 138 height 32
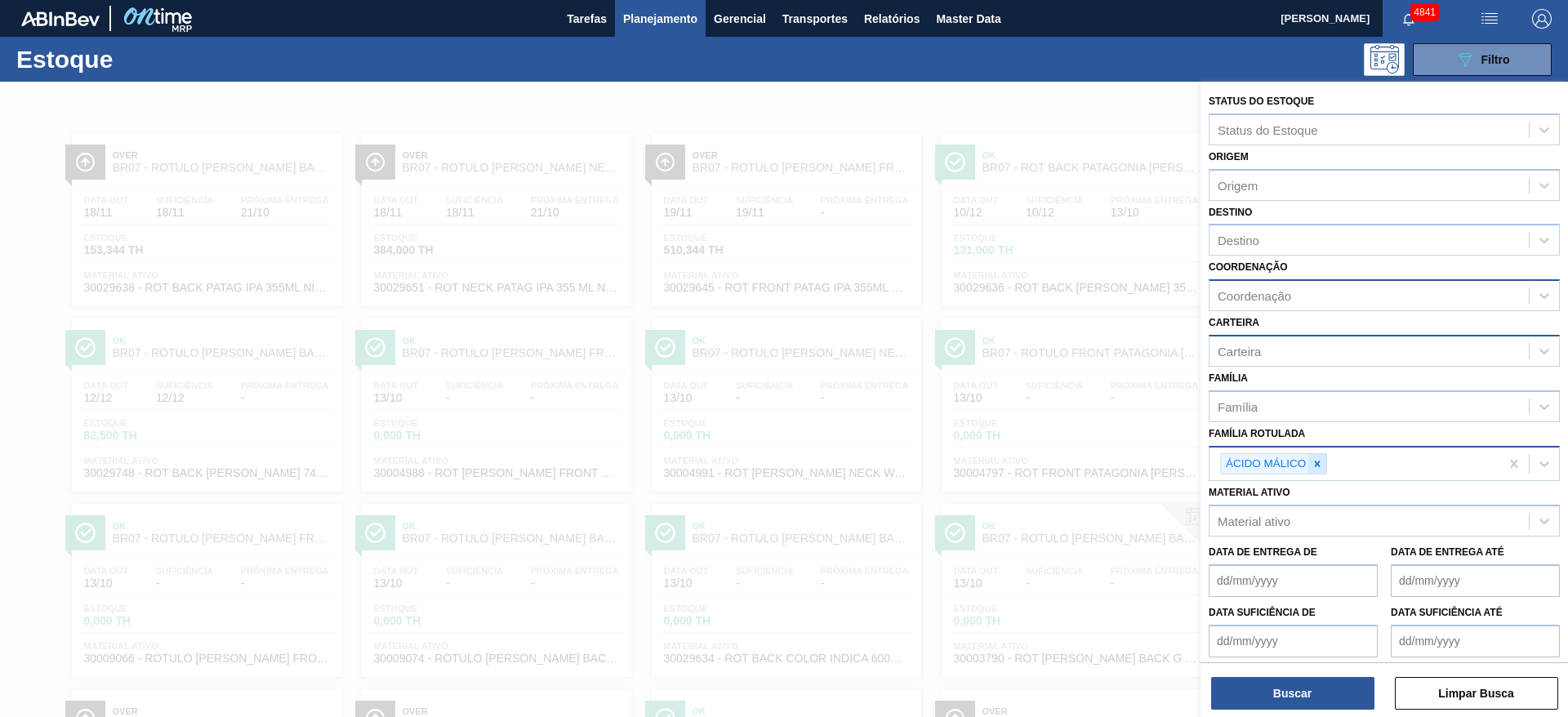
click at [1317, 455] on div at bounding box center [1317, 464] width 18 height 21
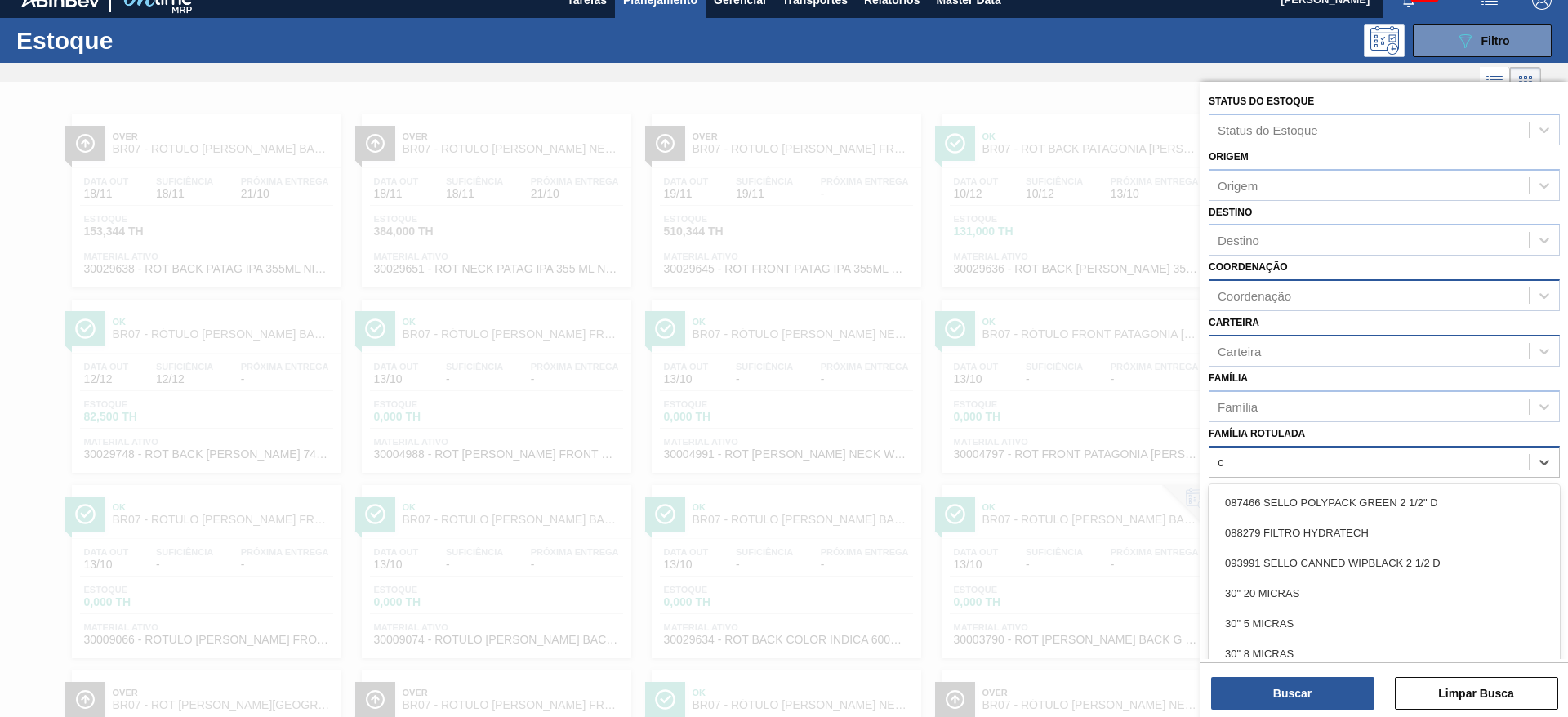
scroll to position [19, 0]
type Rotulada "cí"
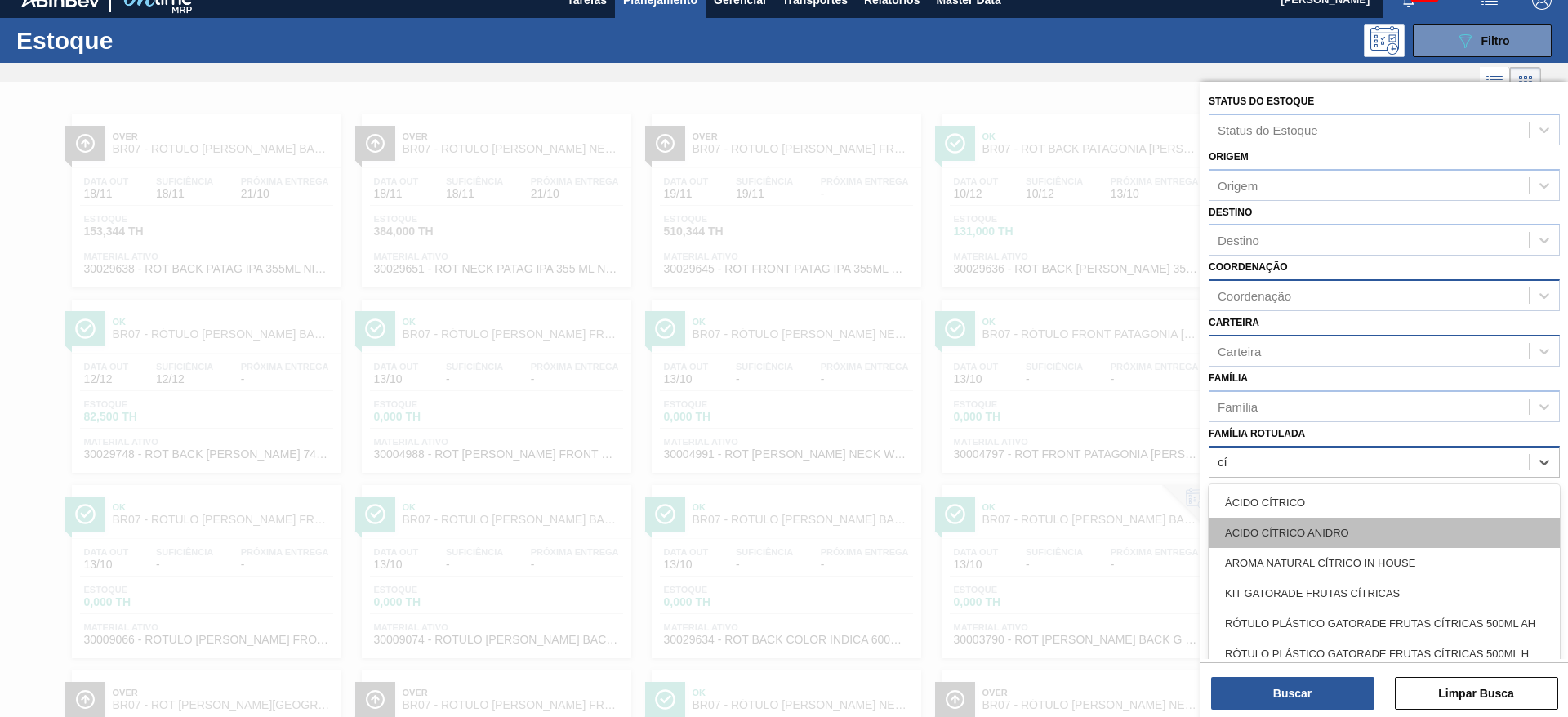
click at [1315, 522] on div "ACIDO CÍTRICO ANIDRO" at bounding box center [1384, 533] width 351 height 31
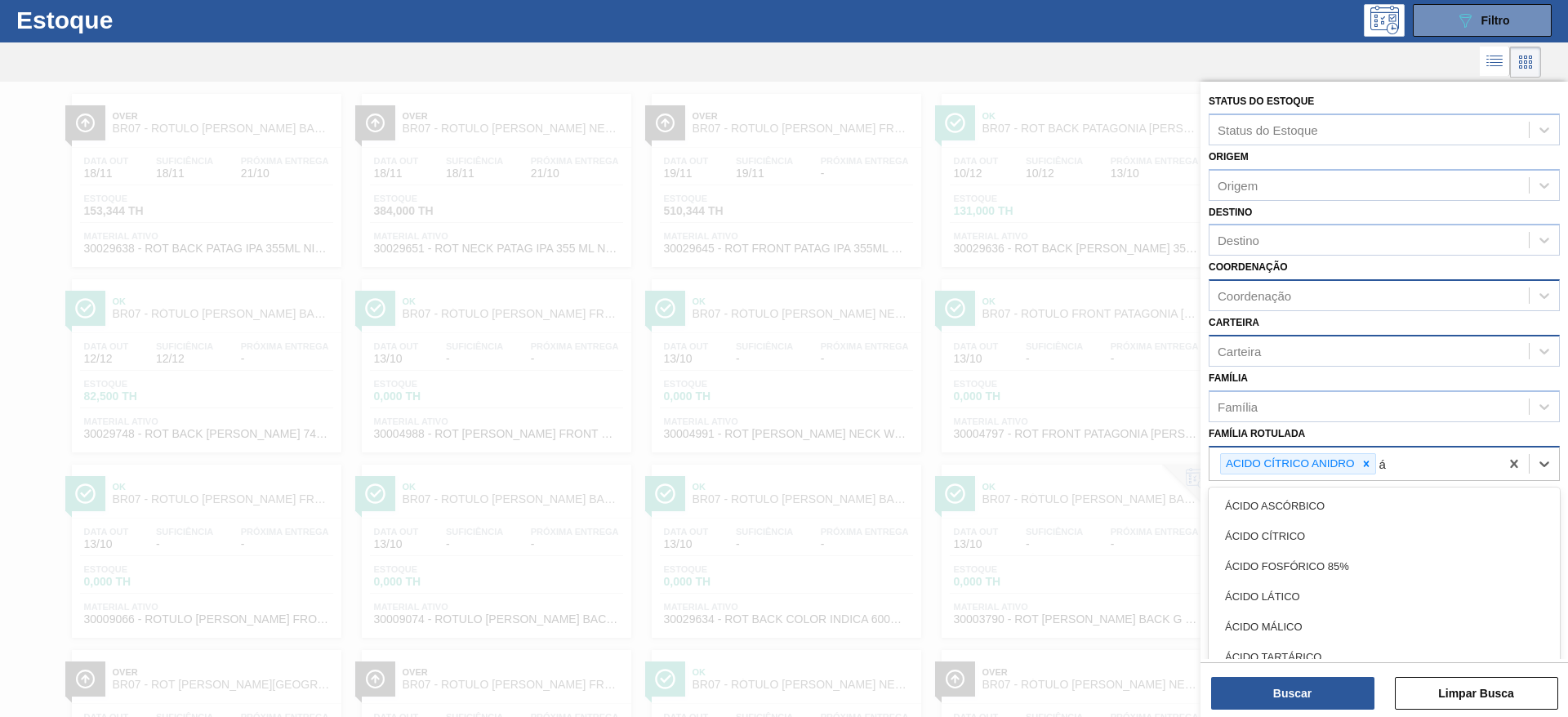
scroll to position [40, 0]
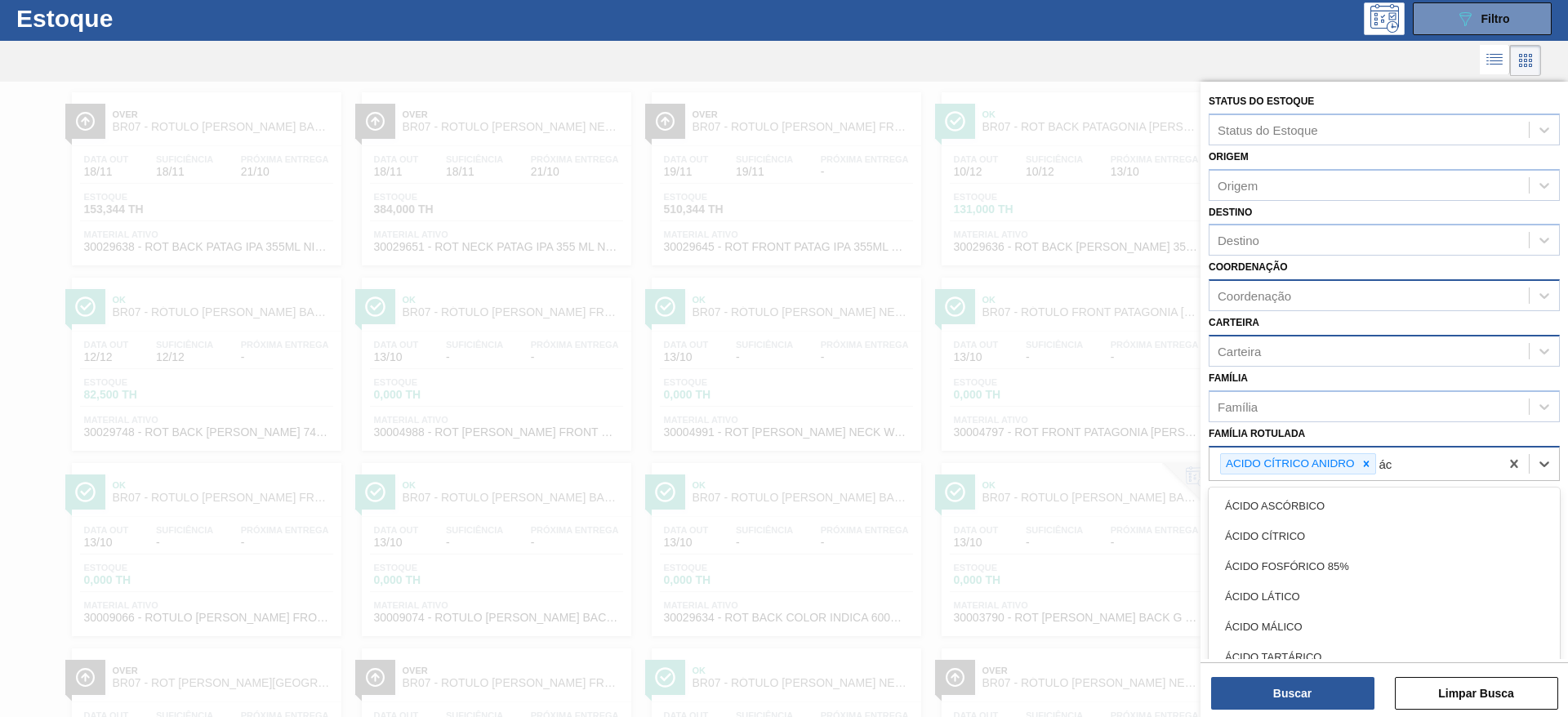
type Rotulada "áci"
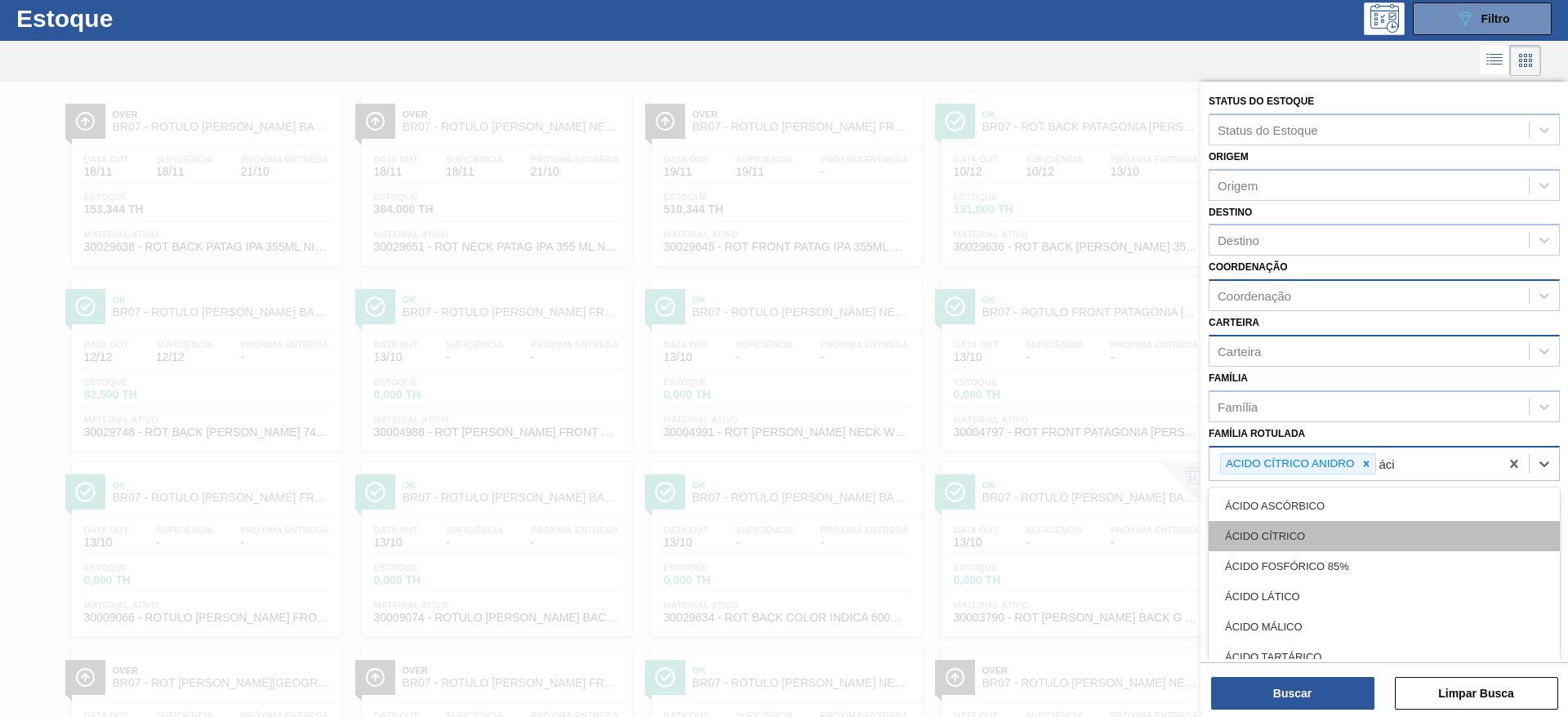
click at [1378, 540] on div "ÁCIDO CÍTRICO" at bounding box center [1384, 536] width 351 height 31
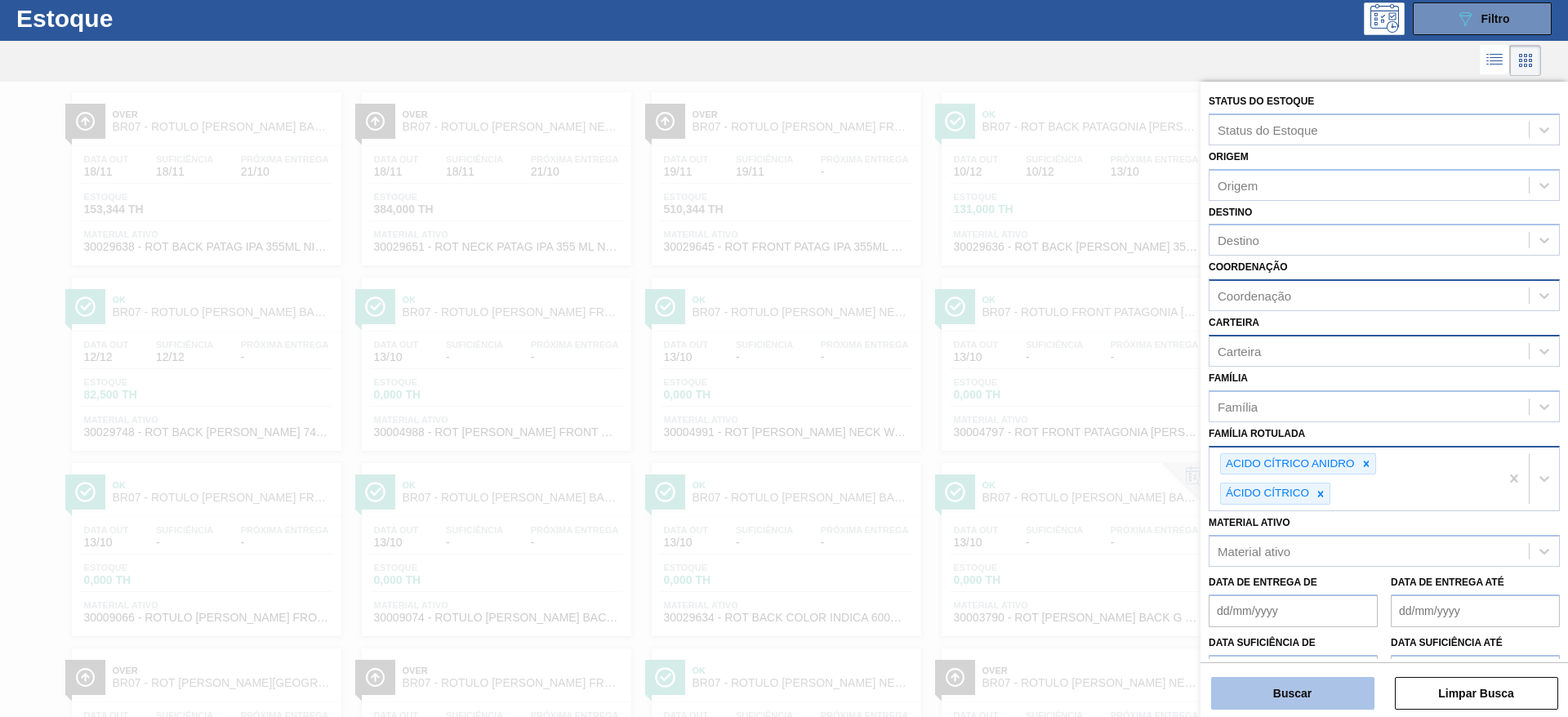
click at [1354, 701] on button "Buscar" at bounding box center [1293, 693] width 164 height 32
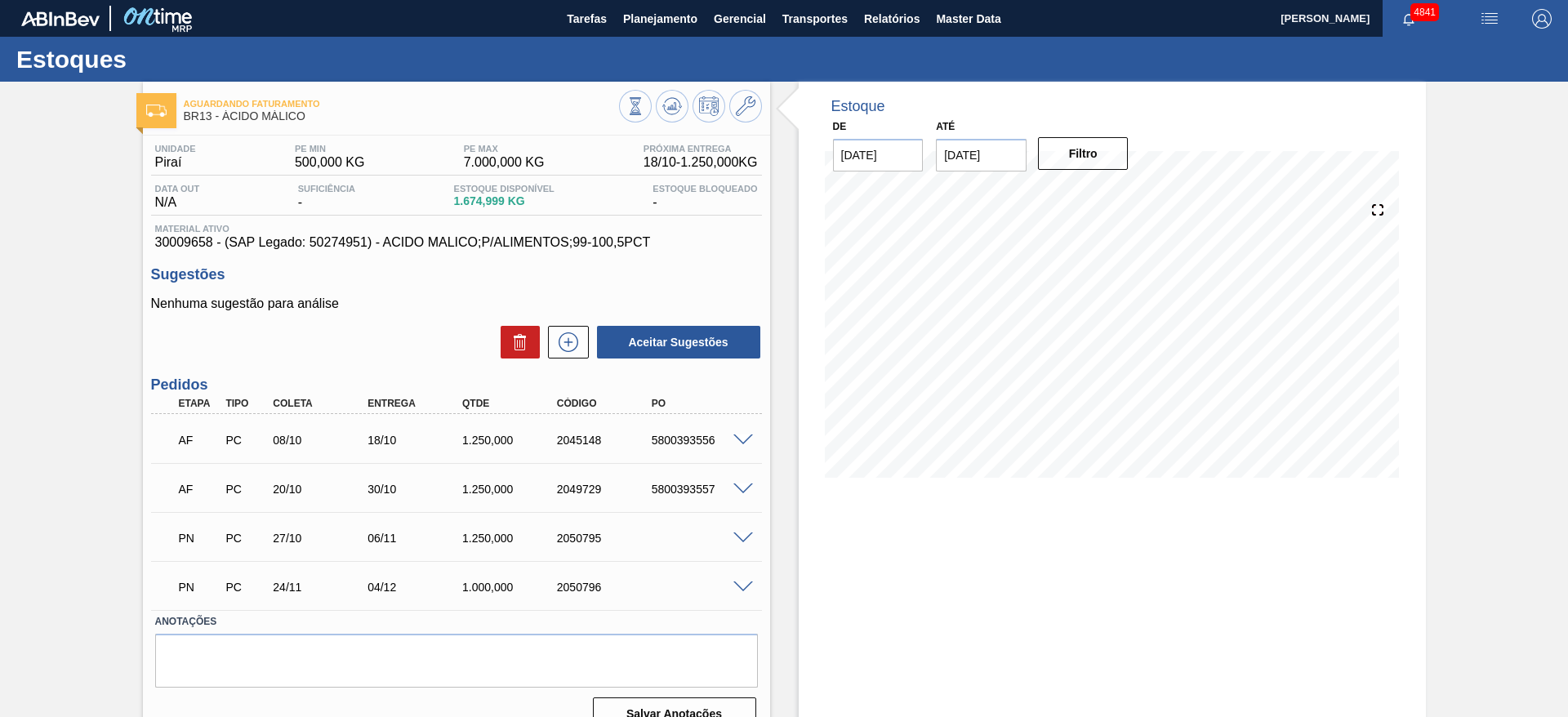
click at [735, 589] on span at bounding box center [743, 588] width 20 height 13
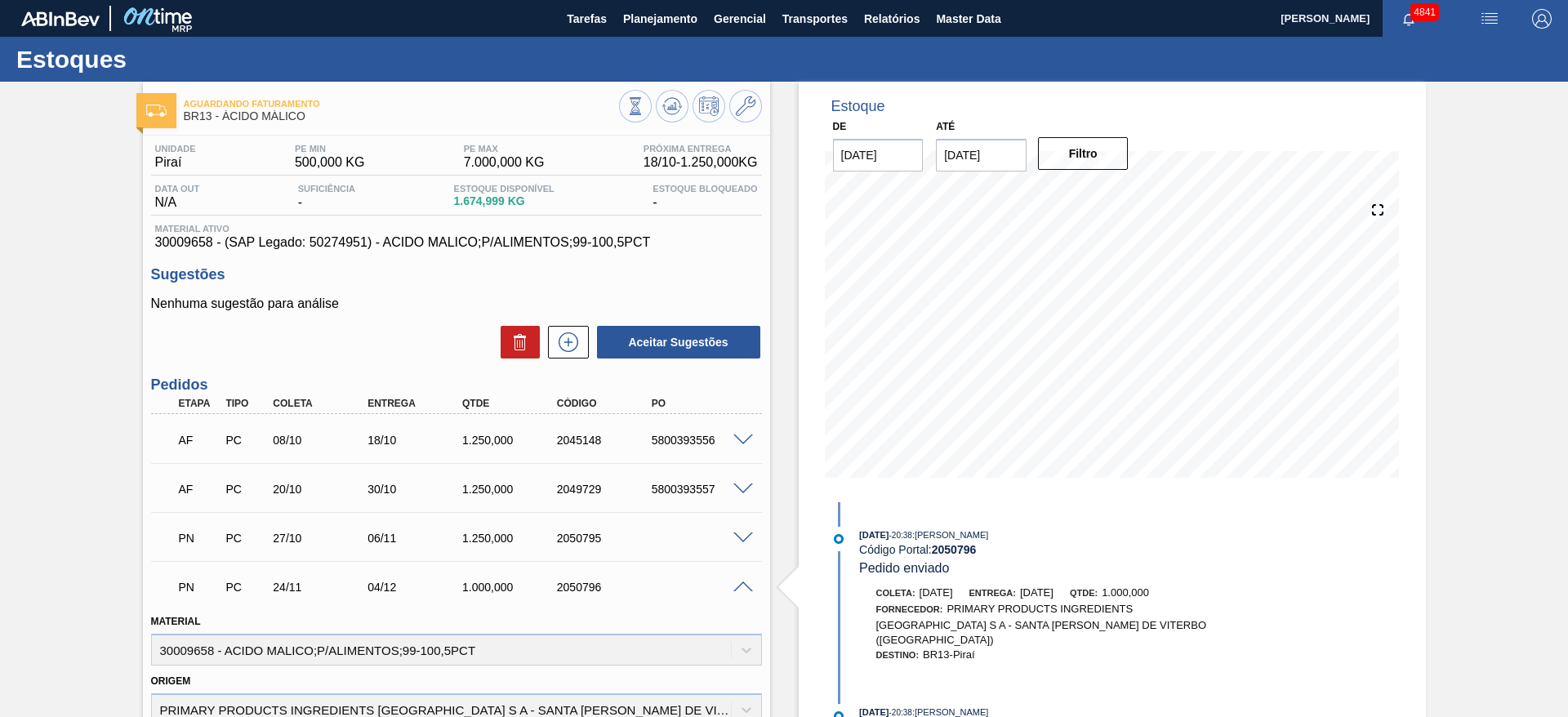
click at [735, 589] on span at bounding box center [743, 588] width 20 height 13
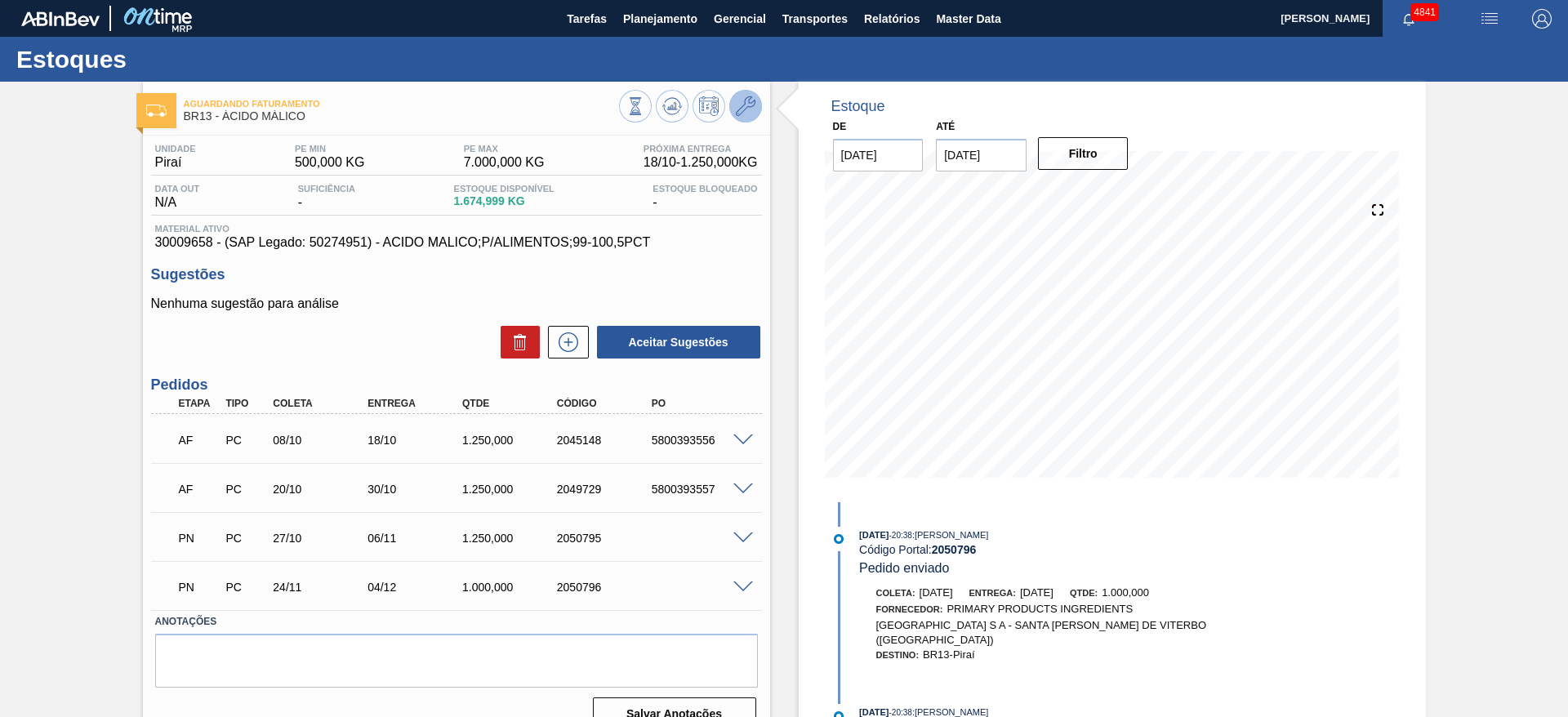
click at [740, 104] on icon at bounding box center [746, 106] width 20 height 20
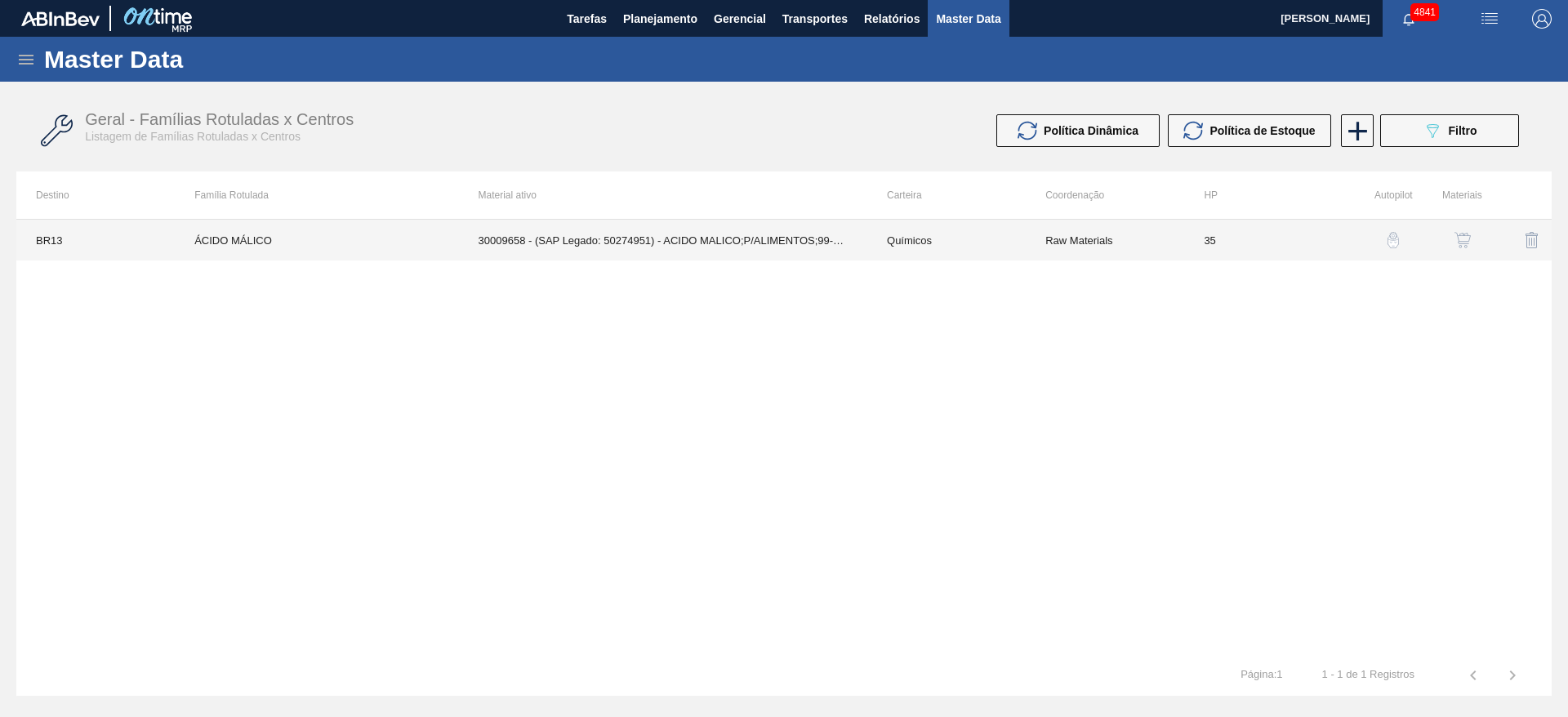
click at [1159, 254] on td "Raw Materials" at bounding box center [1104, 239] width 158 height 40
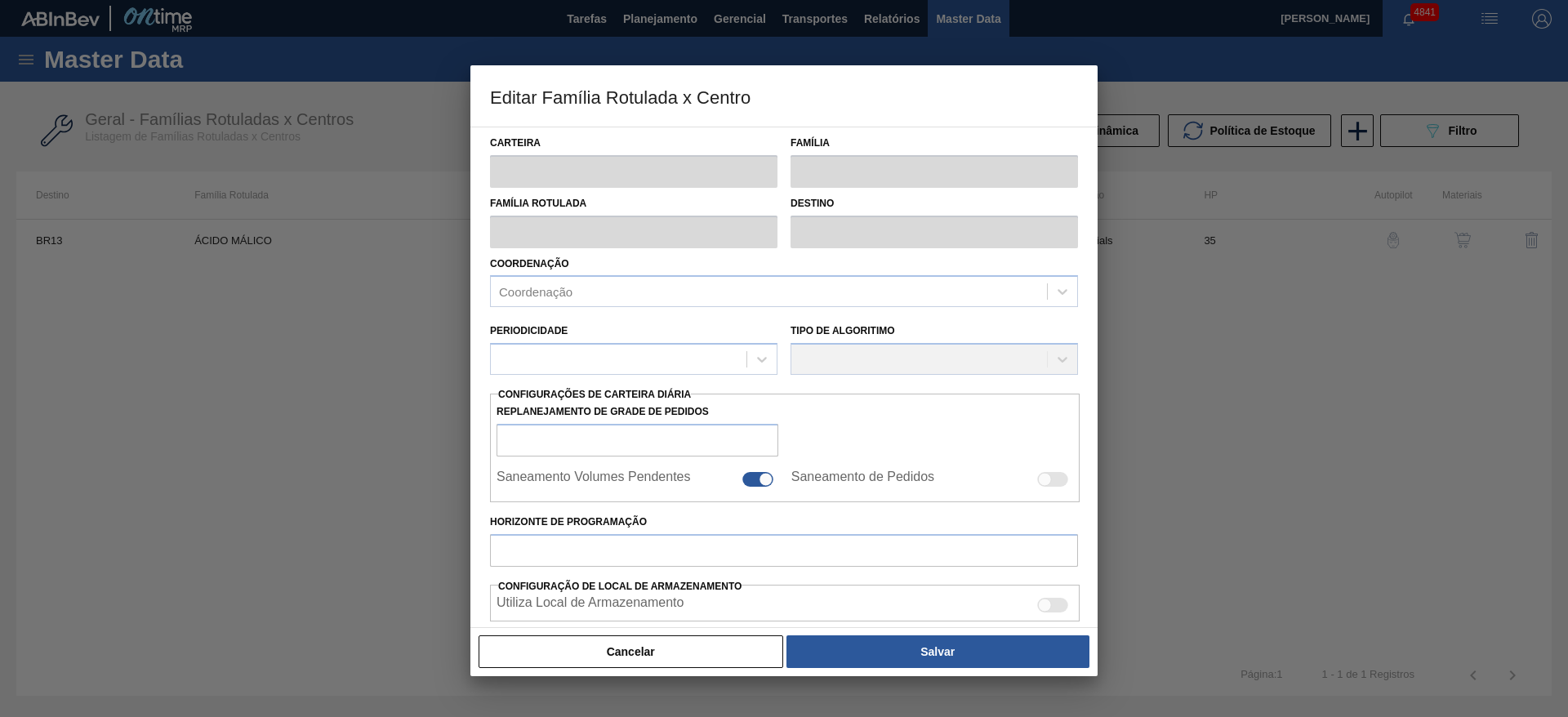
type input "Químicos"
type input "Ácido Beats"
type input "ÁCIDO MÁLICO"
type input "BR13 - Piraí"
type input "35"
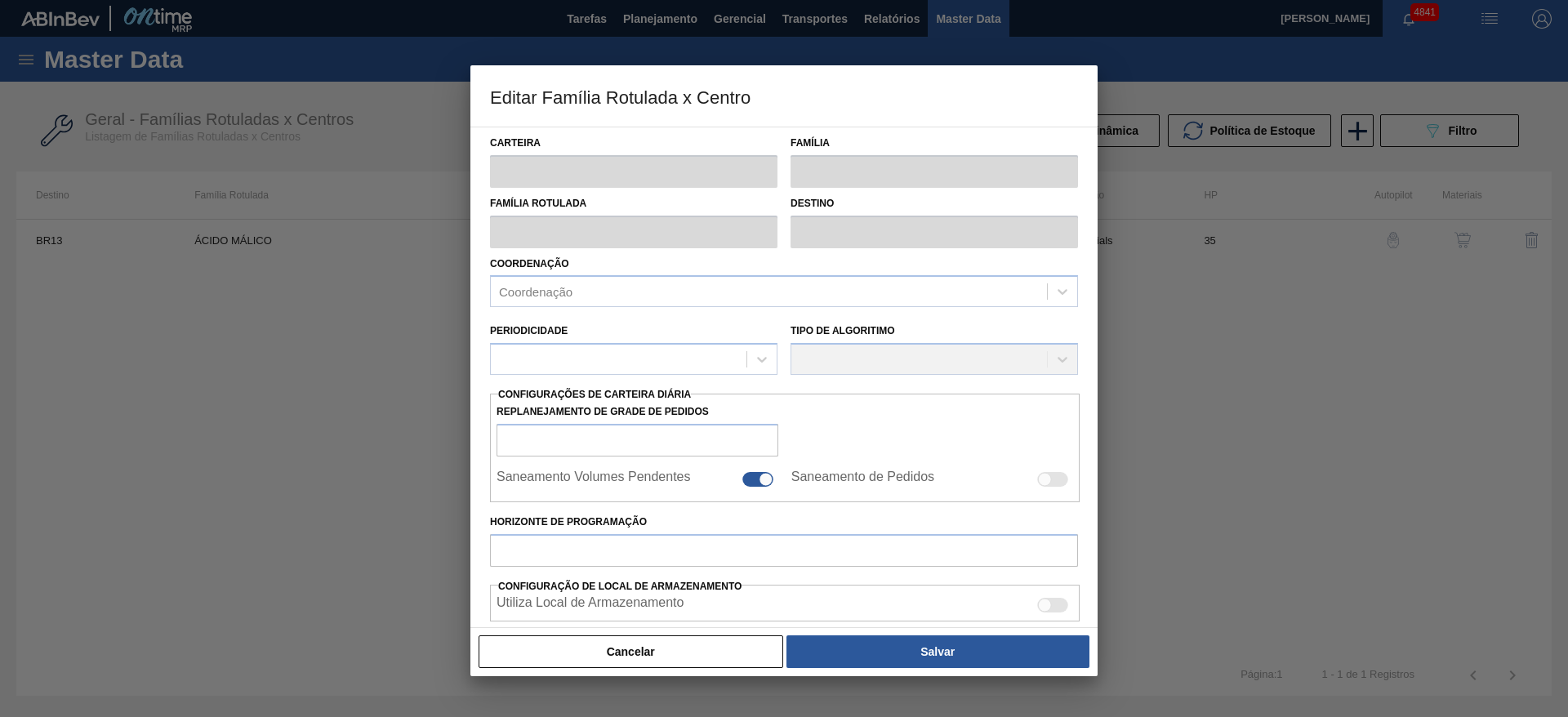
type input "500"
type input "7.000"
type input "70"
type input "5.050,000"
checkbox input "true"
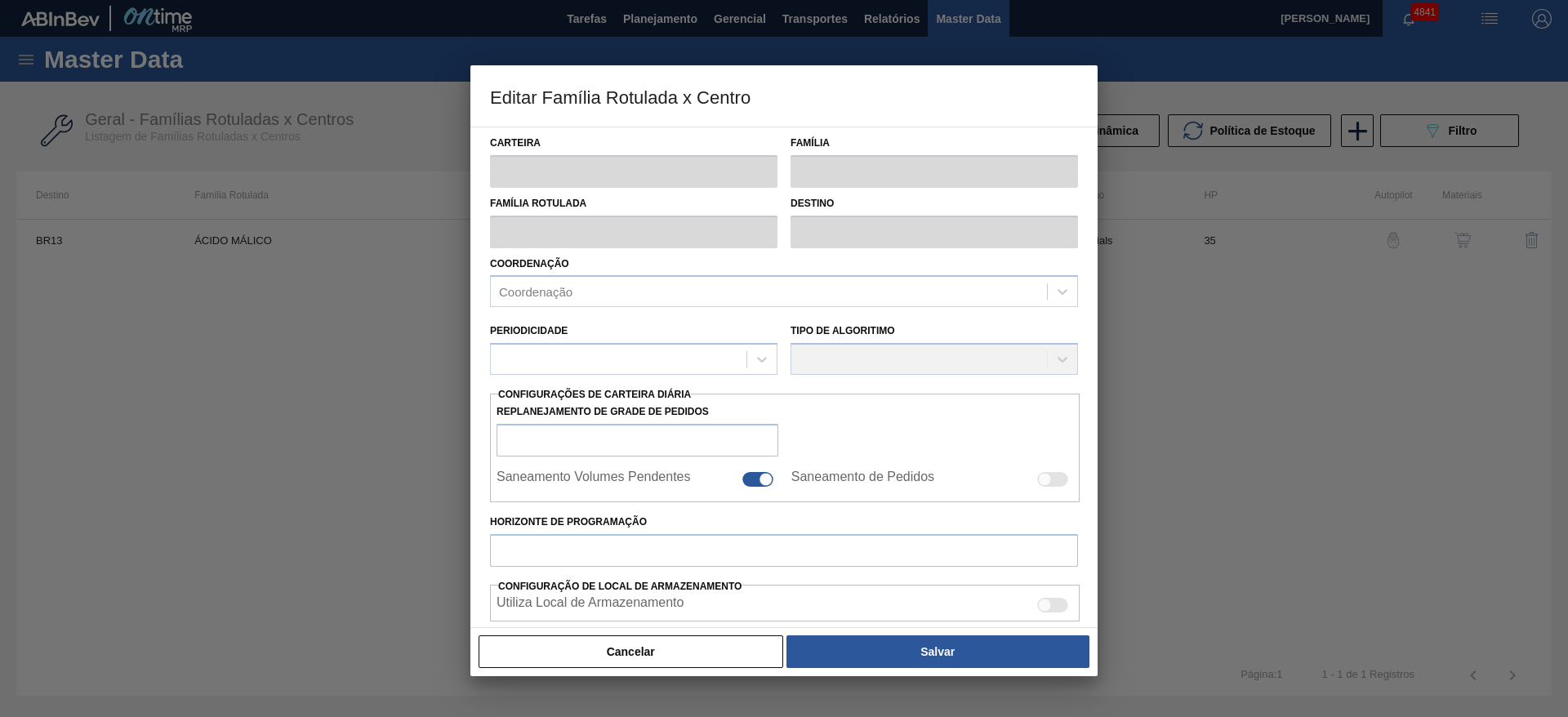
checkbox input "true"
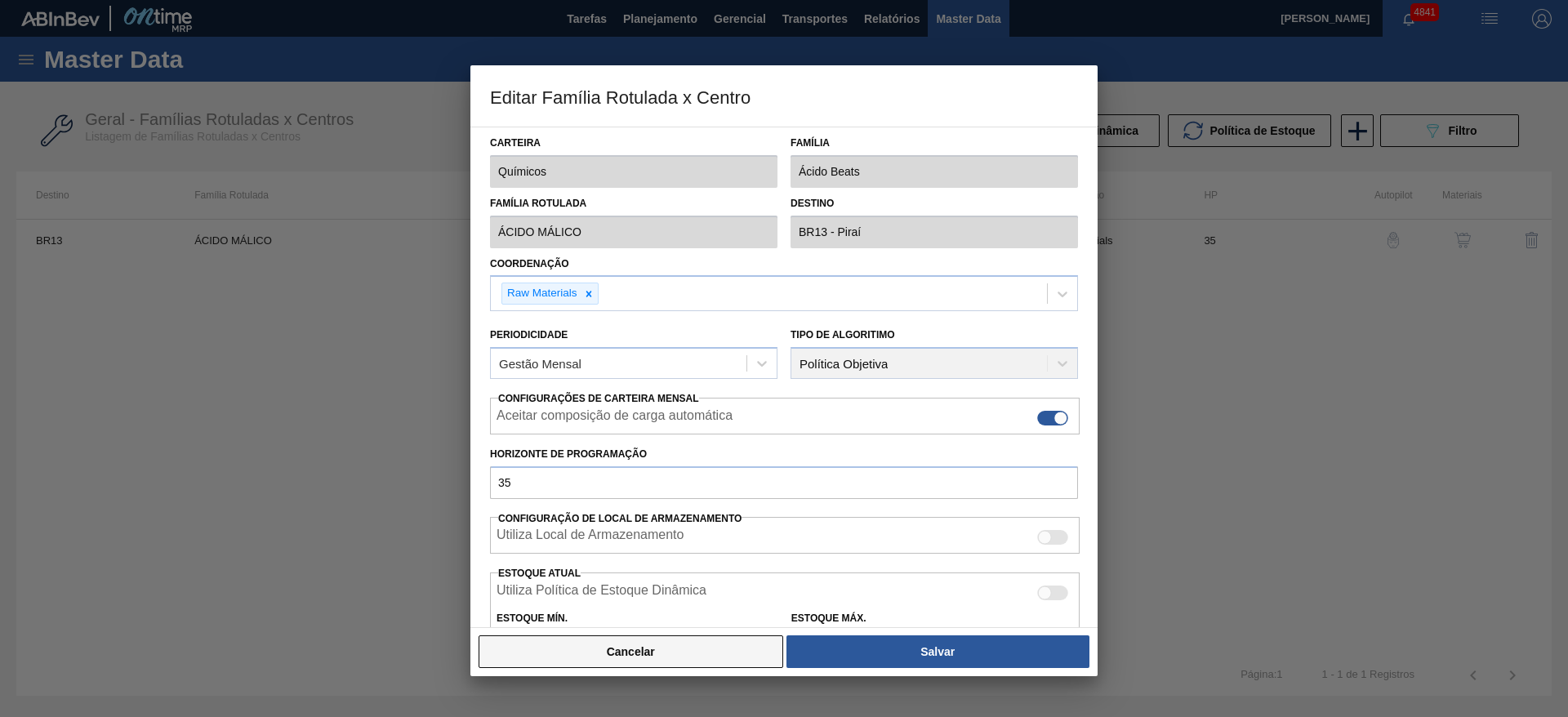
click at [611, 648] on button "Cancelar" at bounding box center [630, 651] width 305 height 32
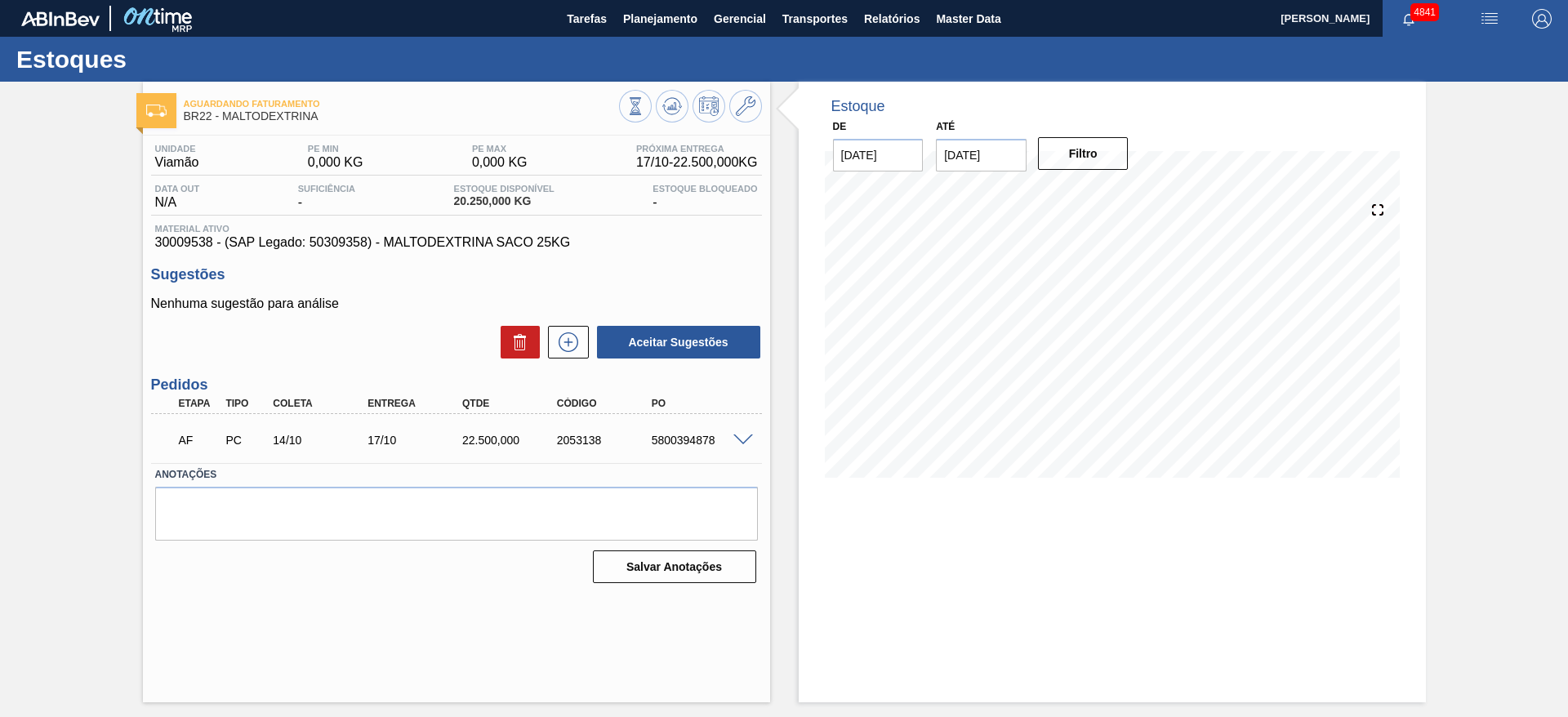
click at [854, 577] on div "Estoque De [DATE] Até [DATE] Filtro 12/11 Projeção de Estoque 39,579.525 [DOMAI…" at bounding box center [1112, 392] width 627 height 621
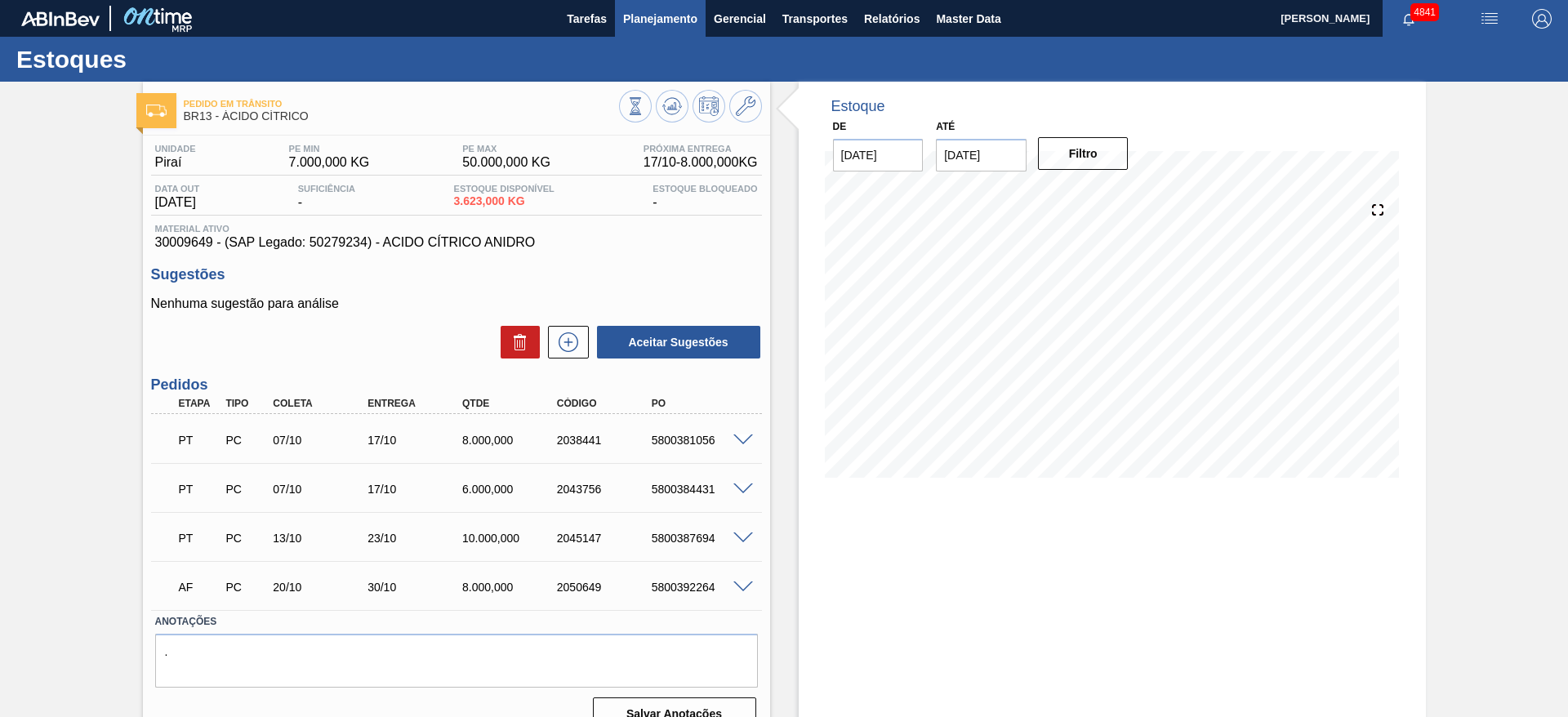
click at [680, 10] on span "Planejamento" at bounding box center [660, 19] width 75 height 20
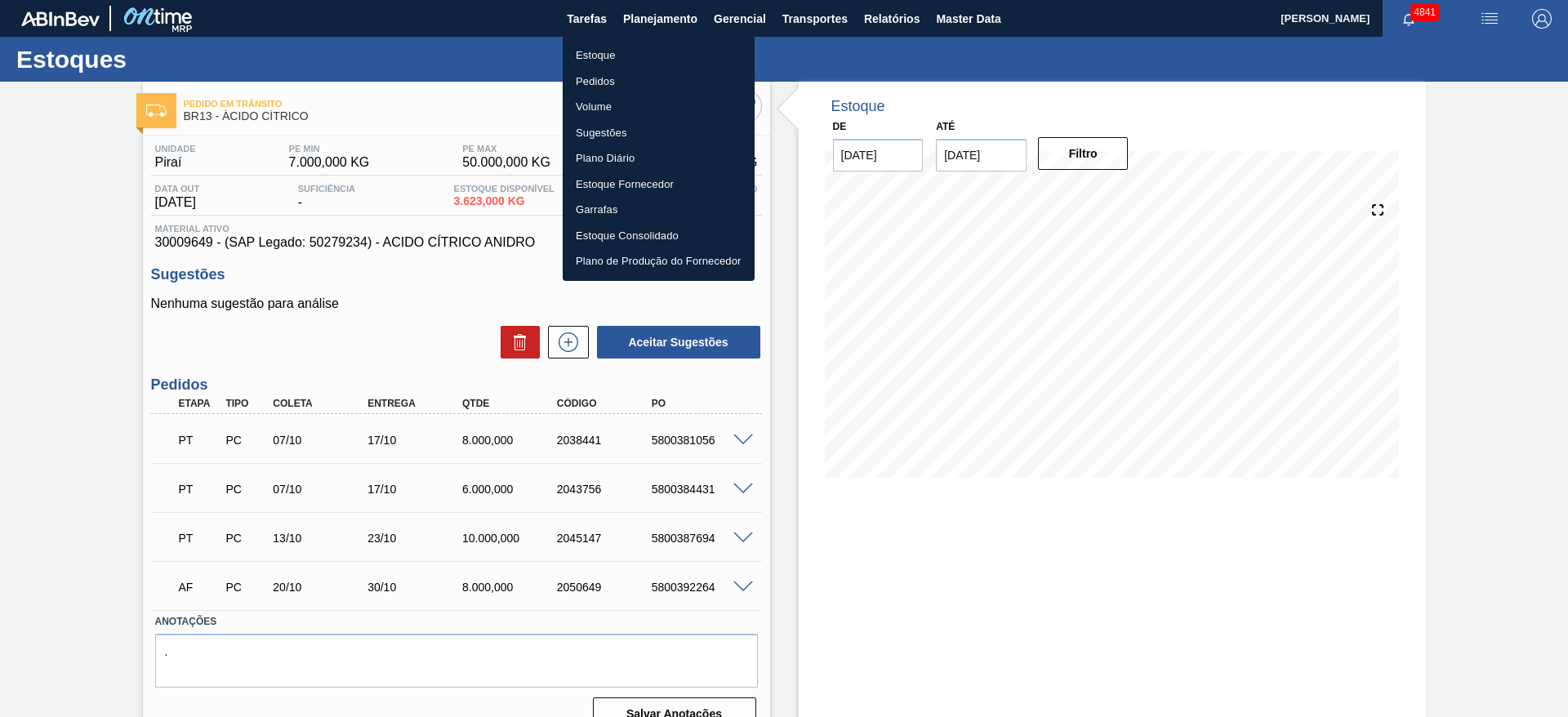
click at [580, 354] on div at bounding box center [784, 358] width 1568 height 717
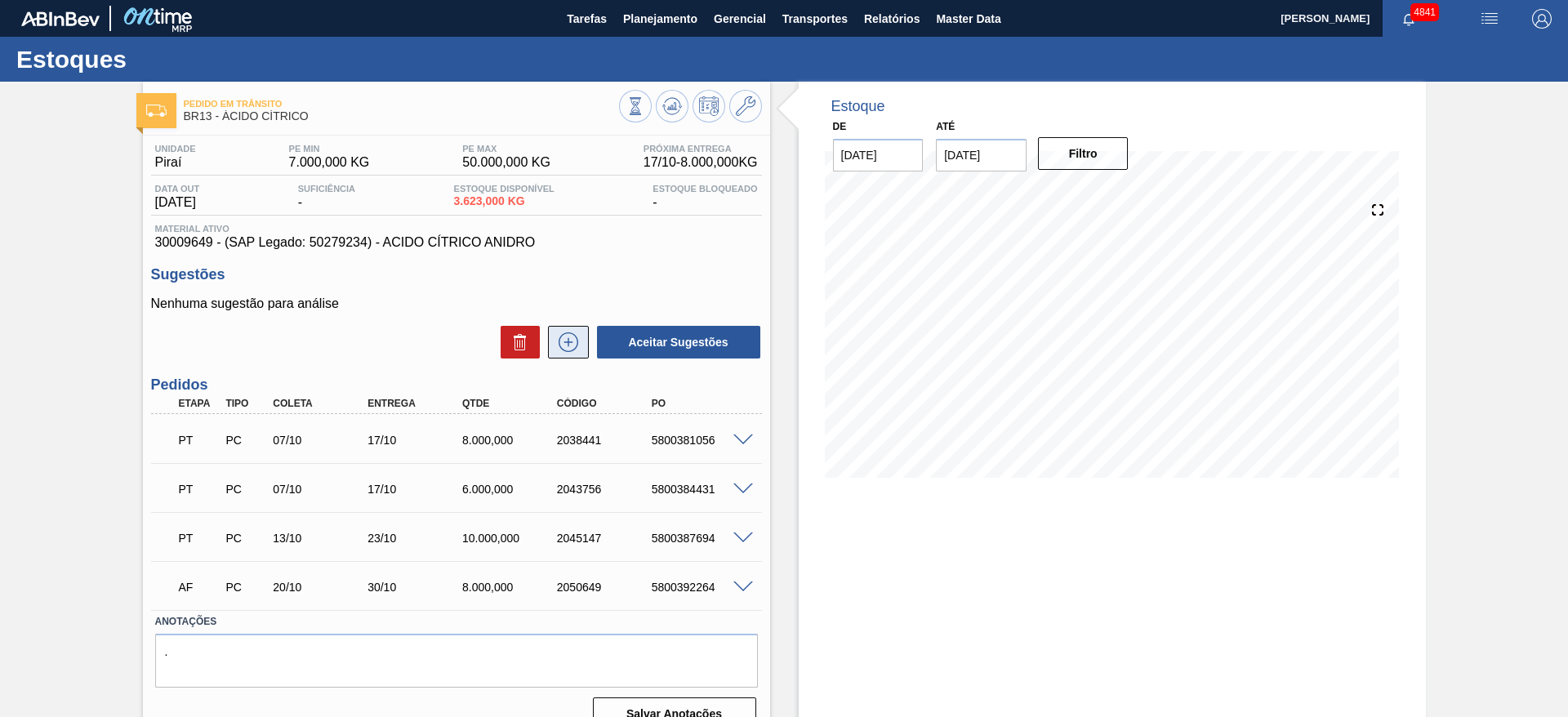
click at [569, 337] on icon at bounding box center [568, 342] width 26 height 20
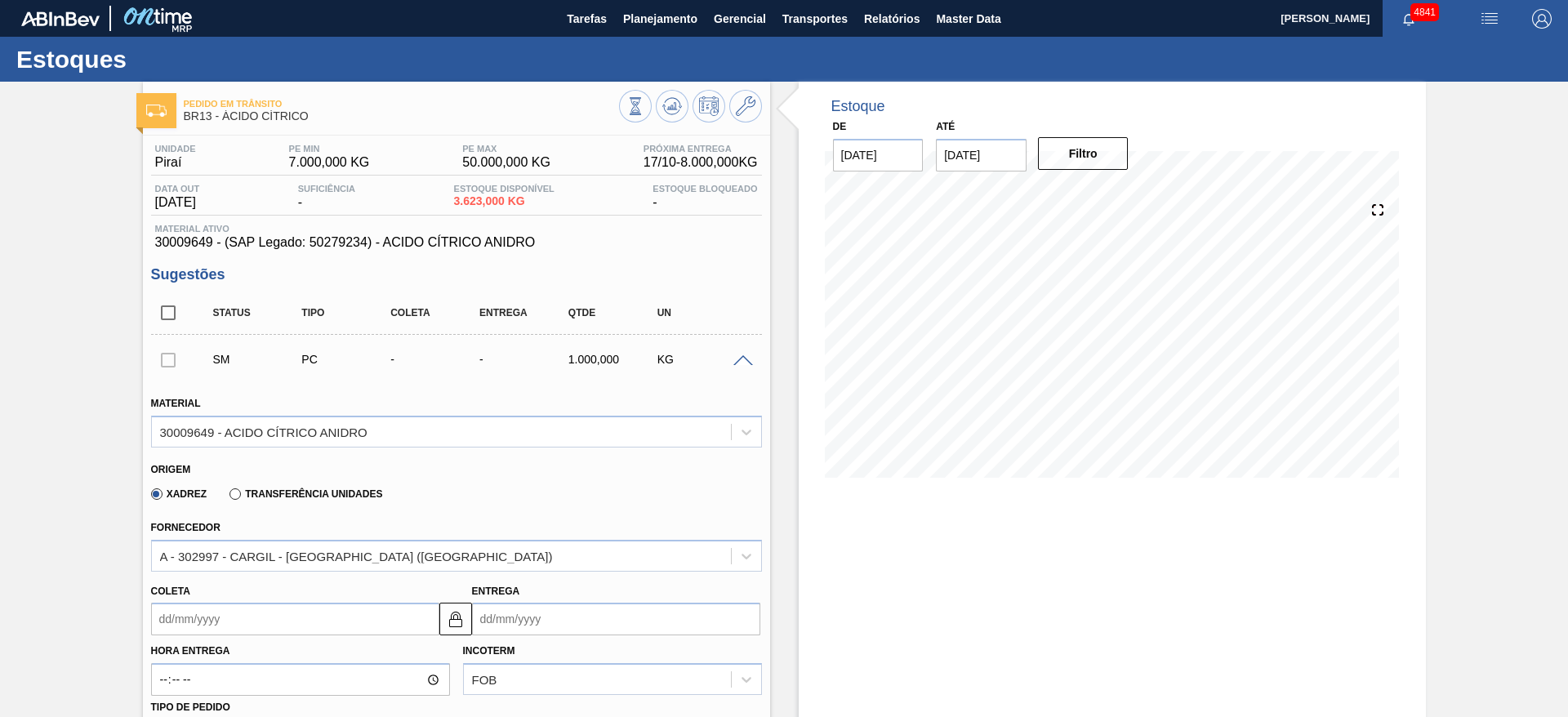
click at [313, 626] on input "Coleta" at bounding box center [295, 619] width 288 height 32
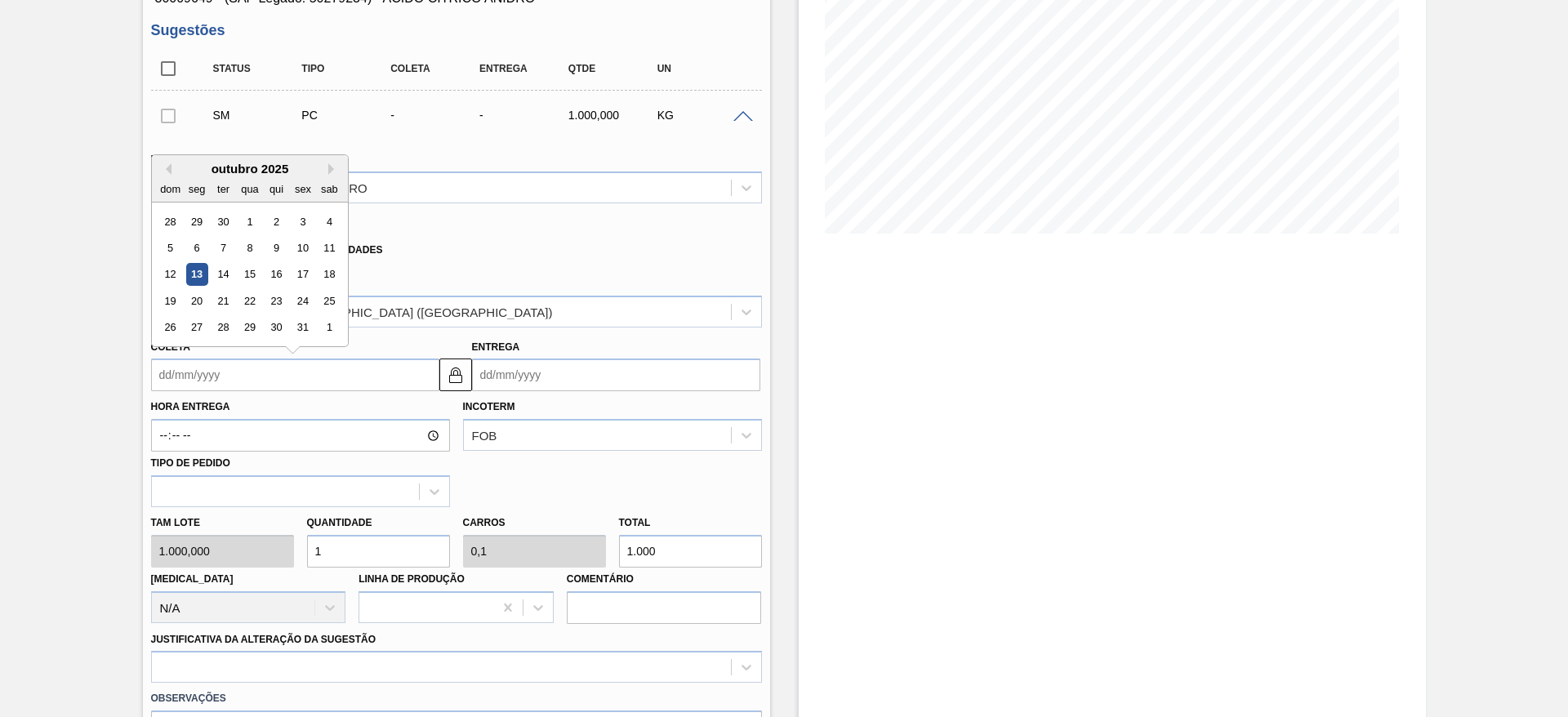
scroll to position [245, 0]
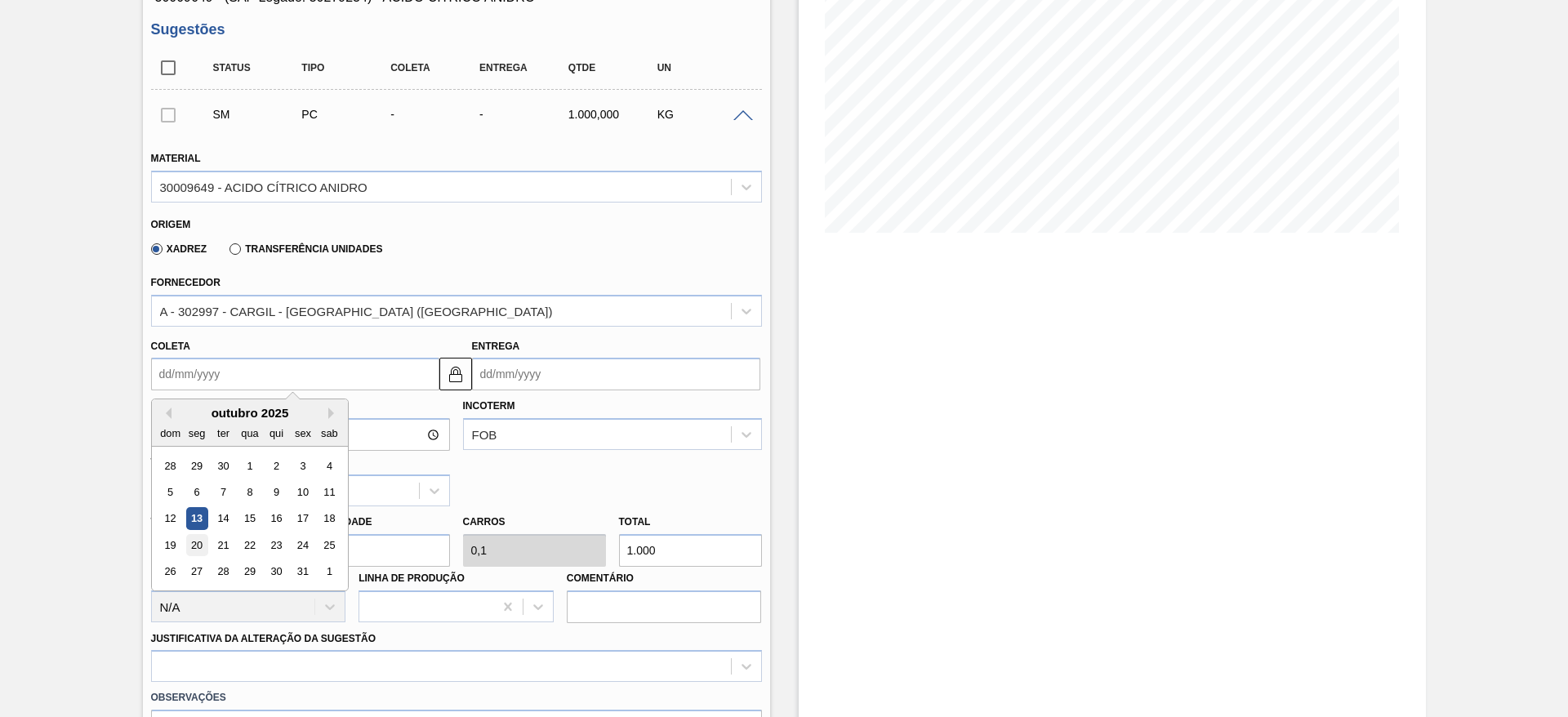
click at [190, 545] on div "20" at bounding box center [196, 544] width 22 height 22
type input "[DATE]"
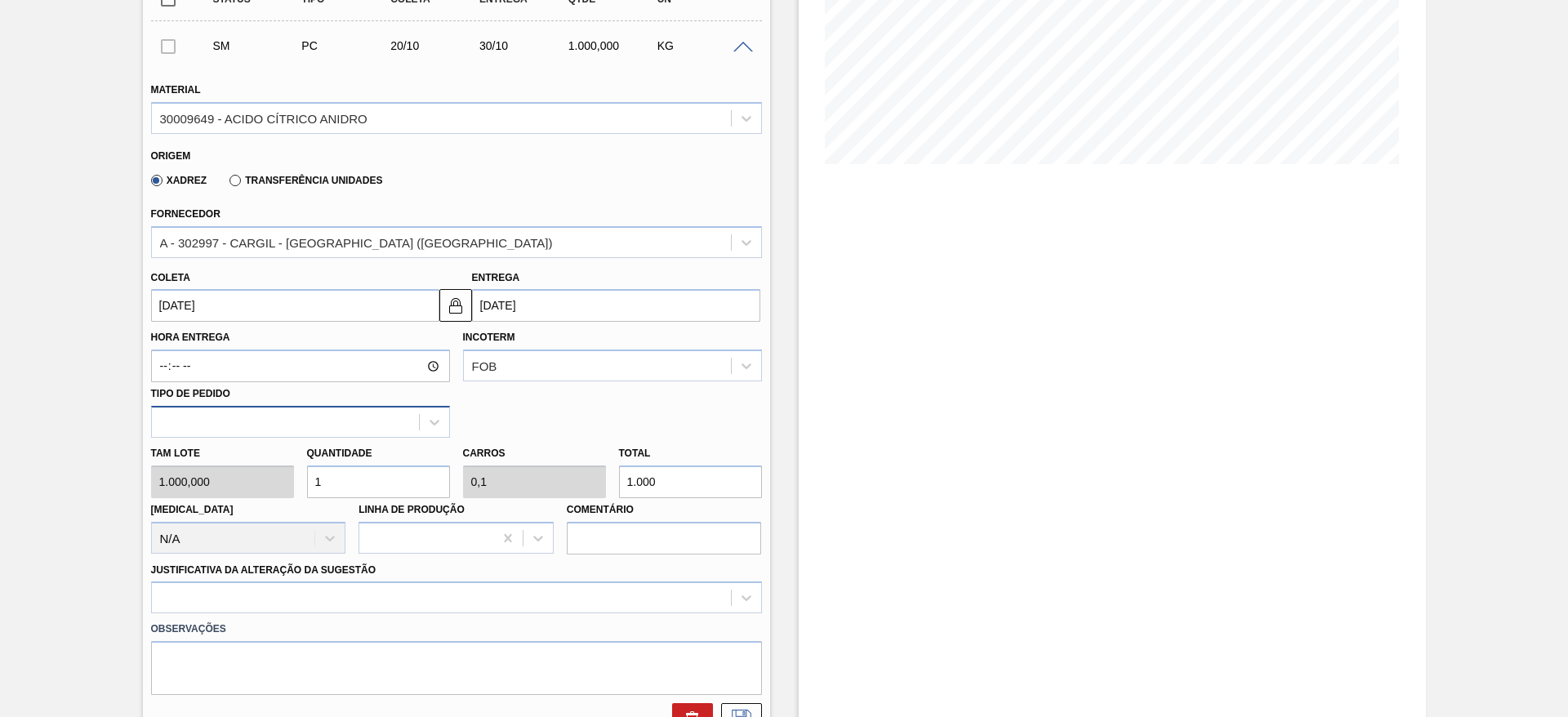
scroll to position [367, 0]
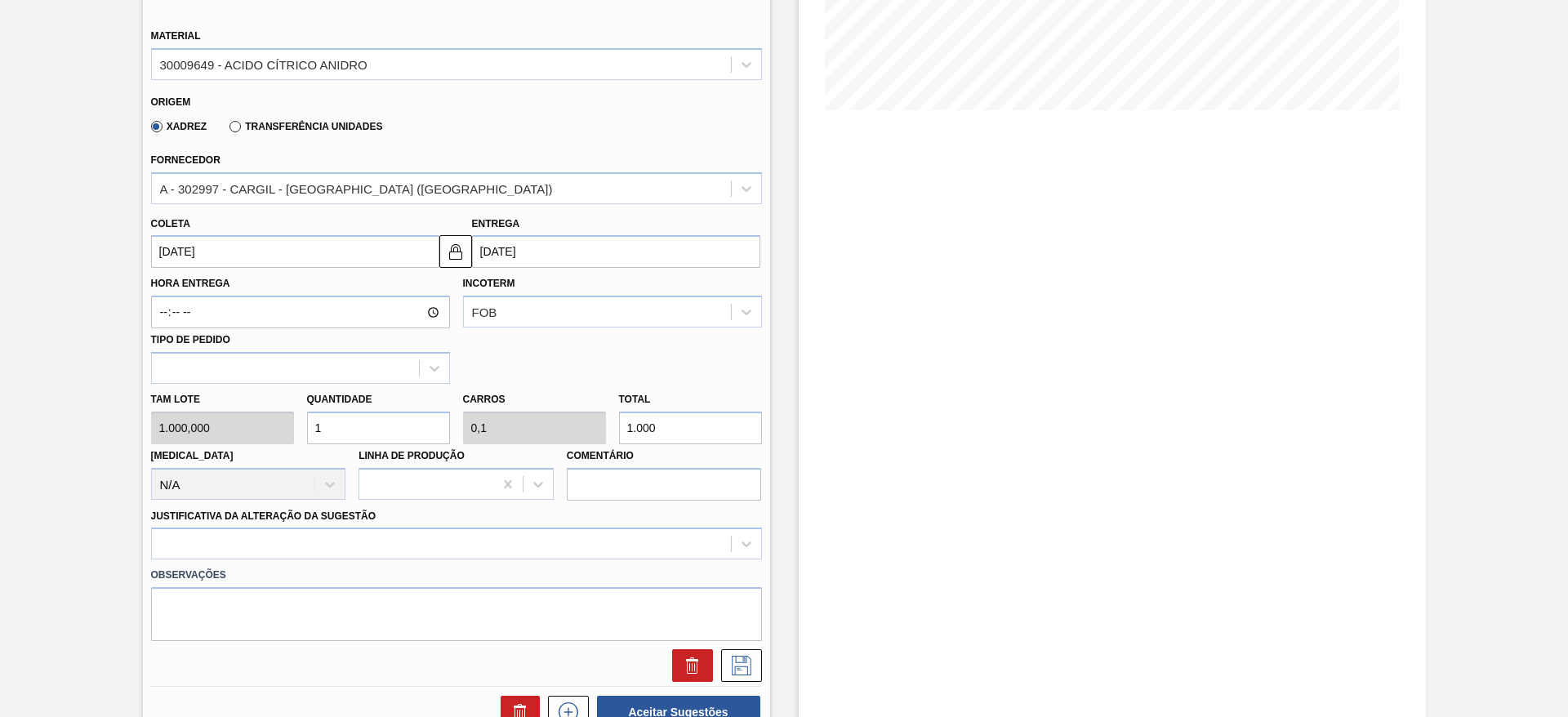
click at [338, 421] on input "1" at bounding box center [378, 428] width 143 height 32
click at [266, 424] on div "Tam lote 1.000,000 Quantidade 1 Carros 0,1 Total 1.000 [MEDICAL_DATA] N/A Linha…" at bounding box center [456, 442] width 624 height 117
type input "7"
type input "0,7"
type input "7.000"
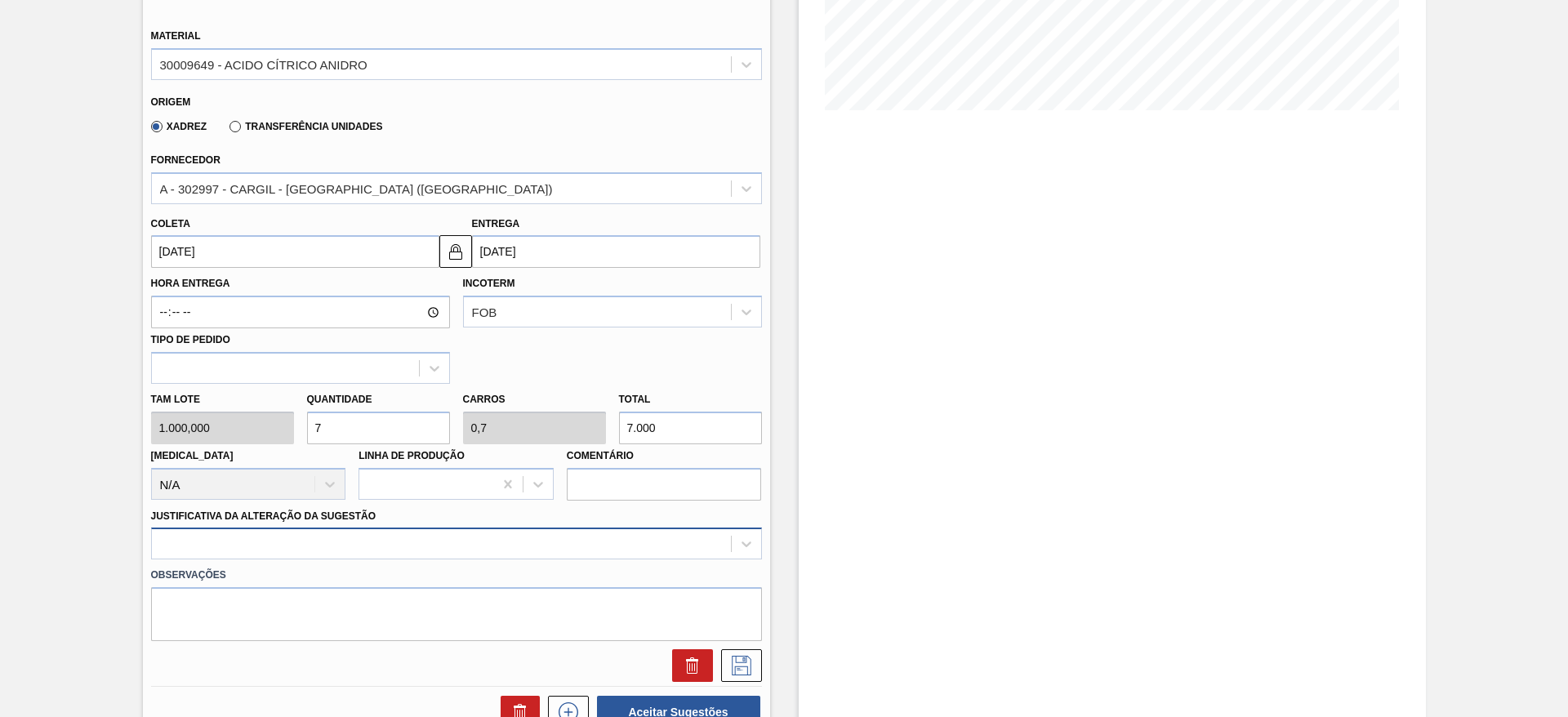
type input "7"
click at [328, 535] on div at bounding box center [456, 543] width 611 height 31
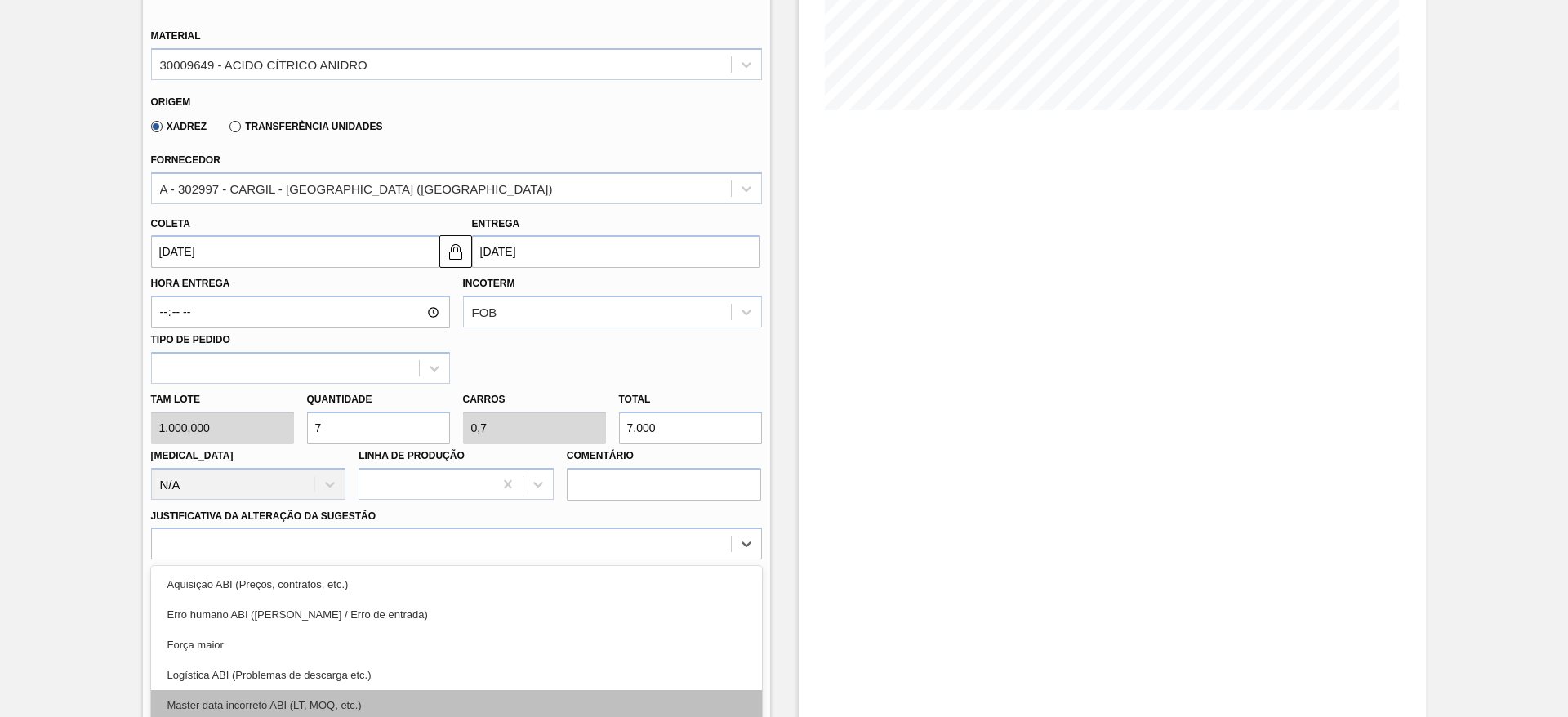
scroll to position [468, 0]
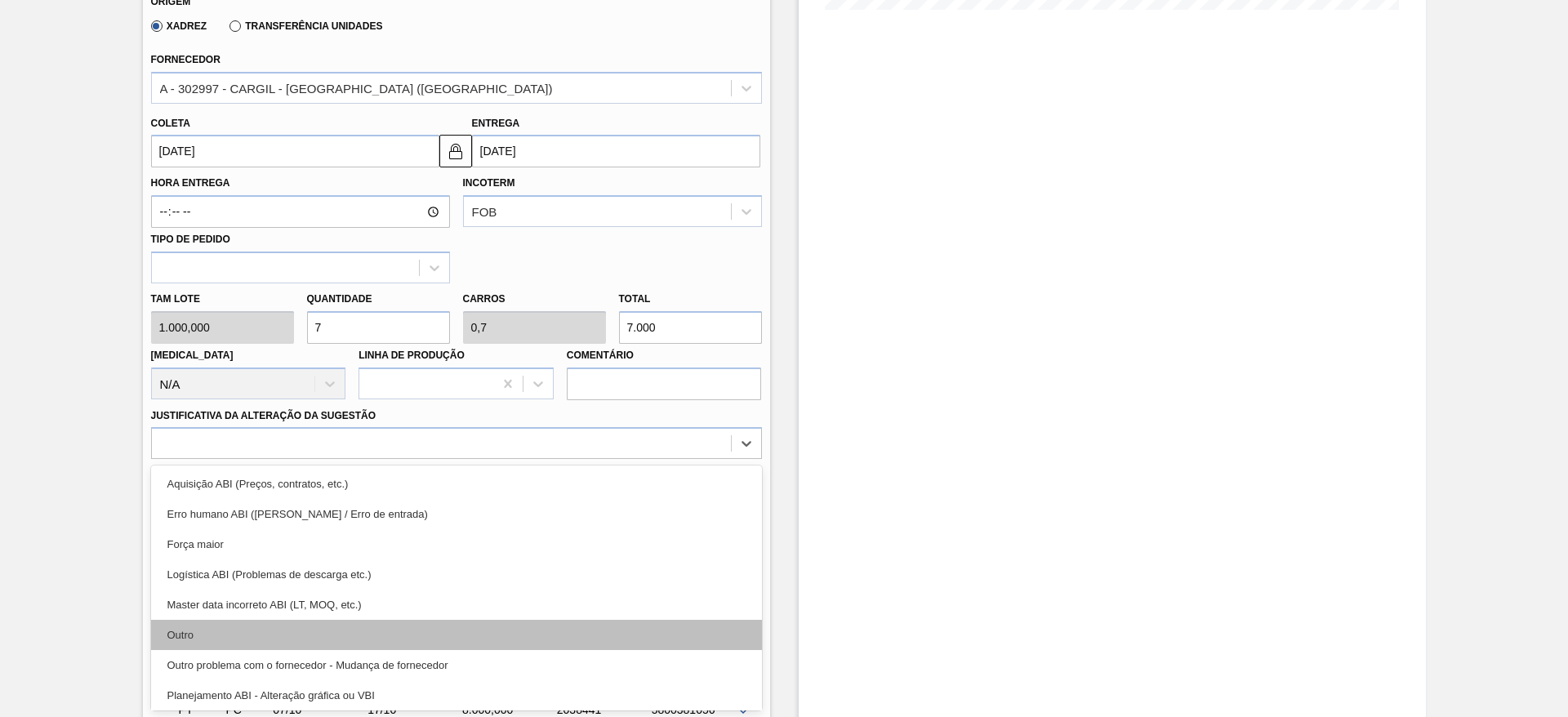
click at [317, 637] on div "Outro" at bounding box center [456, 635] width 611 height 31
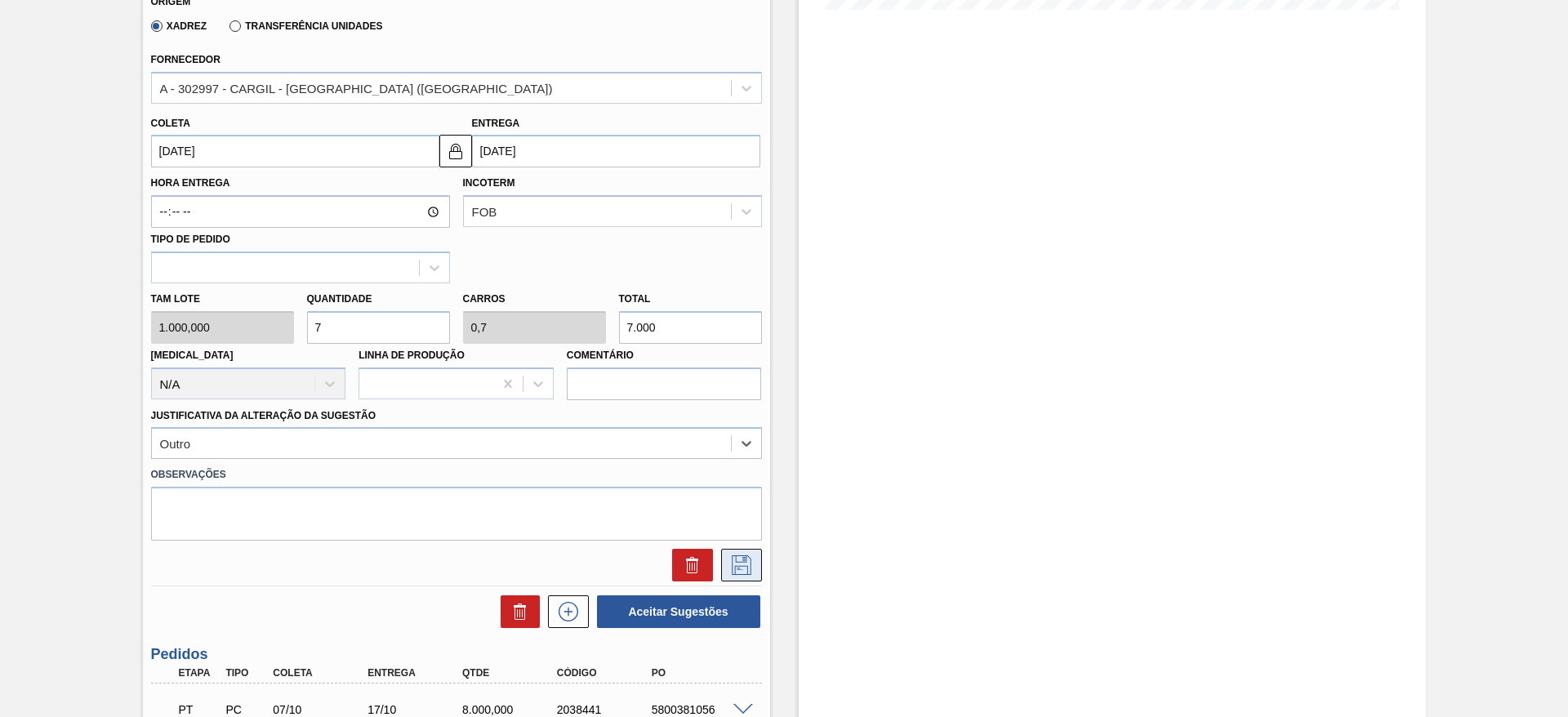
click at [725, 567] on button at bounding box center [740, 565] width 40 height 32
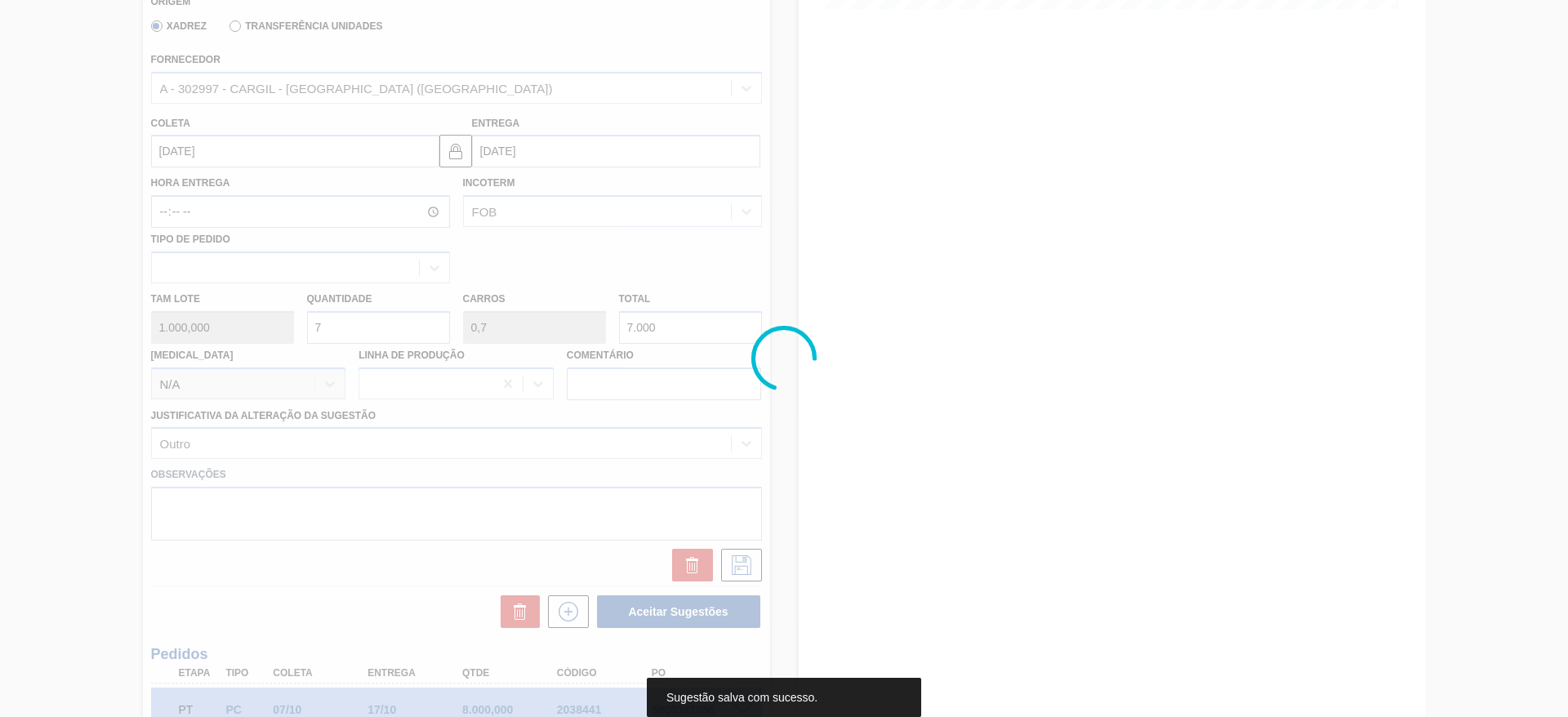
scroll to position [94, 0]
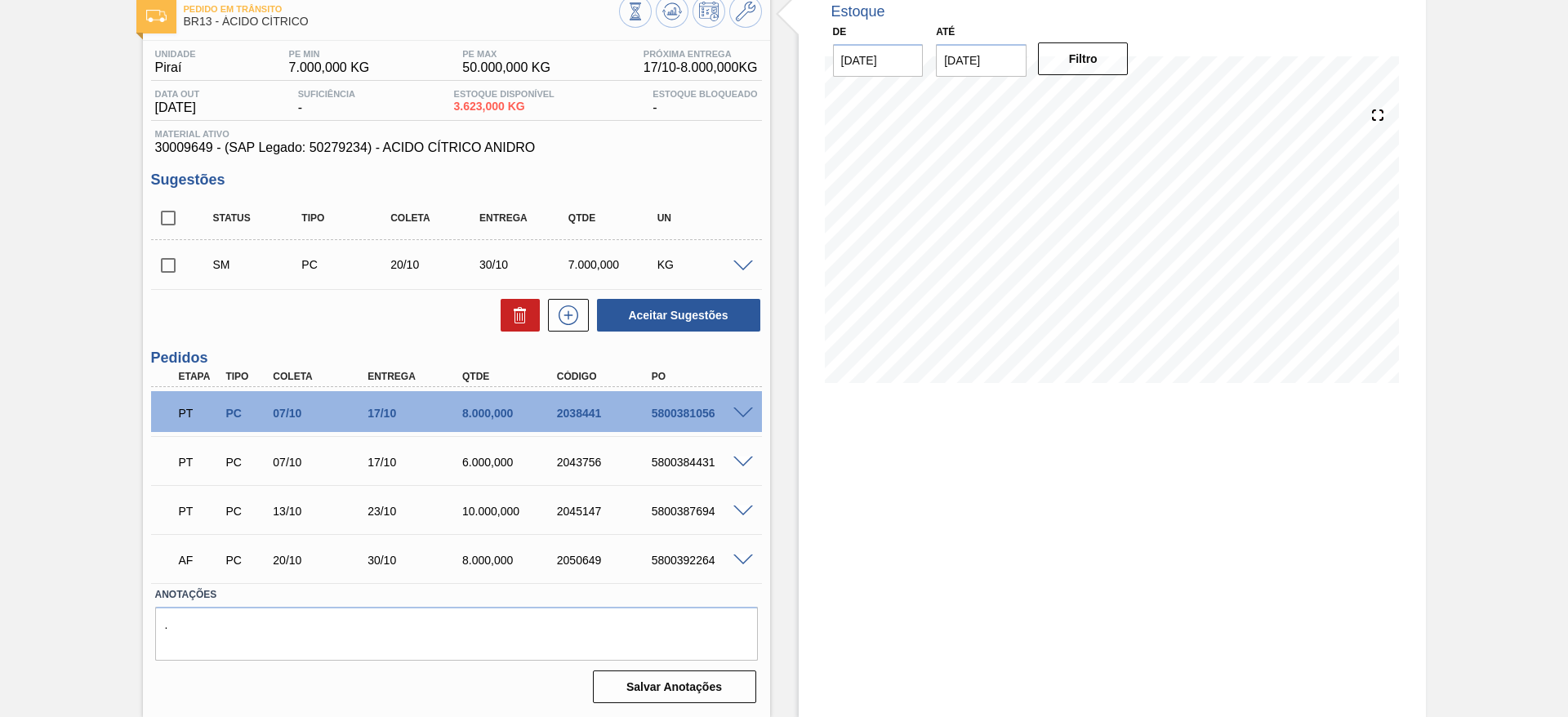
click at [168, 267] on input "checkbox" at bounding box center [168, 265] width 34 height 34
click at [651, 309] on button "Aceitar Sugestões" at bounding box center [678, 315] width 164 height 32
checkbox input "false"
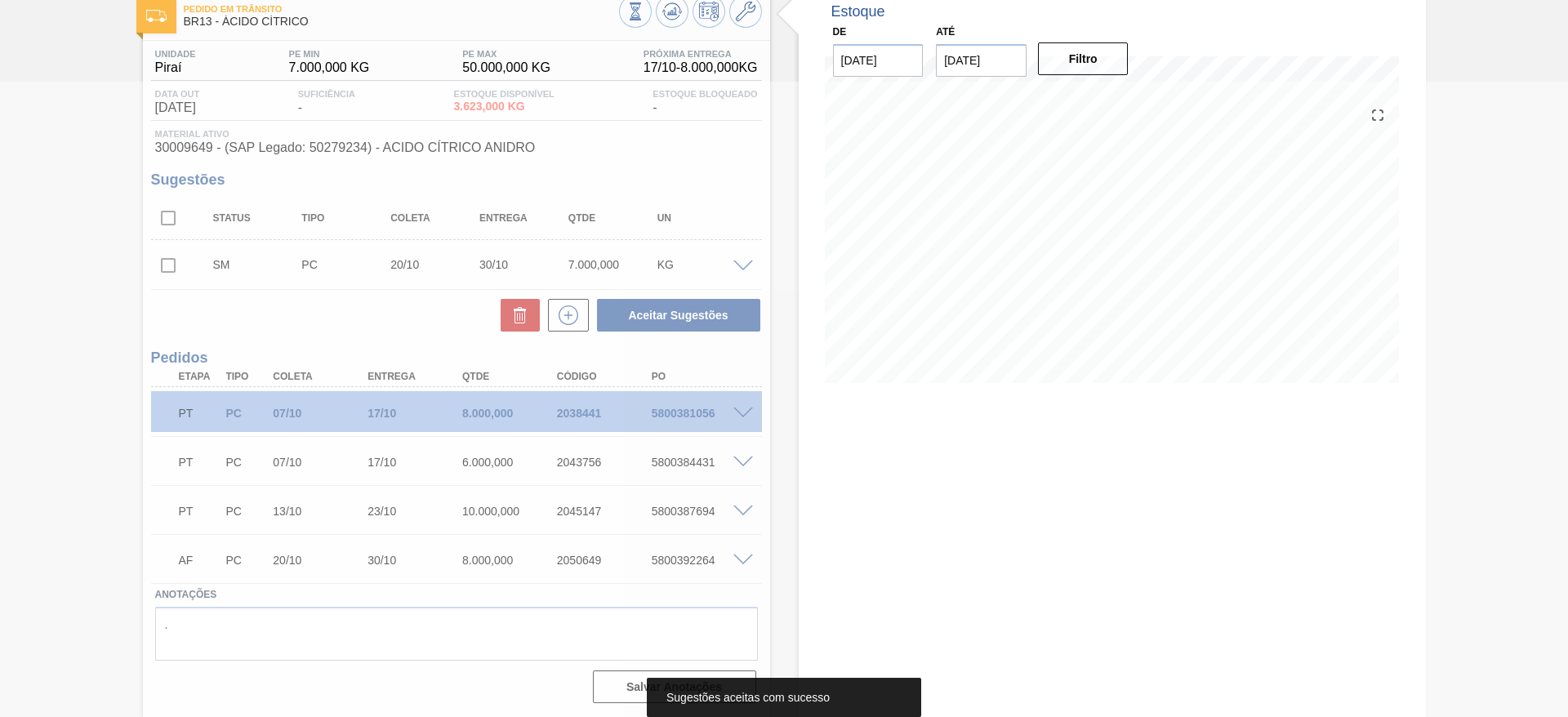
scroll to position [76, 0]
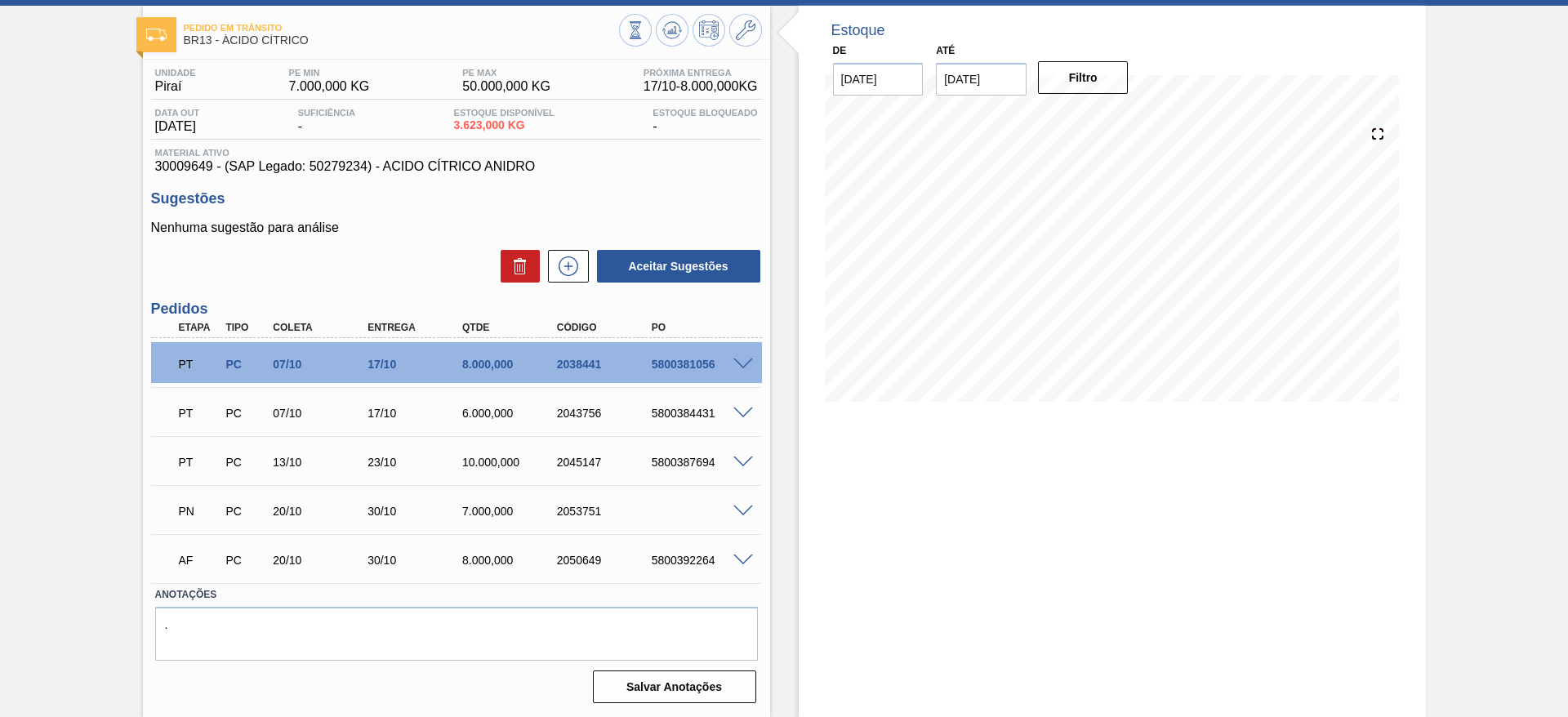
click at [854, 514] on div "Estoque De [DATE] Até [DATE] Filtro 17/11 Projeção de Estoque 35,623 [DOMAIN_NA…" at bounding box center [1112, 360] width 627 height 711
